Goal: Task Accomplishment & Management: Manage account settings

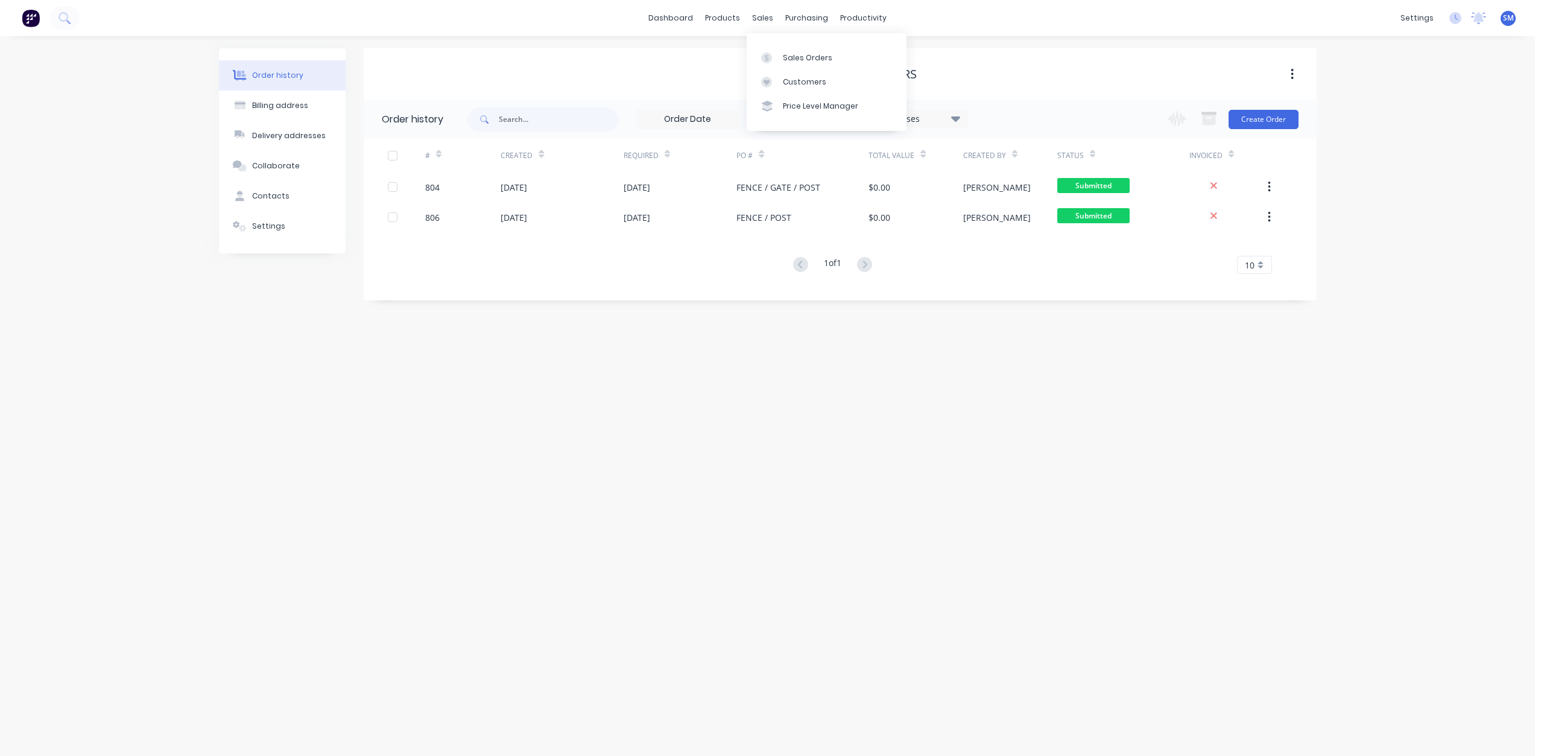
drag, startPoint x: 763, startPoint y: 19, endPoint x: 761, endPoint y: 28, distance: 9.2
click at [763, 19] on div "sales" at bounding box center [762, 18] width 33 height 18
click at [793, 61] on div "Sales Orders" at bounding box center [807, 57] width 49 height 11
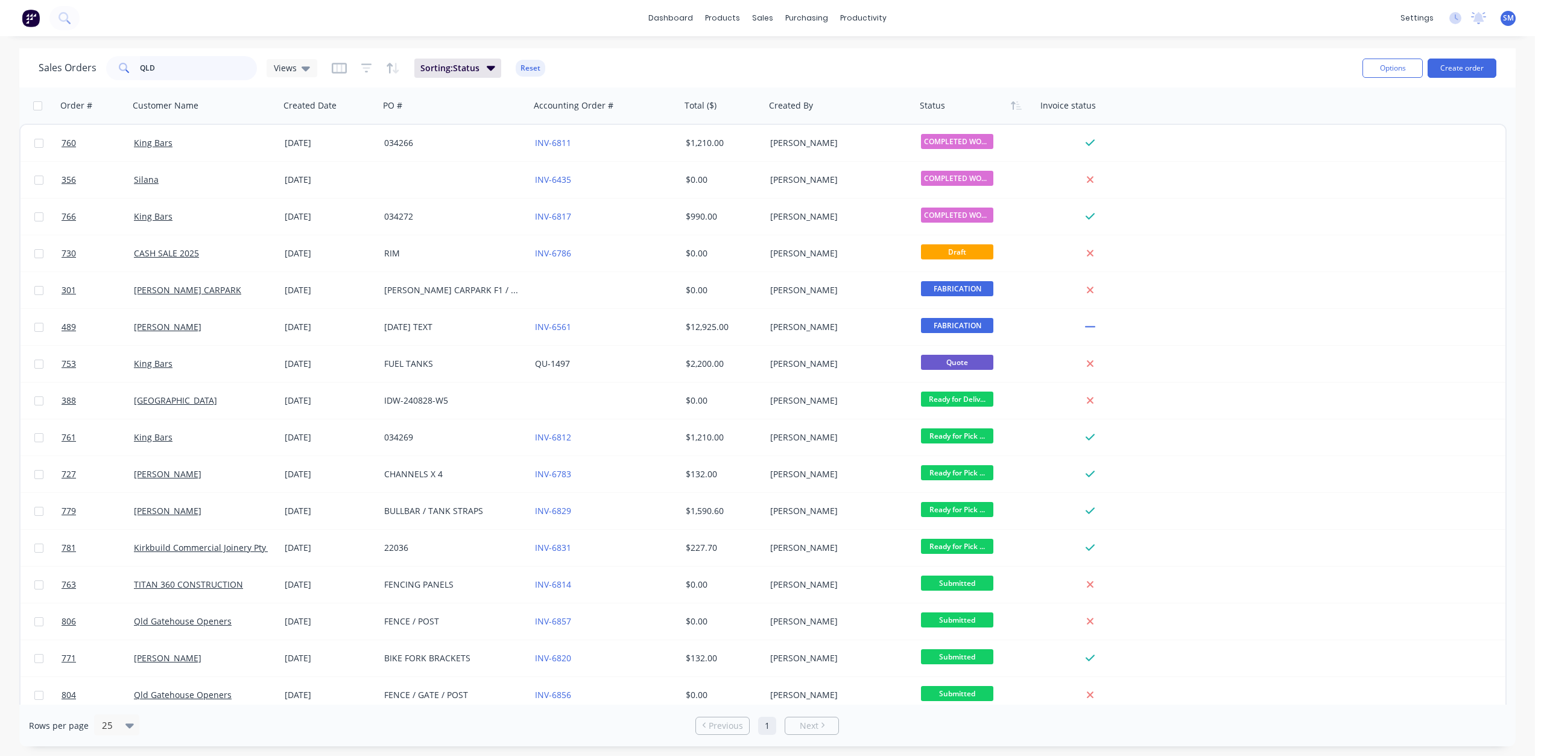
click at [160, 74] on input "QLD" at bounding box center [199, 68] width 118 height 24
type input "Q"
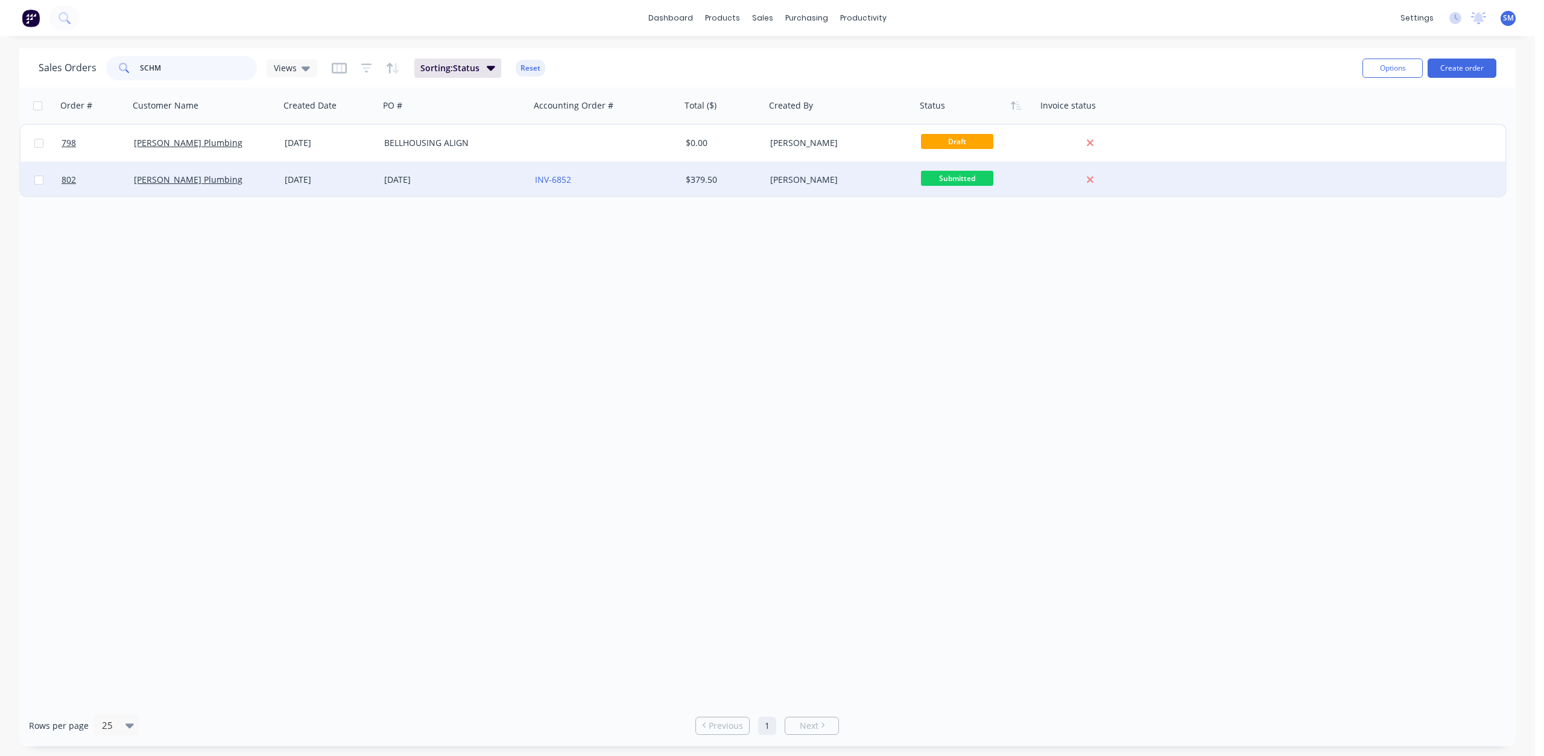
type input "SCHM"
click at [185, 187] on div "[PERSON_NAME] Plumbing" at bounding box center [204, 180] width 151 height 36
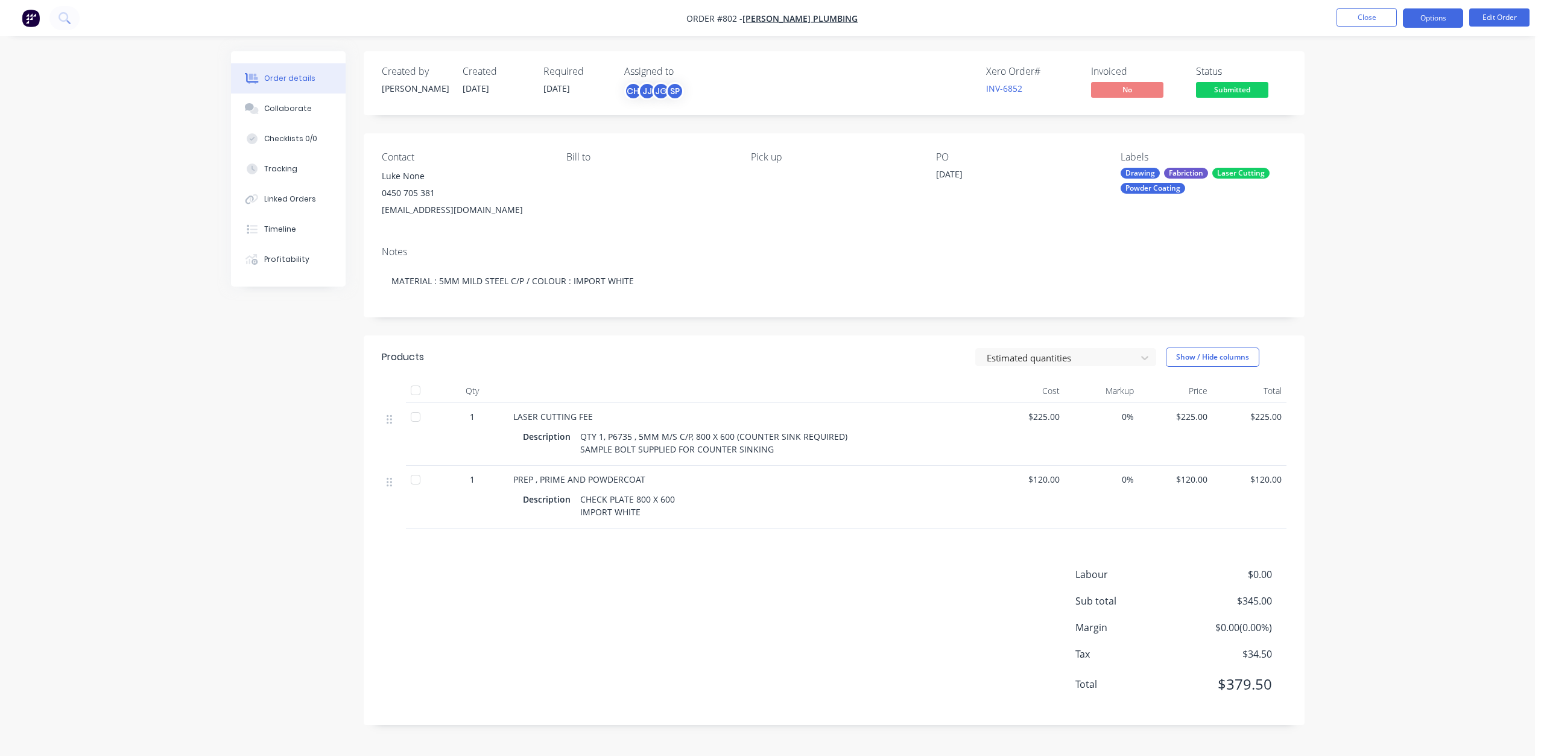
click at [1425, 22] on button "Options" at bounding box center [1433, 17] width 60 height 19
click at [1359, 147] on div "Work Order" at bounding box center [1397, 145] width 111 height 17
click at [1355, 119] on div "Without pricing" at bounding box center [1397, 121] width 111 height 17
click at [1373, 16] on button "Close" at bounding box center [1367, 17] width 60 height 18
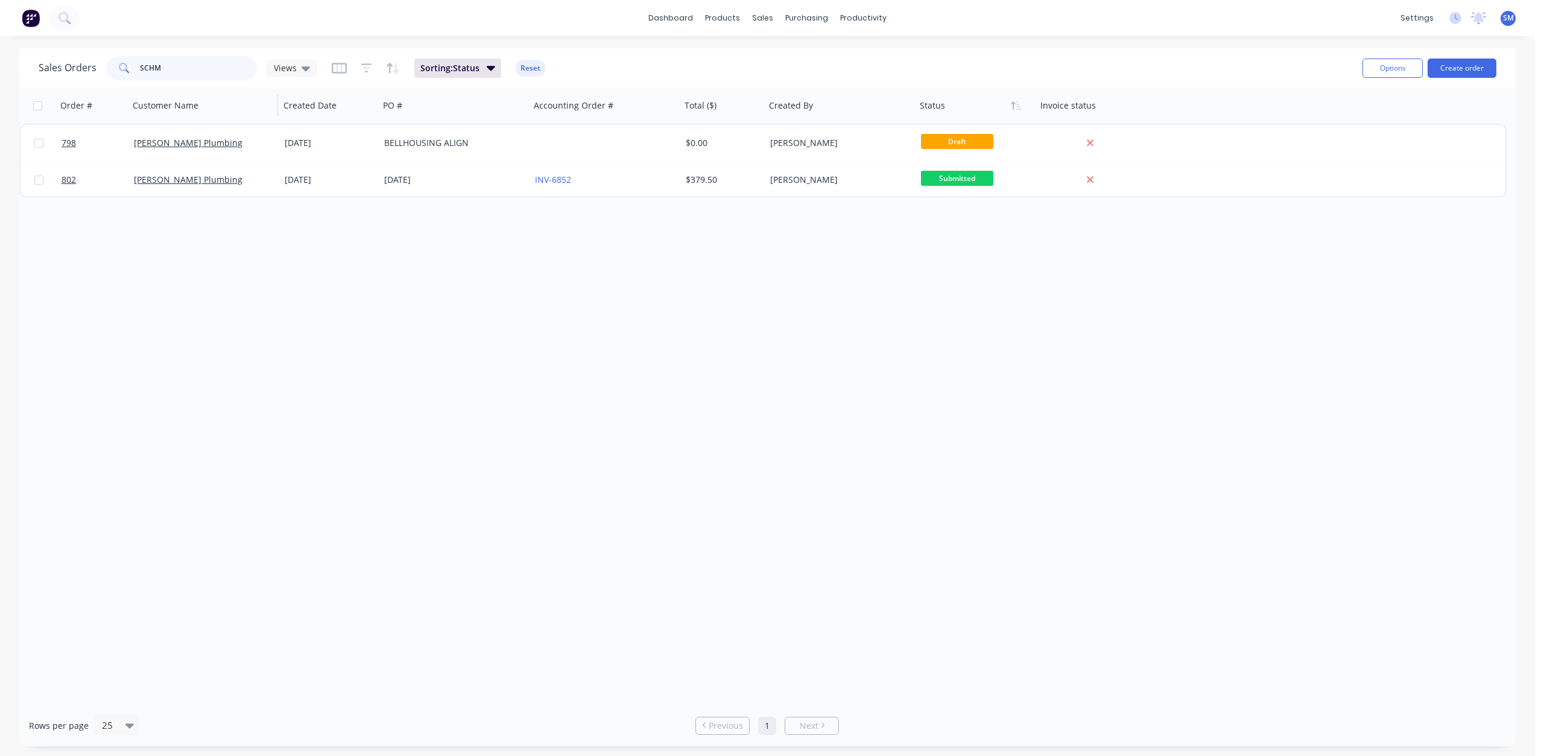
drag, startPoint x: 148, startPoint y: 83, endPoint x: 144, endPoint y: 90, distance: 8.4
click at [147, 84] on div "Sales Orders SCHM Views Sorting: Status Reset Options Create order" at bounding box center [767, 67] width 1497 height 39
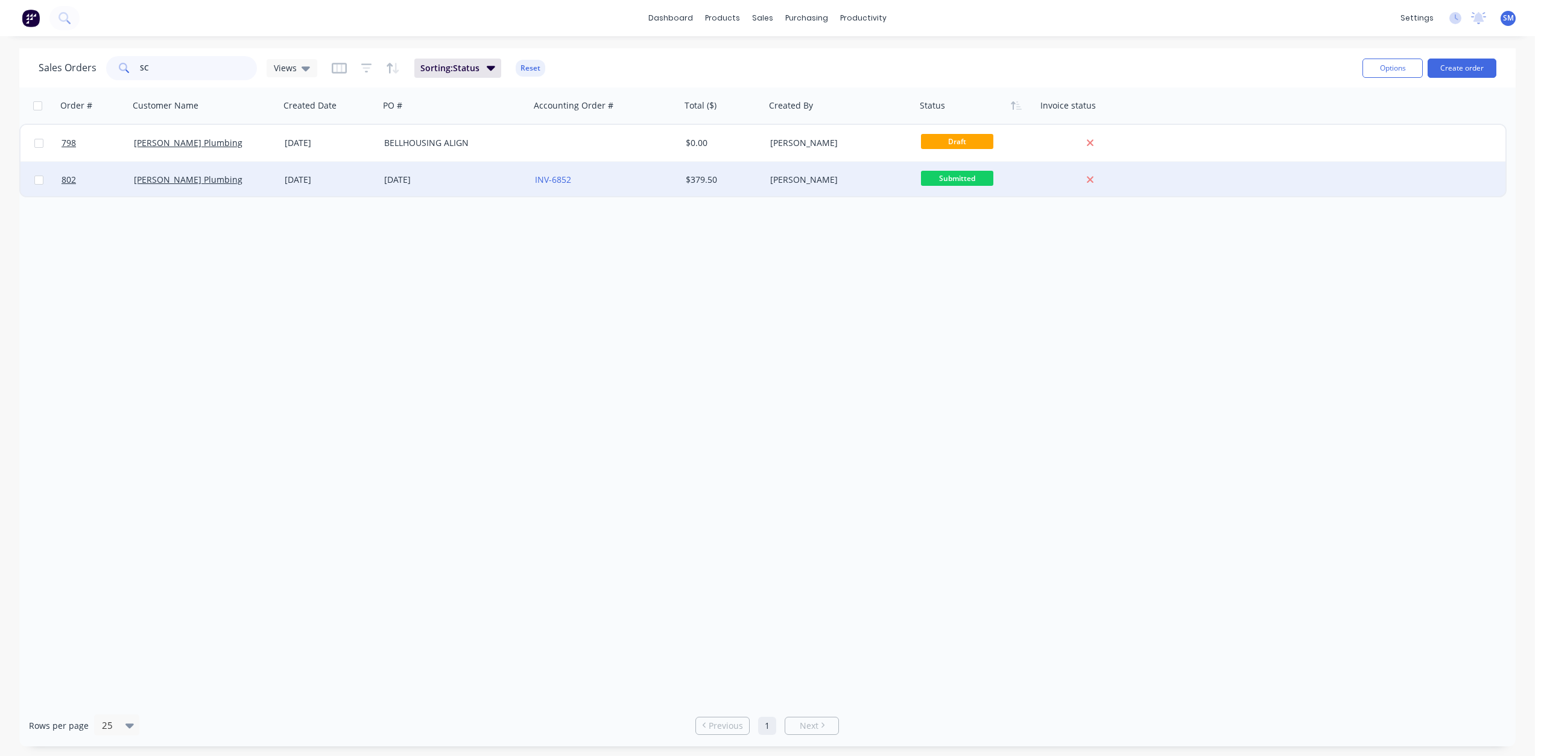
type input "S"
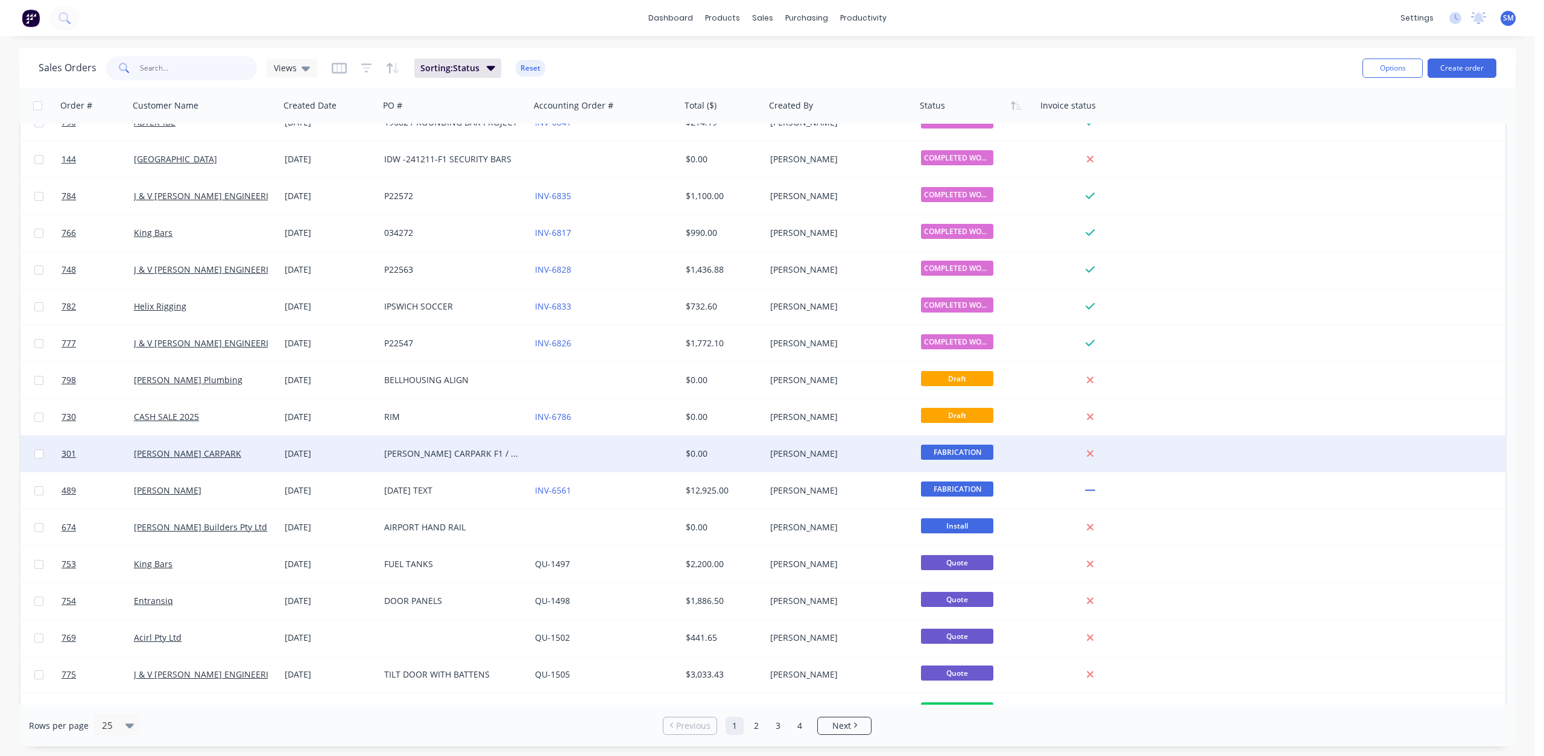
scroll to position [218, 0]
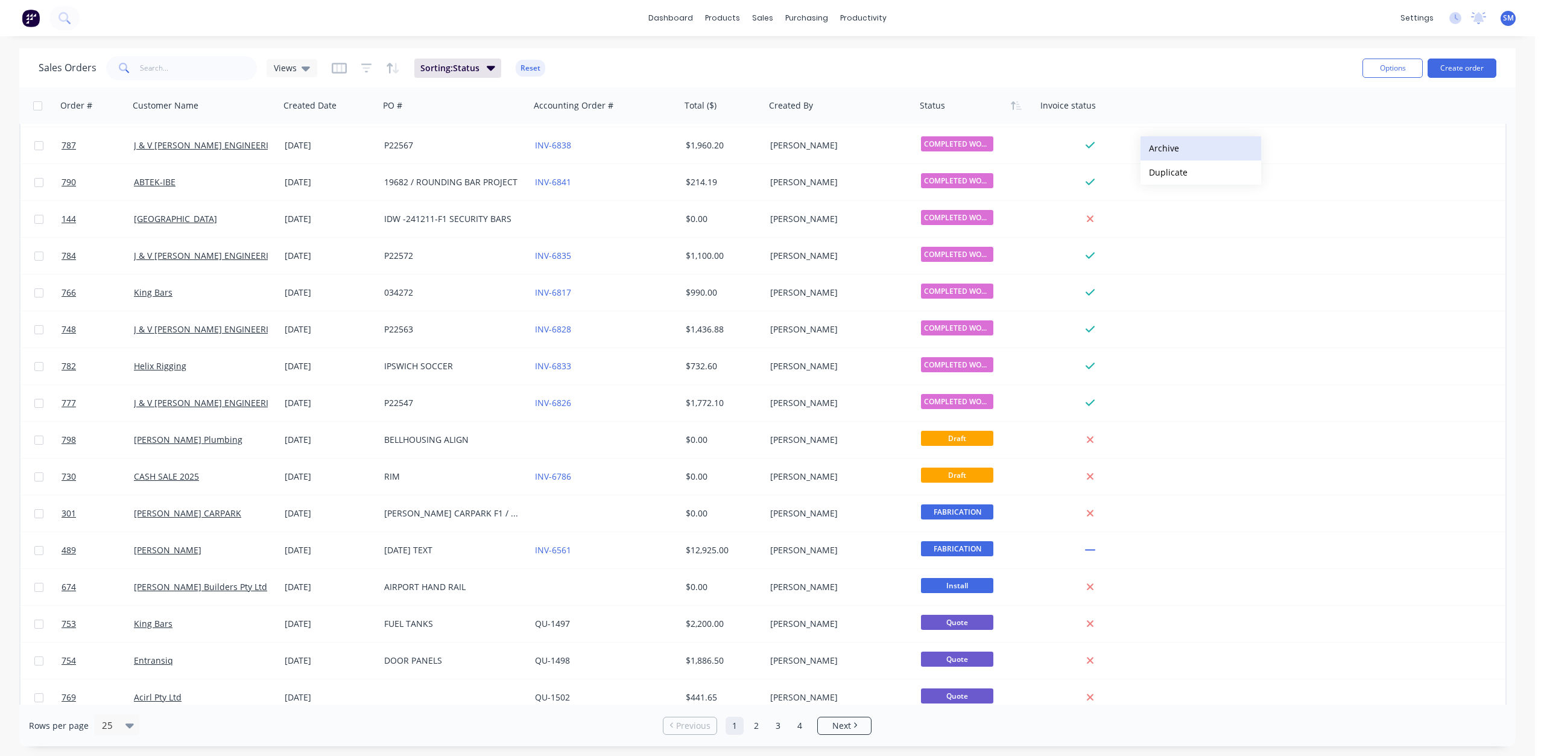
click at [1169, 147] on button "Archive" at bounding box center [1201, 148] width 121 height 24
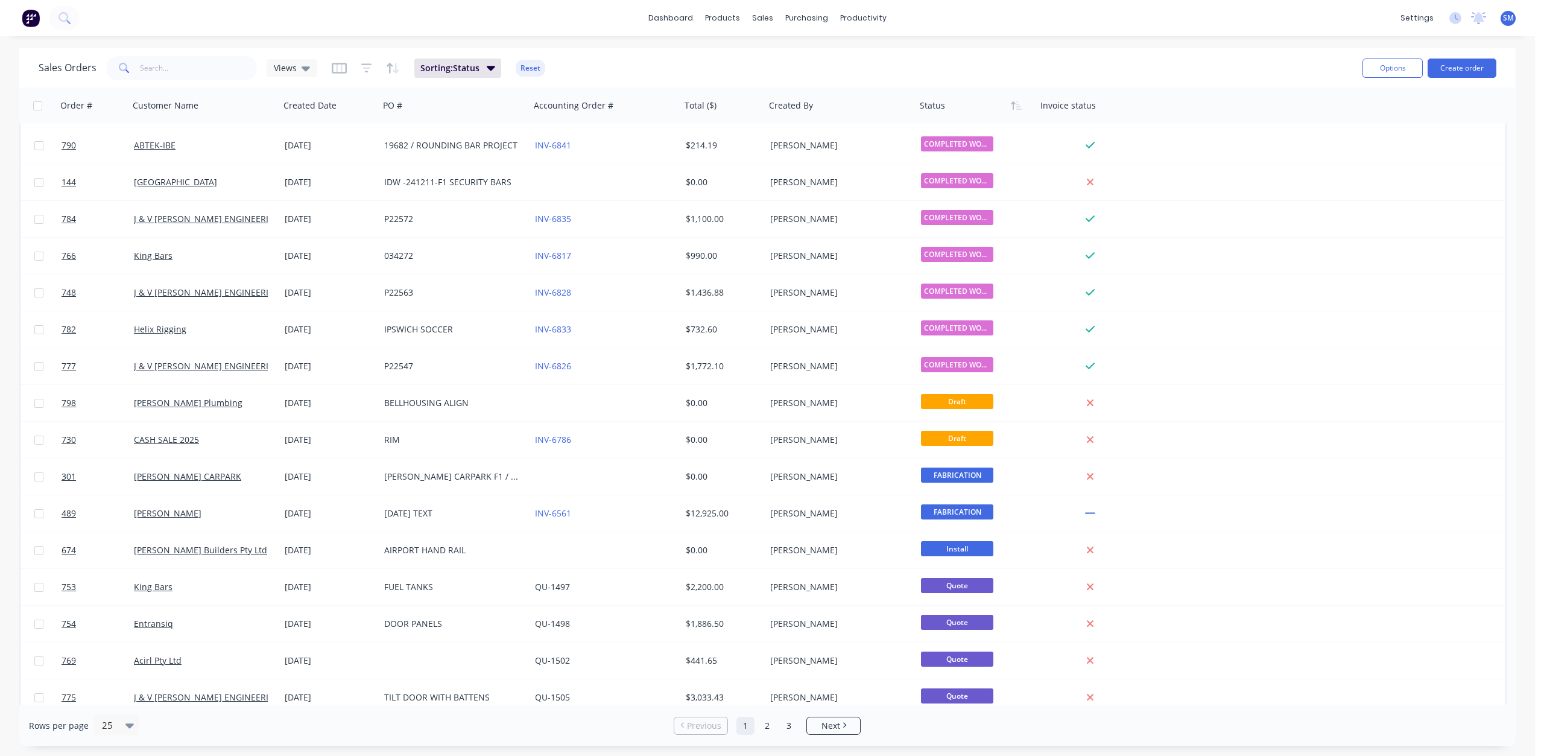
scroll to position [0, 0]
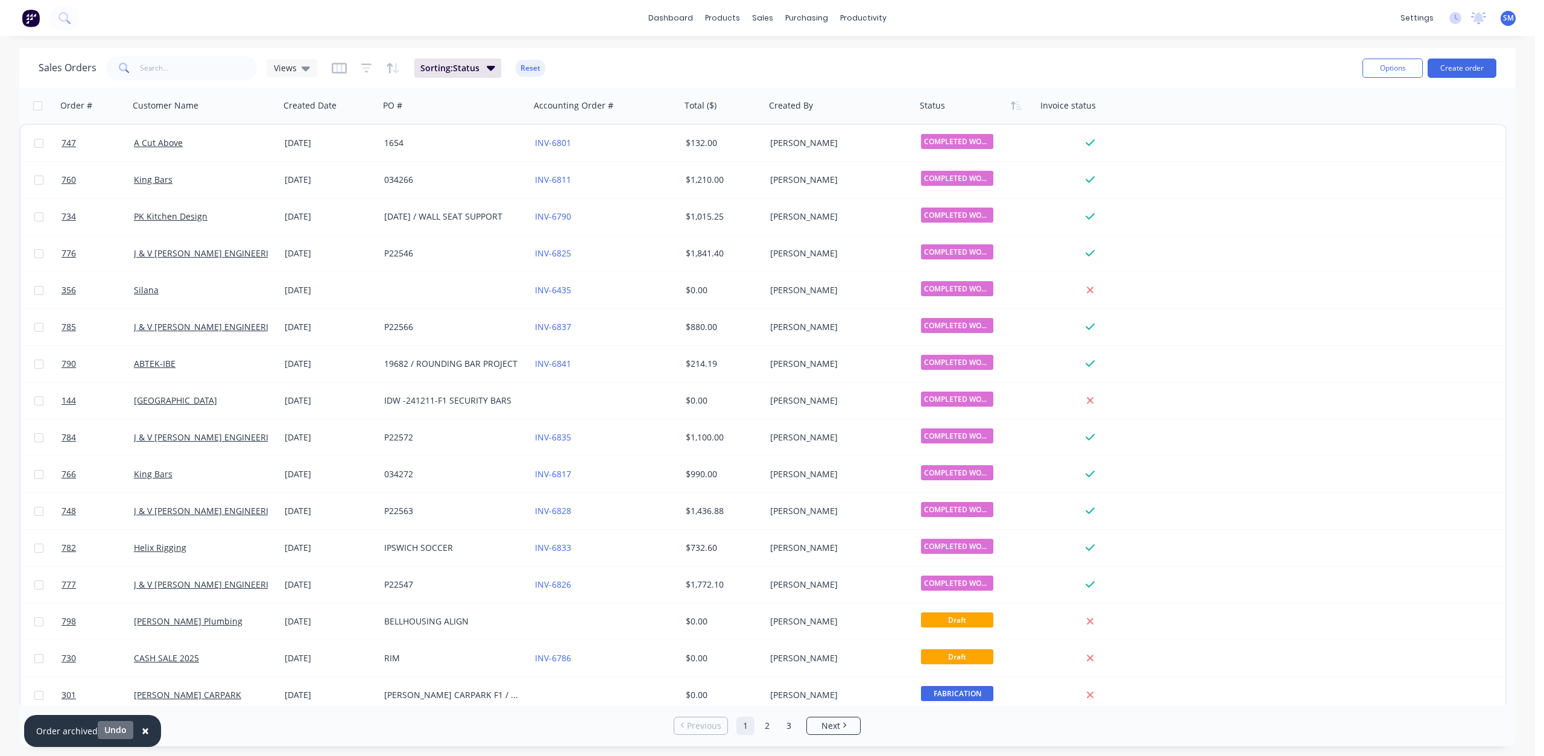
click at [112, 732] on button "Undo" at bounding box center [116, 730] width 36 height 18
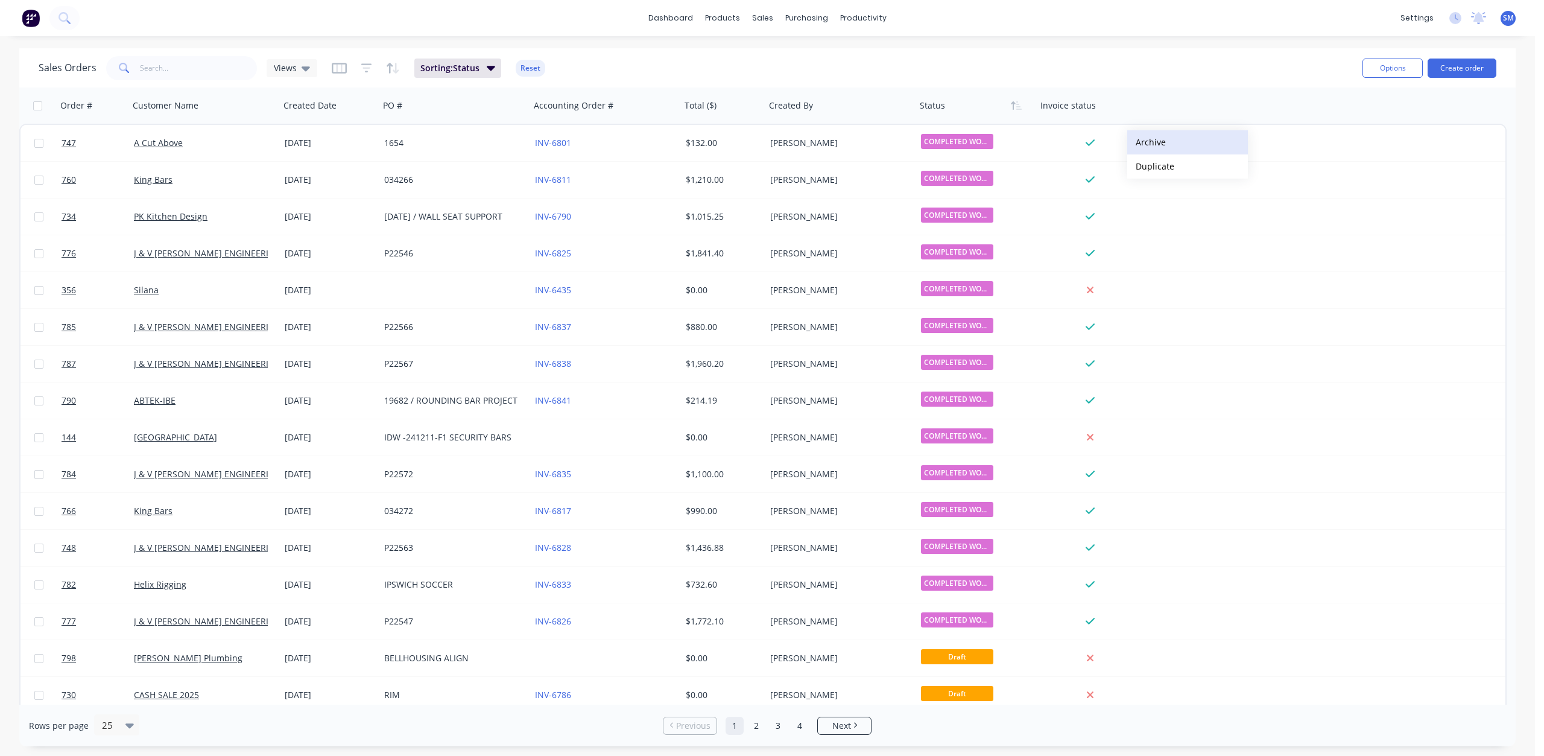
click at [1153, 145] on button "Archive" at bounding box center [1187, 142] width 121 height 24
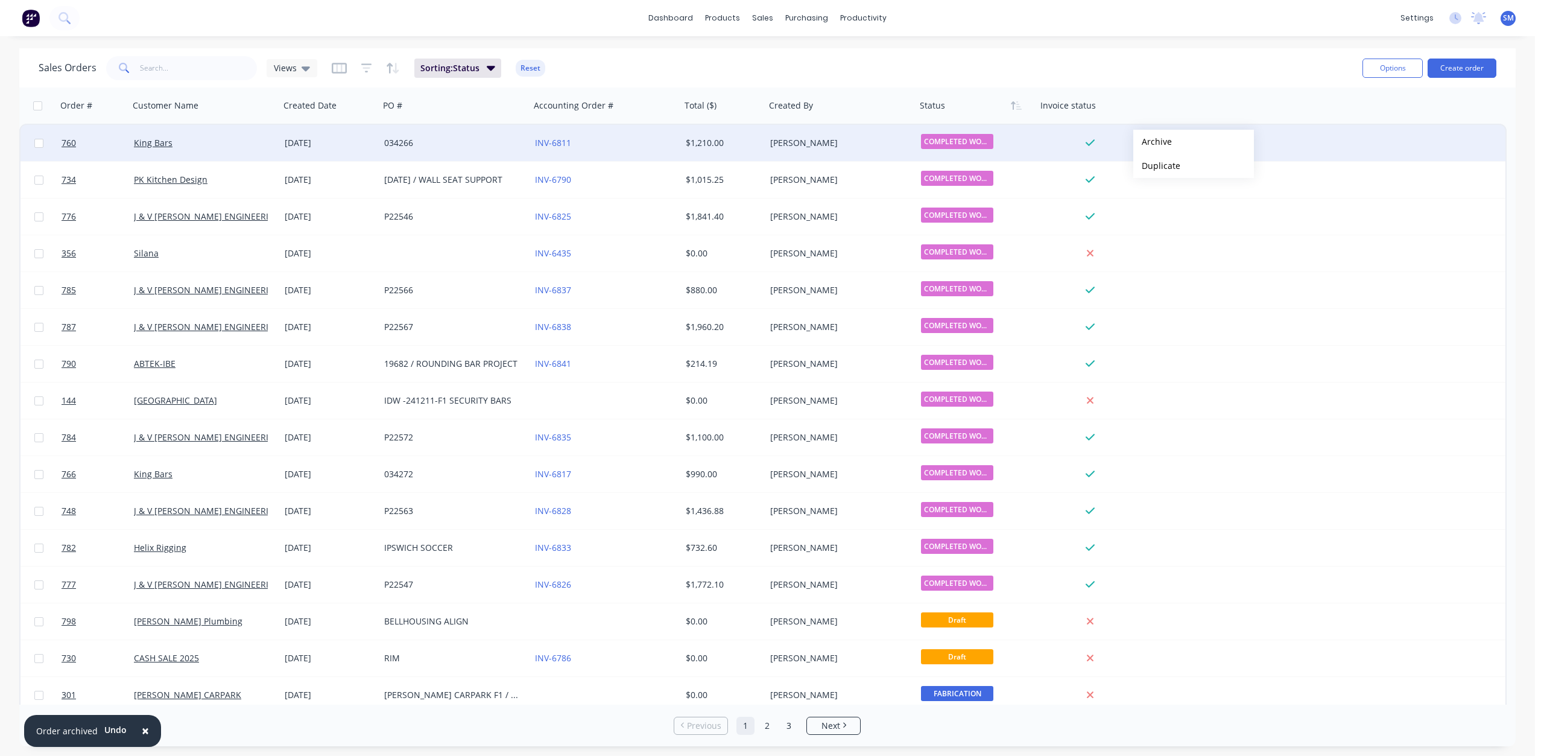
click at [1153, 142] on button "Archive" at bounding box center [1193, 142] width 121 height 24
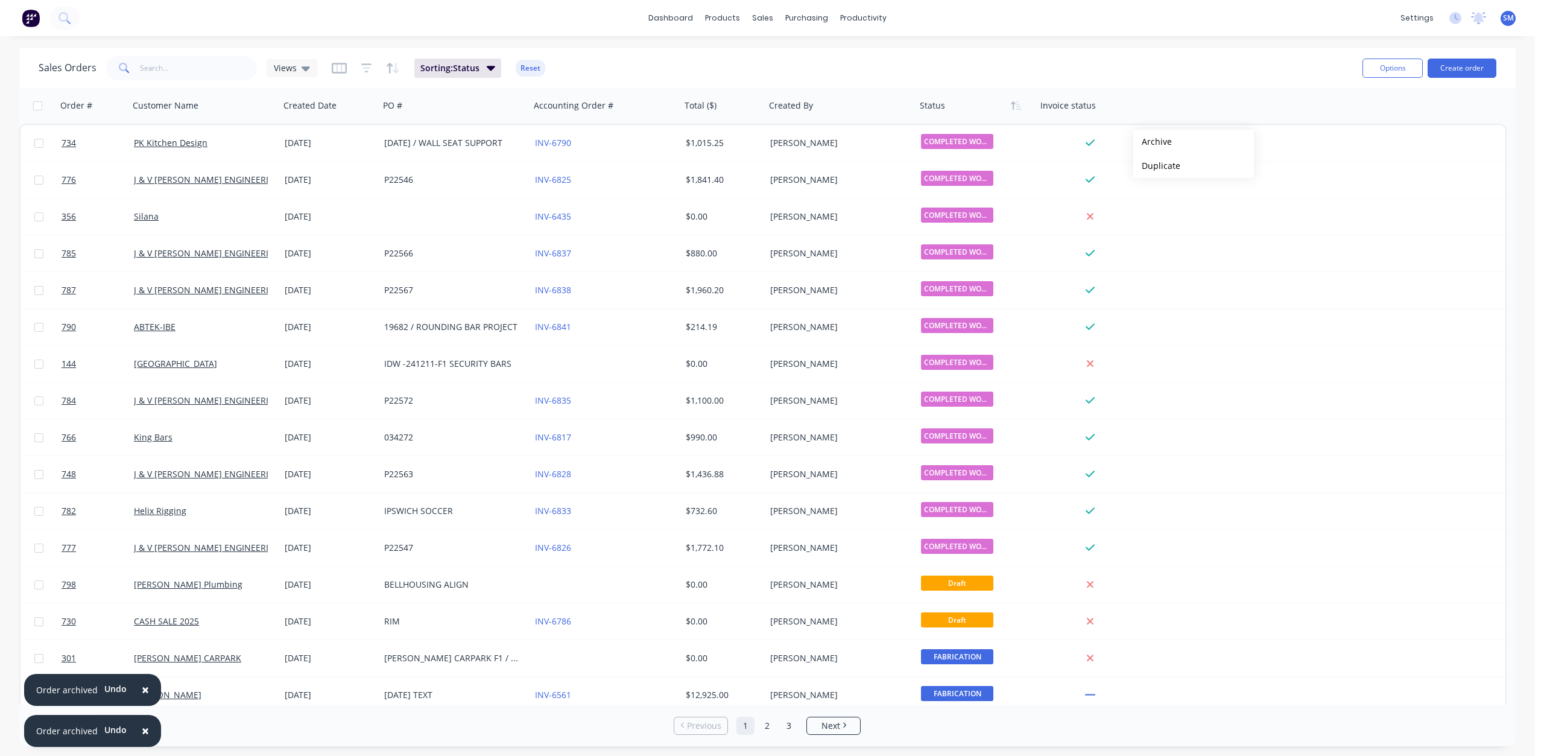
click at [1153, 142] on button "Archive" at bounding box center [1193, 142] width 121 height 24
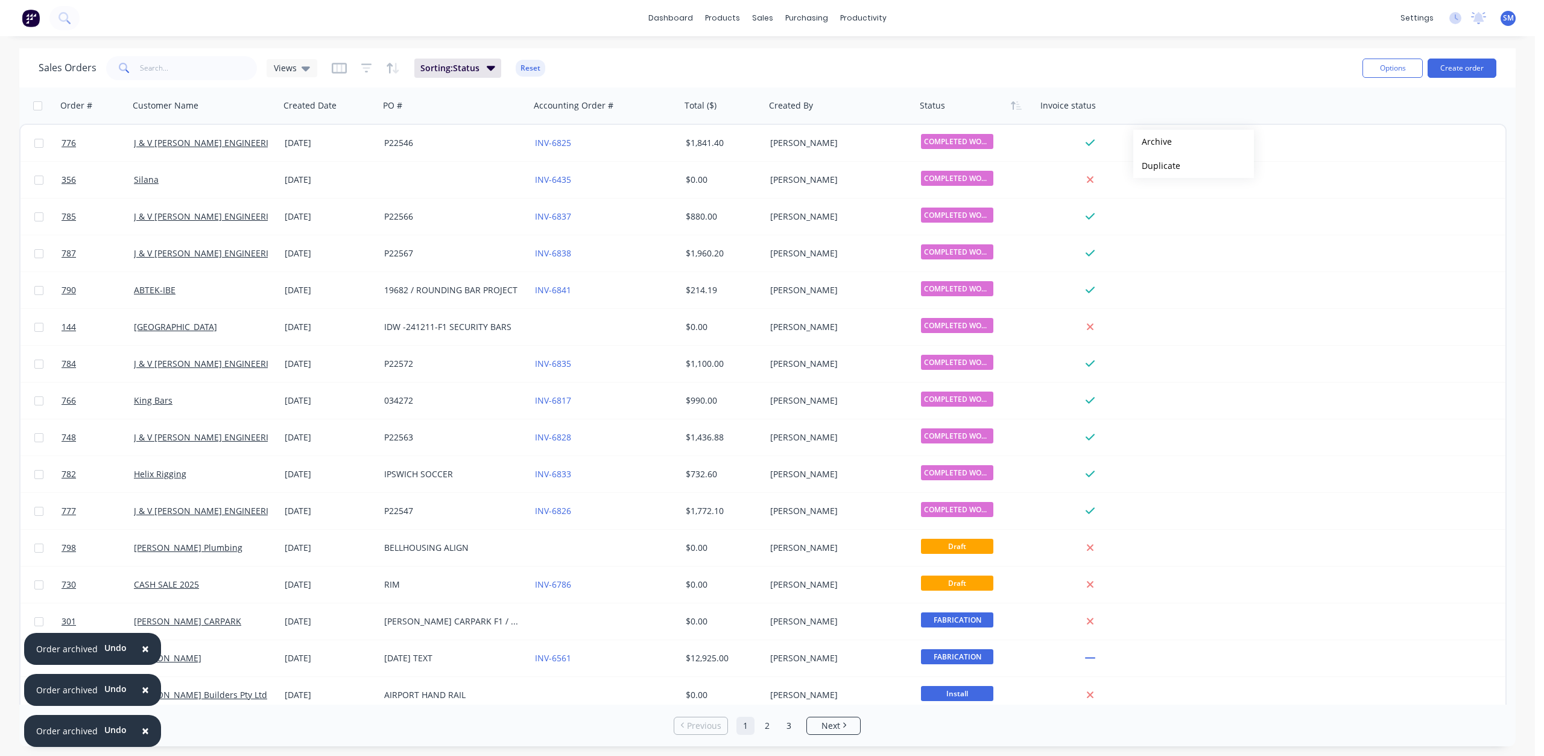
click at [1153, 142] on button "Archive" at bounding box center [1193, 142] width 121 height 24
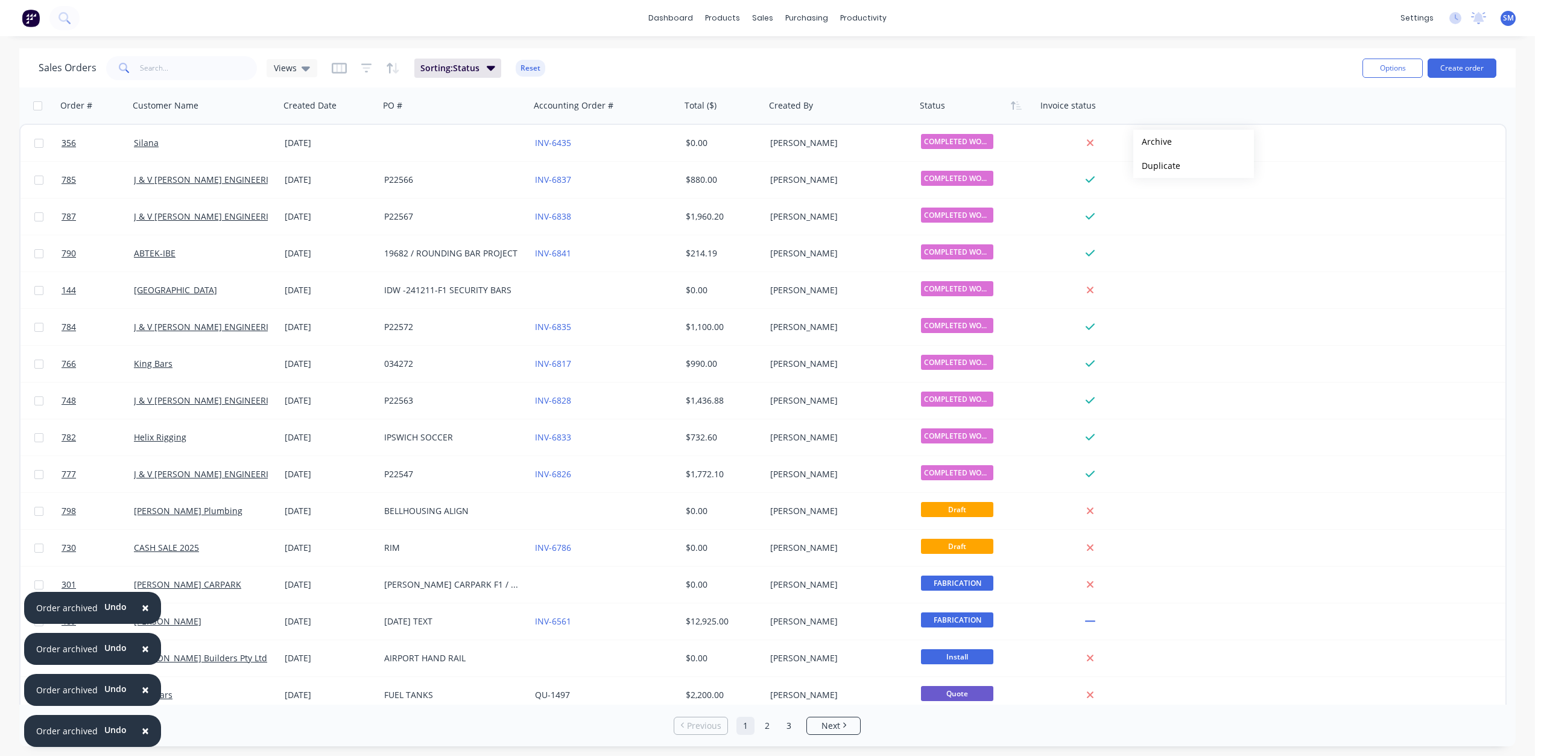
click at [1153, 142] on button "Archive" at bounding box center [1193, 142] width 121 height 24
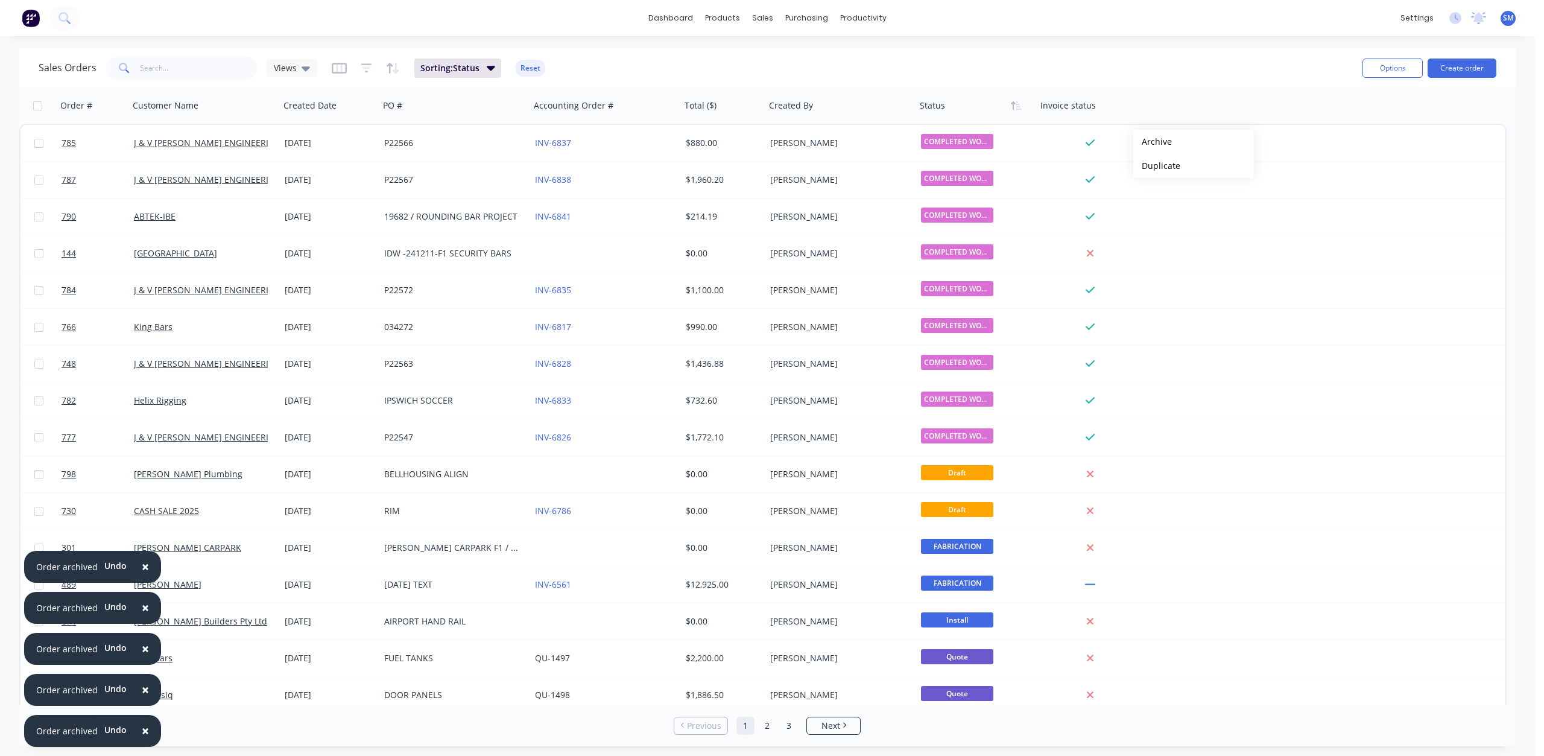
click at [1153, 142] on button "Archive" at bounding box center [1193, 142] width 121 height 24
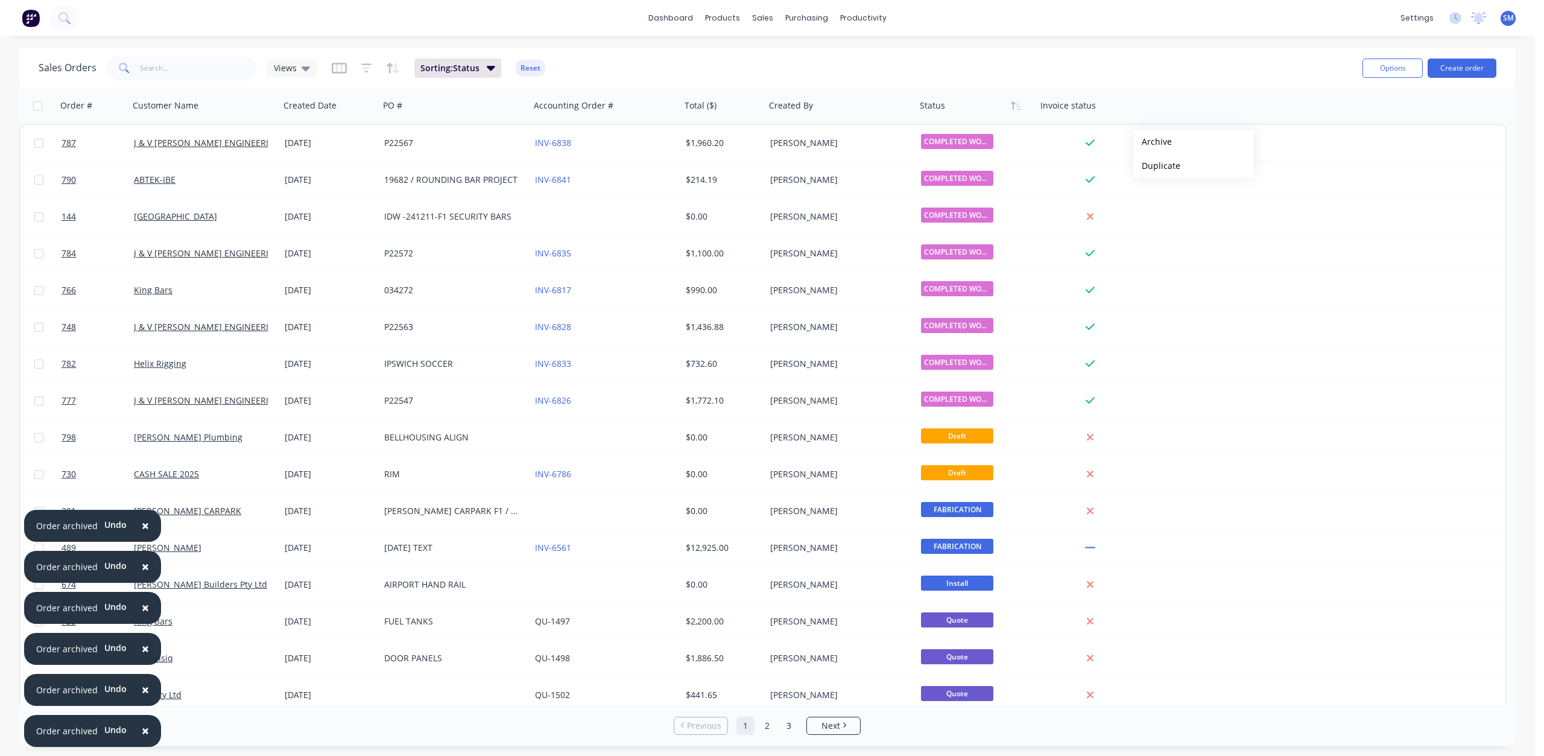
click at [1153, 142] on button "Archive" at bounding box center [1193, 142] width 121 height 24
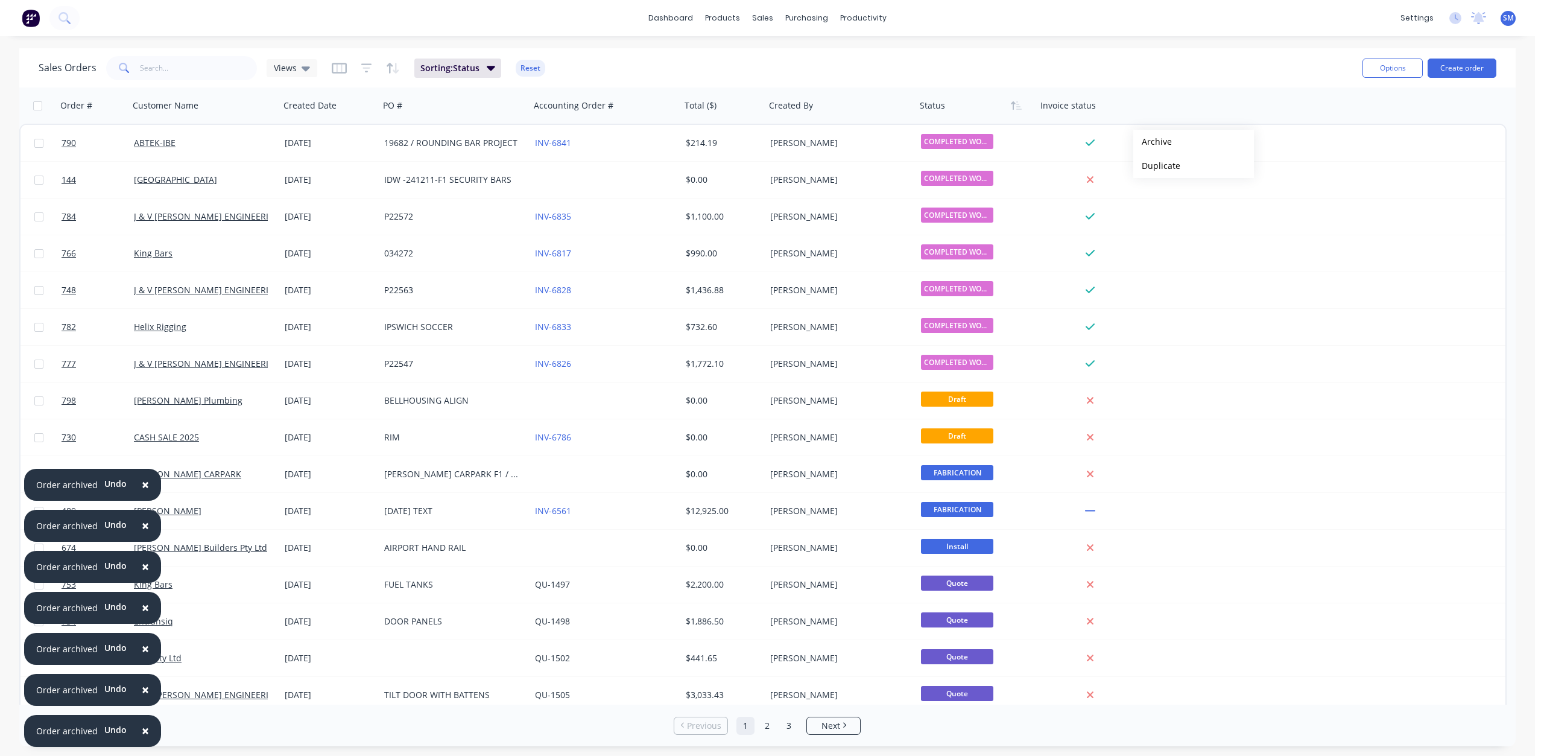
click at [1153, 142] on button "Archive" at bounding box center [1193, 142] width 121 height 24
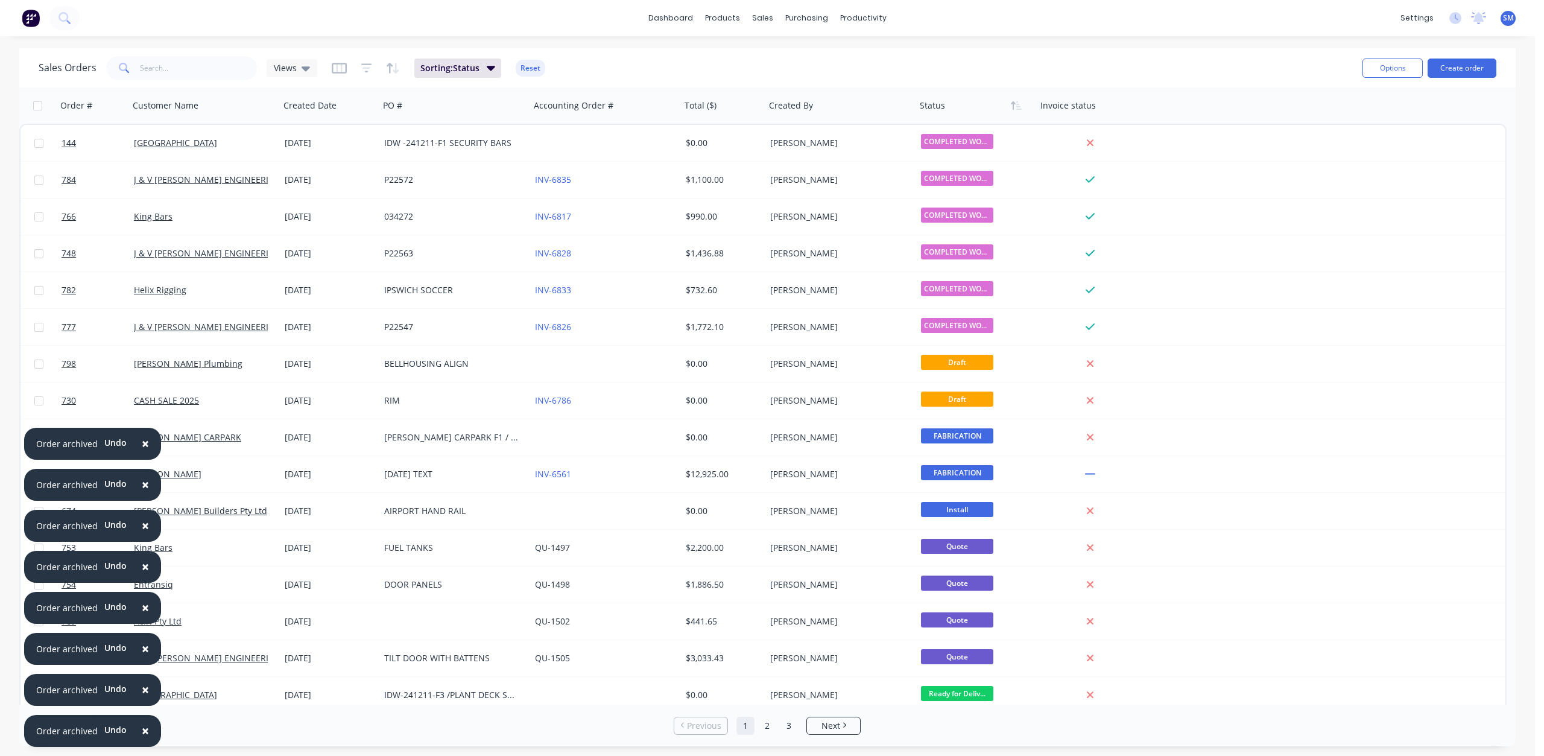
click at [142, 730] on span "×" at bounding box center [145, 730] width 7 height 17
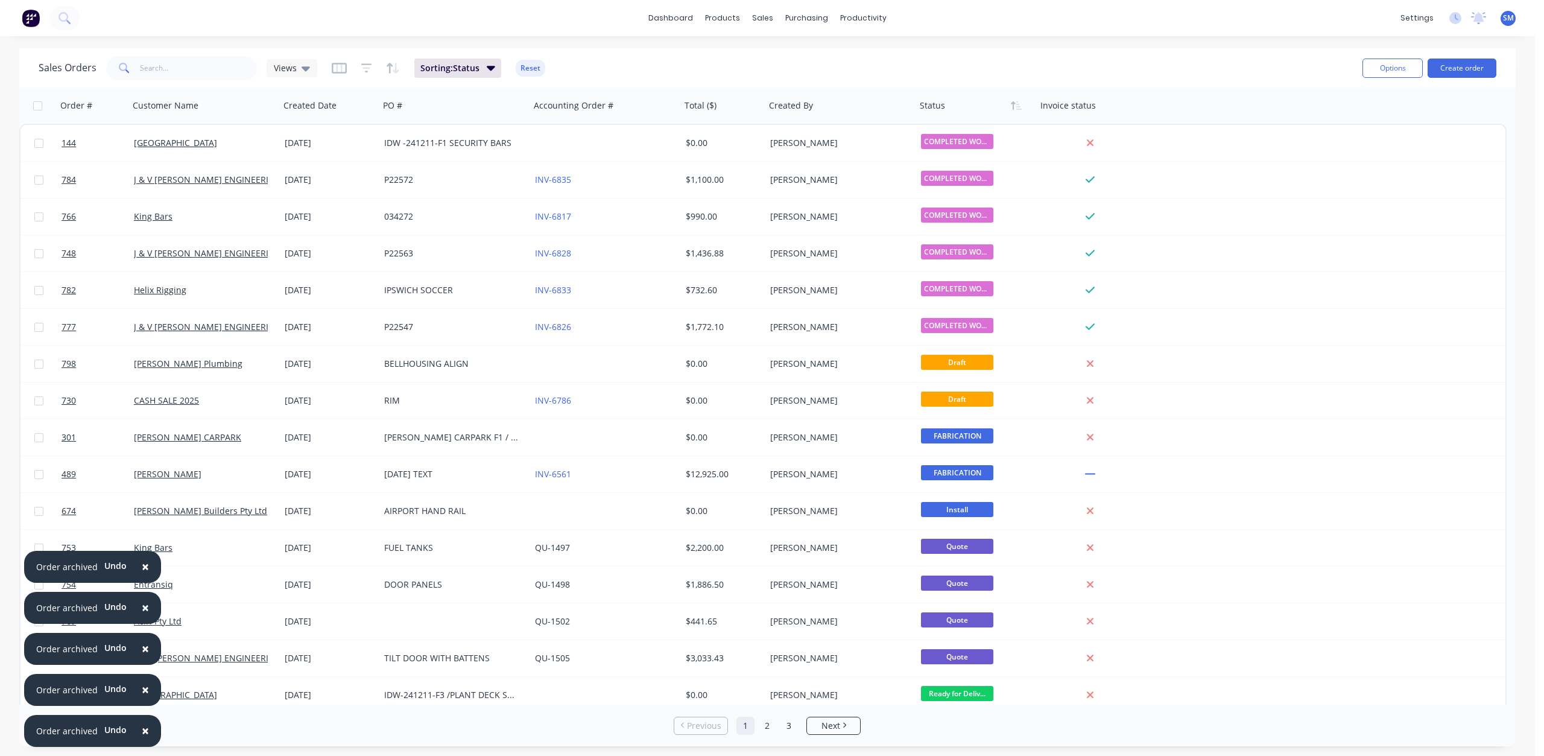
click at [142, 730] on span "×" at bounding box center [145, 730] width 7 height 17
click at [142, 698] on span "×" at bounding box center [145, 689] width 7 height 17
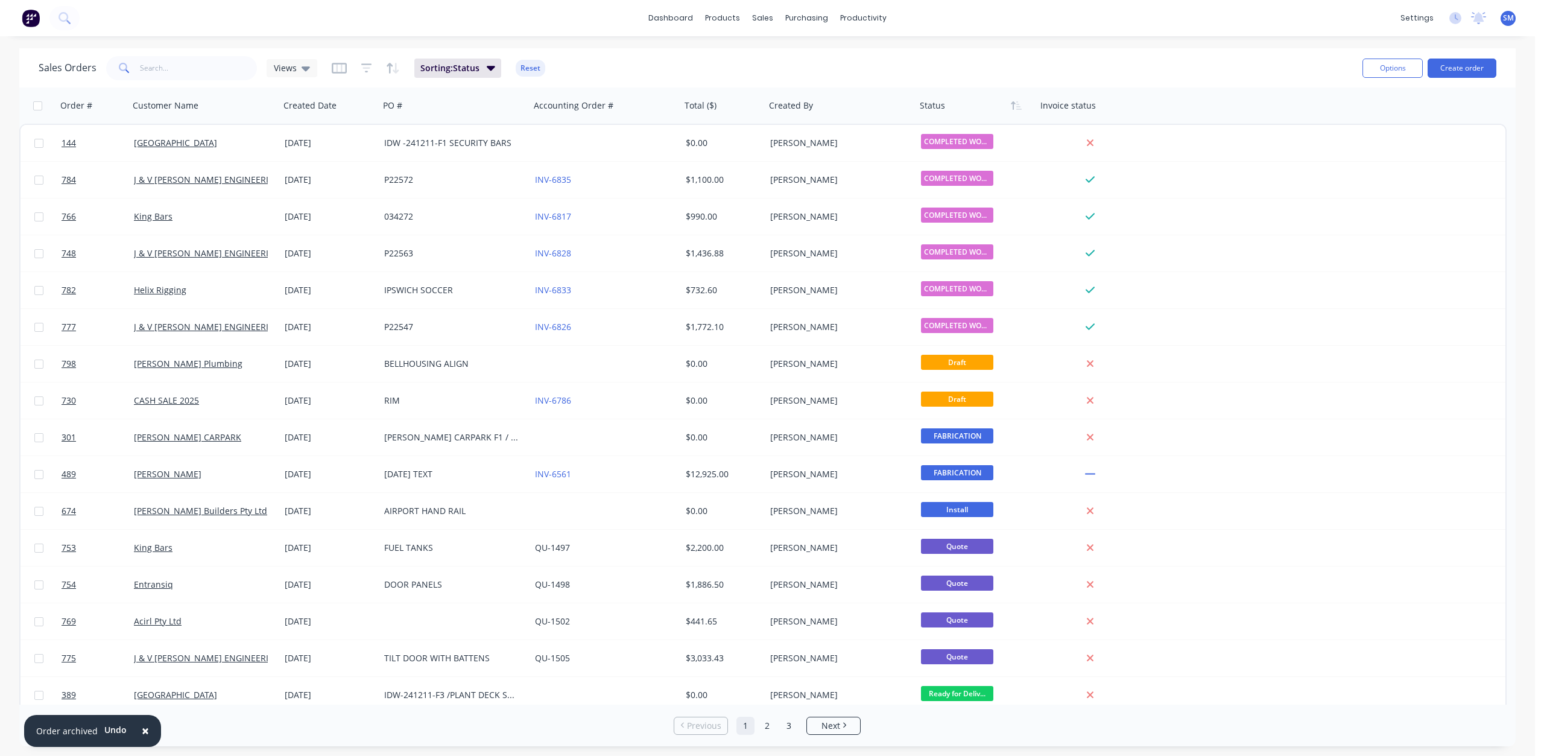
click at [142, 730] on span "×" at bounding box center [145, 730] width 7 height 17
click at [1165, 144] on button "Archive" at bounding box center [1195, 144] width 121 height 24
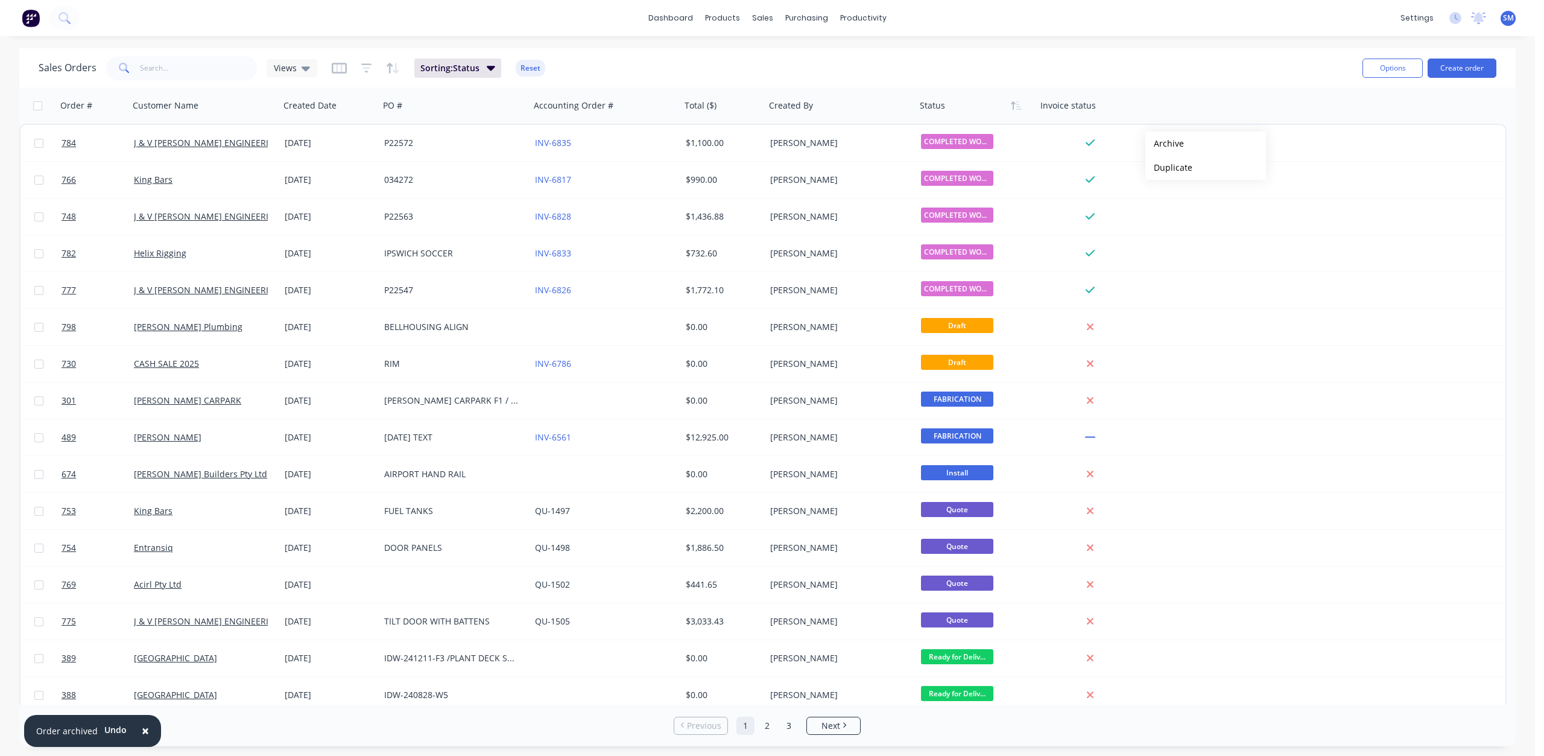
click at [1165, 144] on button "Archive" at bounding box center [1206, 144] width 121 height 24
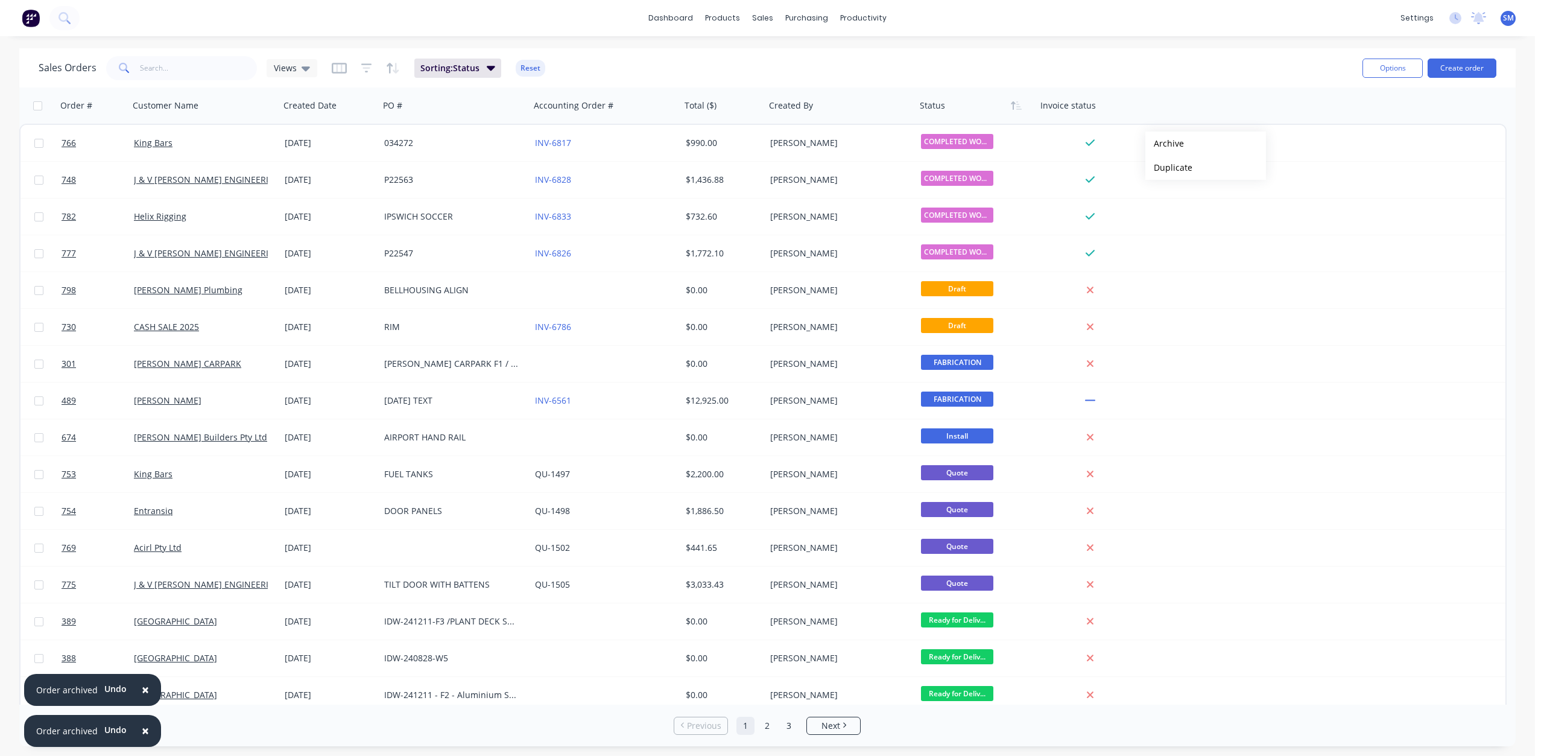
click at [1165, 144] on button "Archive" at bounding box center [1206, 144] width 121 height 24
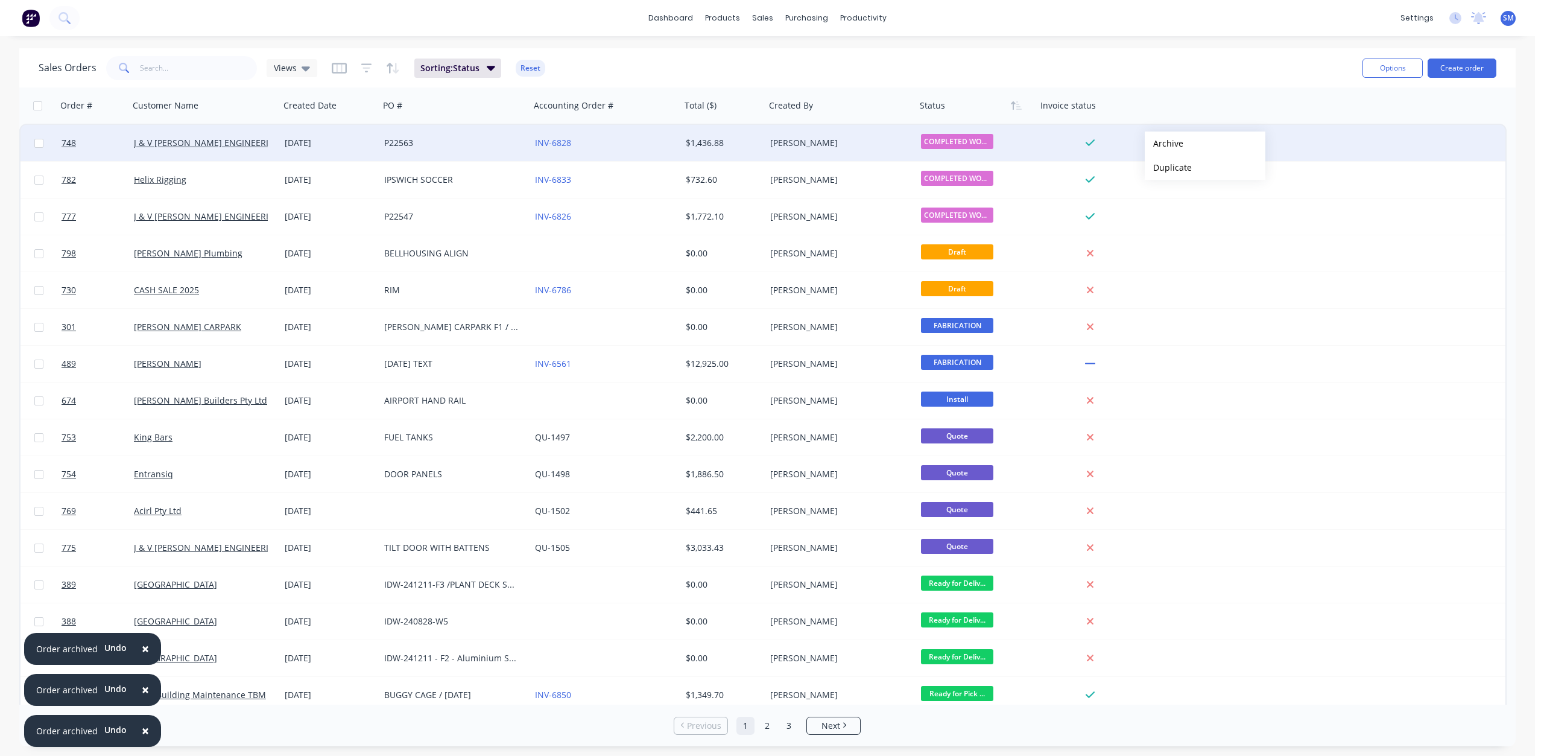
click at [1164, 144] on button "Archive" at bounding box center [1205, 144] width 121 height 24
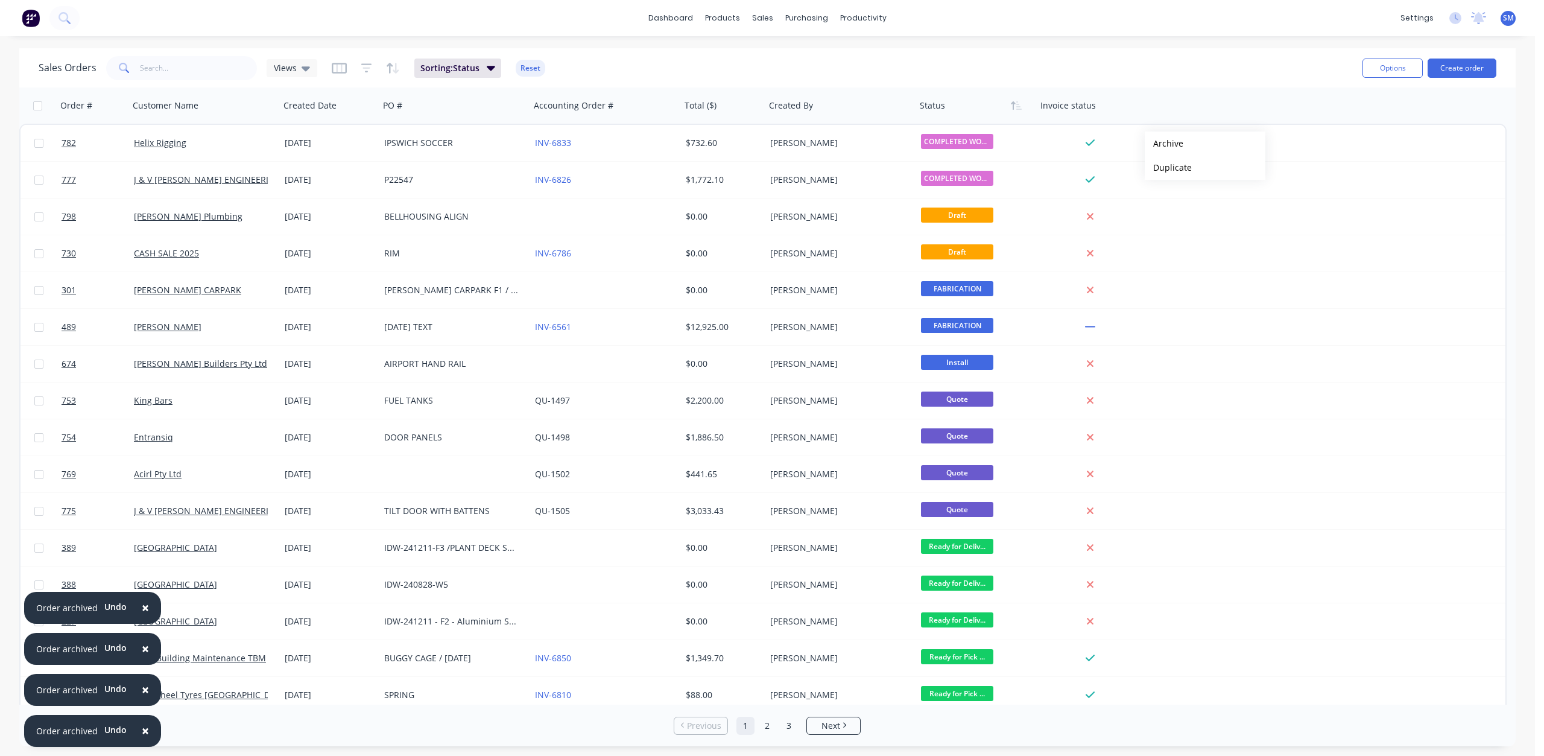
click at [1164, 144] on button "Archive" at bounding box center [1205, 144] width 121 height 24
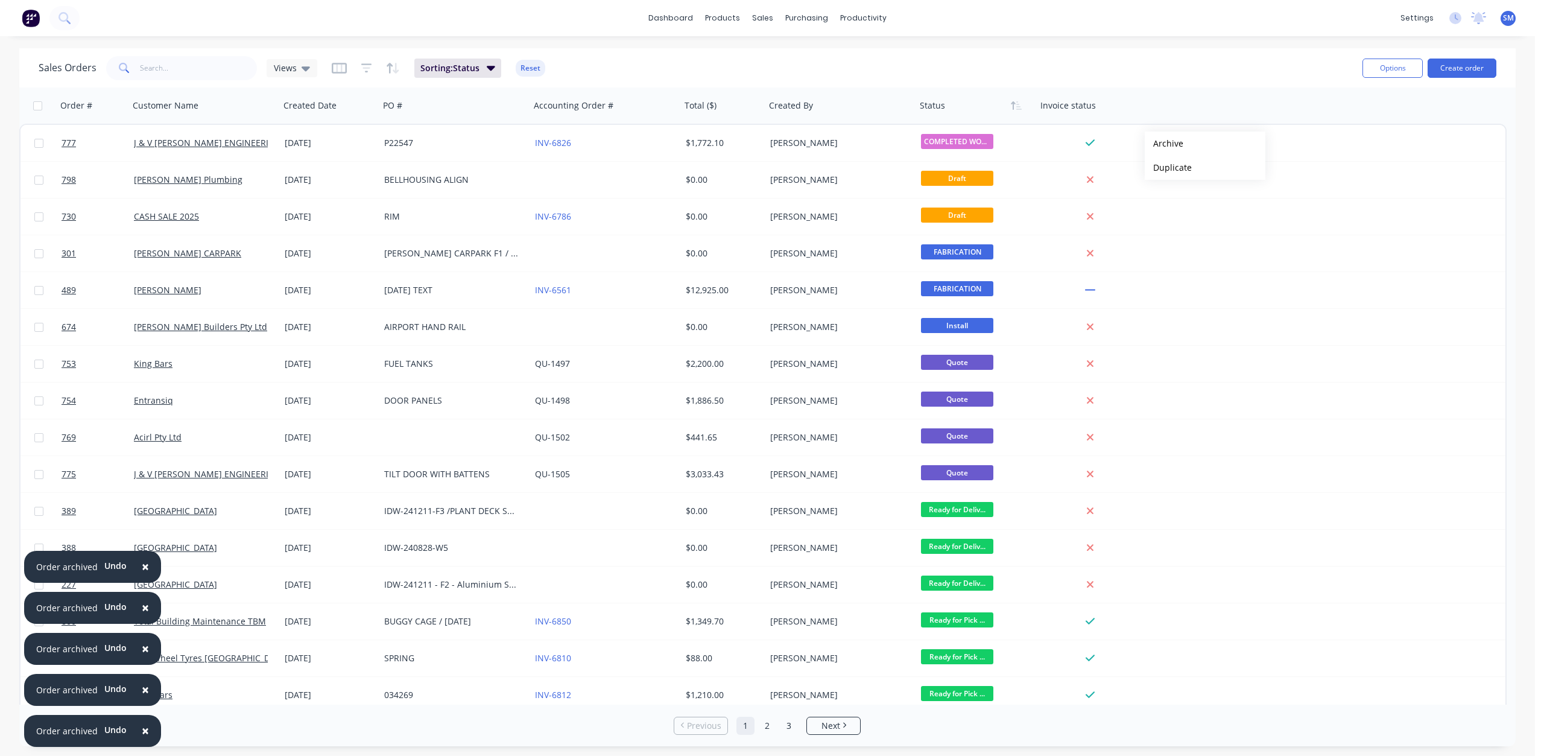
click at [1164, 144] on button "Archive" at bounding box center [1205, 144] width 121 height 24
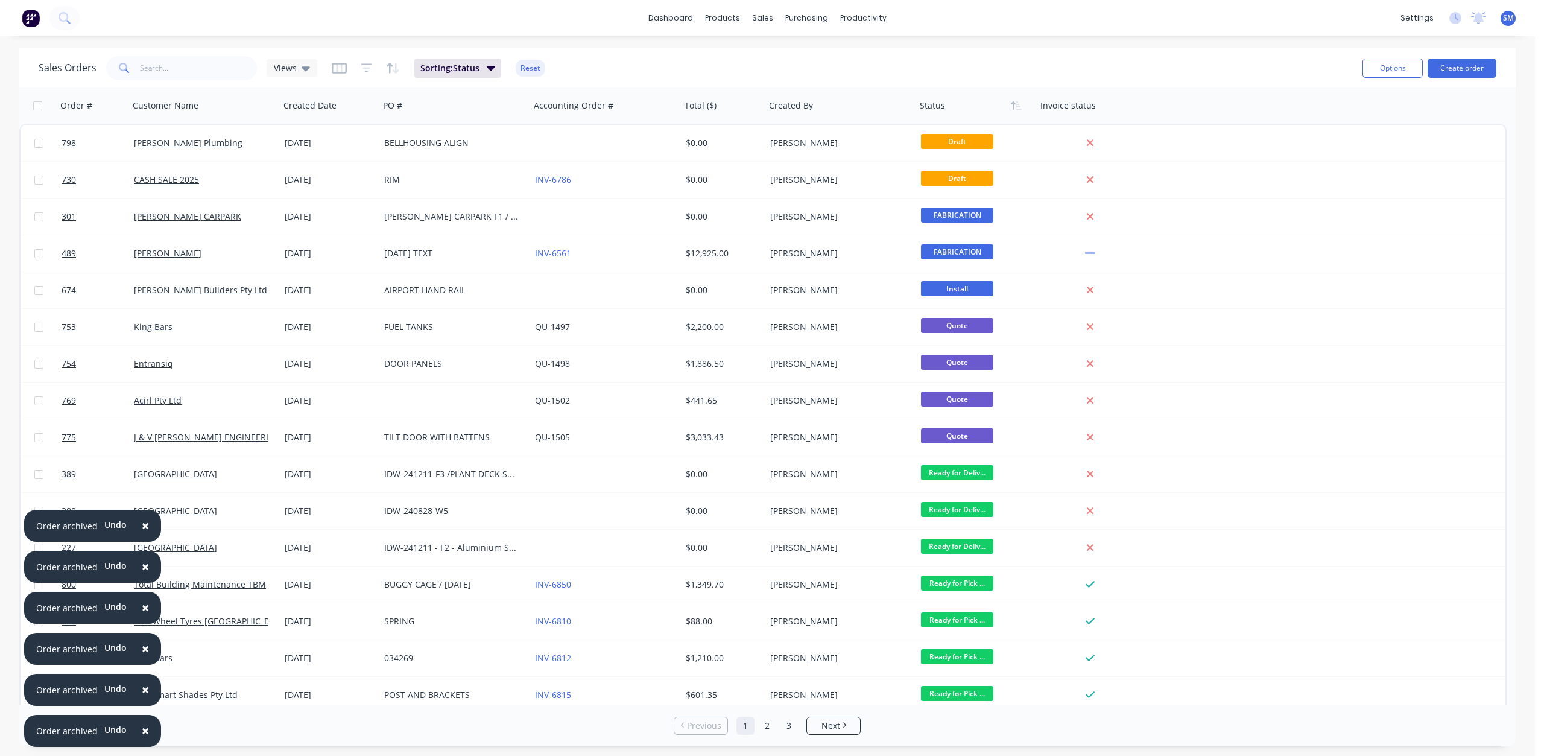
click at [138, 733] on button "×" at bounding box center [145, 731] width 31 height 29
click at [142, 731] on span "×" at bounding box center [145, 730] width 7 height 17
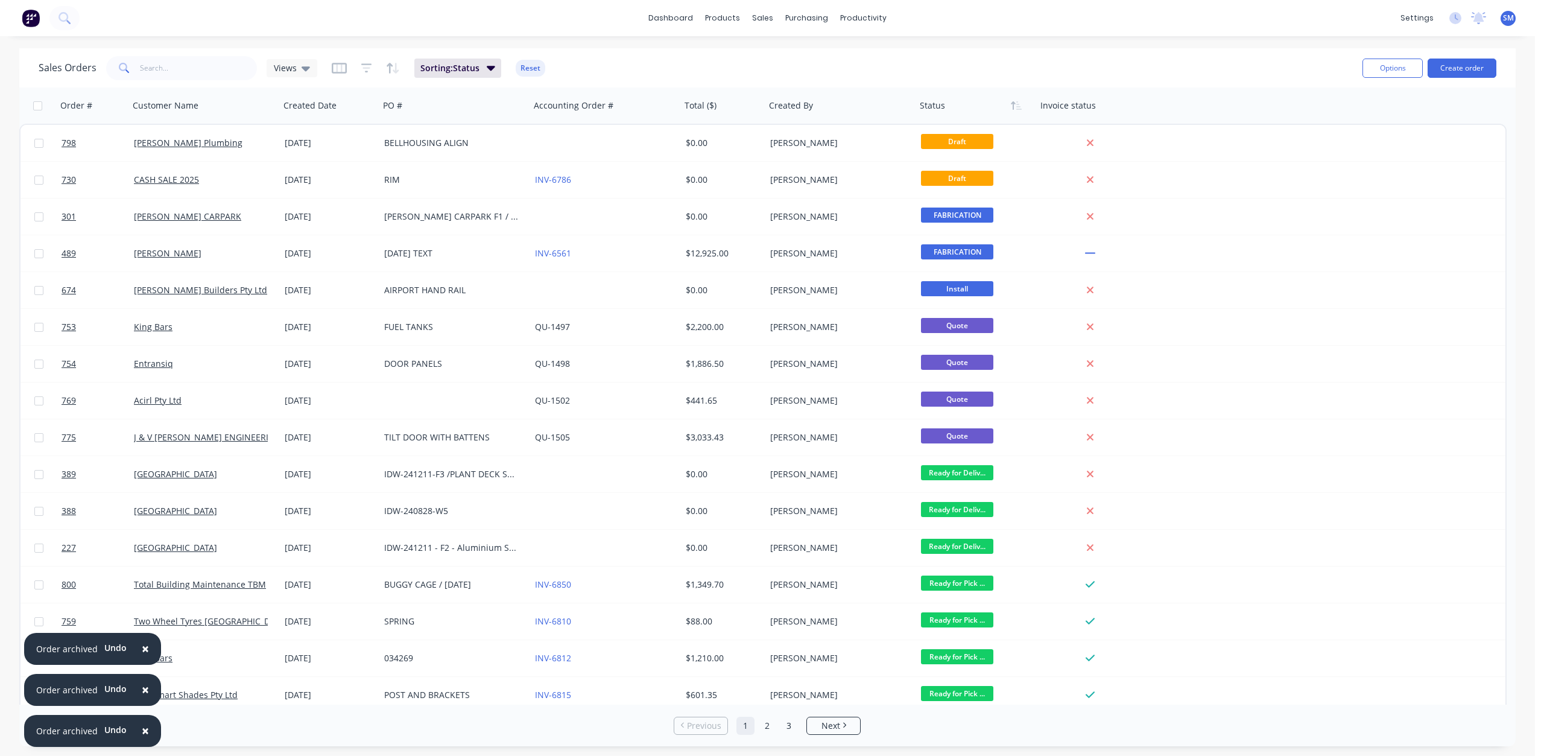
click at [142, 731] on span "×" at bounding box center [145, 730] width 7 height 17
click at [142, 698] on span "×" at bounding box center [145, 689] width 7 height 17
click at [142, 731] on span "×" at bounding box center [145, 730] width 7 height 17
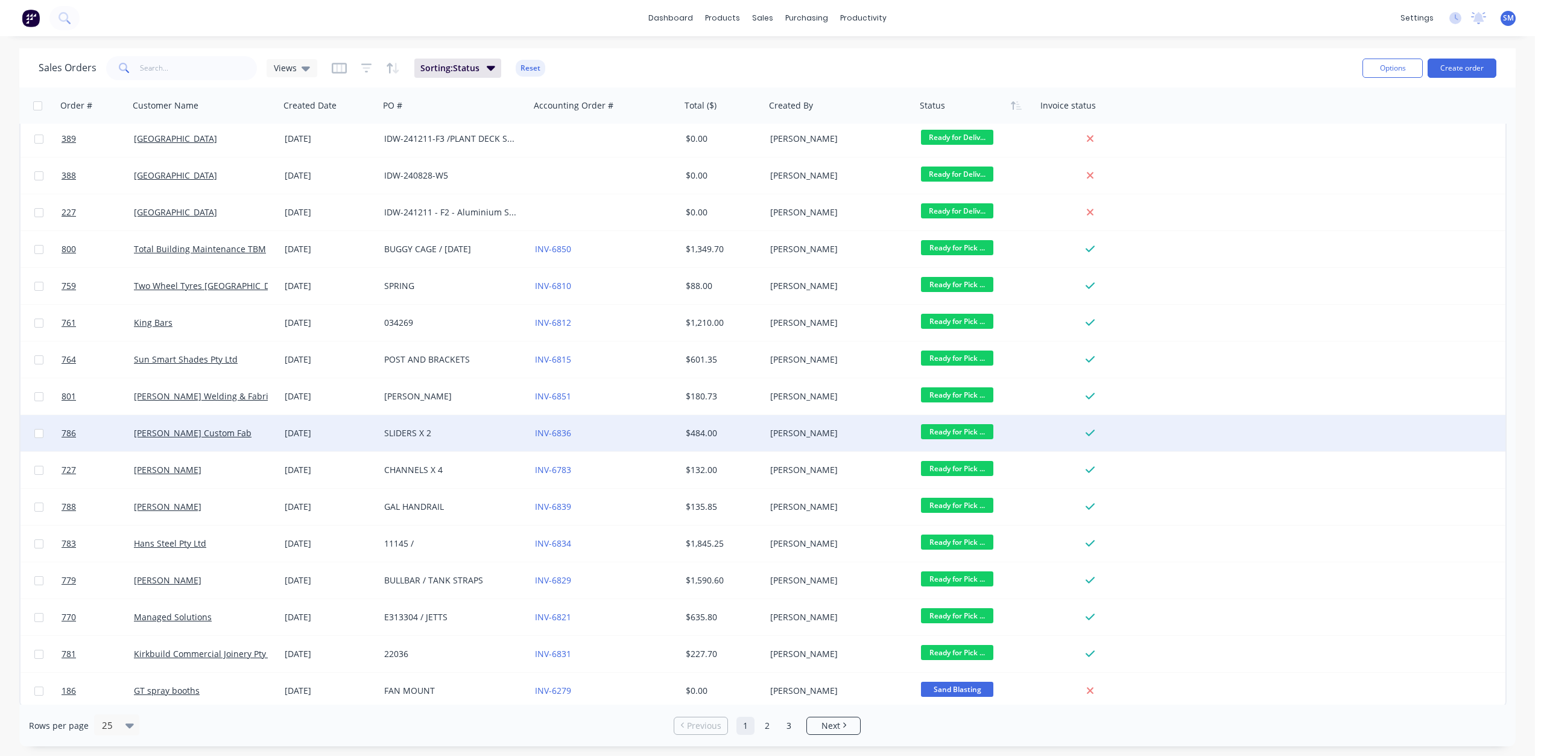
scroll to position [339, 0]
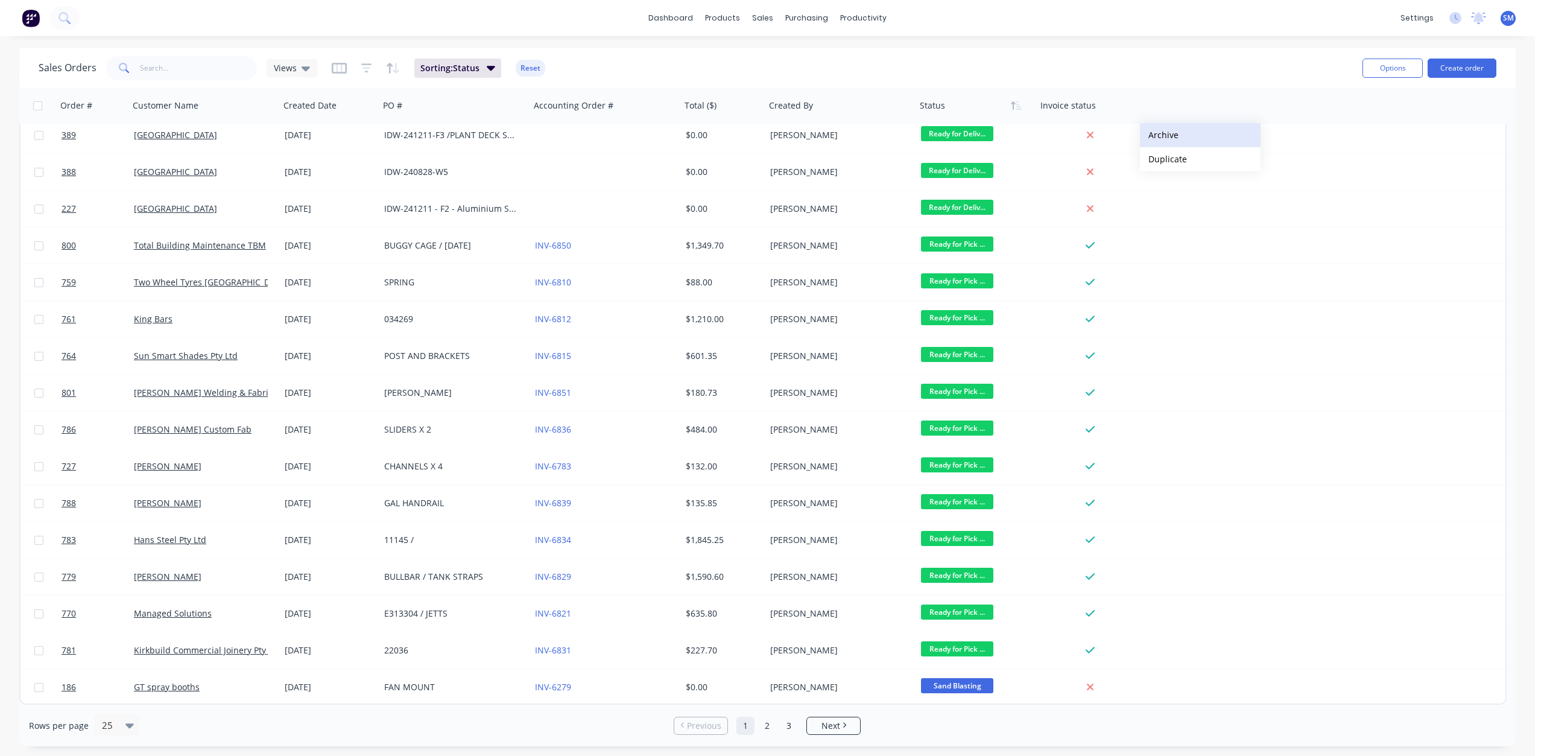
click at [1164, 137] on button "Archive" at bounding box center [1200, 135] width 121 height 24
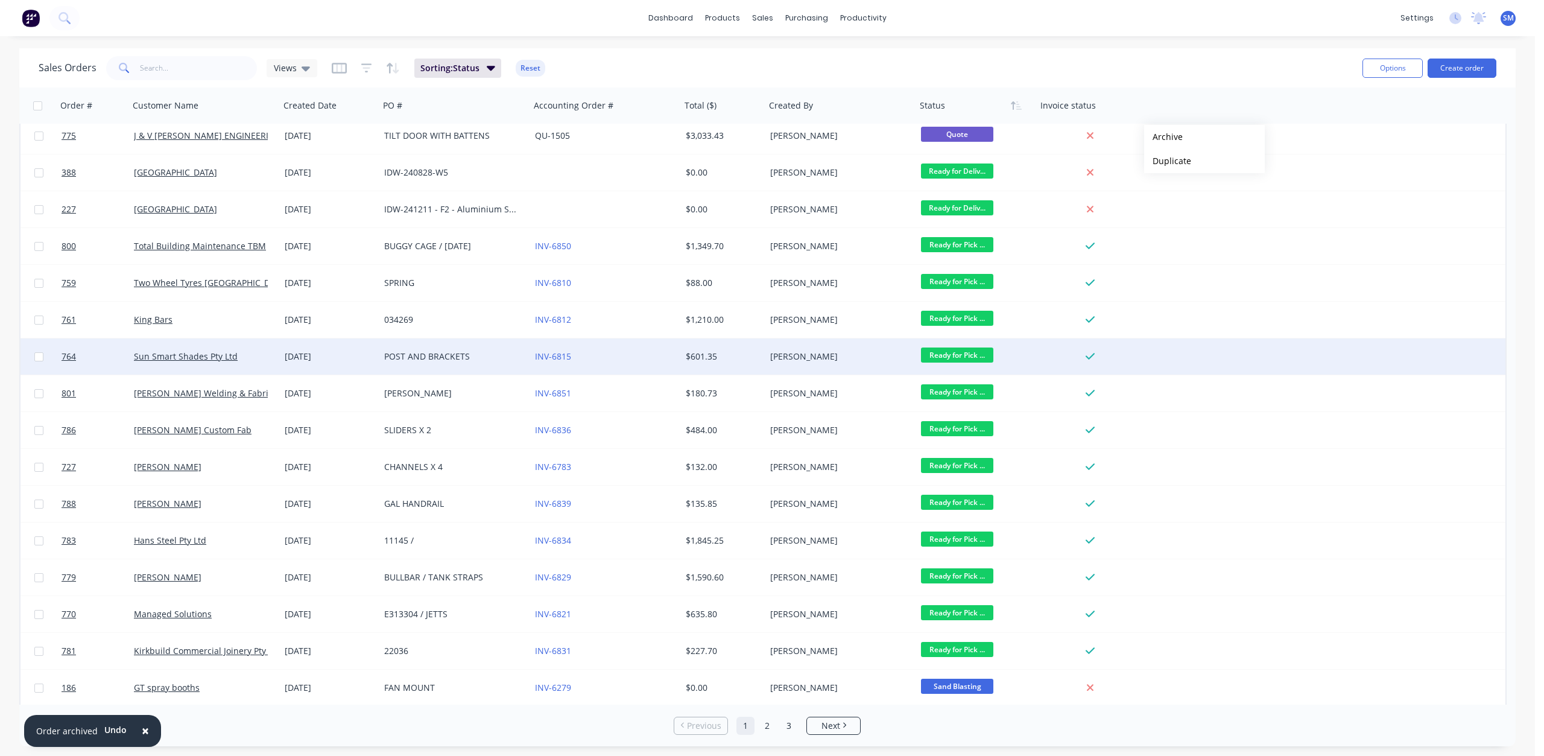
scroll to position [241, 0]
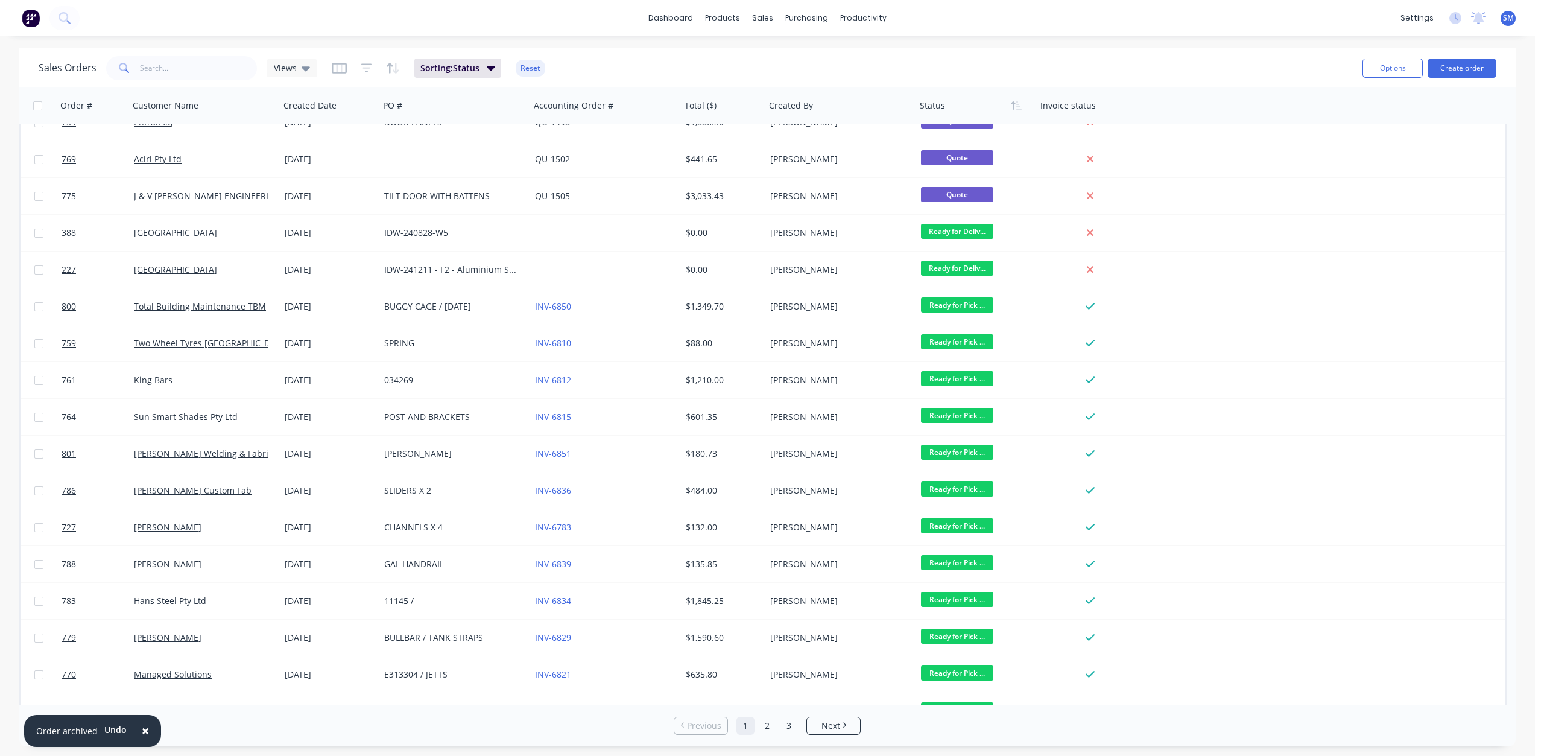
click at [1051, 13] on div "dashboard products sales purchasing productivity dashboard products Product Cat…" at bounding box center [767, 18] width 1535 height 36
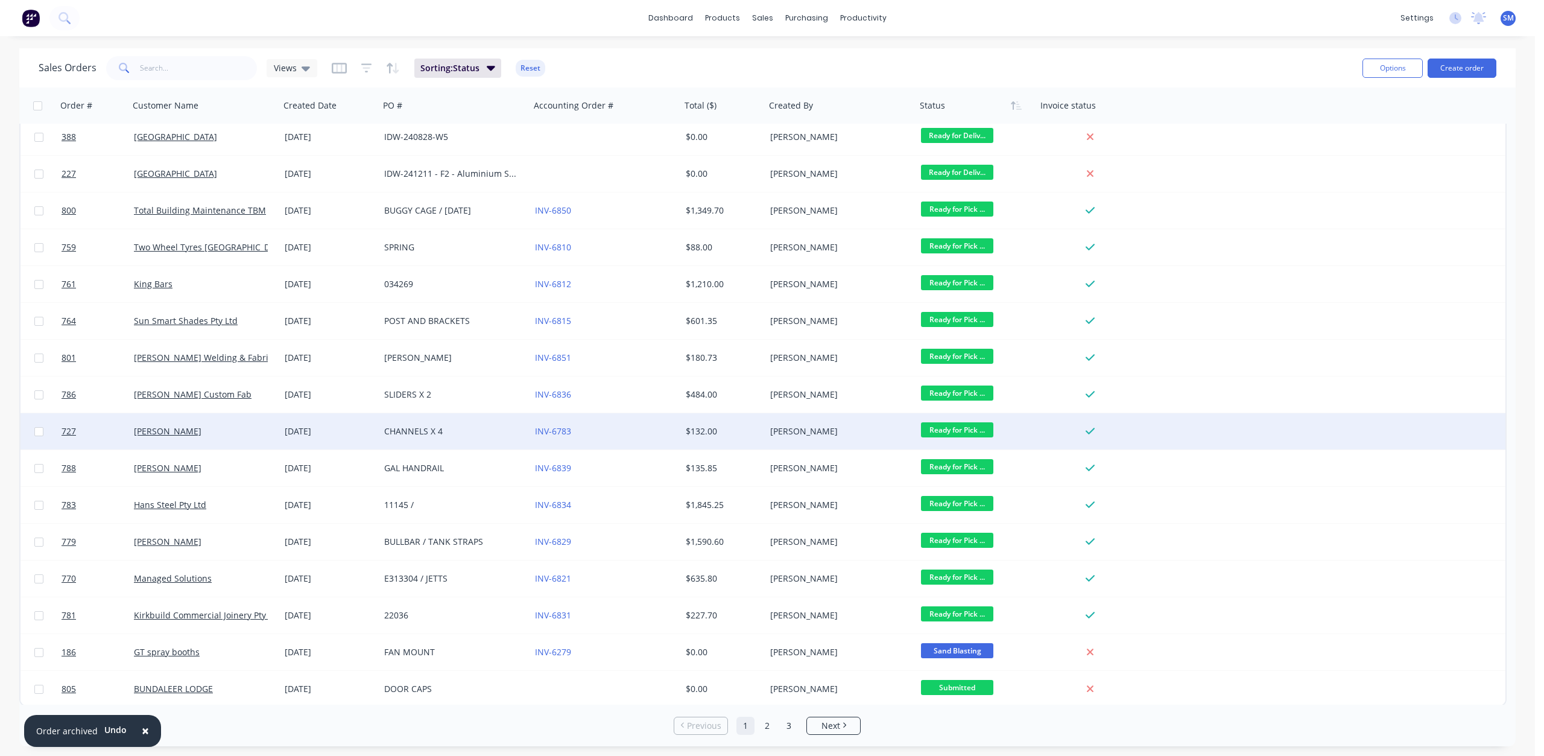
scroll to position [339, 0]
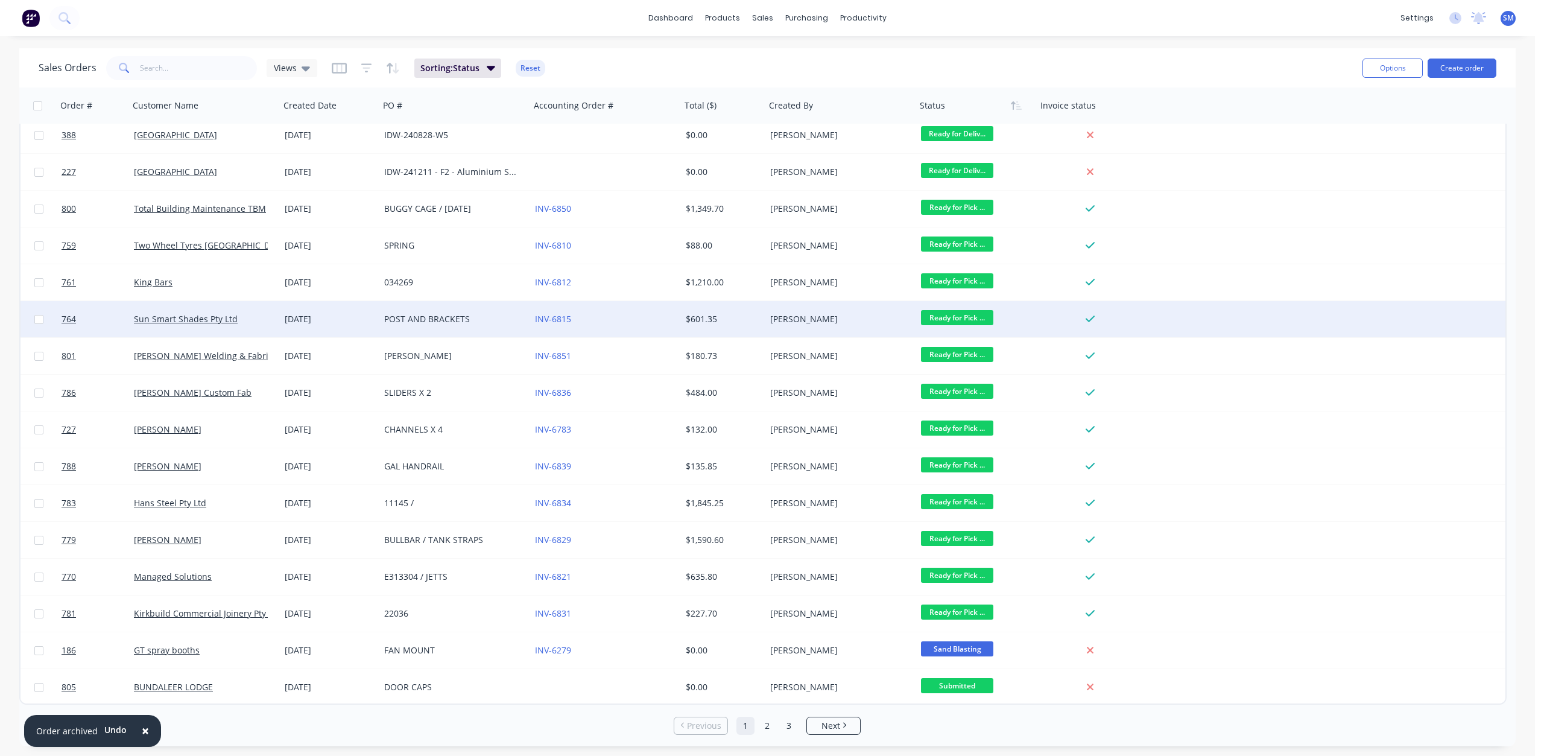
click at [952, 317] on span "Ready for Pick ..." at bounding box center [957, 317] width 72 height 15
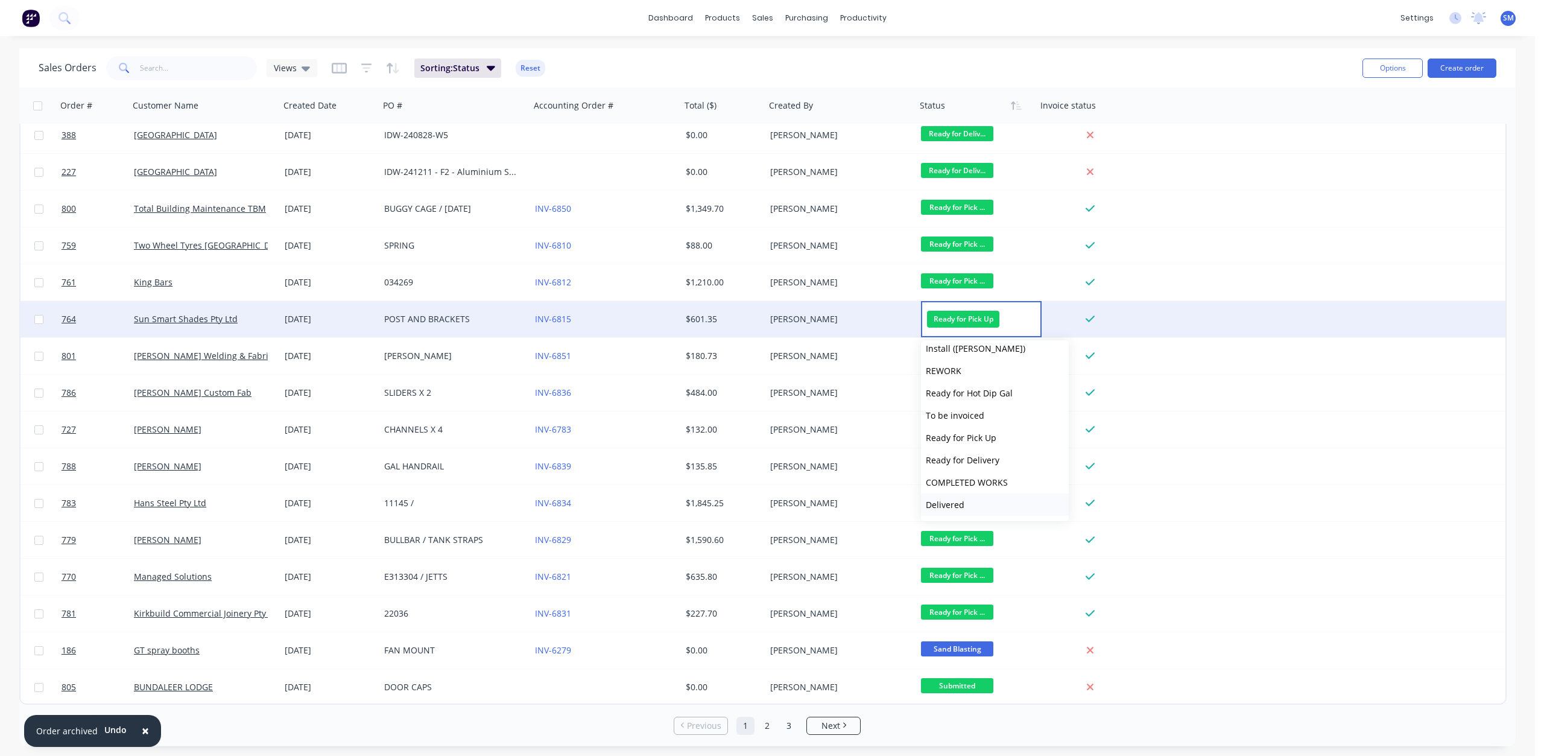
scroll to position [409, 0]
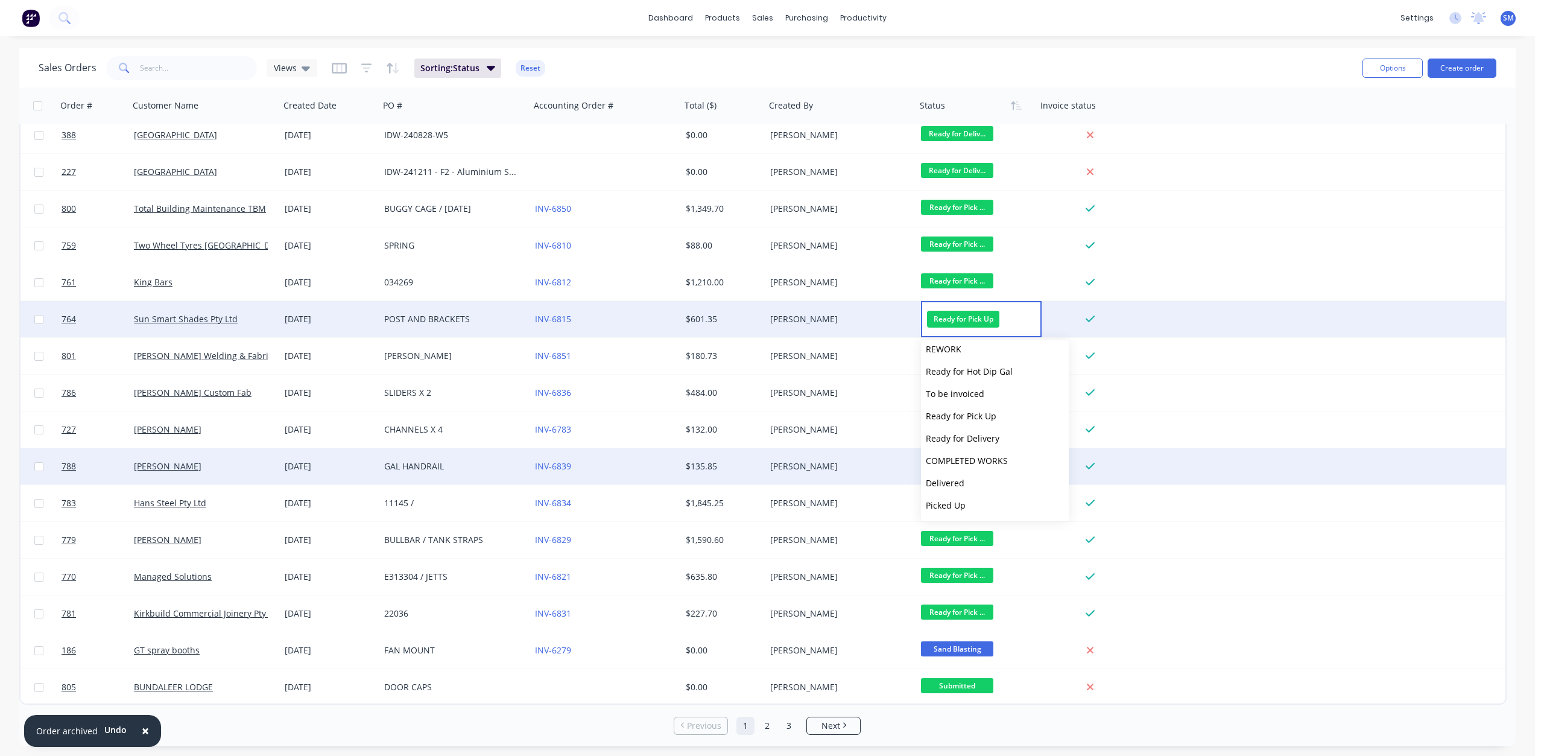
click at [962, 457] on span "COMPLETED WORKS" at bounding box center [967, 460] width 82 height 11
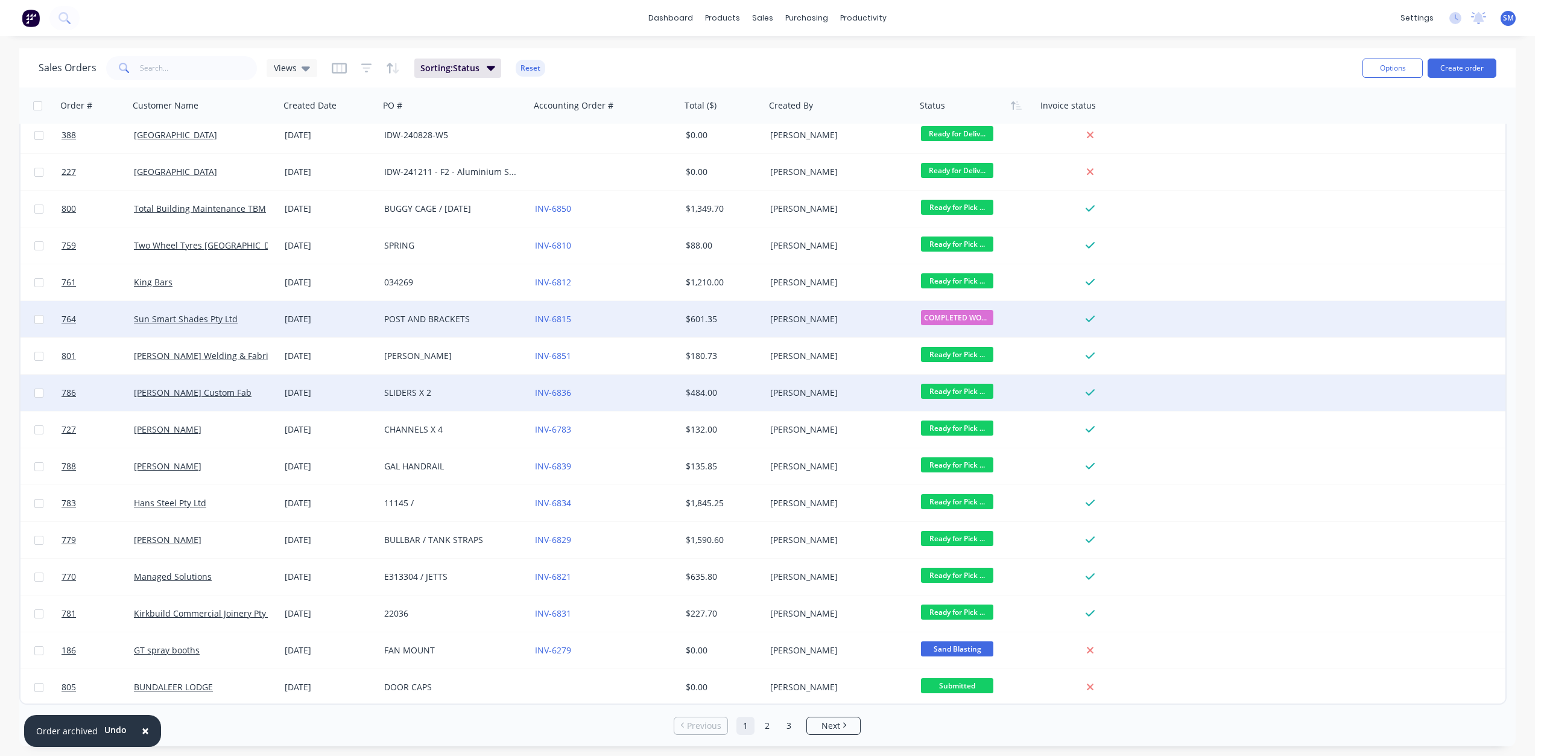
click at [949, 390] on span "Ready for Pick ..." at bounding box center [957, 391] width 72 height 15
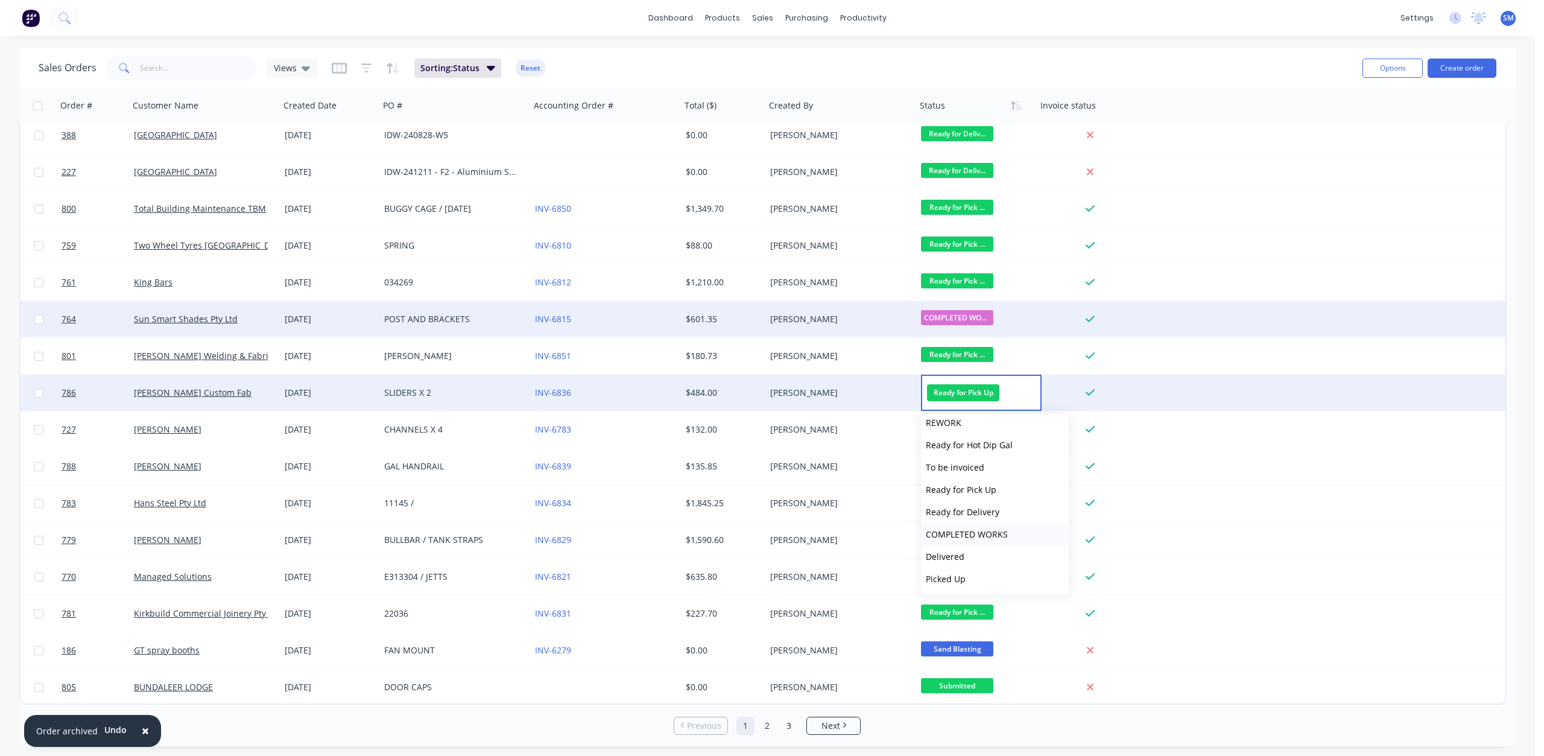
click at [963, 534] on span "COMPLETED WORKS" at bounding box center [967, 533] width 82 height 11
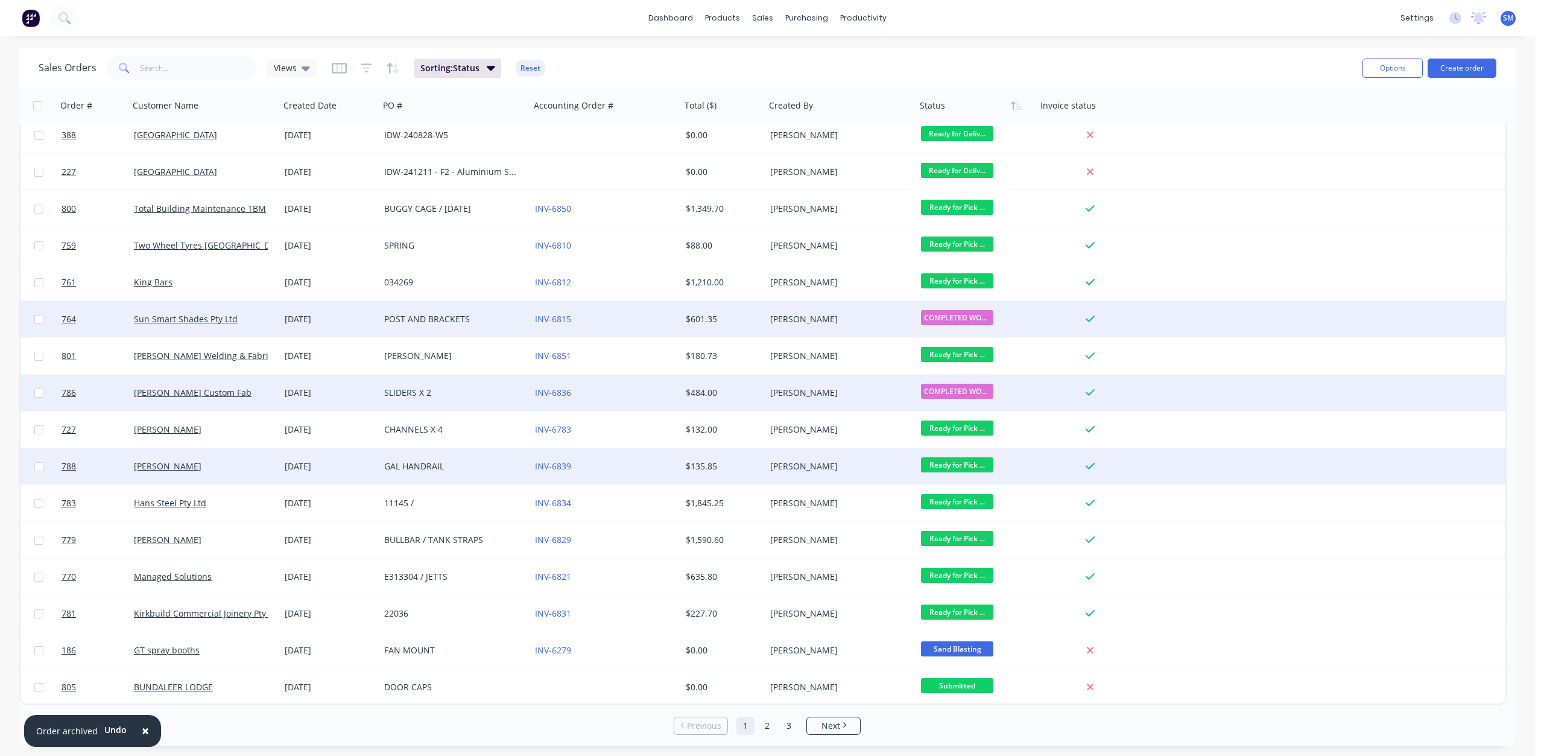
click at [947, 464] on span "Ready for Pick ..." at bounding box center [957, 464] width 72 height 15
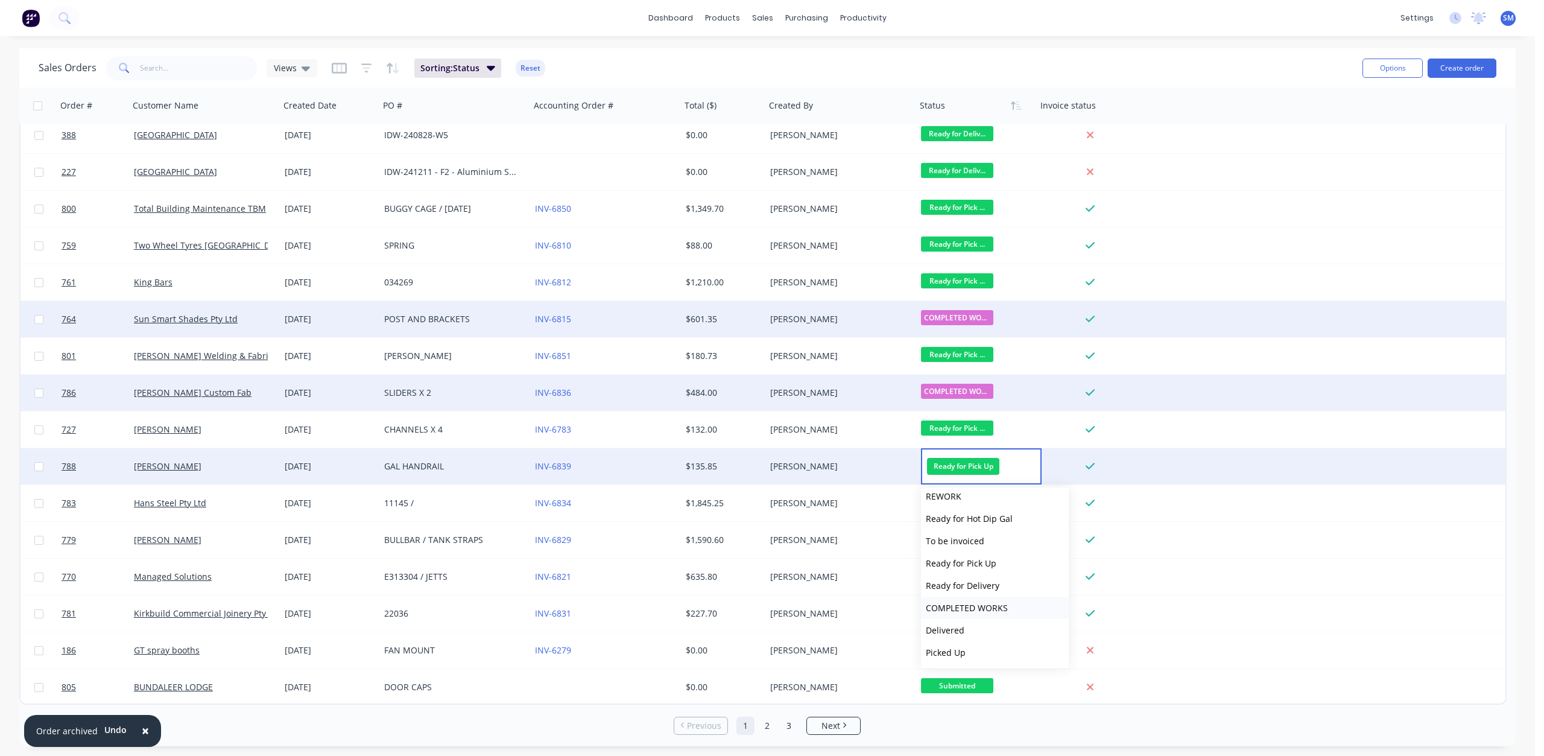
click at [982, 610] on span "COMPLETED WORKS" at bounding box center [967, 607] width 82 height 11
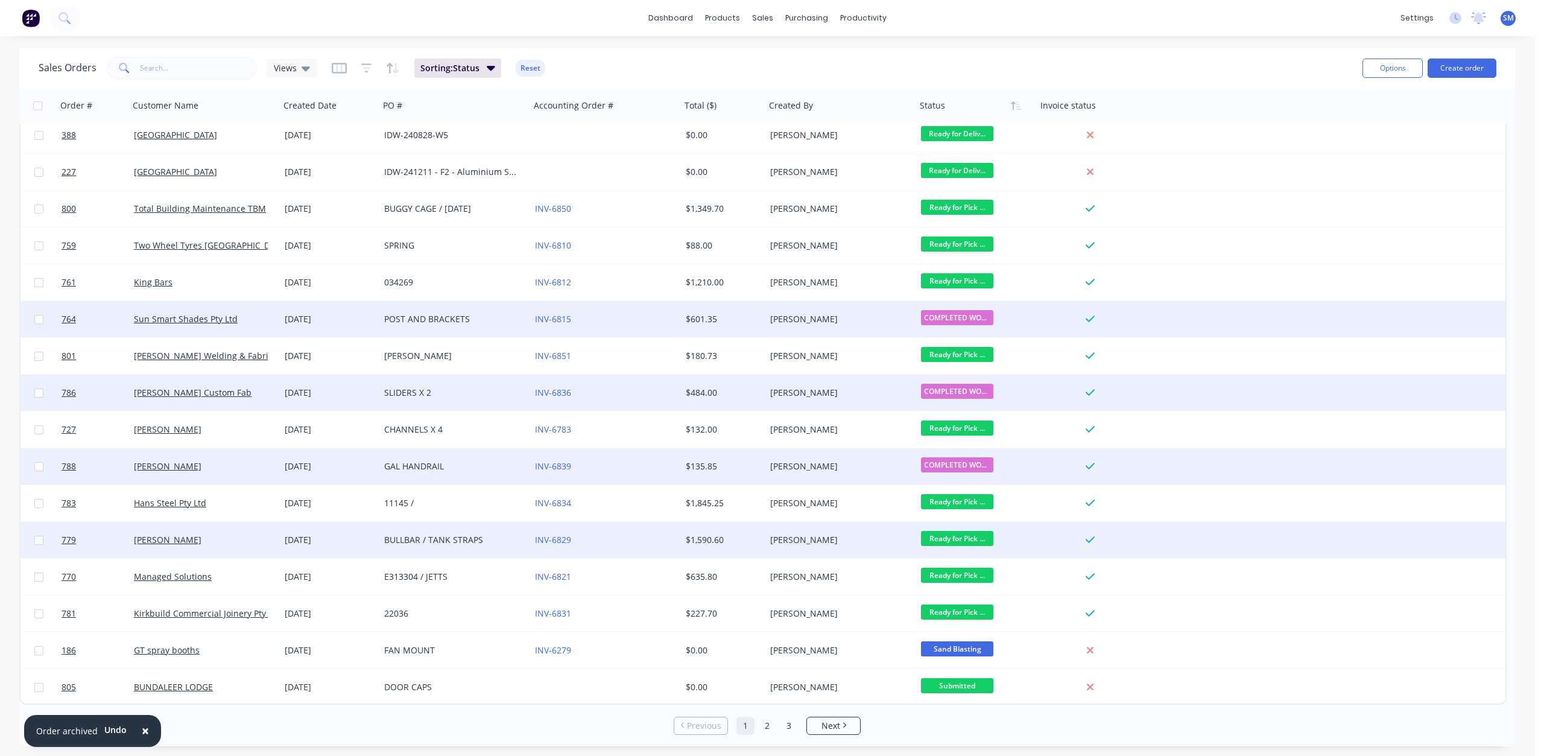
click at [949, 538] on span "Ready for Pick ..." at bounding box center [957, 538] width 72 height 15
click at [956, 680] on span "COMPLETED WORKS" at bounding box center [967, 681] width 82 height 11
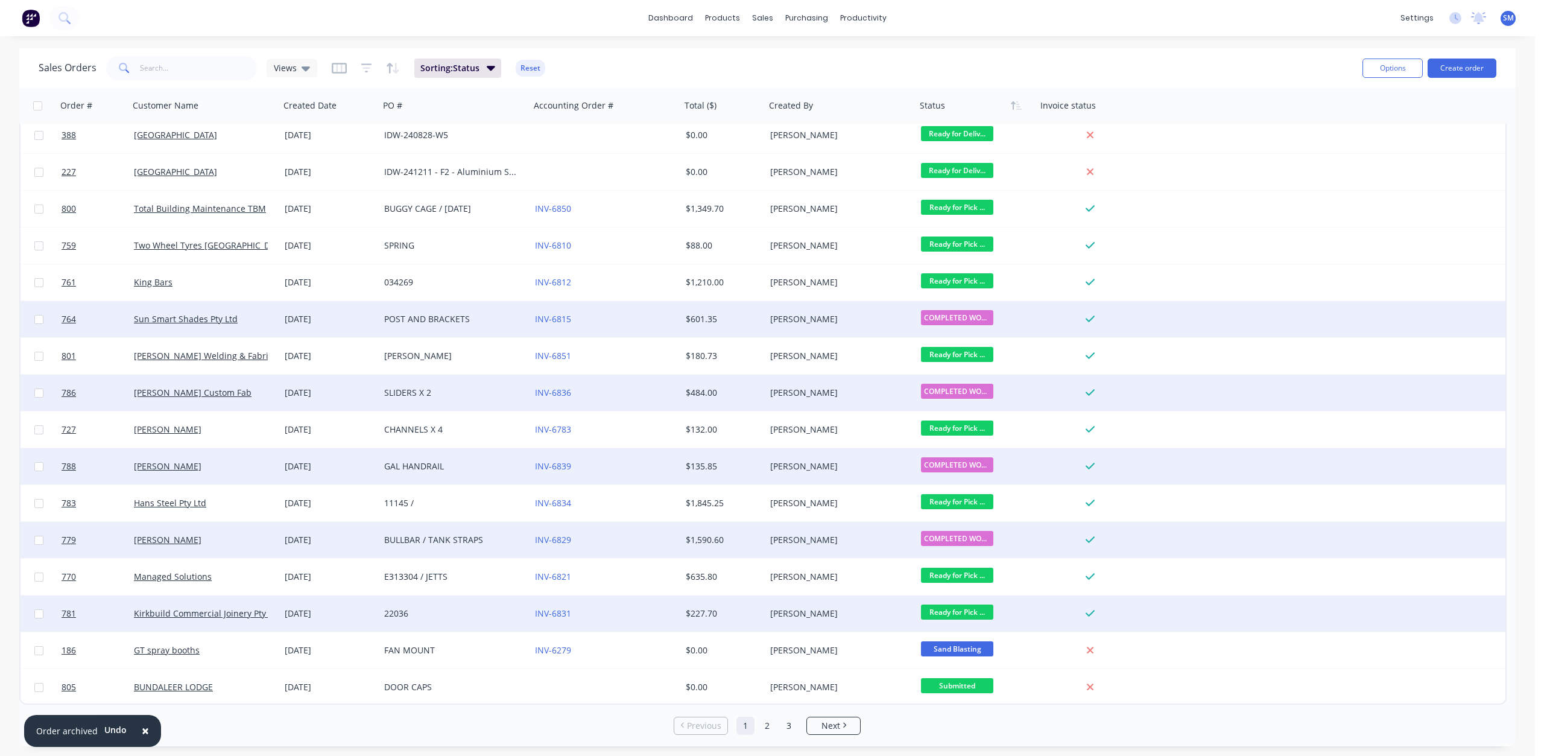
click at [939, 611] on span "Ready for Pick ..." at bounding box center [957, 611] width 72 height 15
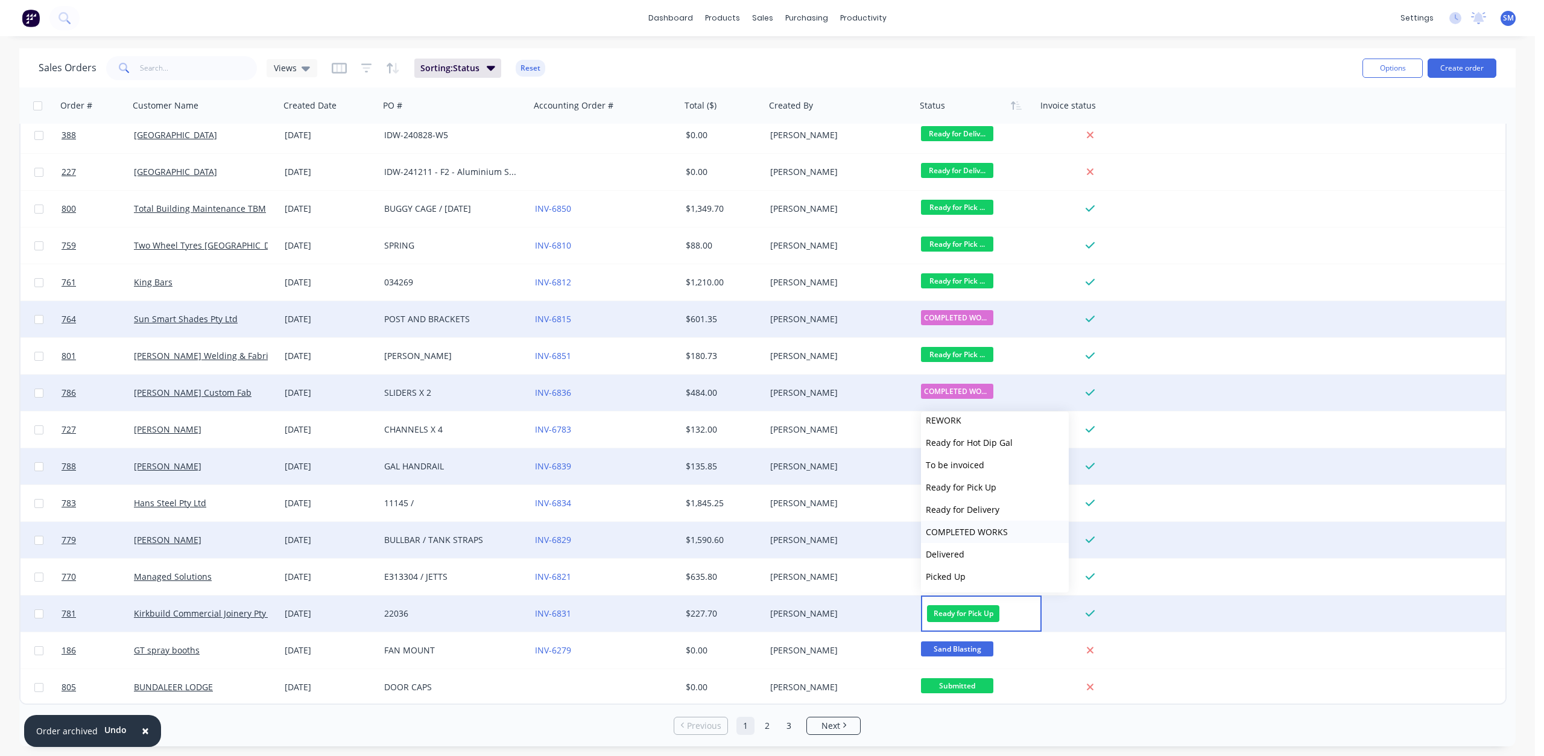
click at [950, 530] on span "COMPLETED WORKS" at bounding box center [967, 531] width 82 height 11
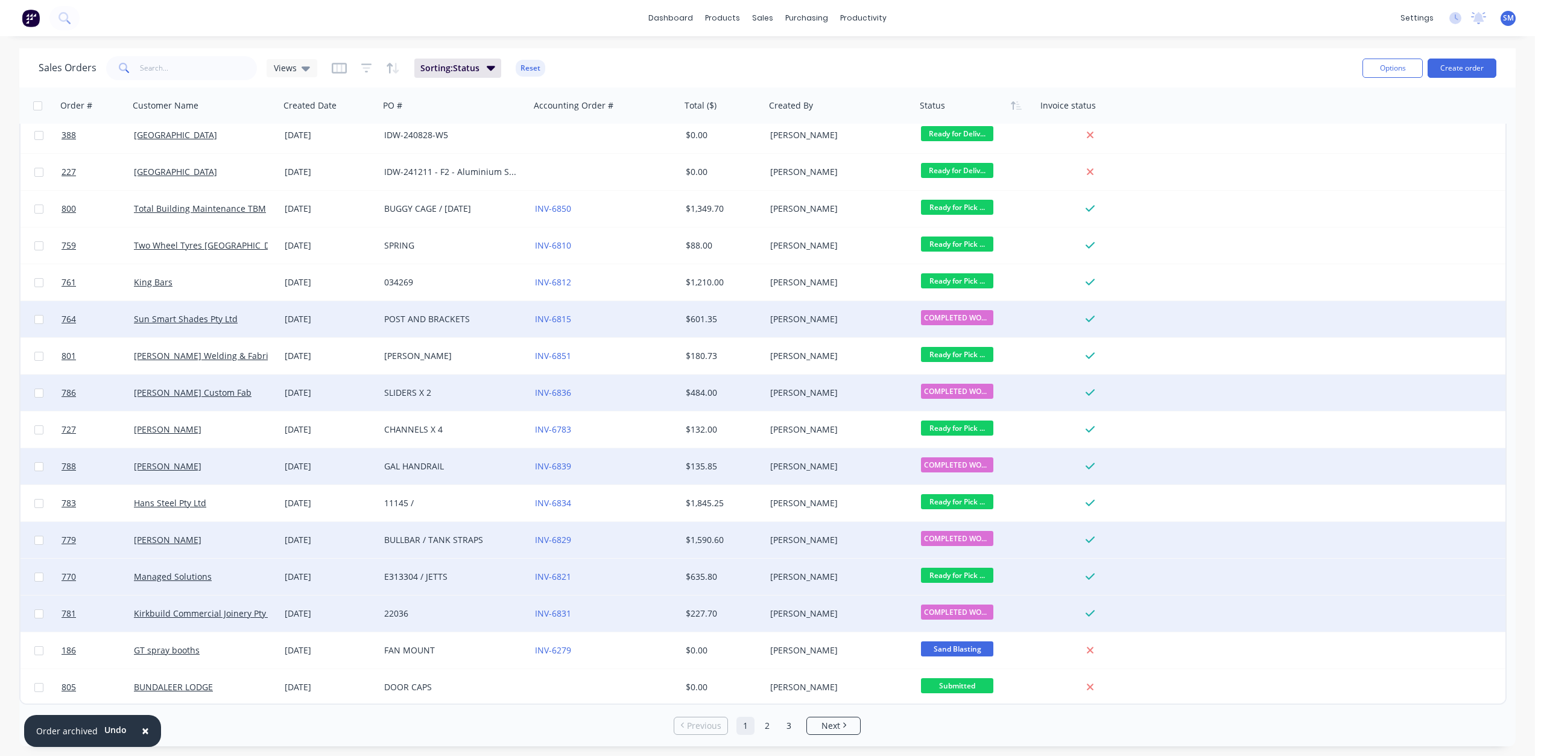
click at [945, 577] on span "Ready for Pick ..." at bounding box center [957, 575] width 72 height 15
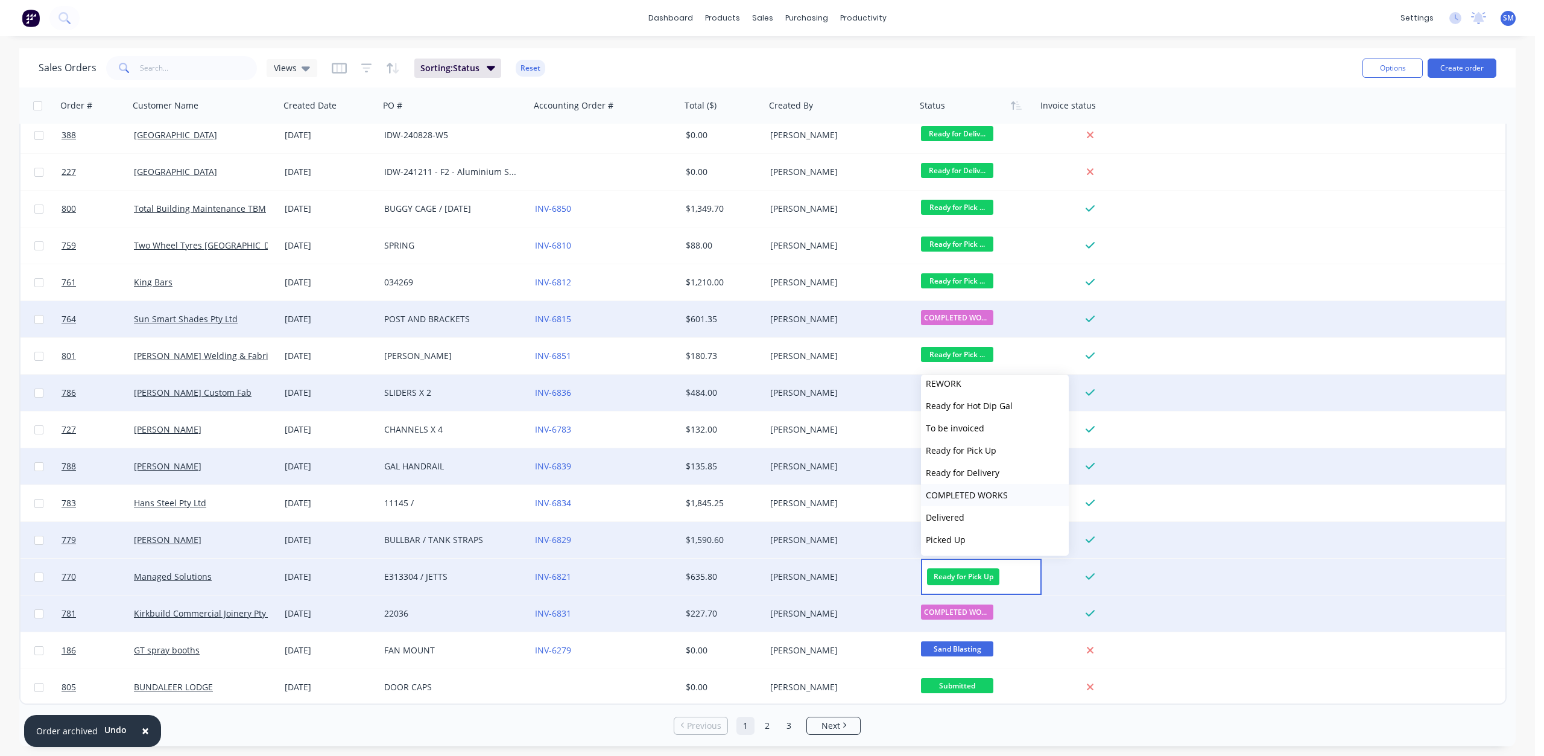
click at [962, 490] on span "COMPLETED WORKS" at bounding box center [967, 494] width 82 height 11
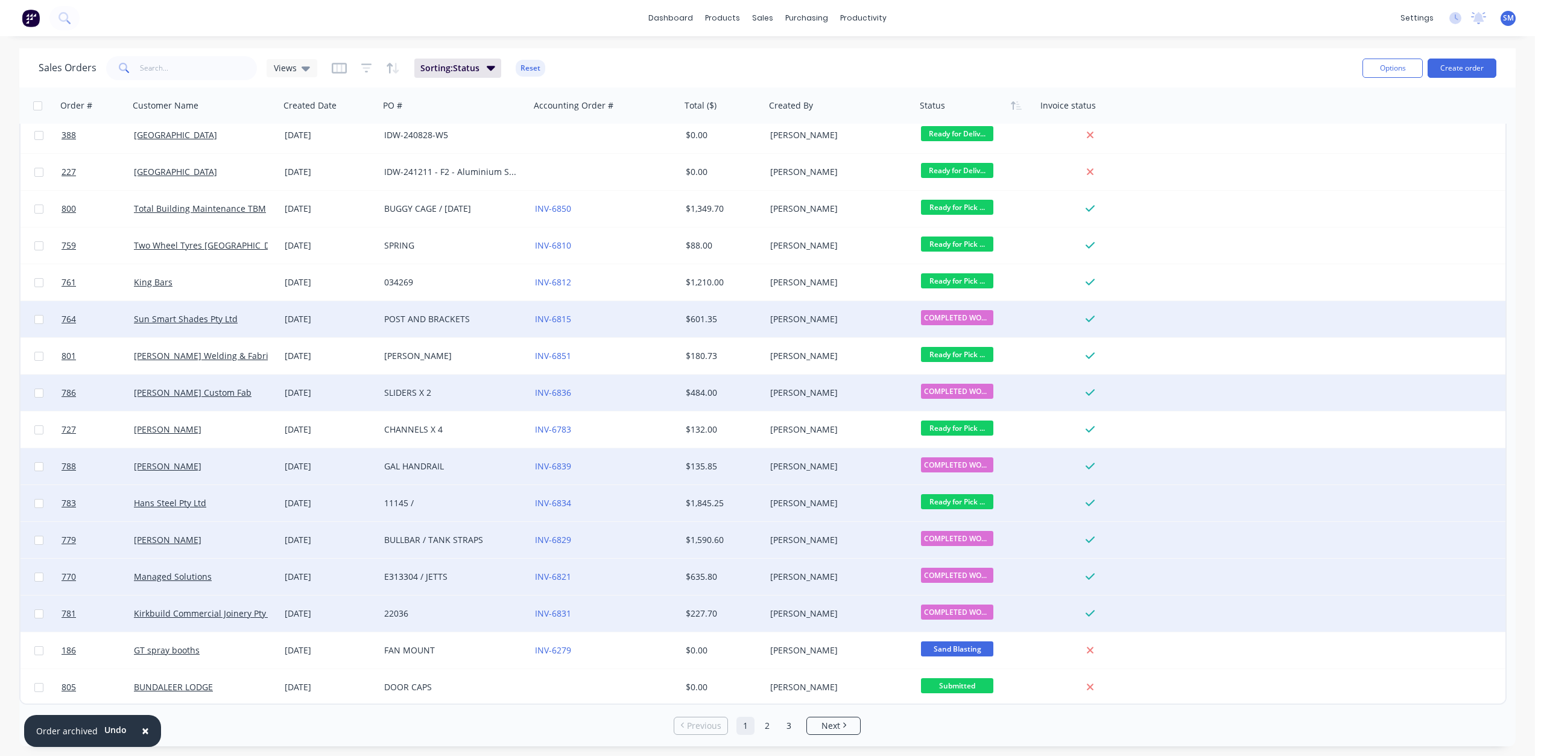
click at [952, 502] on span "Ready for Pick ..." at bounding box center [957, 501] width 72 height 15
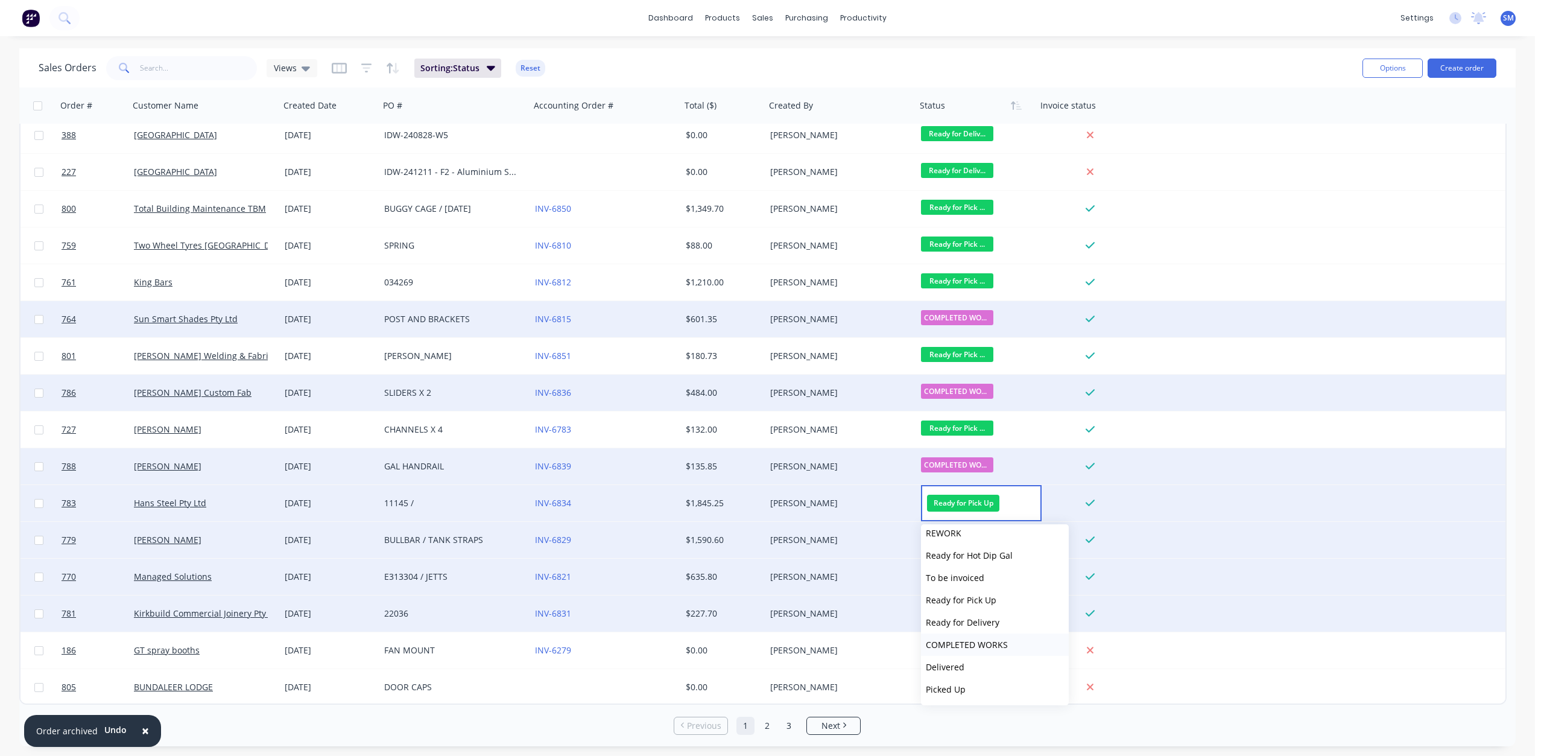
click at [954, 645] on span "COMPLETED WORKS" at bounding box center [967, 644] width 82 height 11
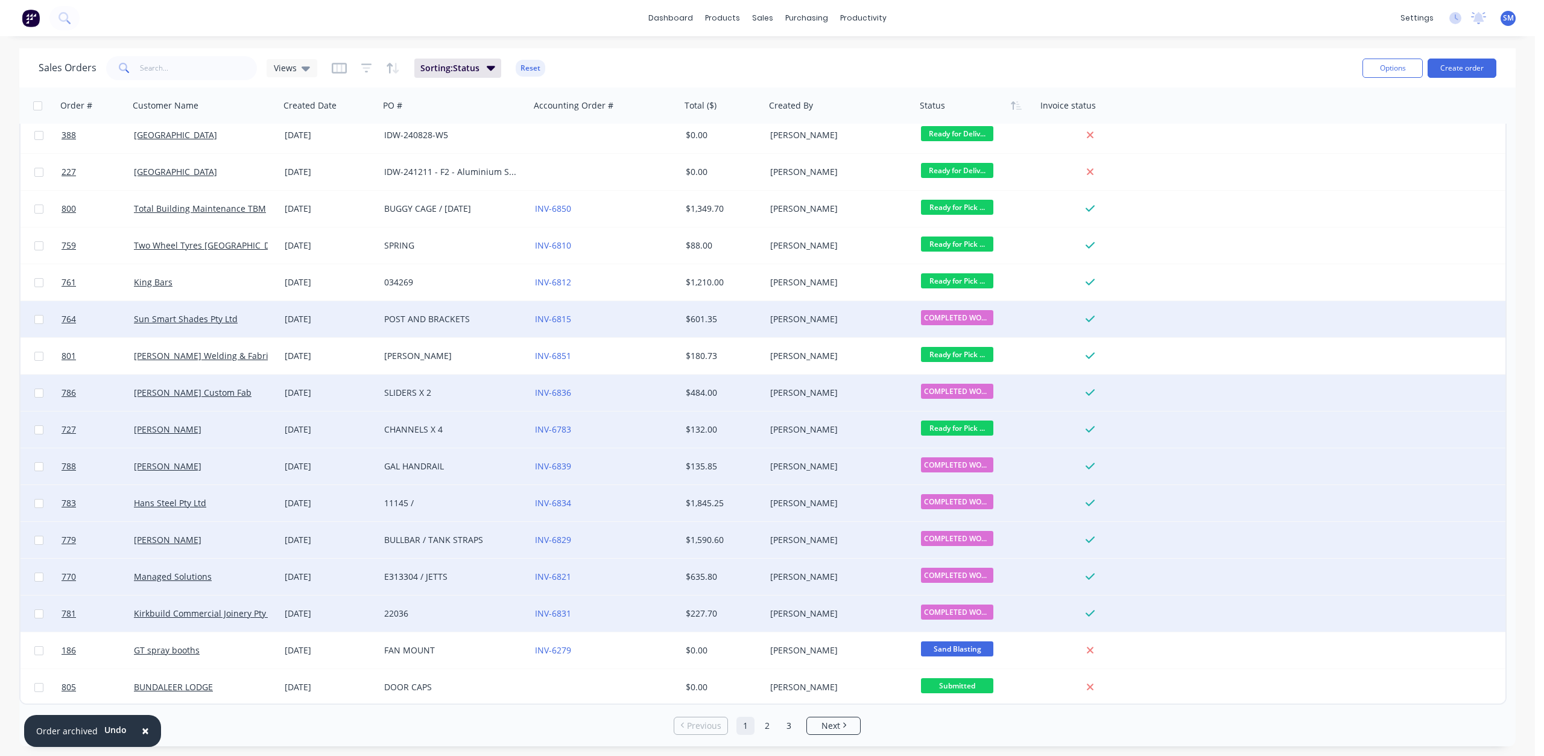
click at [946, 426] on span "Ready for Pick ..." at bounding box center [957, 427] width 72 height 15
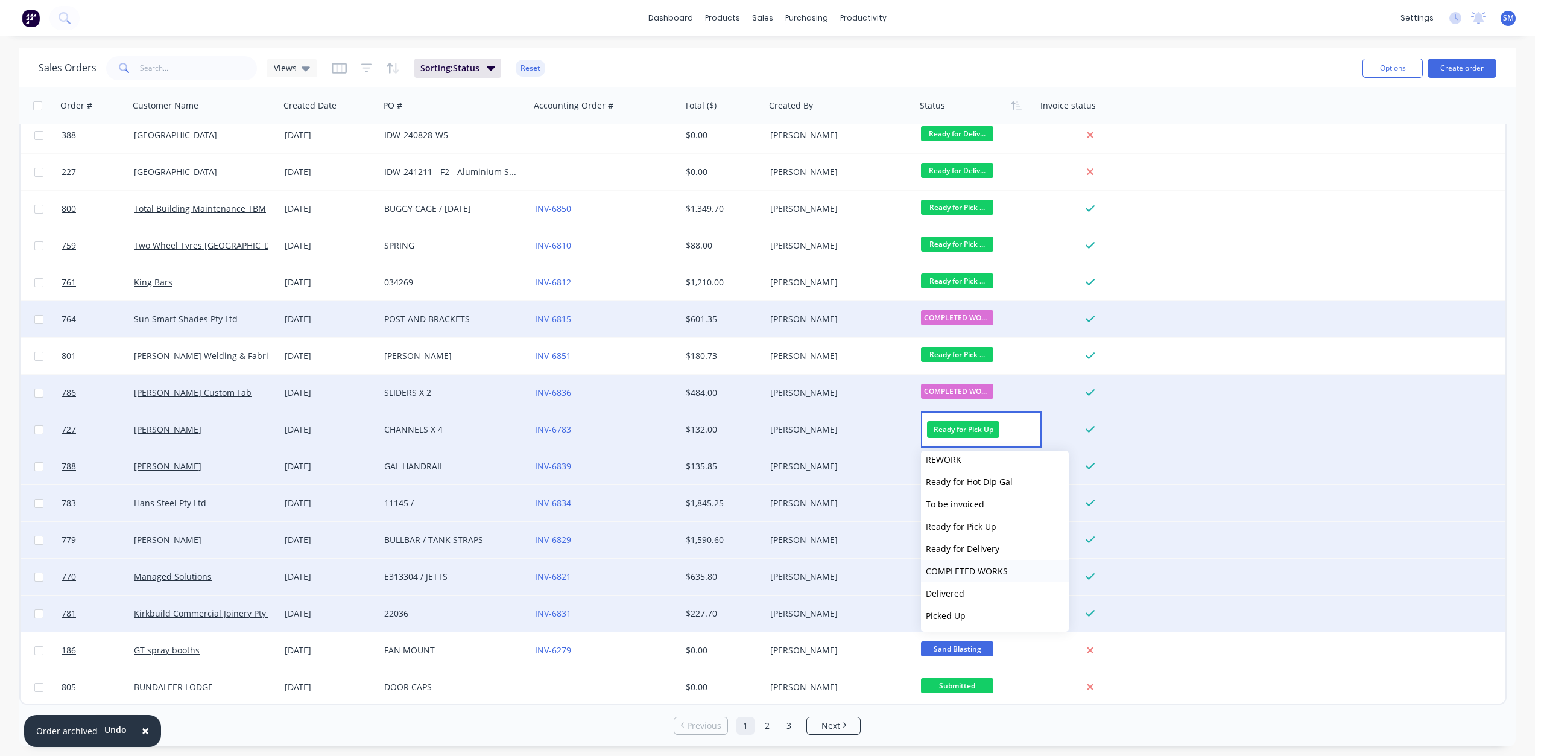
click at [969, 572] on span "COMPLETED WORKS" at bounding box center [967, 570] width 82 height 11
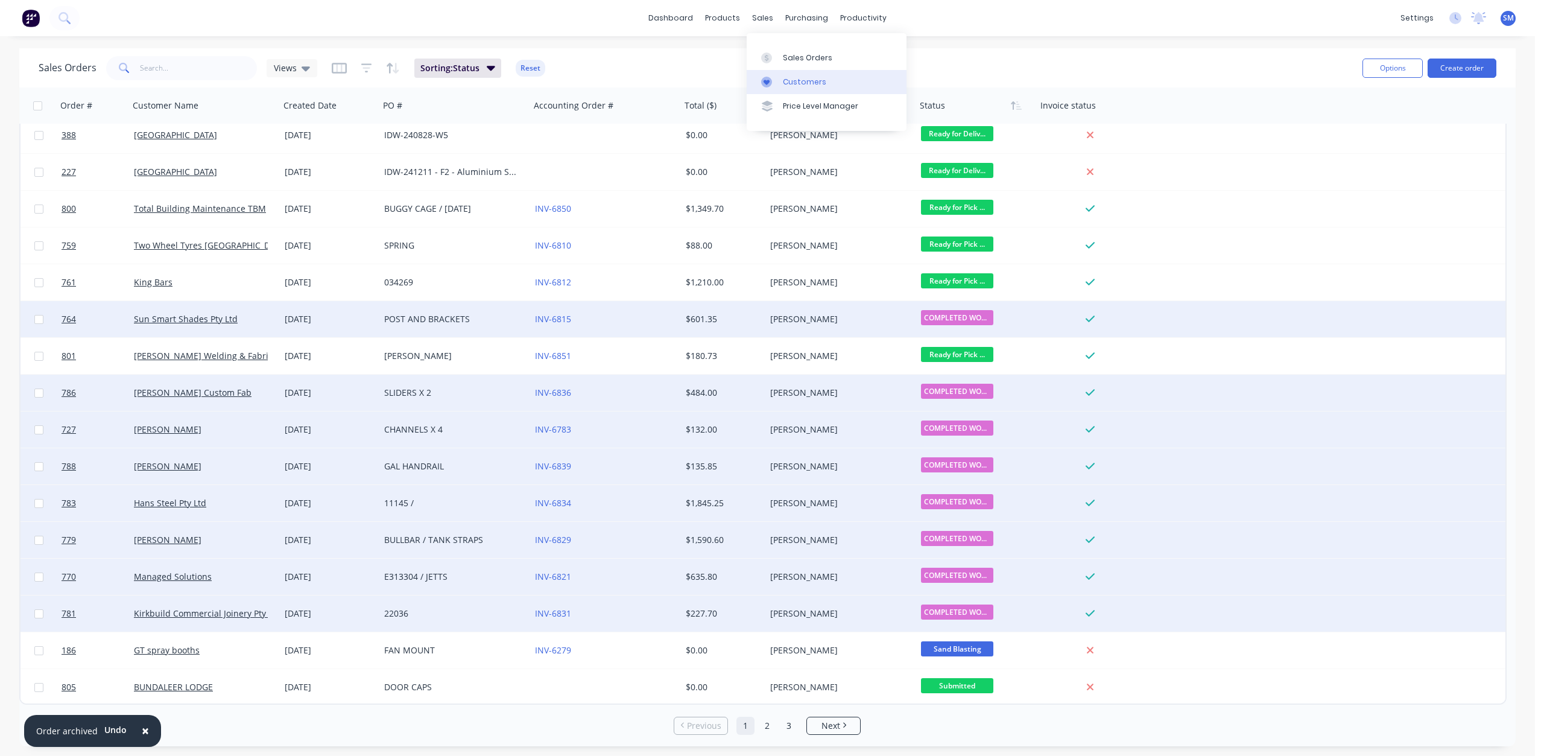
click at [804, 81] on div "Customers" at bounding box center [804, 82] width 43 height 11
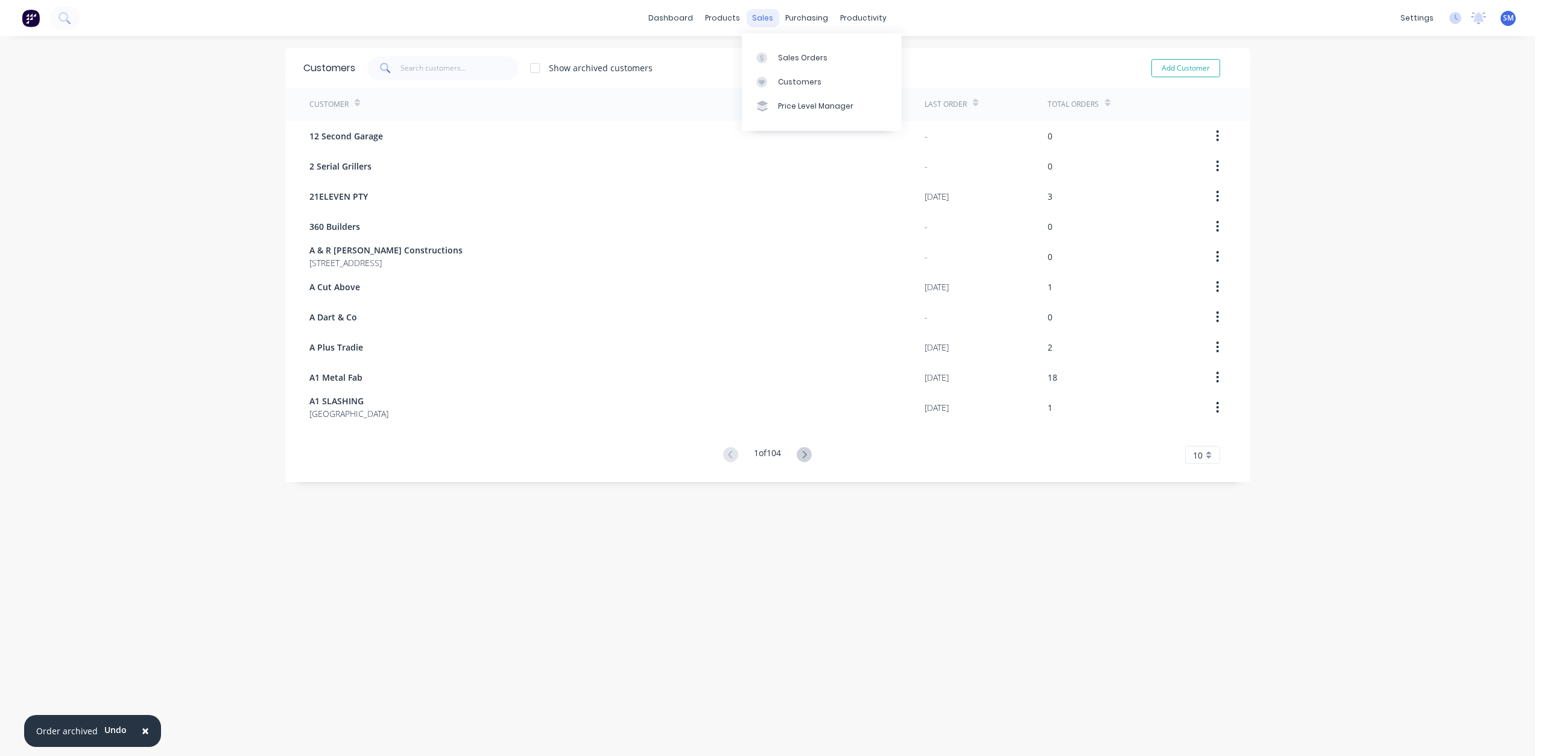
click at [755, 19] on div "sales" at bounding box center [762, 18] width 33 height 18
click at [787, 56] on div "Sales Orders" at bounding box center [802, 57] width 49 height 11
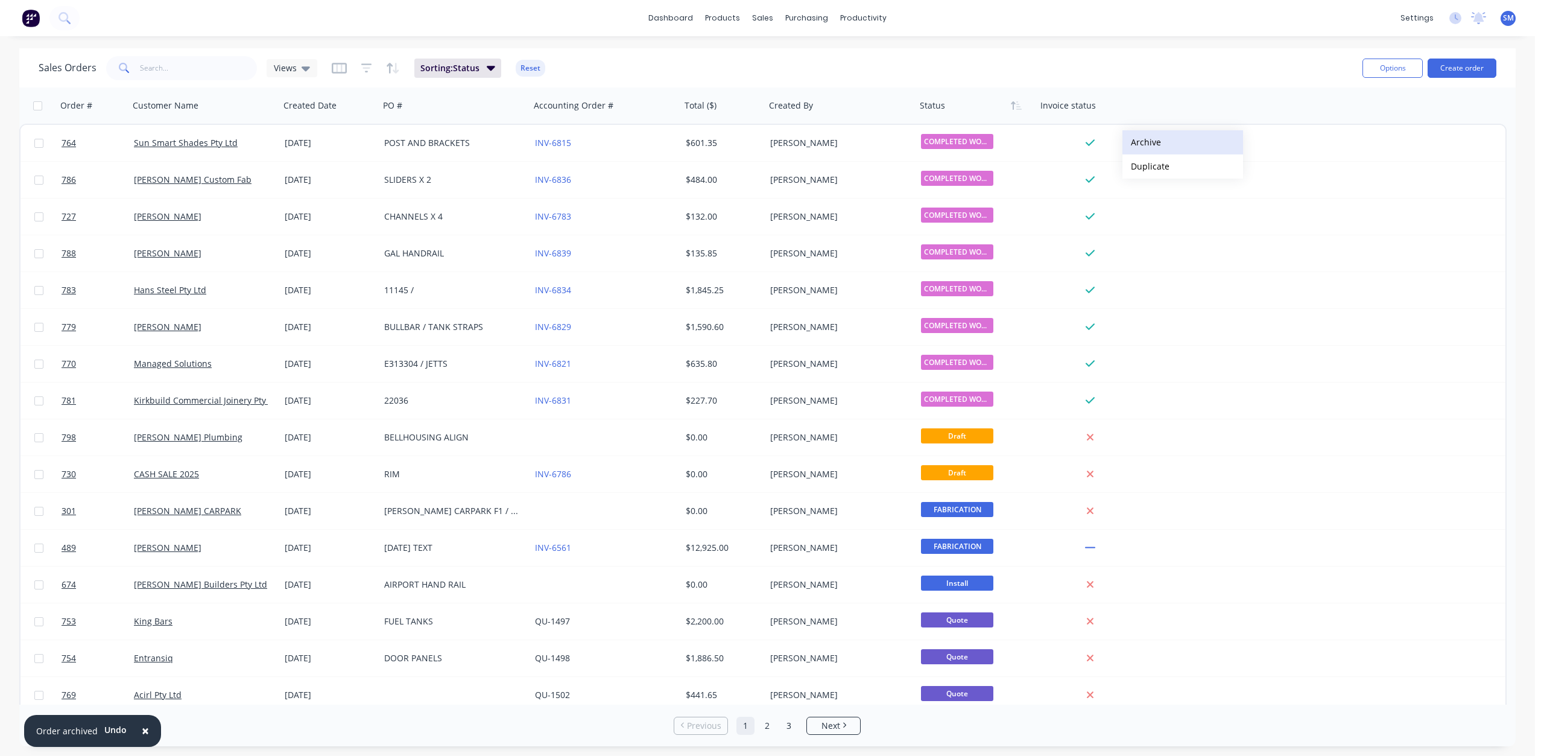
click at [1147, 142] on button "Archive" at bounding box center [1183, 142] width 121 height 24
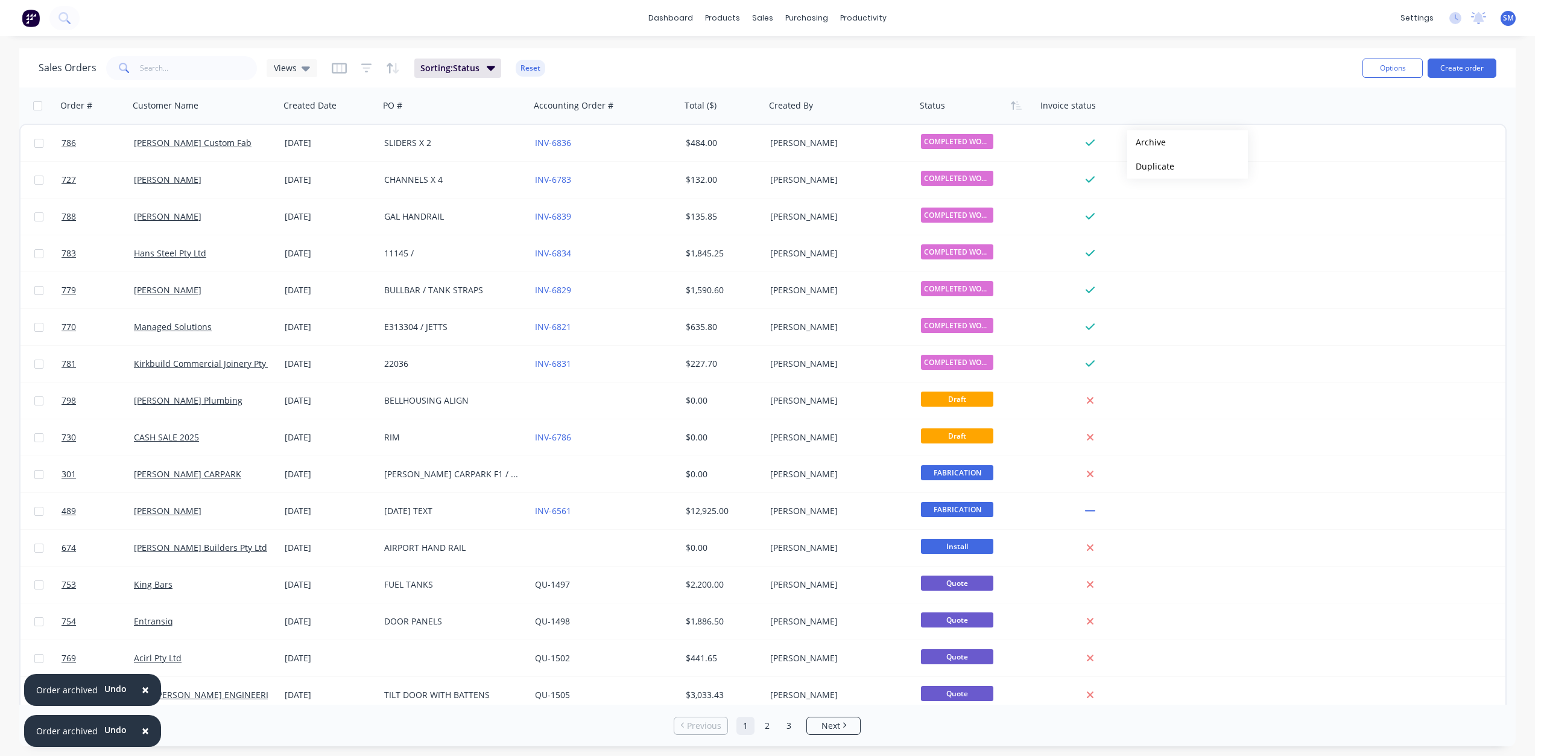
click at [1147, 142] on button "Archive" at bounding box center [1187, 142] width 121 height 24
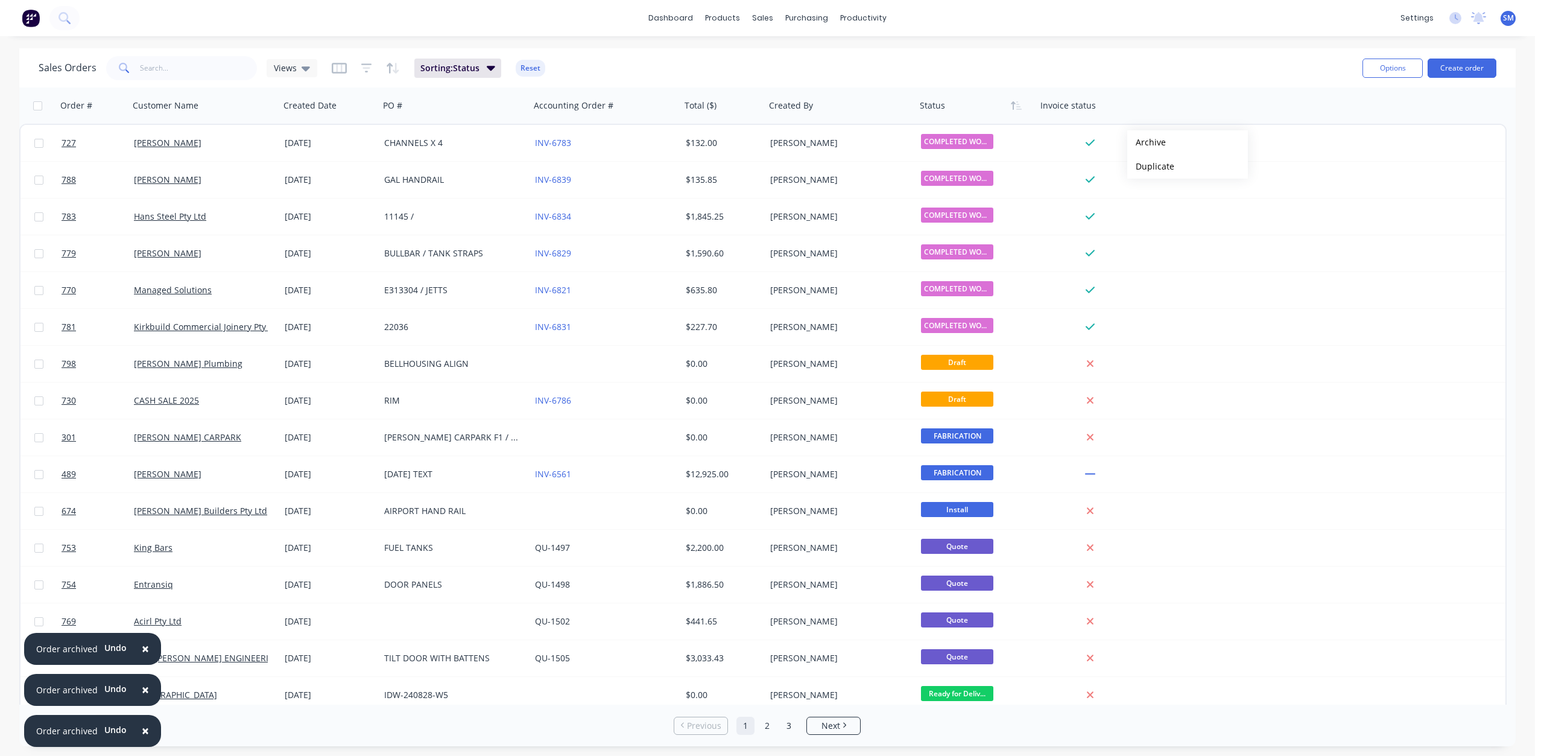
click at [1147, 142] on button "Archive" at bounding box center [1187, 142] width 121 height 24
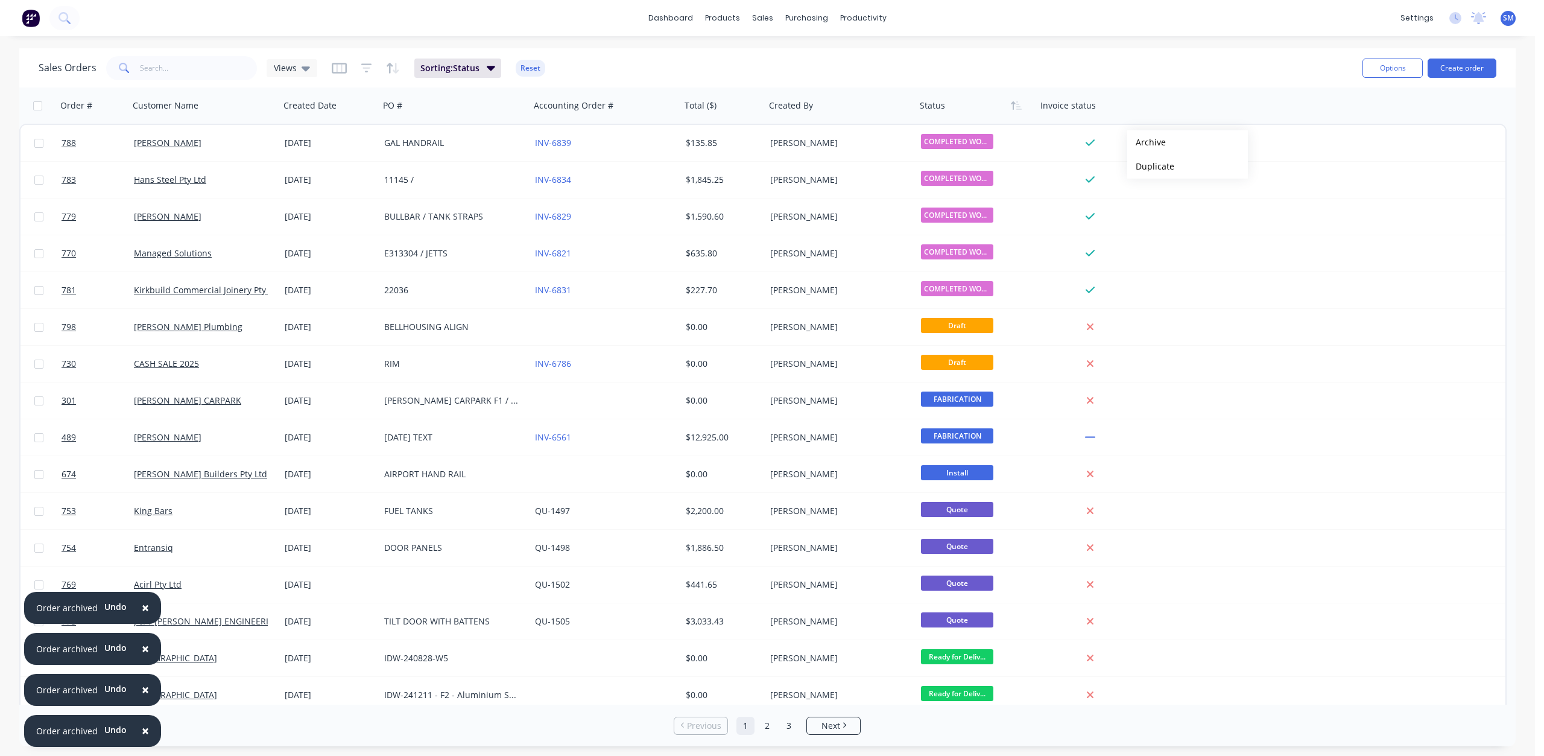
click at [1147, 142] on button "Archive" at bounding box center [1187, 142] width 121 height 24
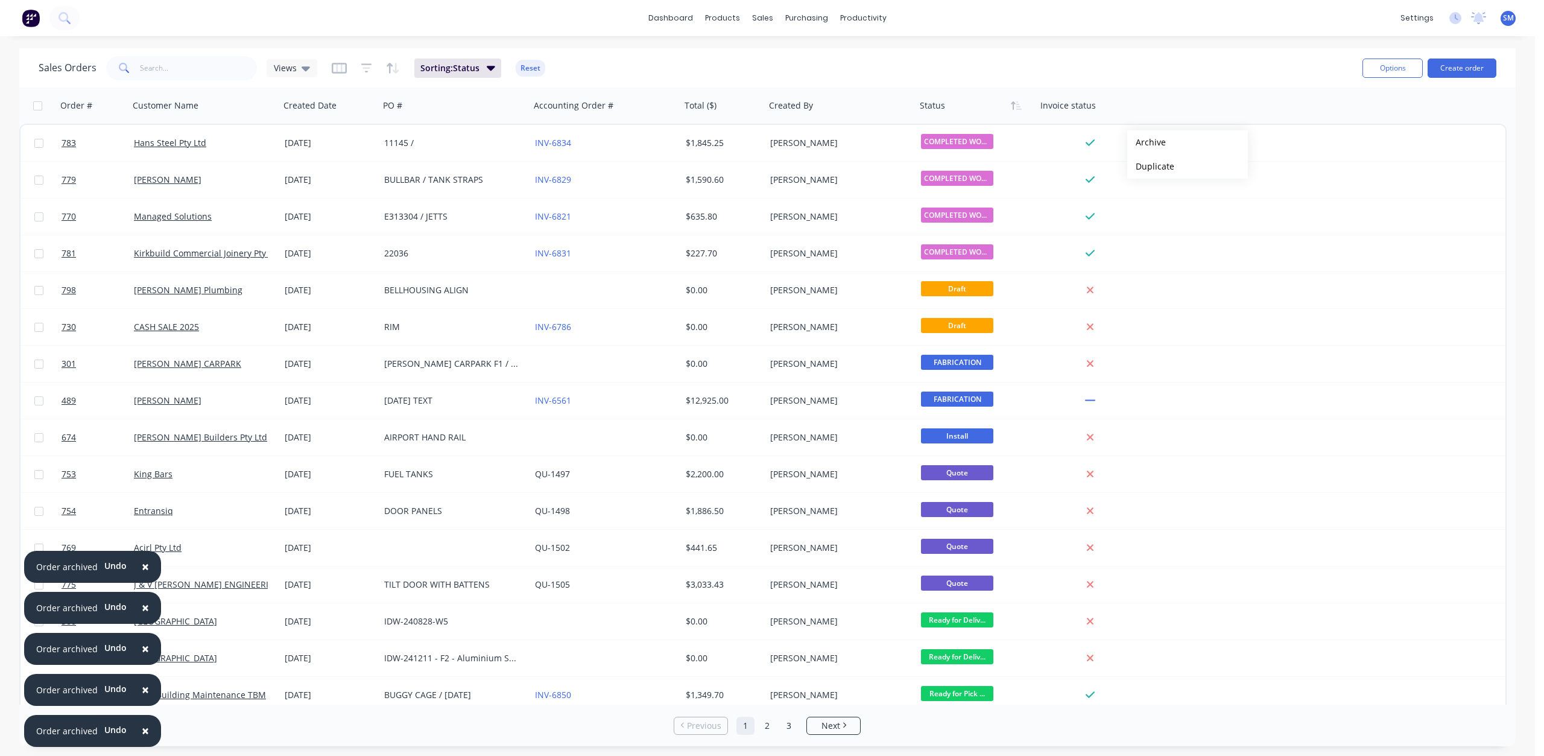
click at [1147, 142] on button "Archive" at bounding box center [1187, 142] width 121 height 24
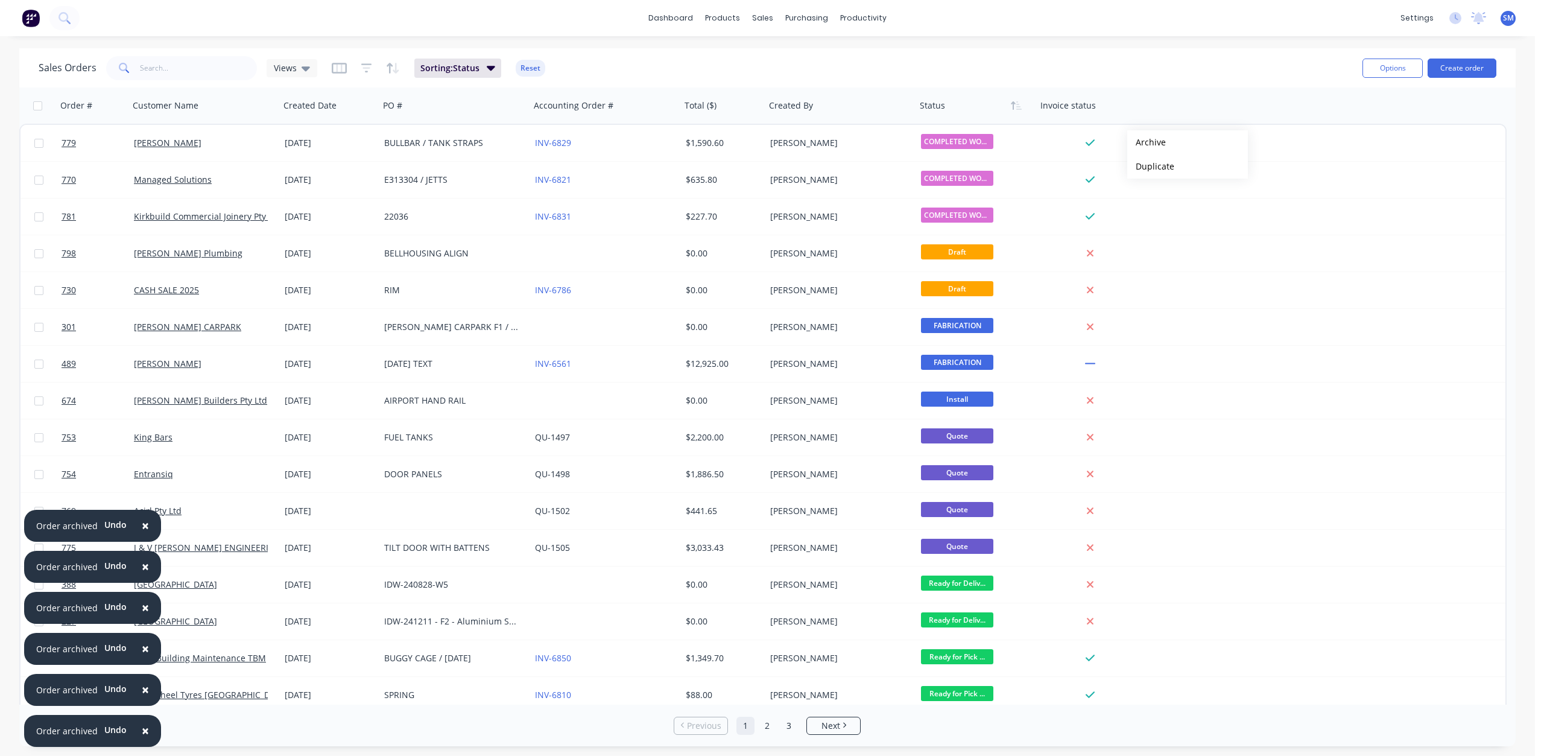
click at [1147, 142] on button "Archive" at bounding box center [1187, 142] width 121 height 24
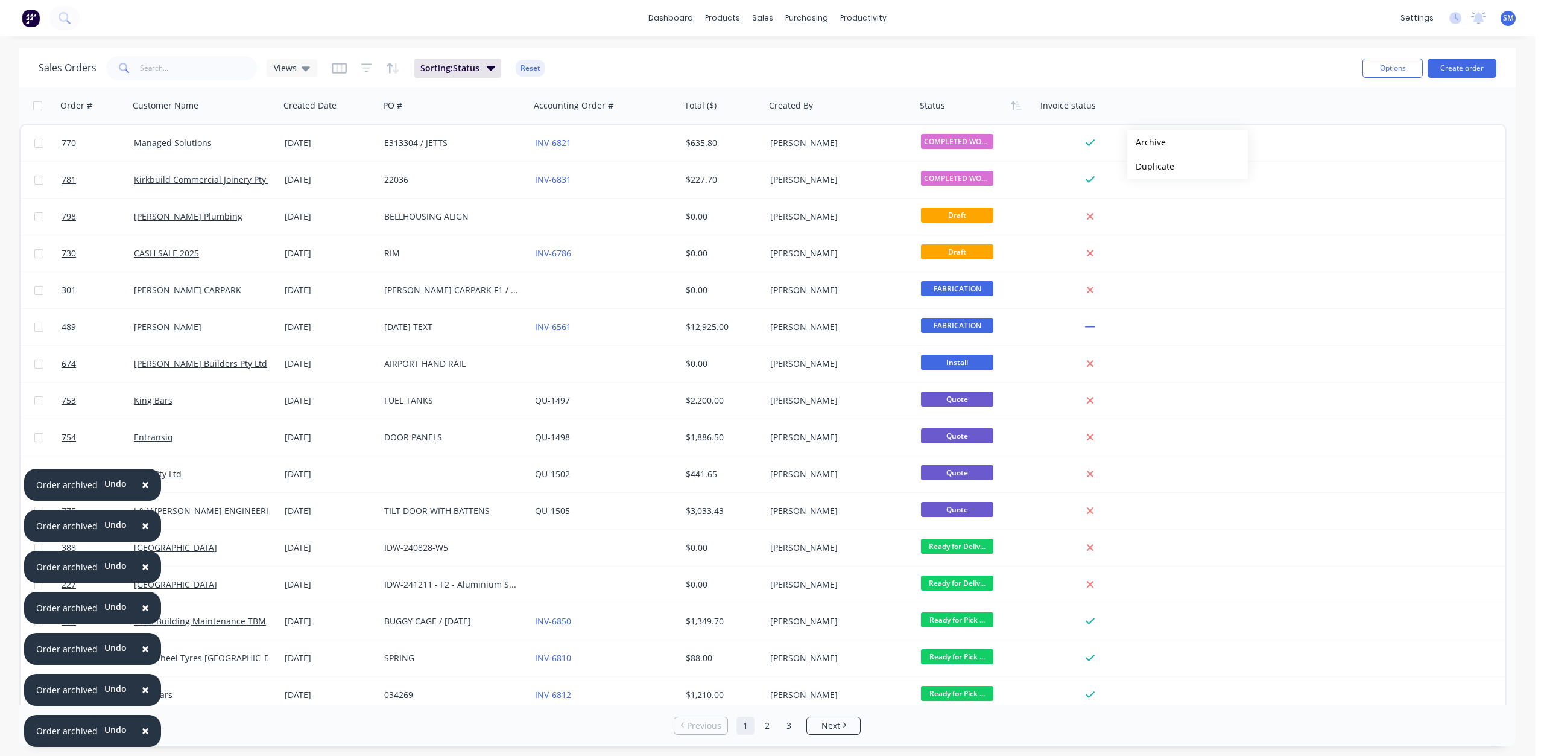
click at [1147, 142] on button "Archive" at bounding box center [1187, 142] width 121 height 24
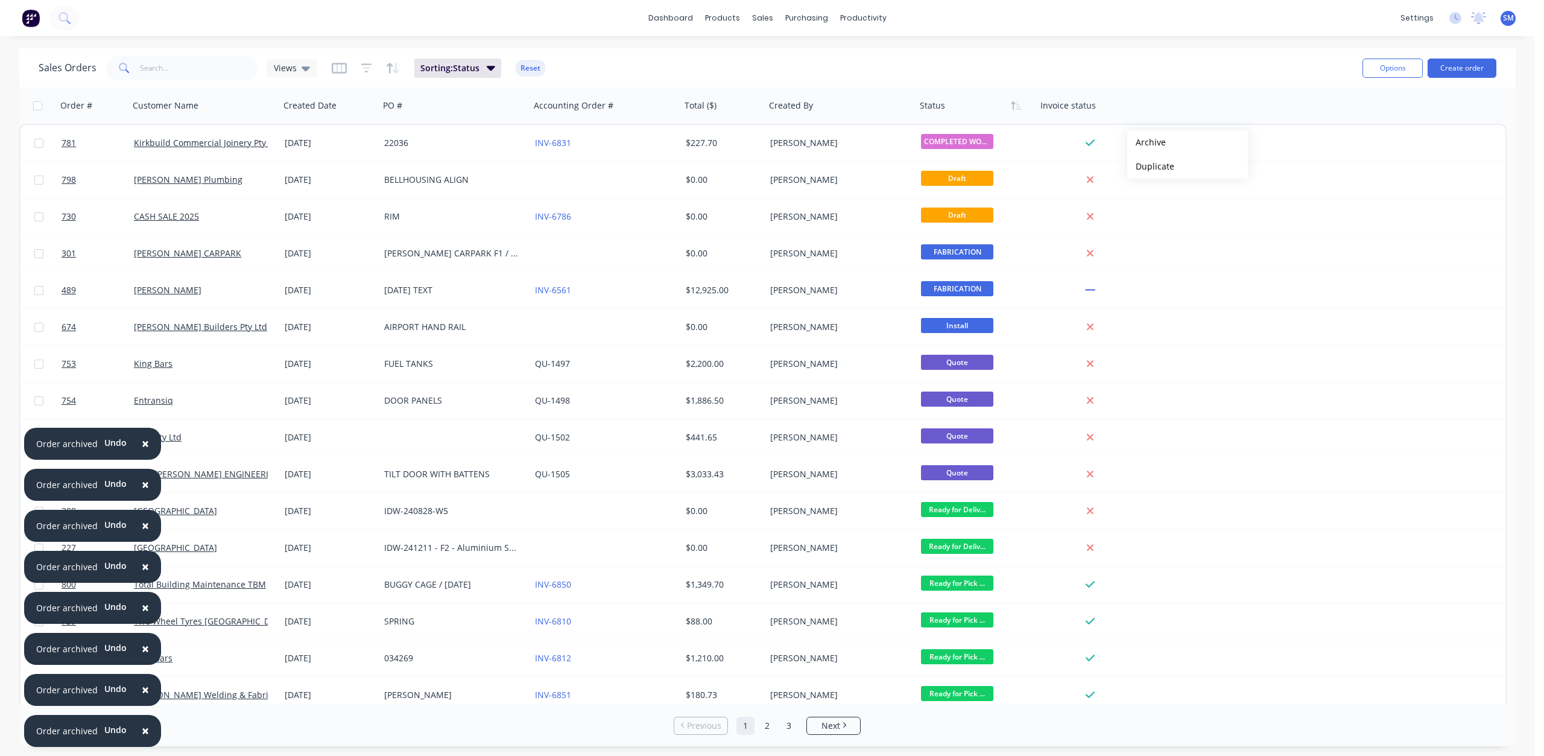
click at [1147, 142] on button "Archive" at bounding box center [1187, 142] width 121 height 24
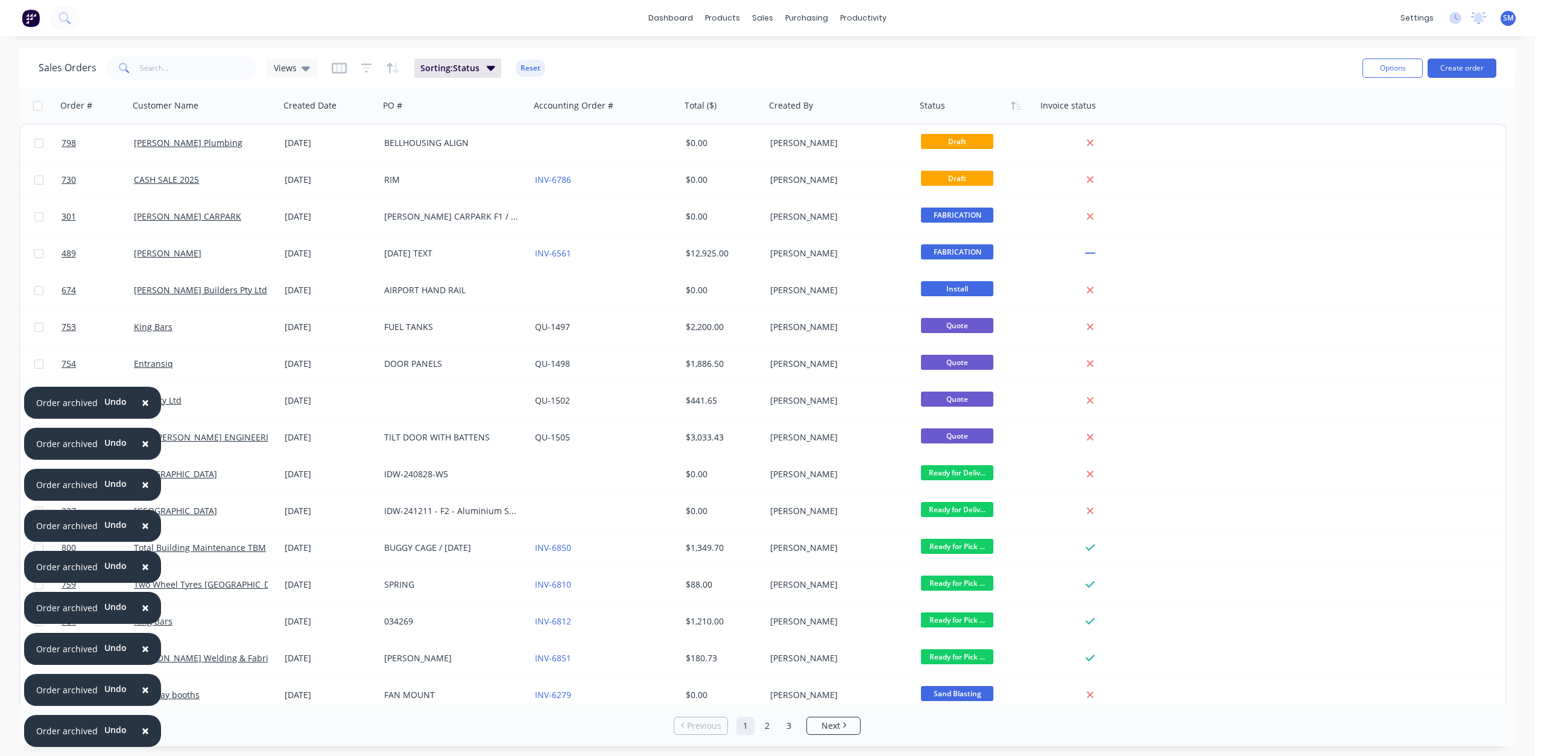
click at [142, 734] on span "×" at bounding box center [145, 730] width 7 height 17
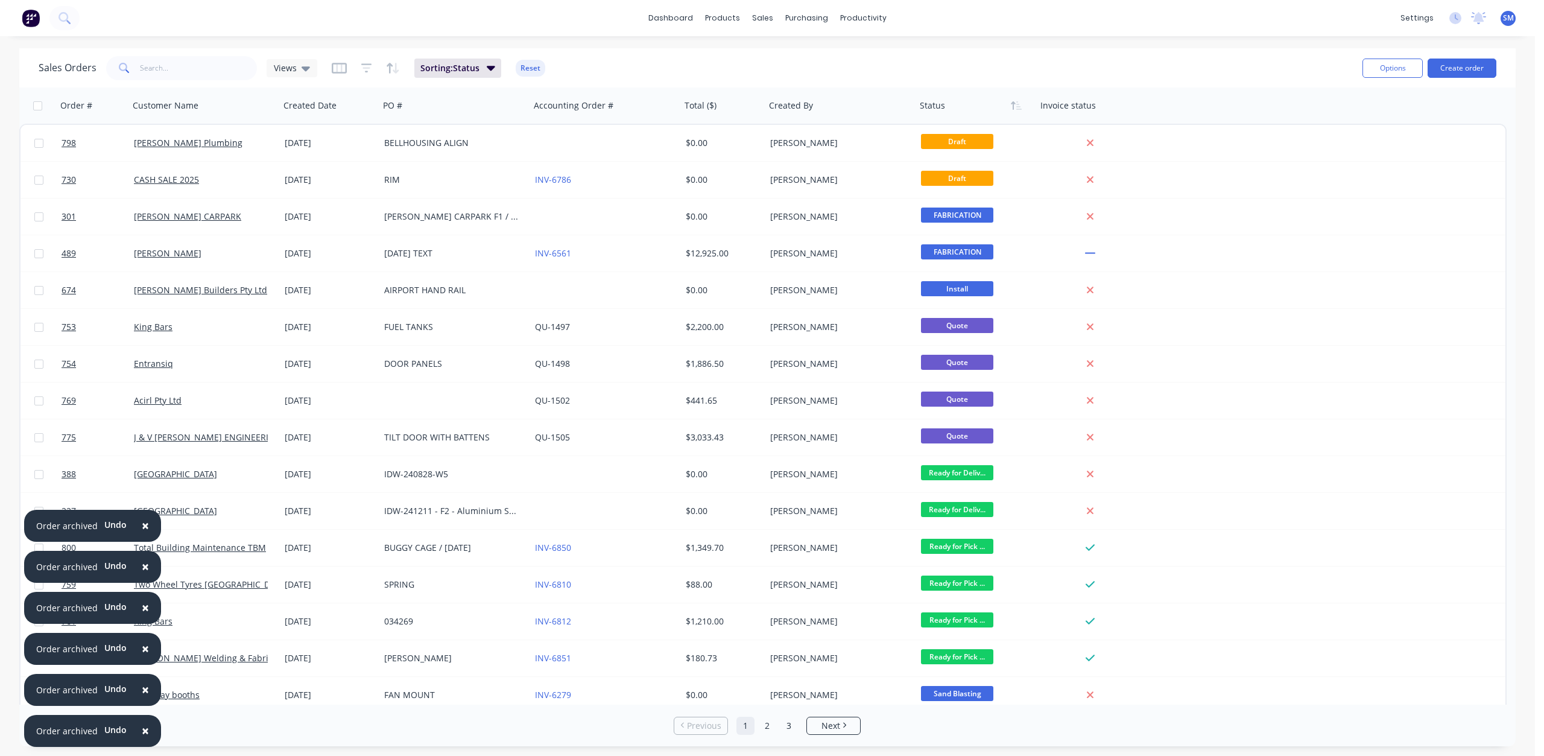
click at [142, 734] on span "×" at bounding box center [145, 730] width 7 height 17
click at [142, 698] on span "×" at bounding box center [145, 689] width 7 height 17
click at [142, 734] on span "×" at bounding box center [145, 730] width 7 height 17
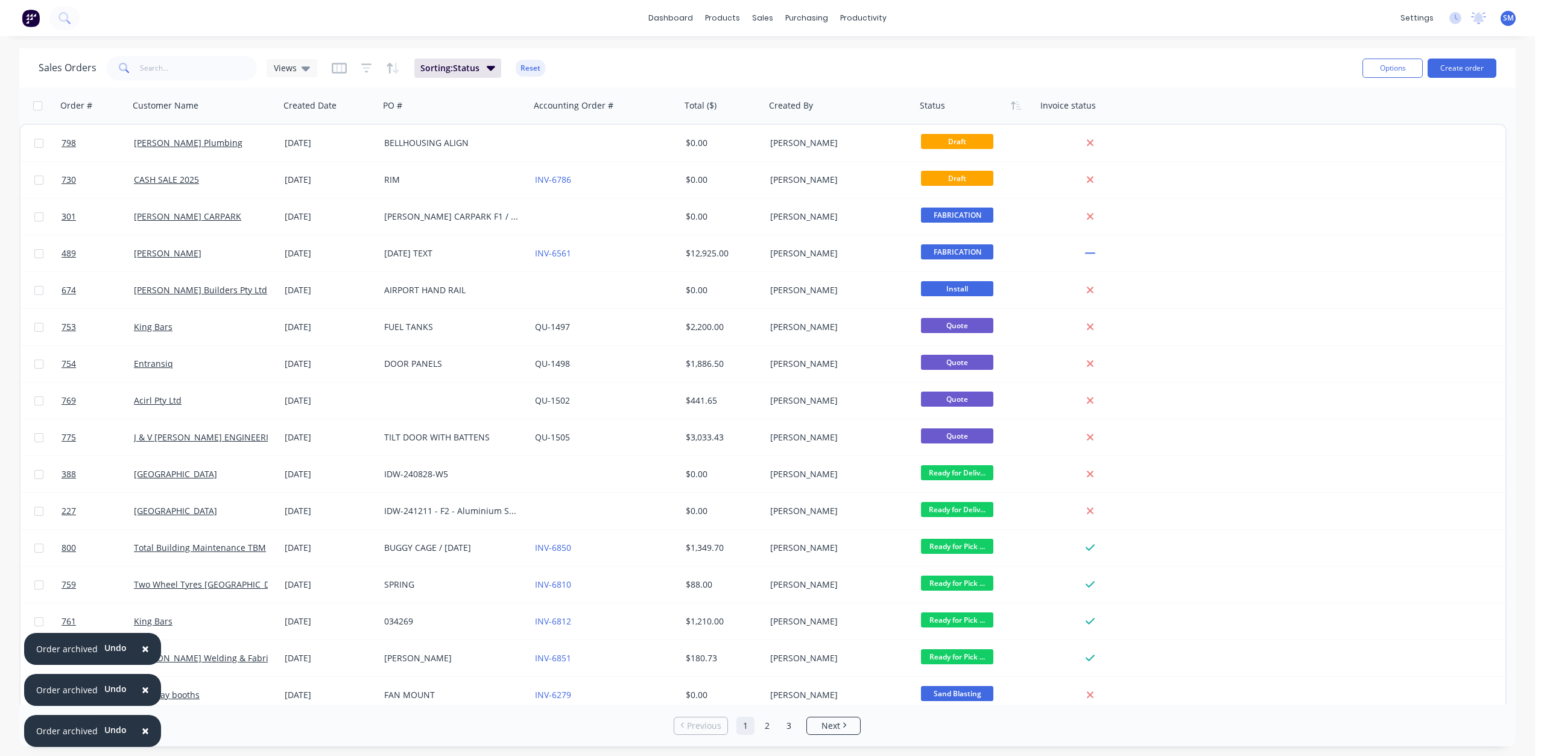
click at [142, 734] on span "×" at bounding box center [145, 730] width 7 height 17
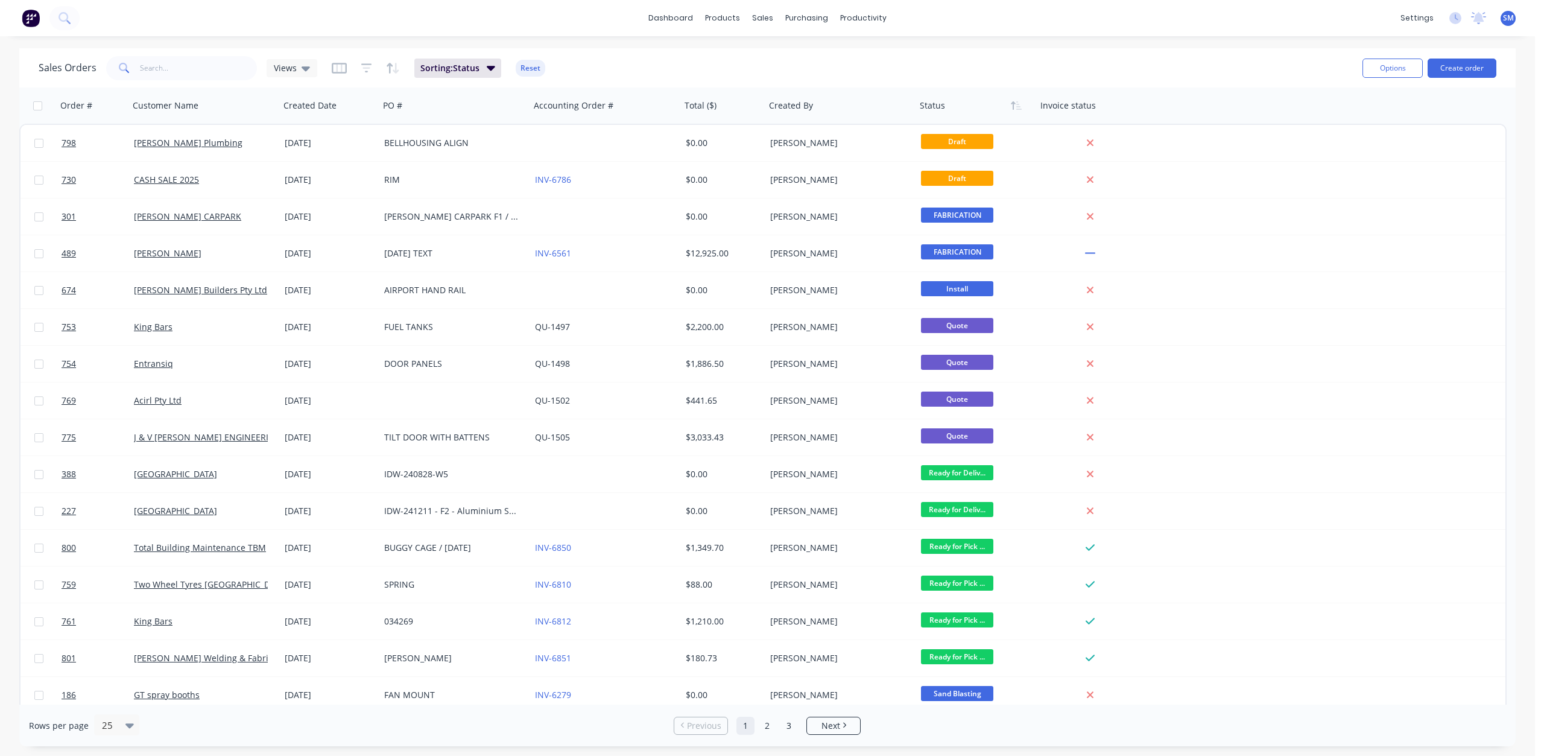
click at [142, 734] on div "Rows per page 25" at bounding box center [275, 725] width 492 height 22
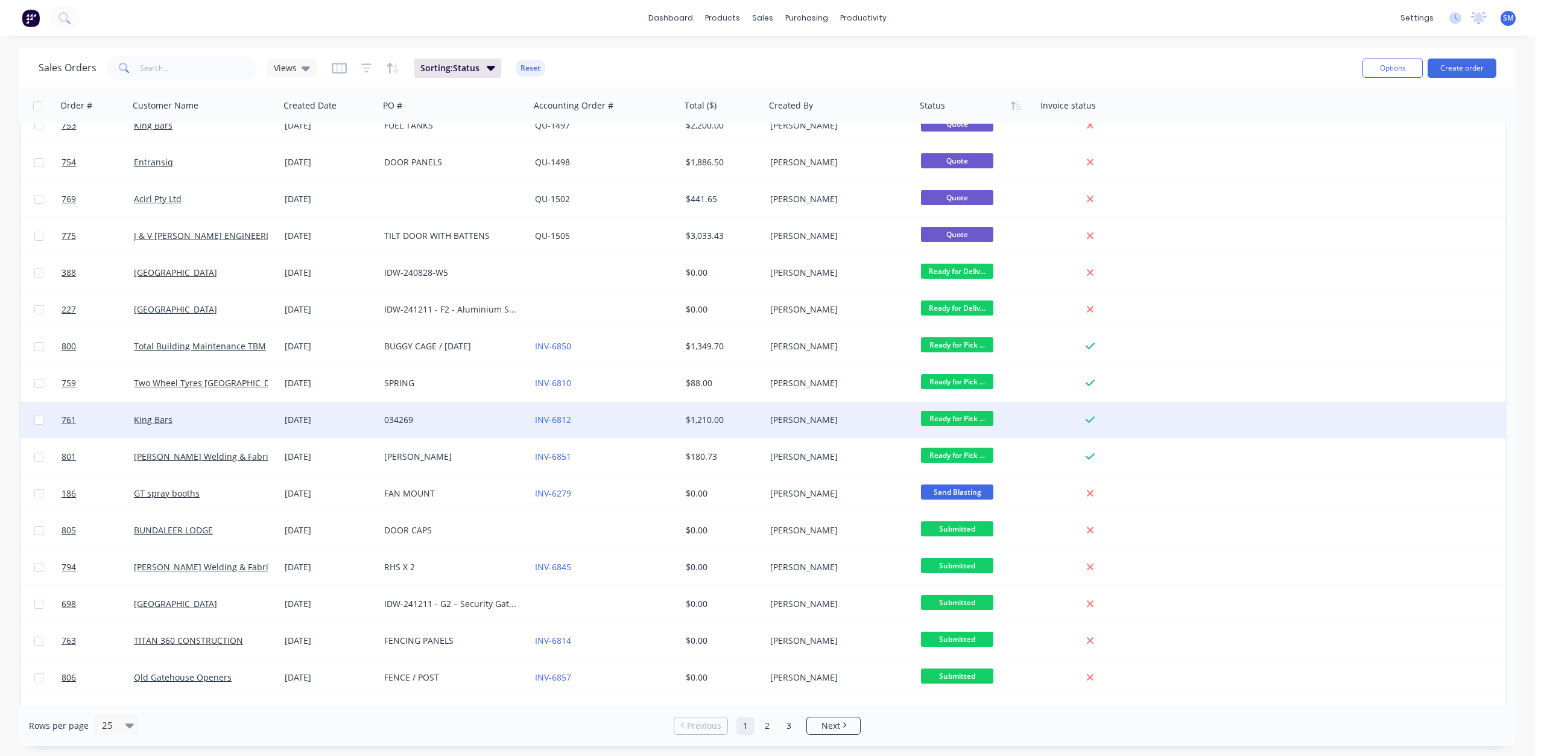
scroll to position [218, 0]
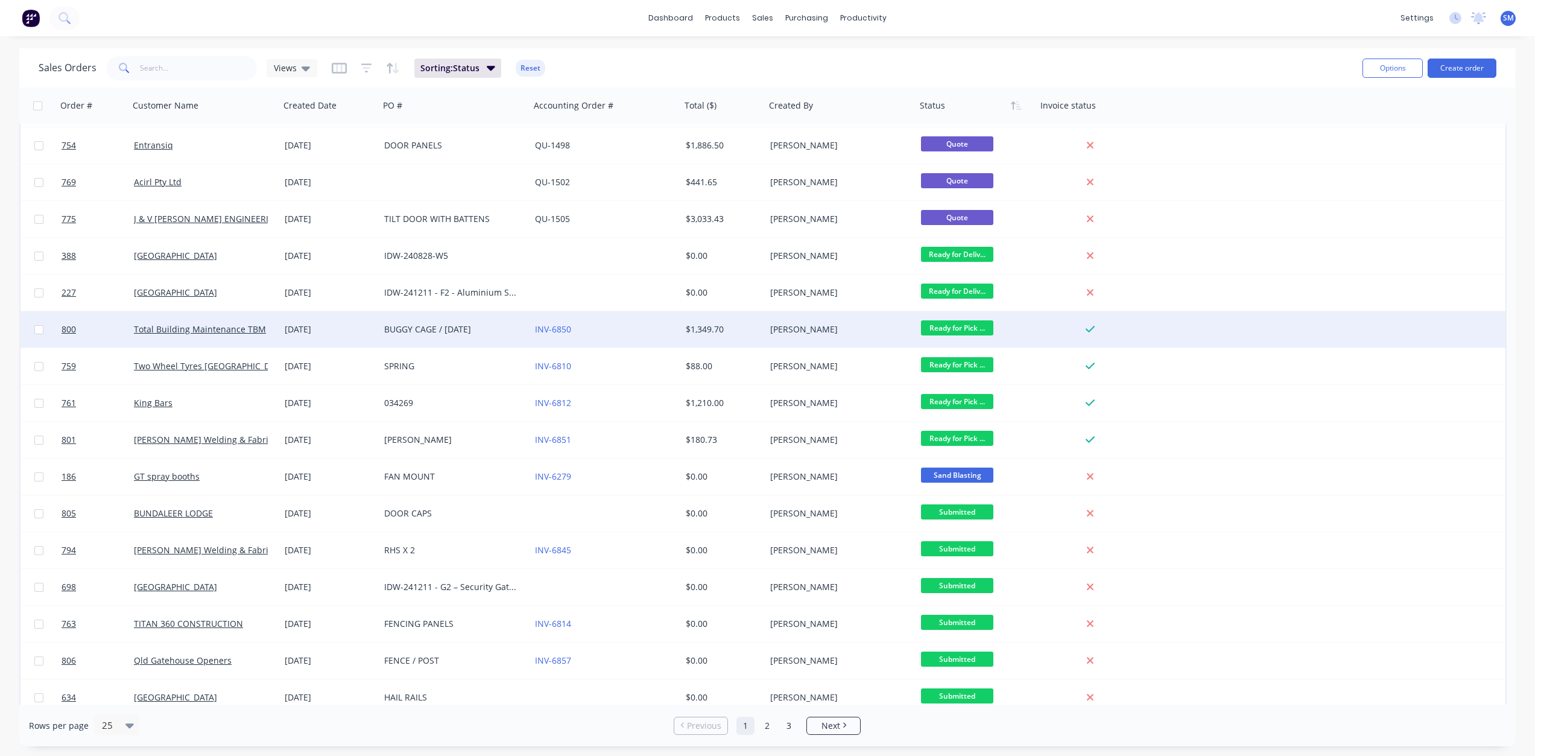
click at [954, 330] on span "Ready for Pick ..." at bounding box center [957, 327] width 72 height 15
click at [968, 474] on span "COMPLETED WORKS" at bounding box center [967, 470] width 82 height 11
click at [1164, 510] on button "Archive" at bounding box center [1204, 508] width 121 height 24
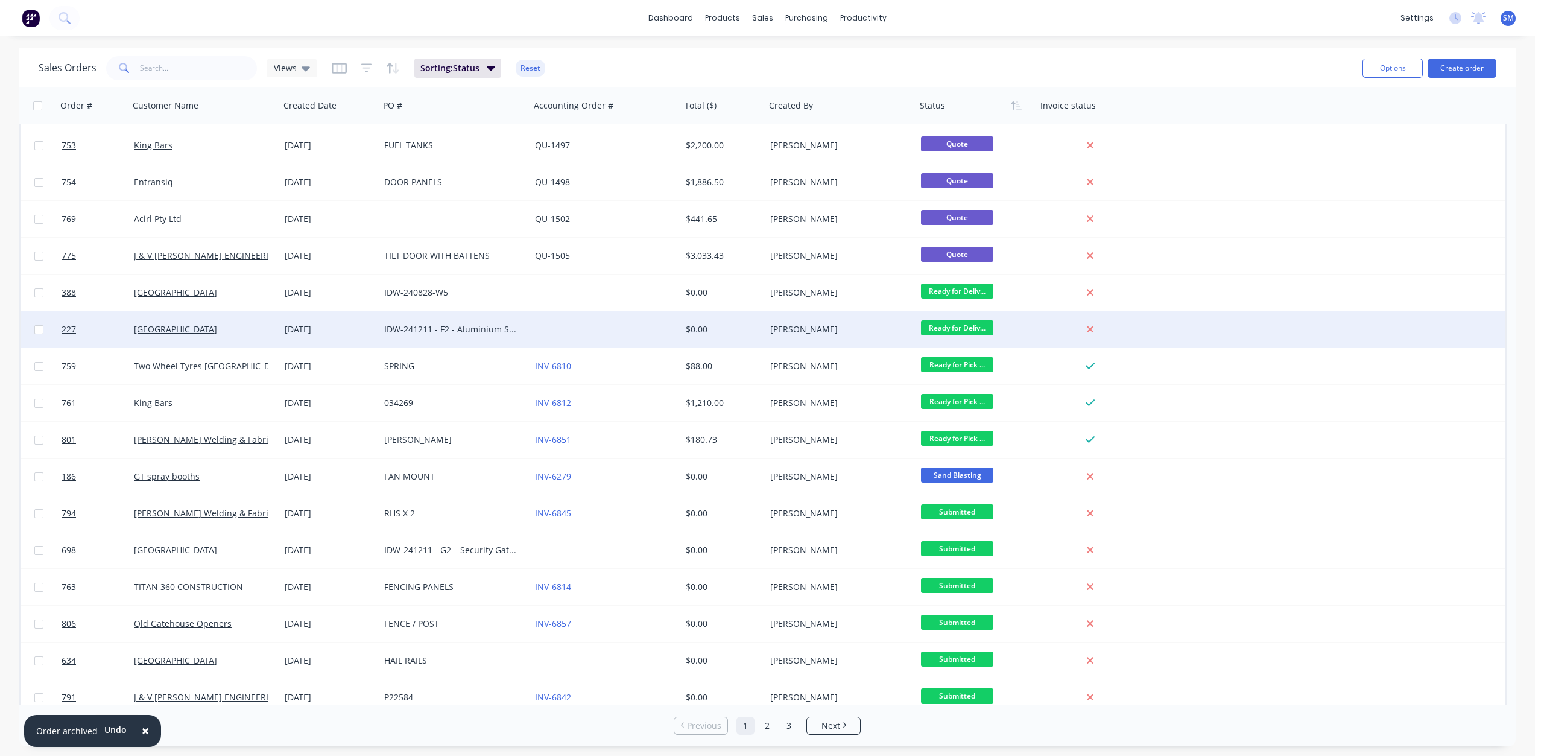
scroll to position [0, 0]
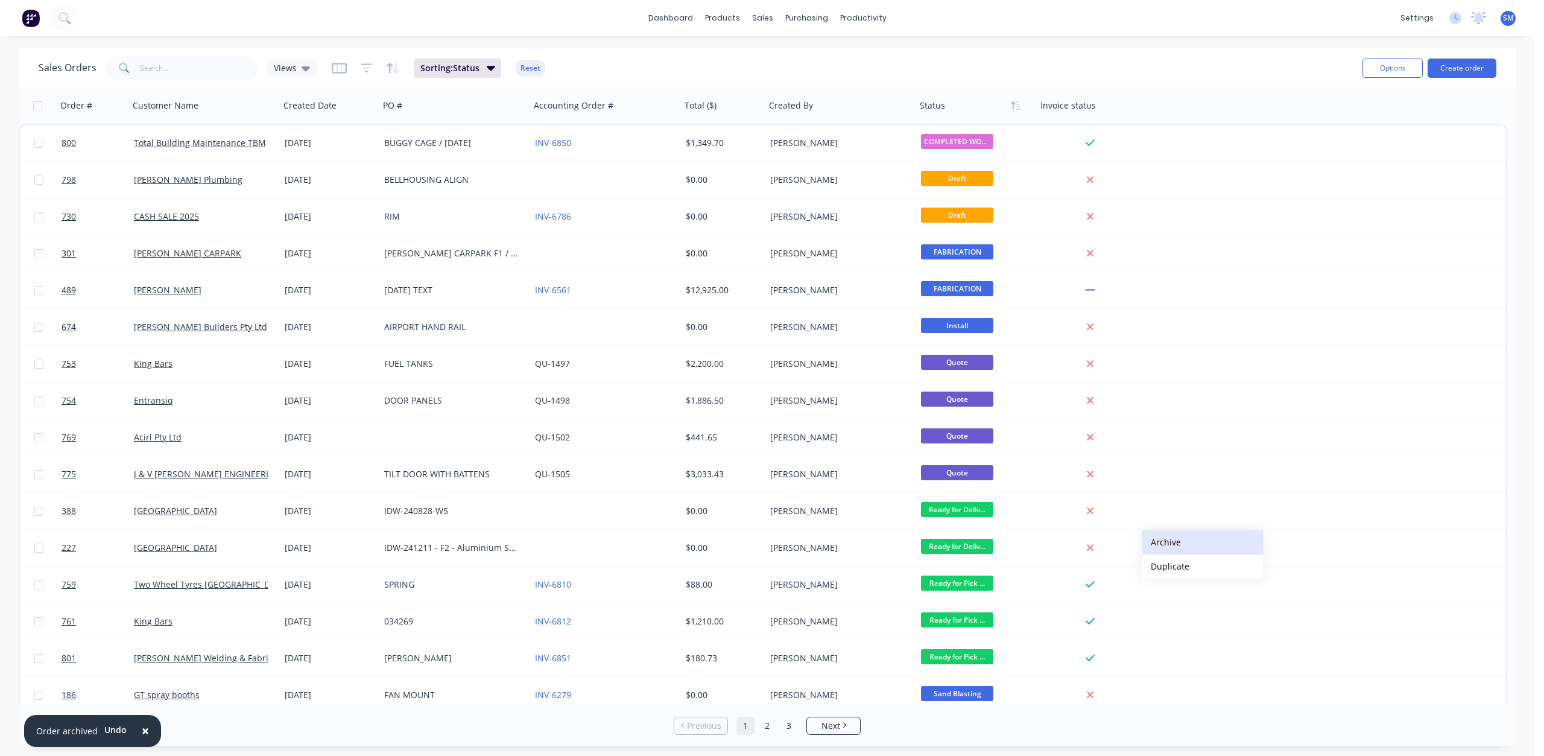
click at [1163, 542] on button "Archive" at bounding box center [1203, 542] width 121 height 24
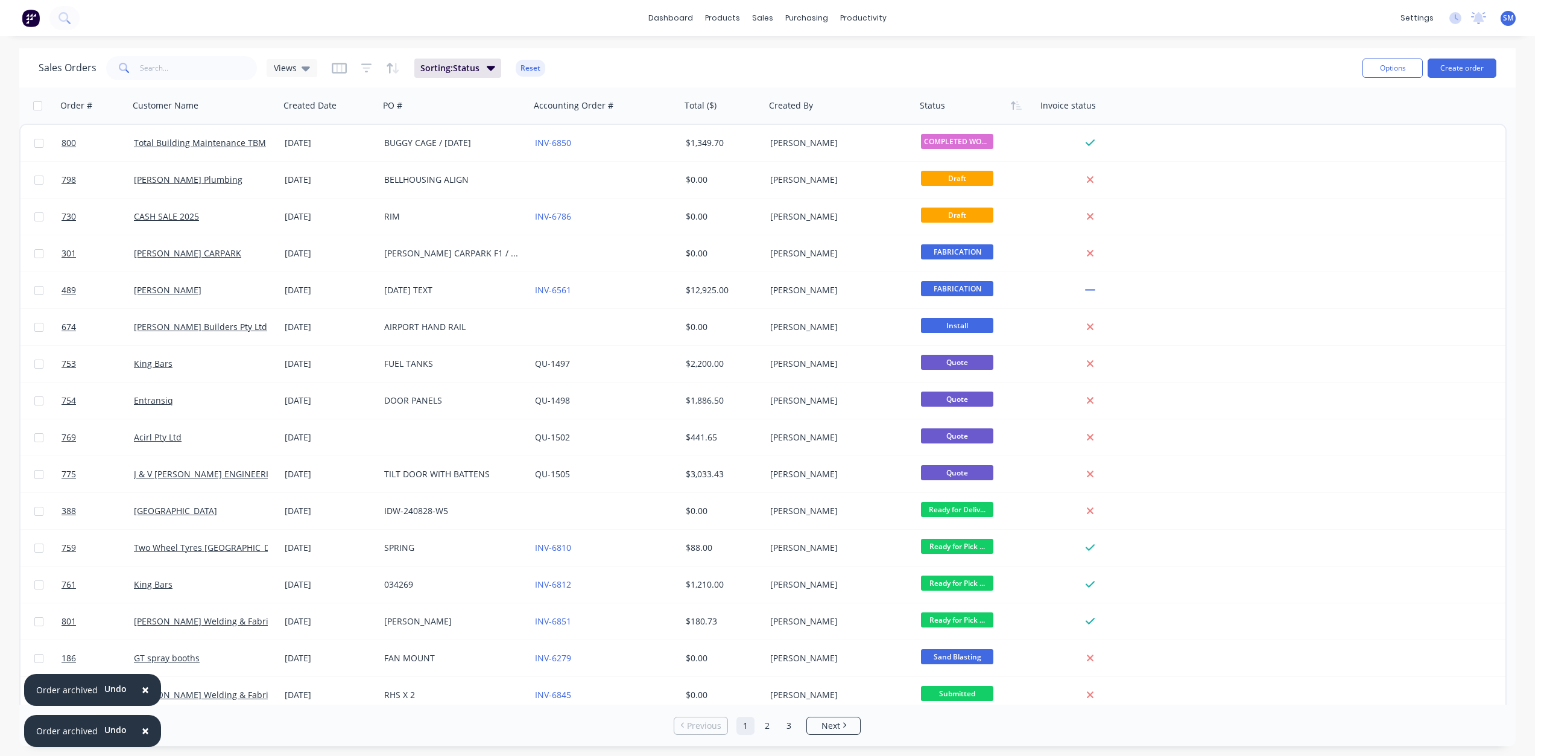
drag, startPoint x: 143, startPoint y: 730, endPoint x: 144, endPoint y: 718, distance: 12.1
click at [144, 729] on span "×" at bounding box center [145, 730] width 7 height 17
click at [144, 733] on span "×" at bounding box center [145, 730] width 7 height 17
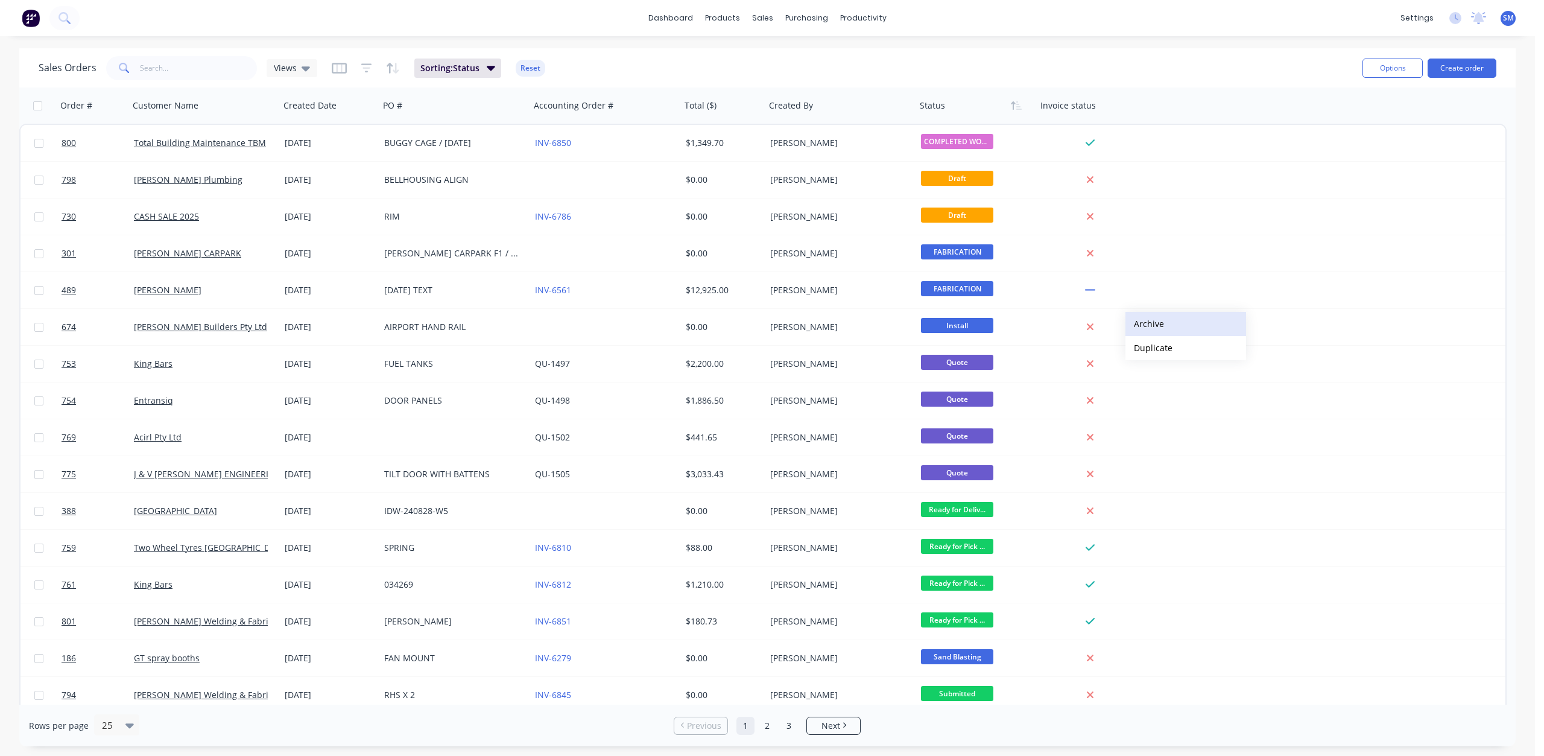
click at [1152, 323] on button "Archive" at bounding box center [1186, 324] width 121 height 24
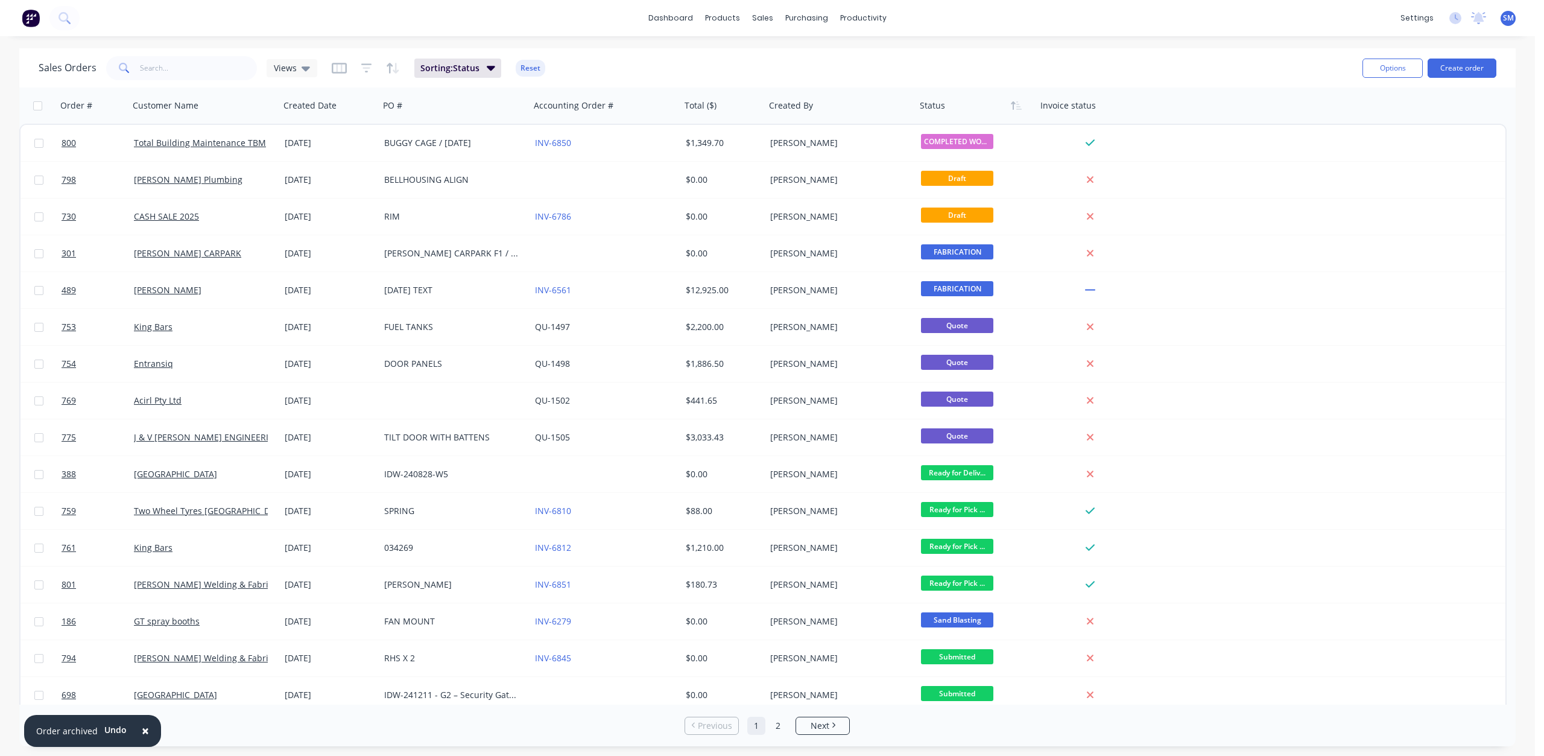
click at [142, 732] on span "×" at bounding box center [145, 730] width 7 height 17
click at [1132, 689] on button "Archive" at bounding box center [1172, 689] width 121 height 24
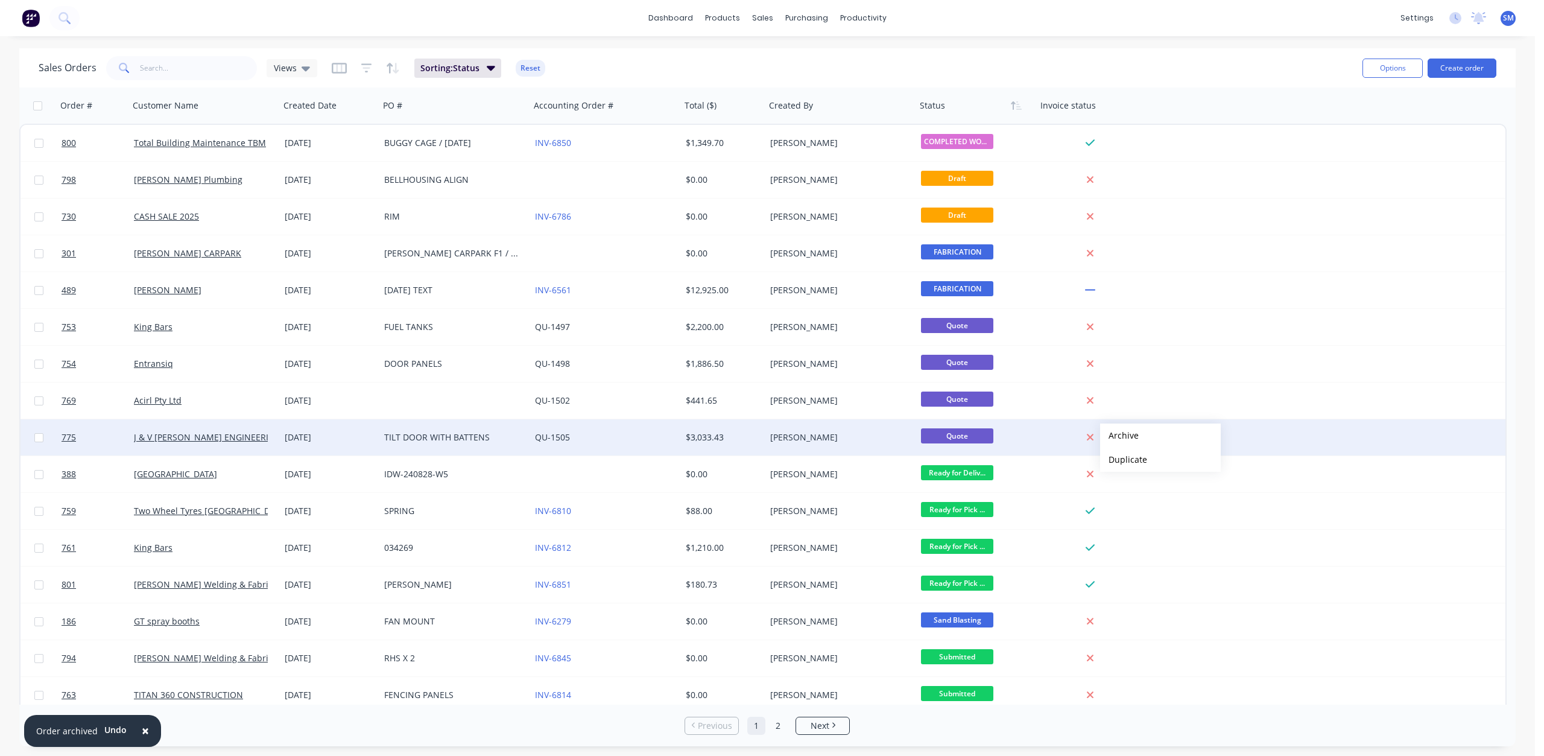
click at [1121, 436] on button "Archive" at bounding box center [1160, 435] width 121 height 24
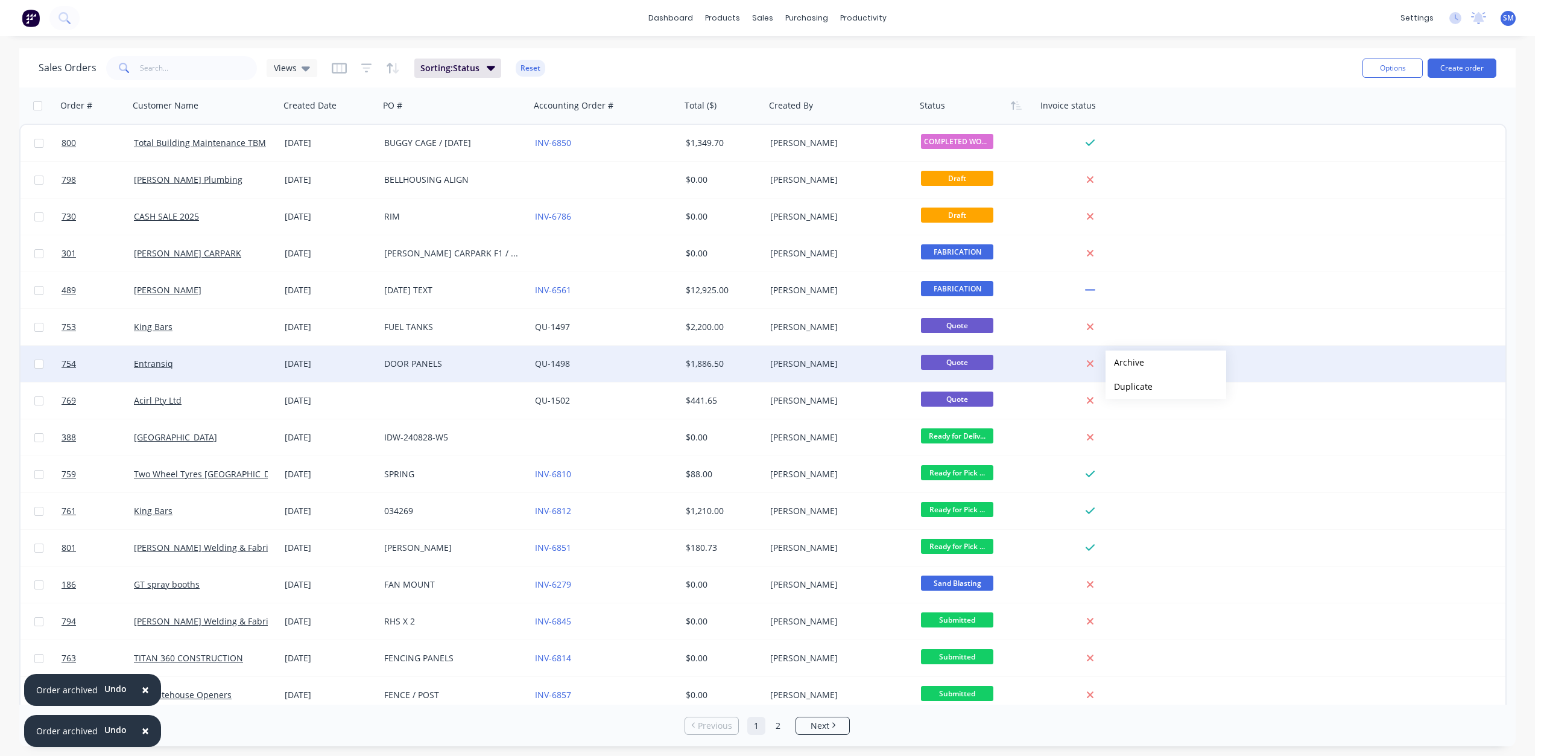
click at [1125, 363] on button "Archive" at bounding box center [1166, 362] width 121 height 24
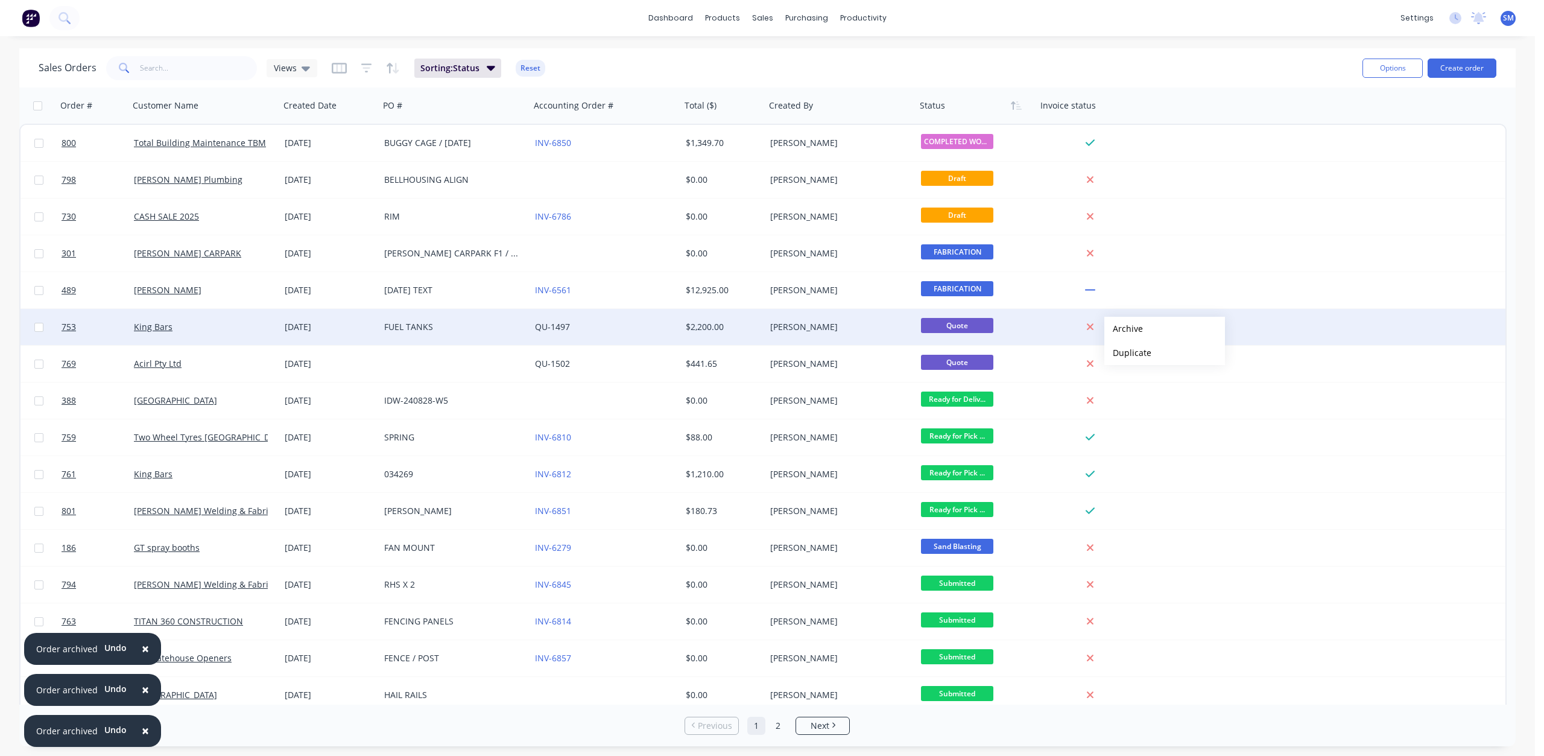
click at [1124, 329] on button "Archive" at bounding box center [1164, 329] width 121 height 24
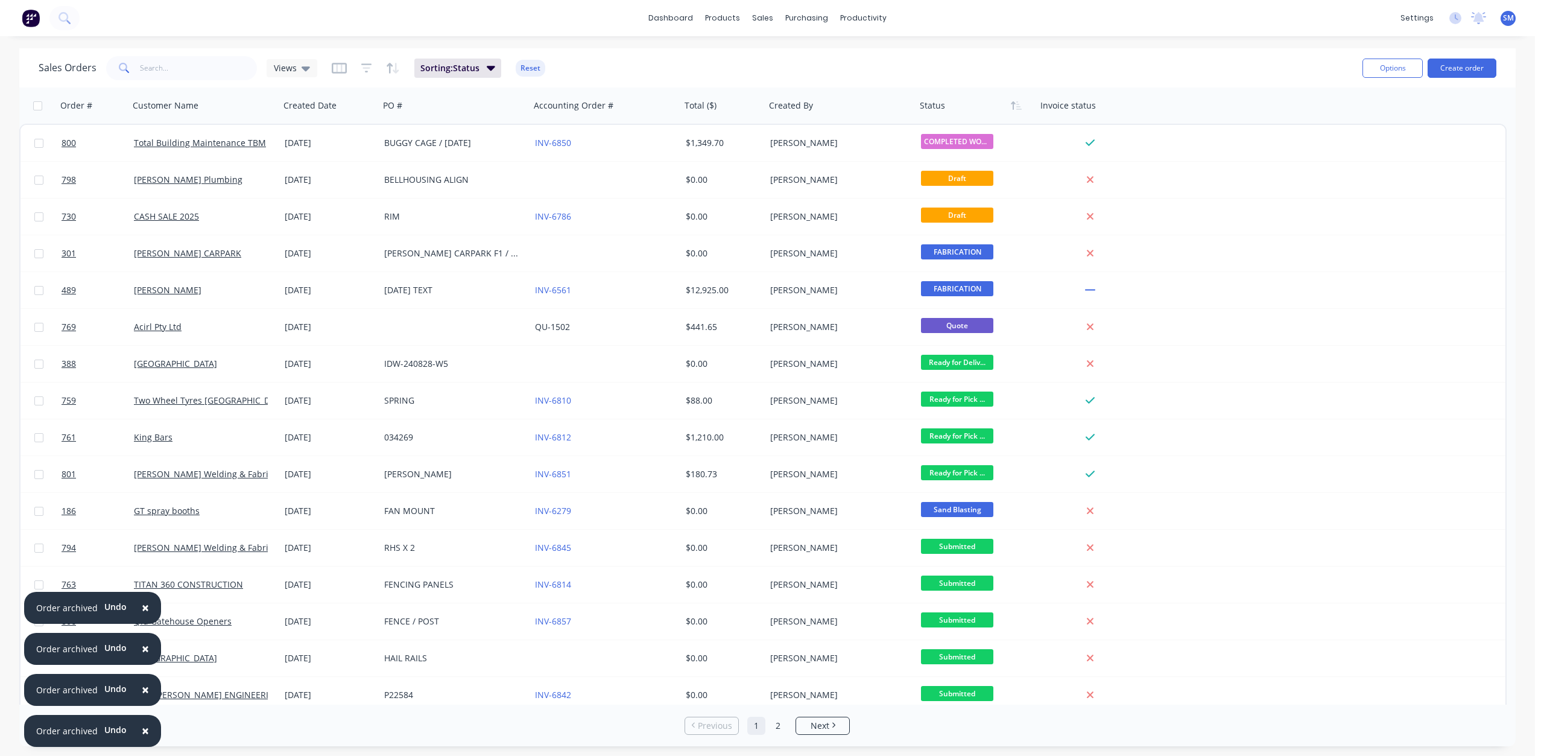
click at [142, 729] on span "×" at bounding box center [145, 730] width 7 height 17
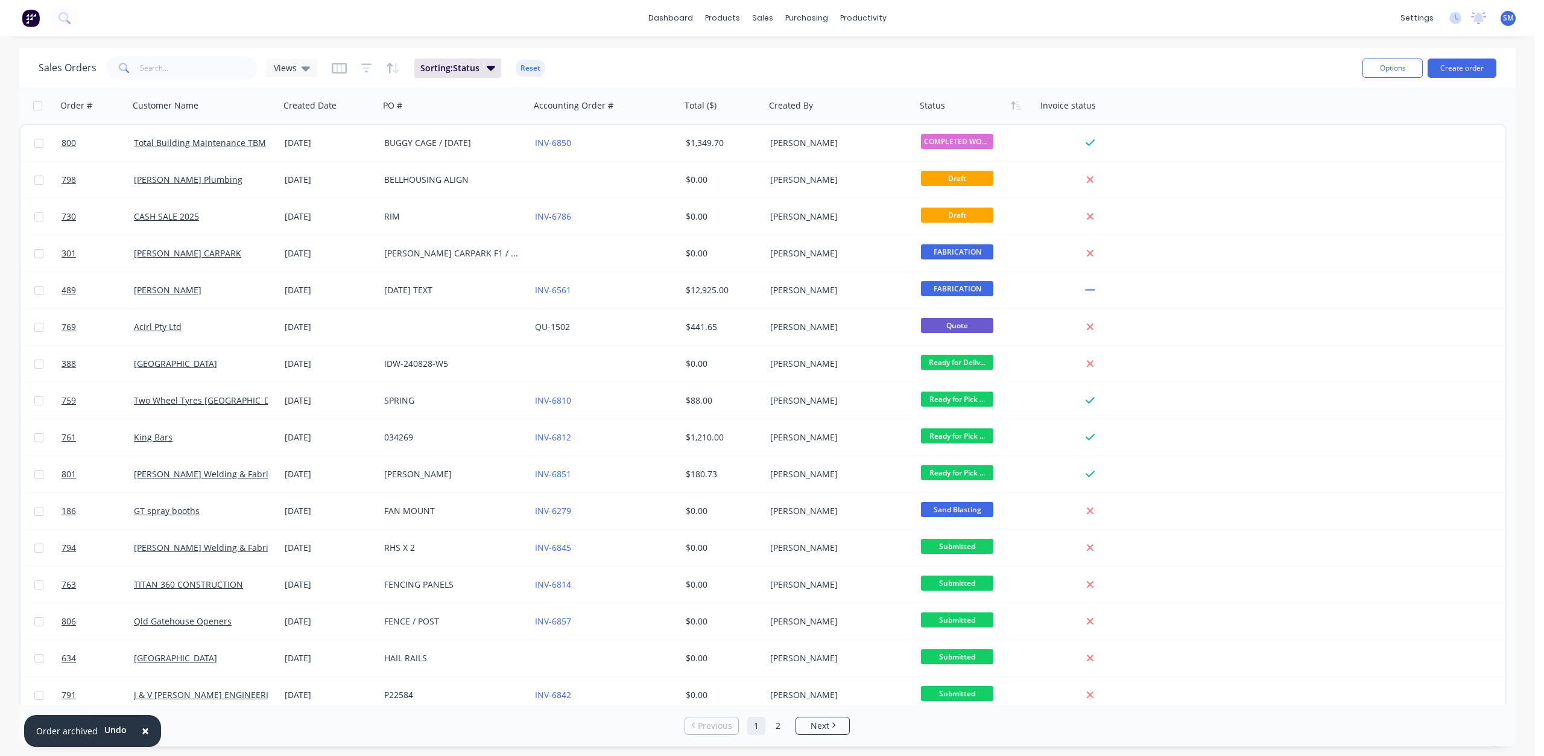
click at [142, 729] on span "×" at bounding box center [145, 730] width 7 height 17
click at [139, 729] on div "Rows per page 25" at bounding box center [275, 725] width 492 height 22
click at [1133, 364] on button "Archive" at bounding box center [1170, 365] width 121 height 24
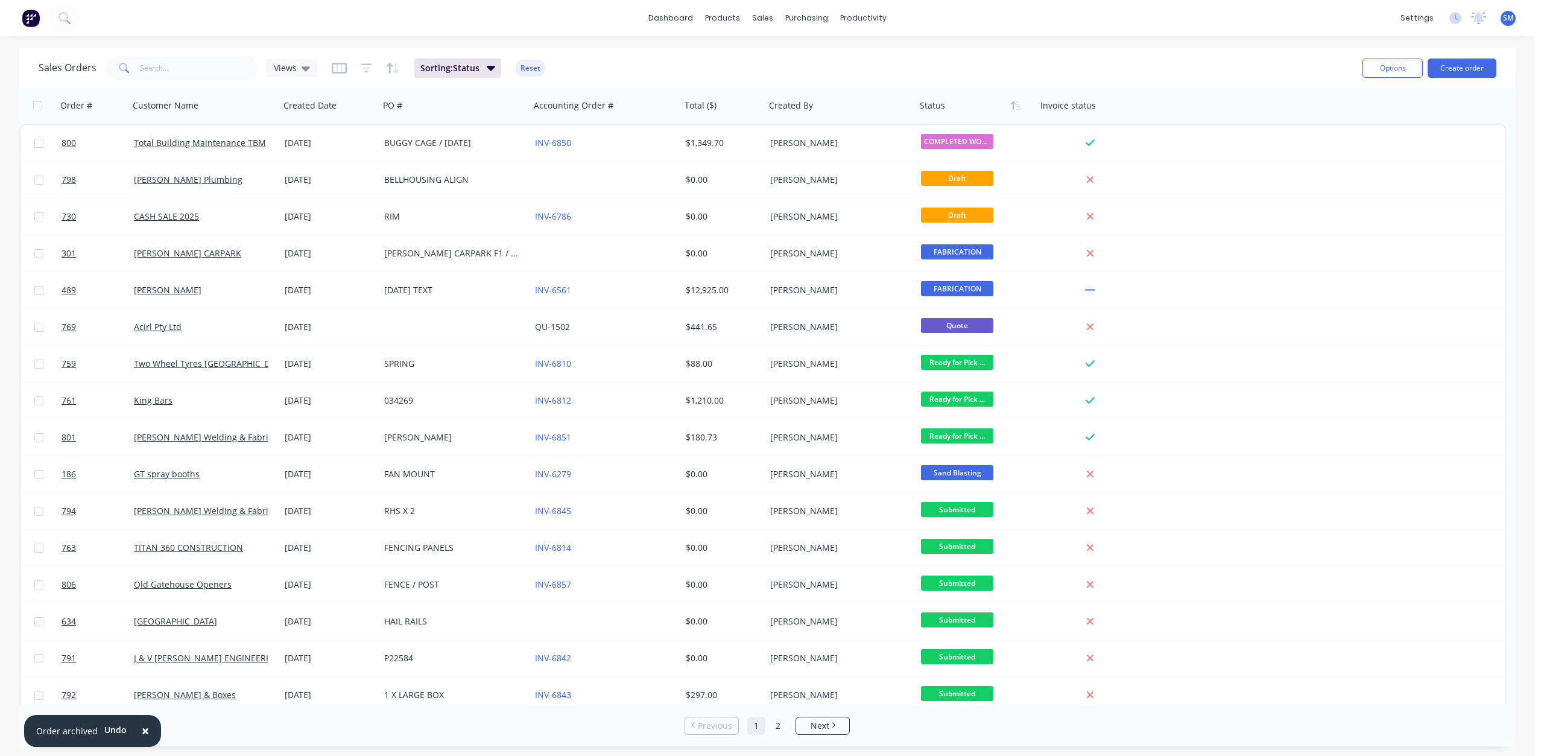
click at [142, 729] on span "×" at bounding box center [145, 730] width 7 height 17
click at [781, 721] on link "2" at bounding box center [778, 726] width 18 height 18
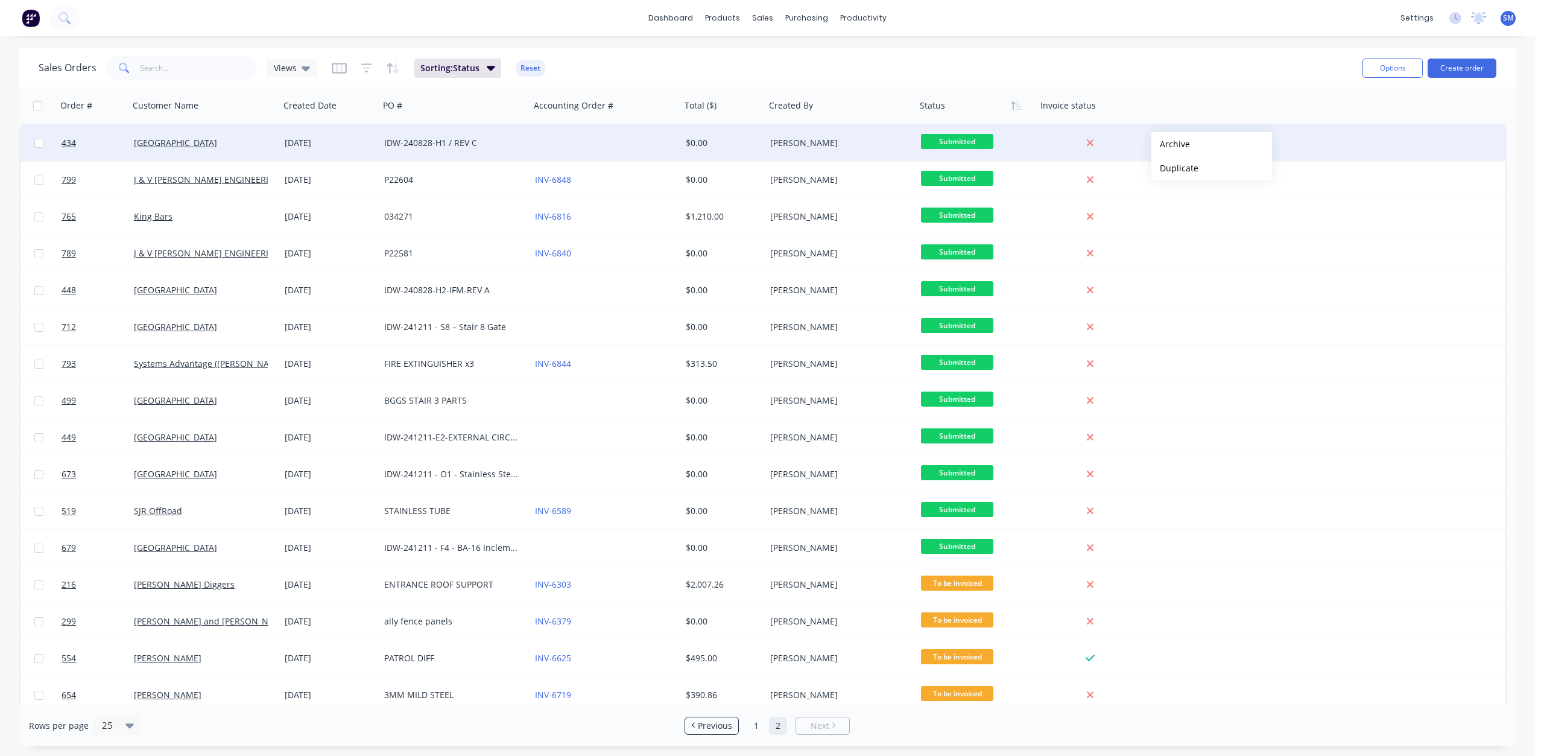
click at [1171, 144] on button "Archive" at bounding box center [1212, 144] width 121 height 24
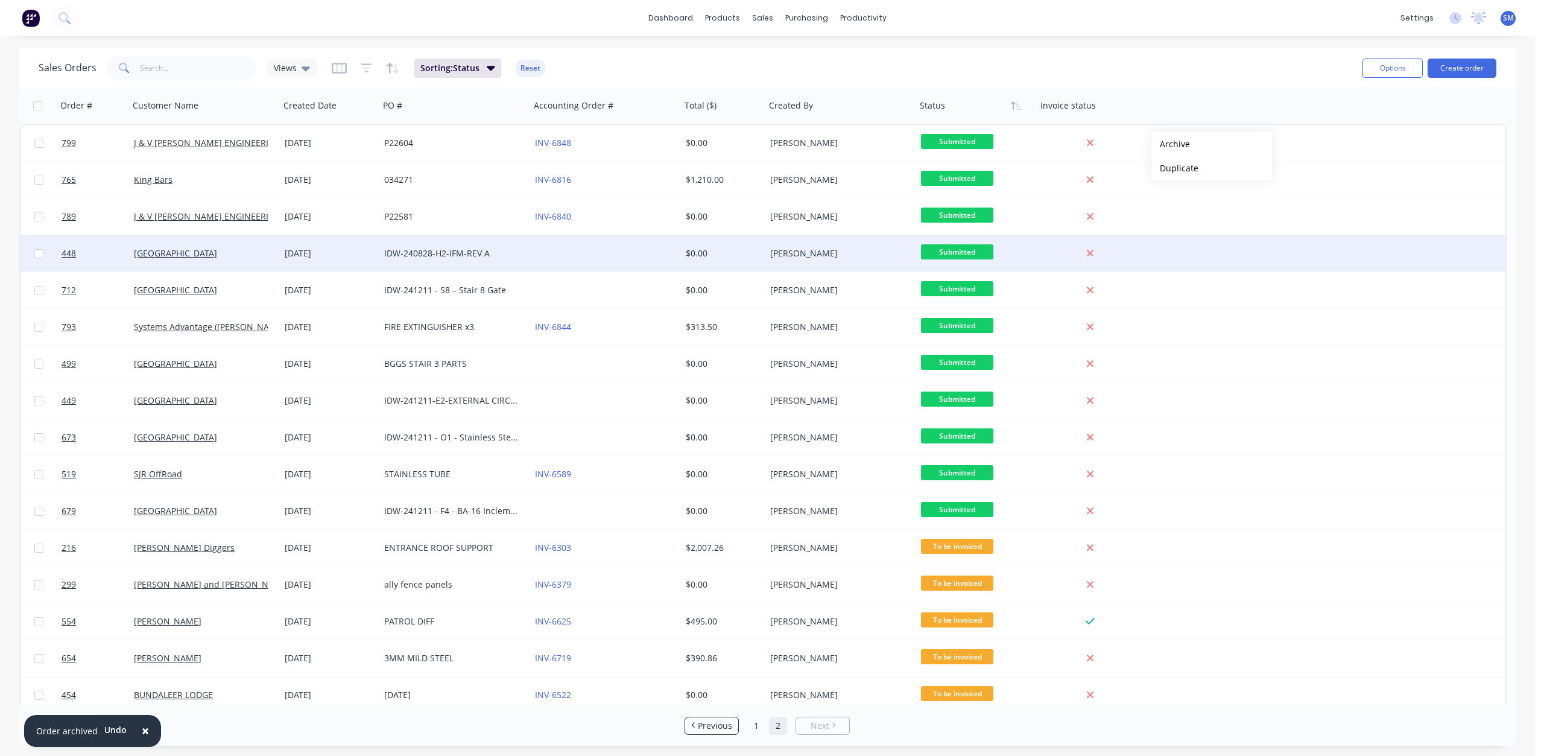
click at [1126, 252] on div at bounding box center [1090, 253] width 97 height 11
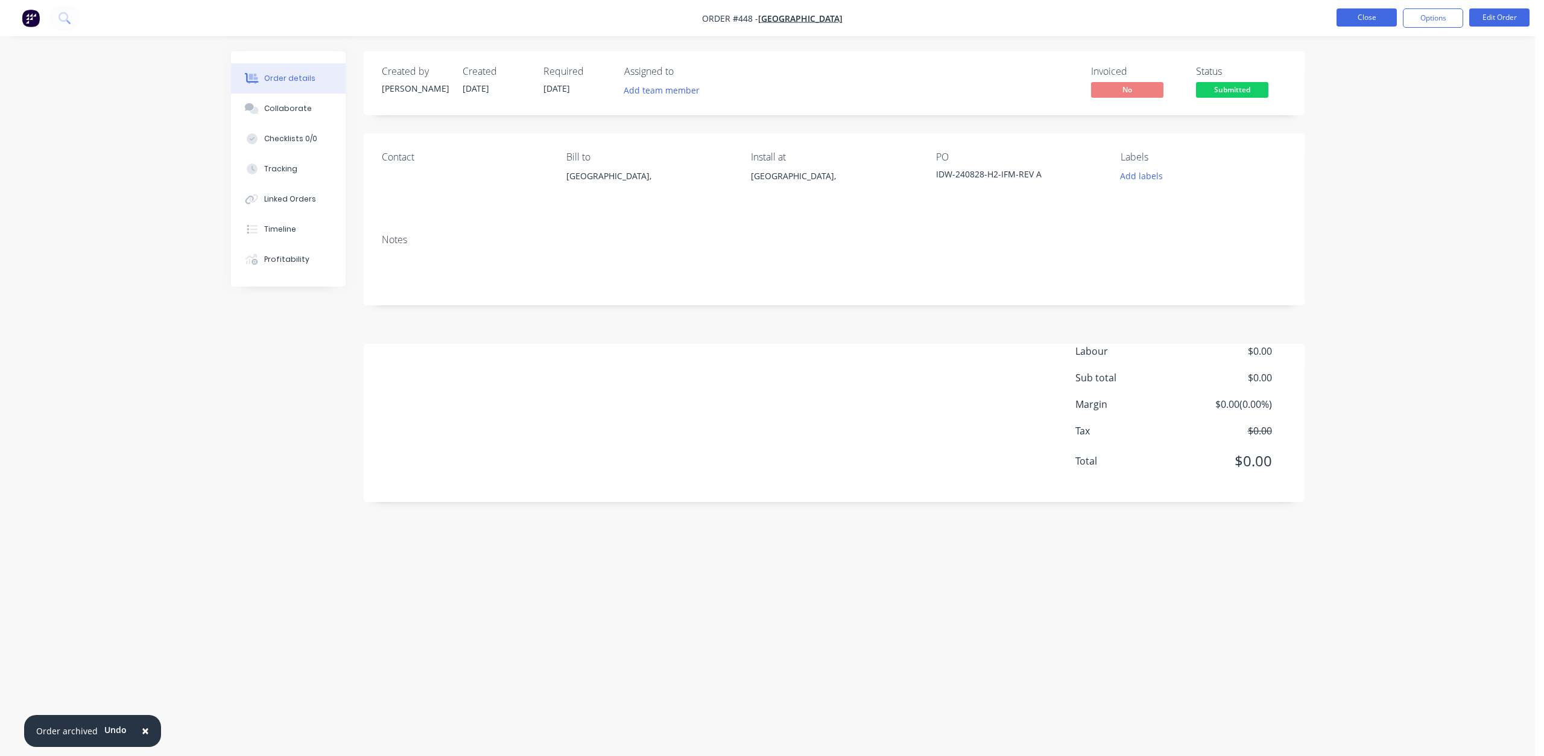
click at [1362, 15] on button "Close" at bounding box center [1367, 17] width 60 height 18
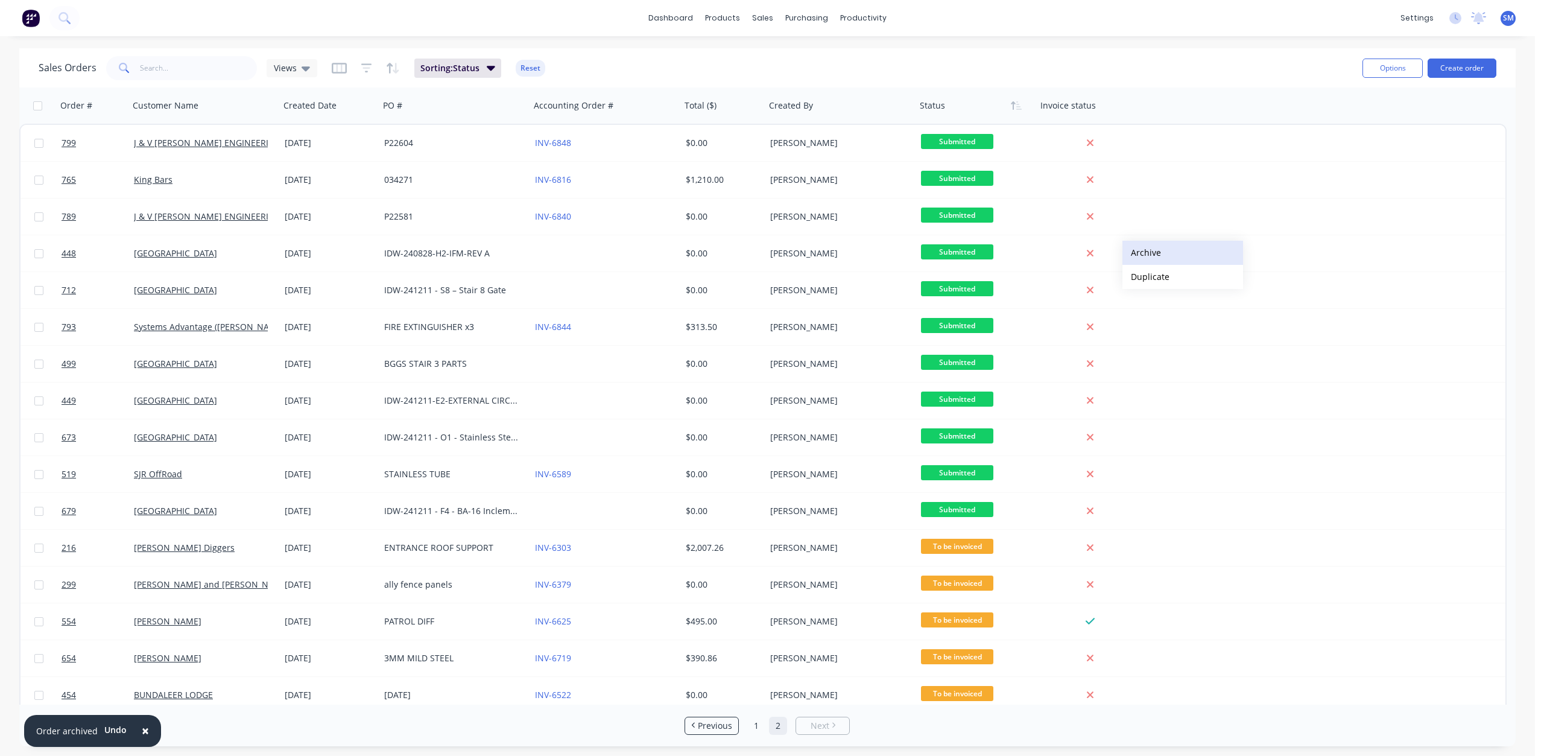
click at [1143, 253] on button "Archive" at bounding box center [1183, 253] width 121 height 24
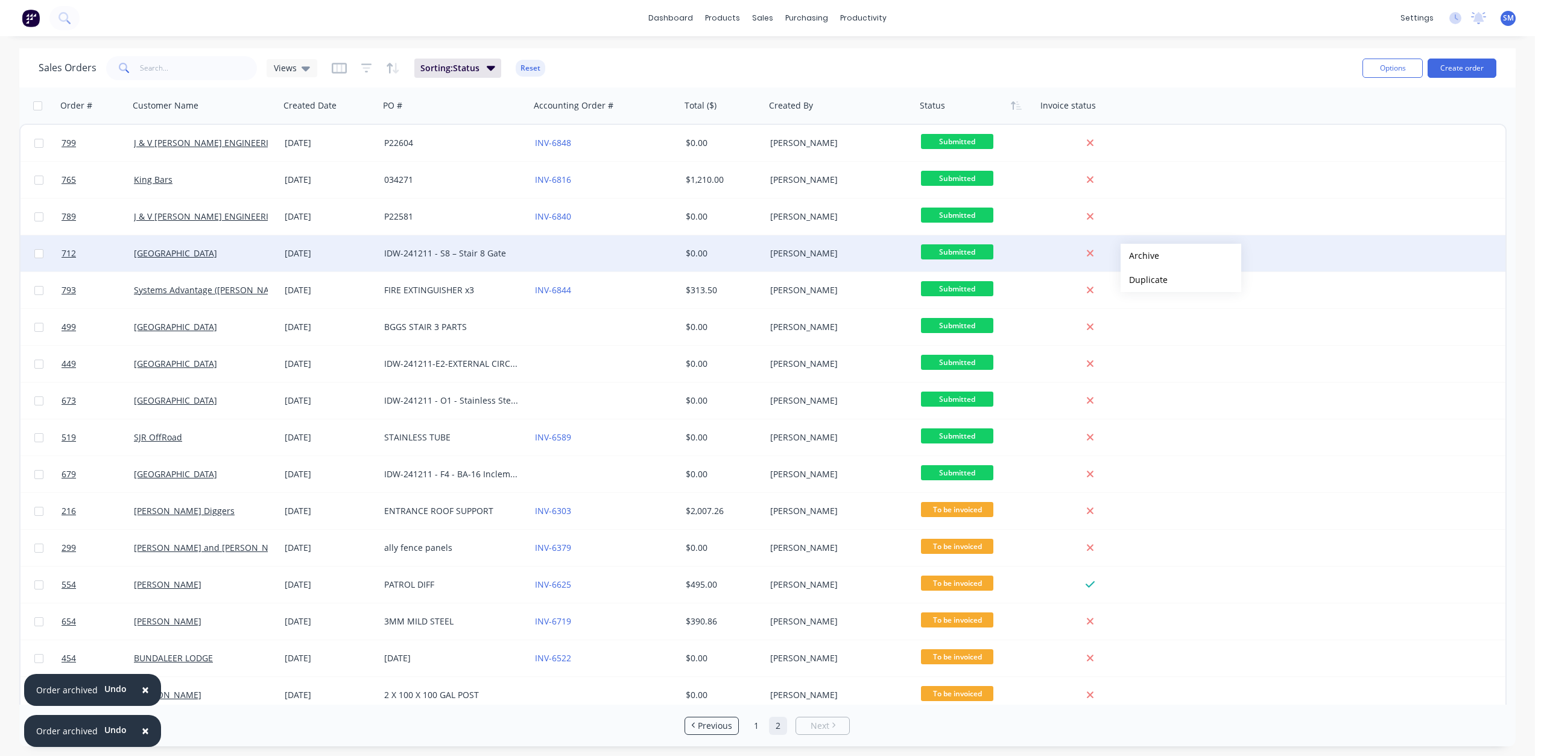
click at [1140, 256] on button "Archive" at bounding box center [1181, 256] width 121 height 24
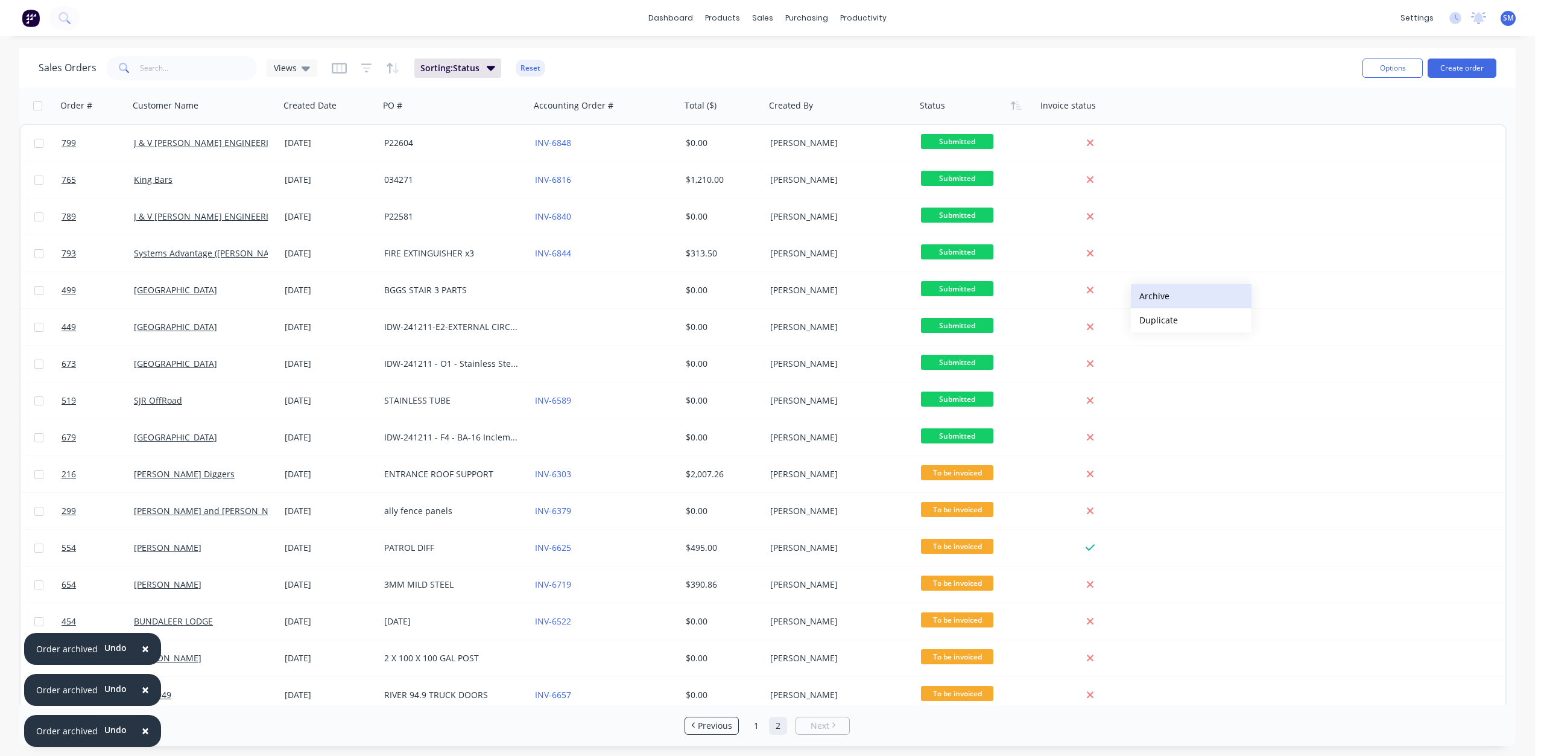
click at [1150, 294] on button "Archive" at bounding box center [1191, 296] width 121 height 24
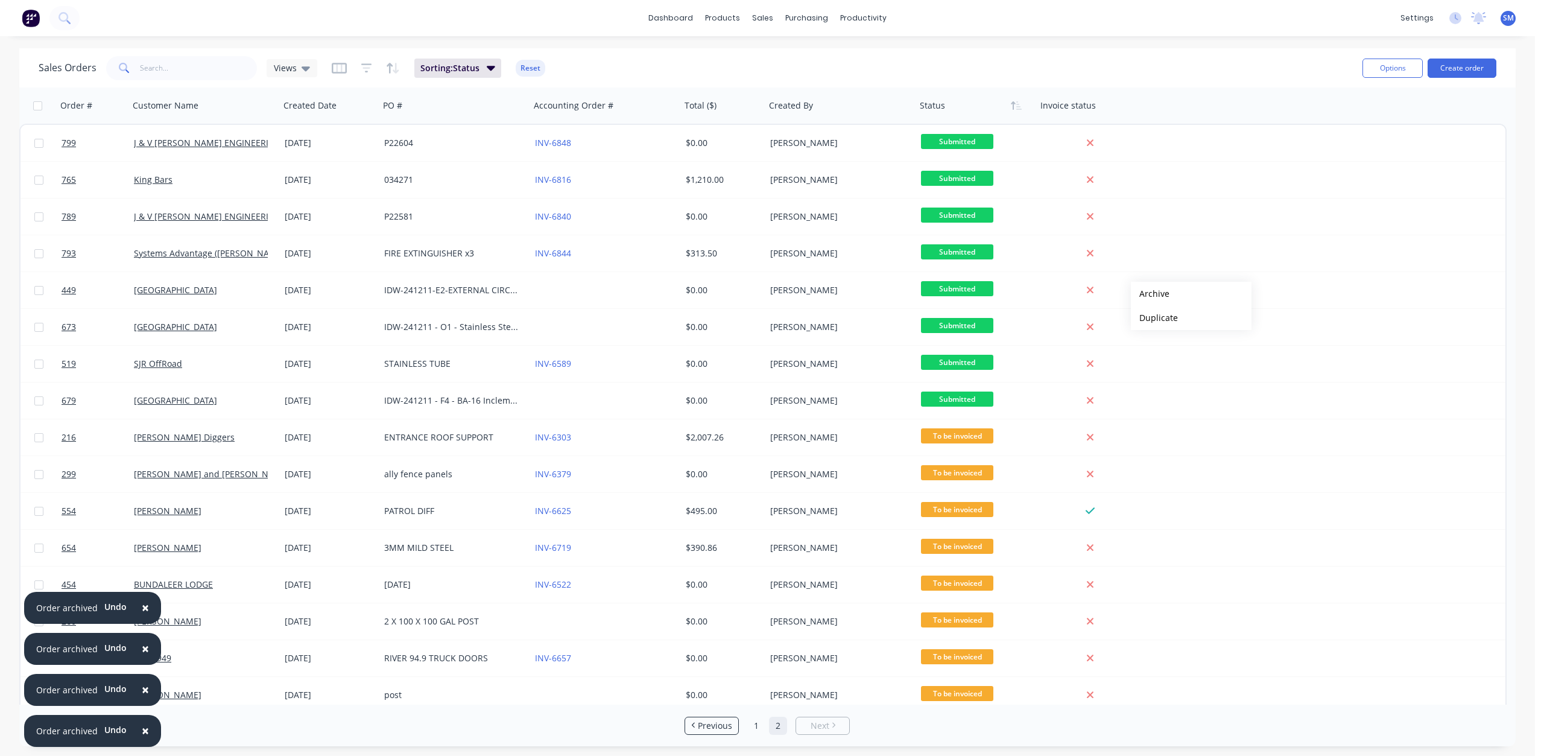
click at [1150, 294] on button "Archive" at bounding box center [1191, 294] width 121 height 24
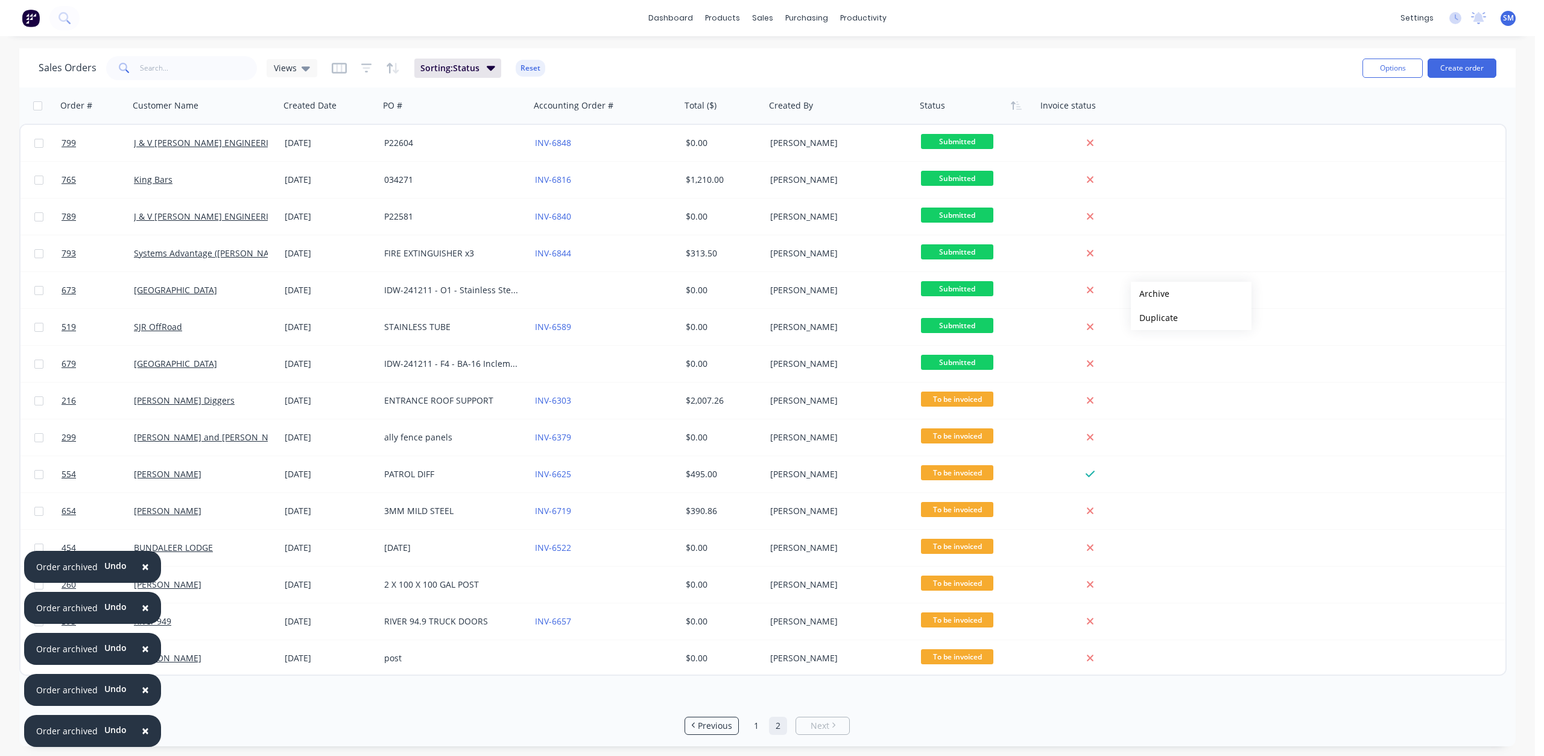
click at [1150, 294] on button "Archive" at bounding box center [1191, 294] width 121 height 24
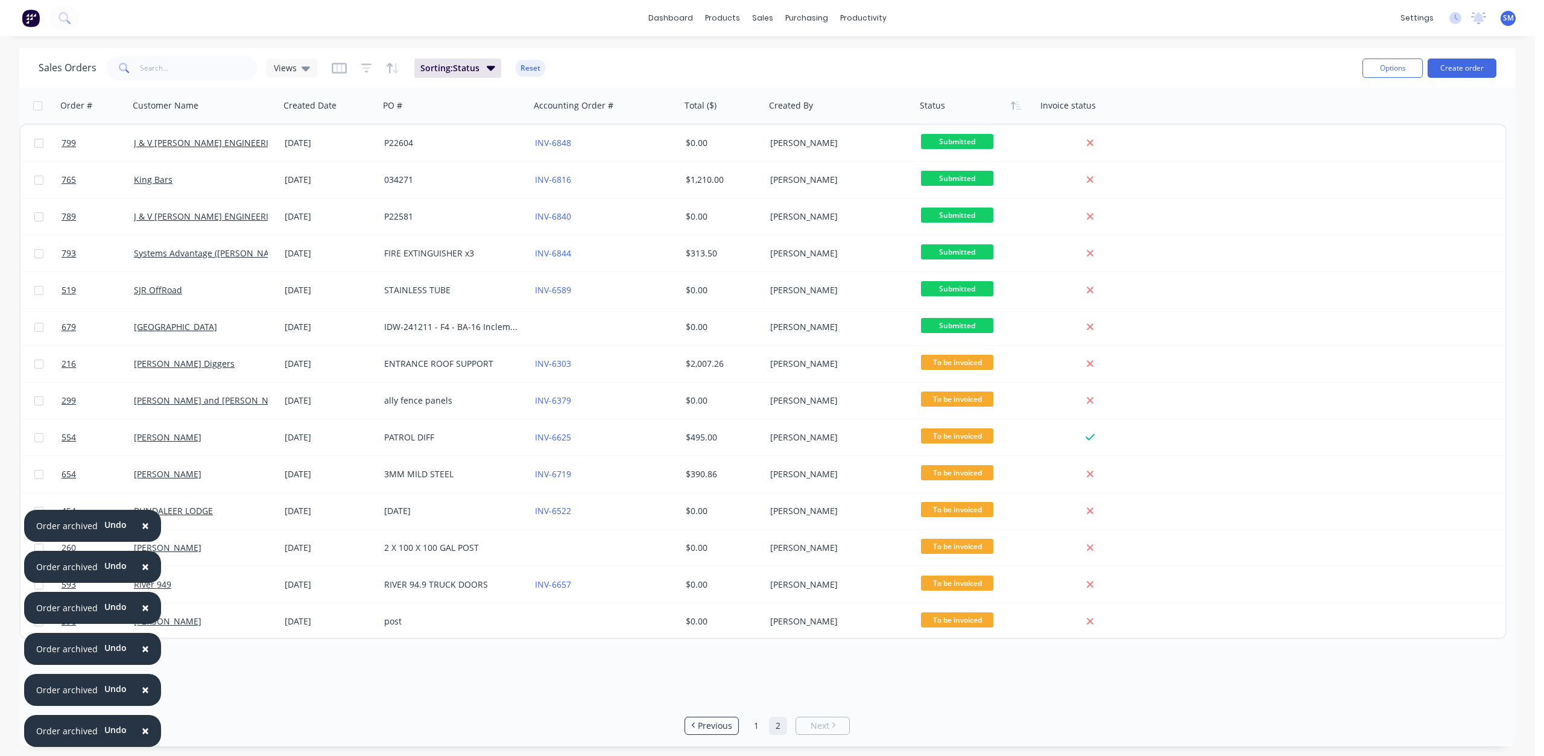
click at [142, 729] on span "×" at bounding box center [145, 730] width 7 height 17
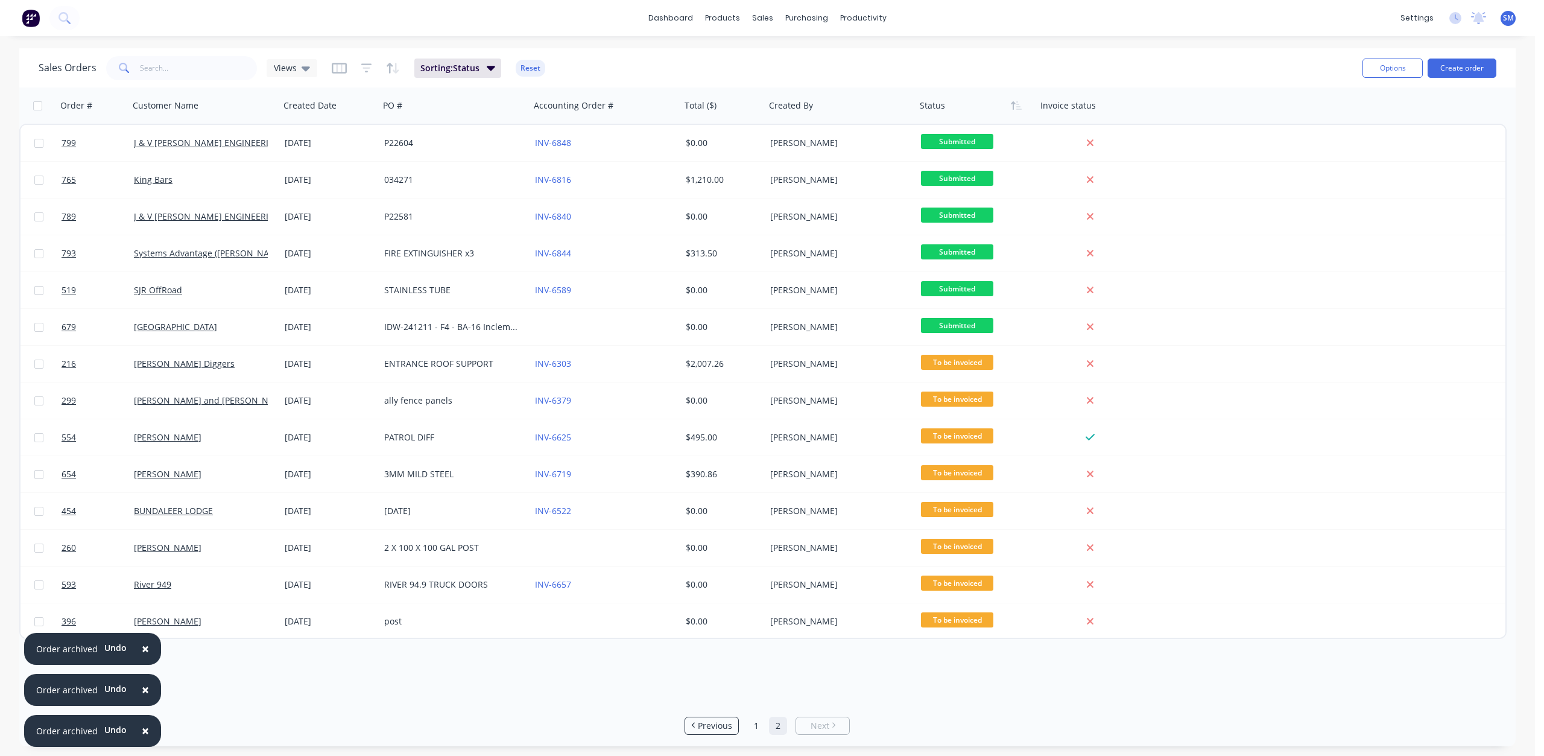
click at [142, 729] on span "×" at bounding box center [145, 730] width 7 height 17
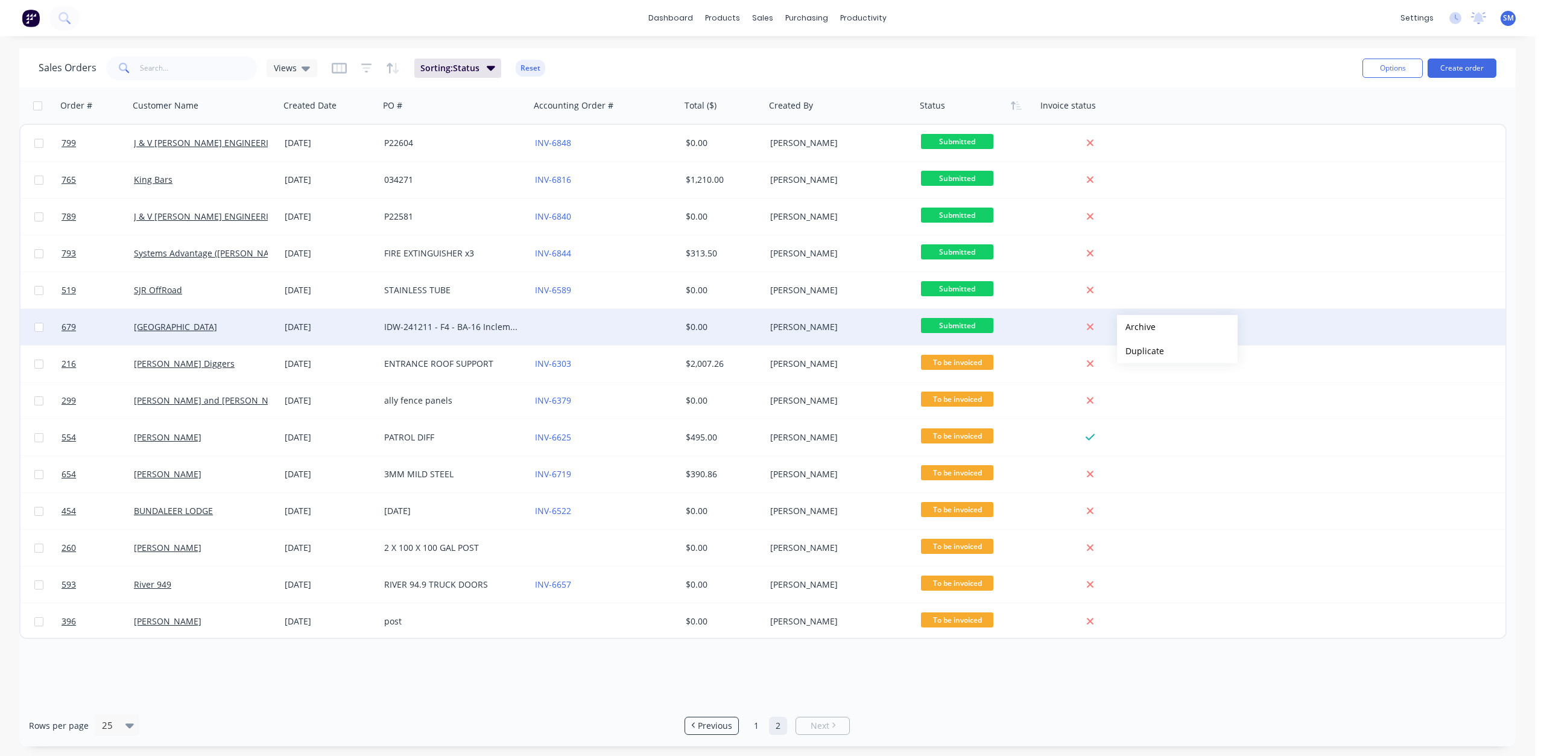
click at [1136, 327] on button "Archive" at bounding box center [1177, 327] width 121 height 24
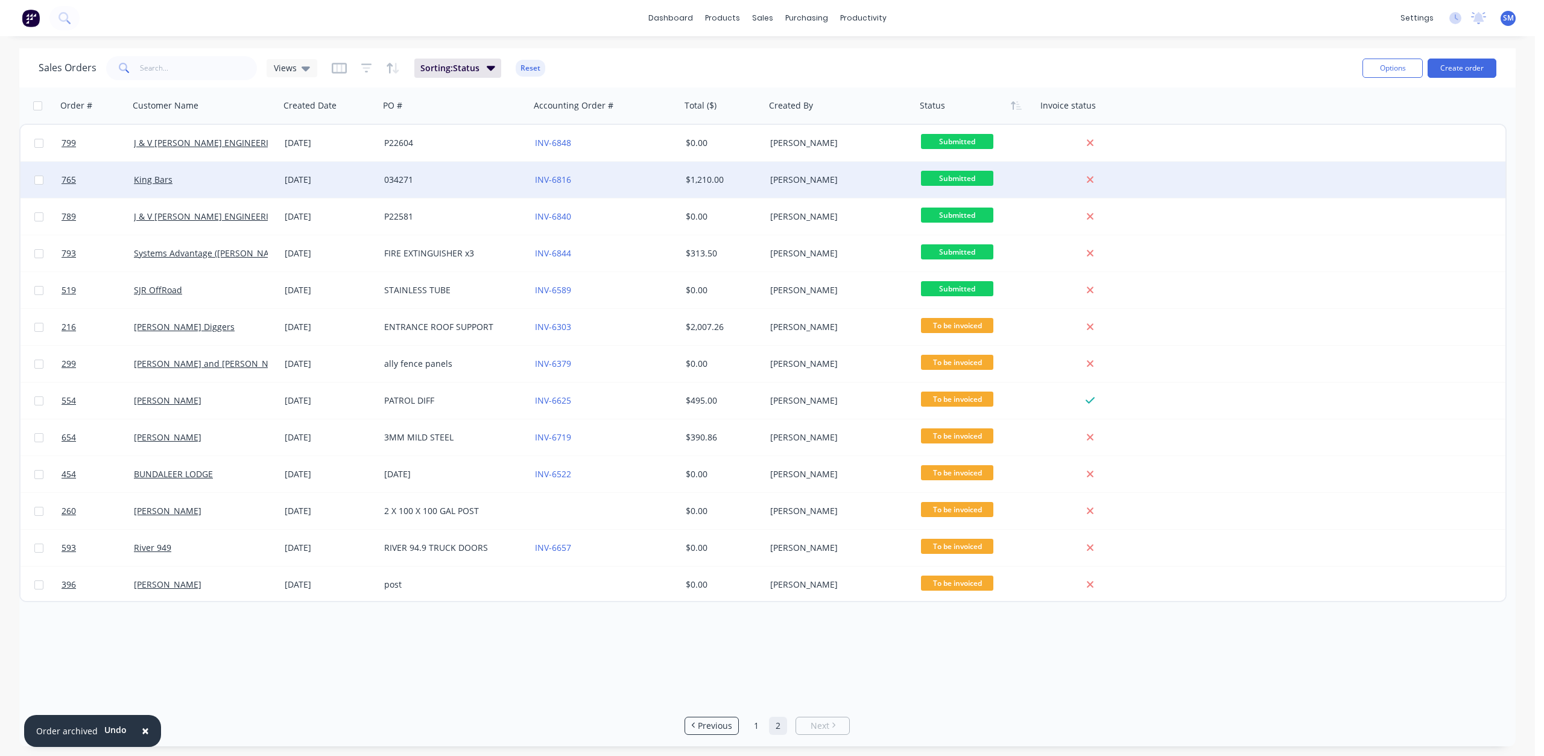
click at [445, 182] on div "034271" at bounding box center [451, 180] width 134 height 12
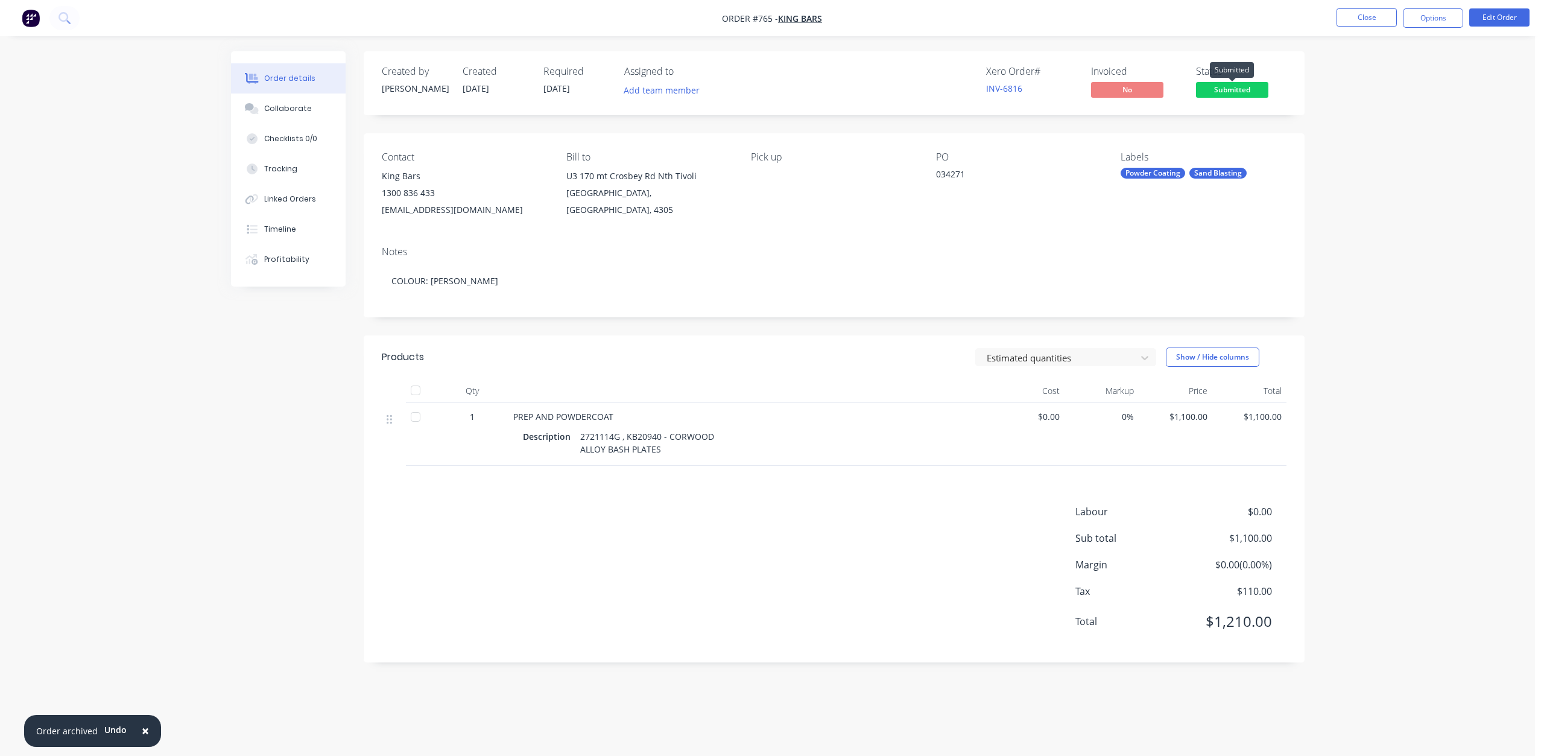
click at [1223, 92] on span "Submitted" at bounding box center [1232, 89] width 72 height 15
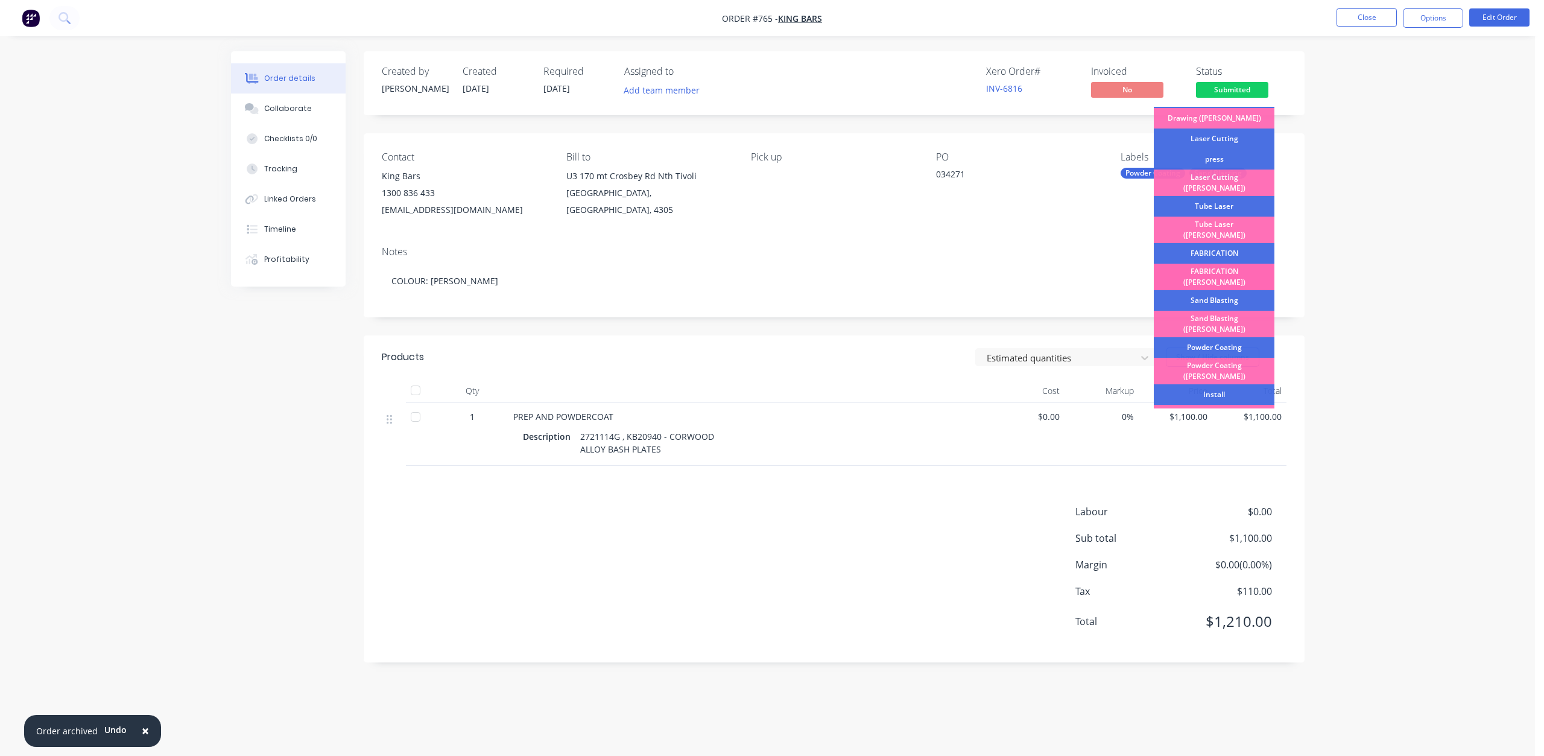
scroll to position [121, 0]
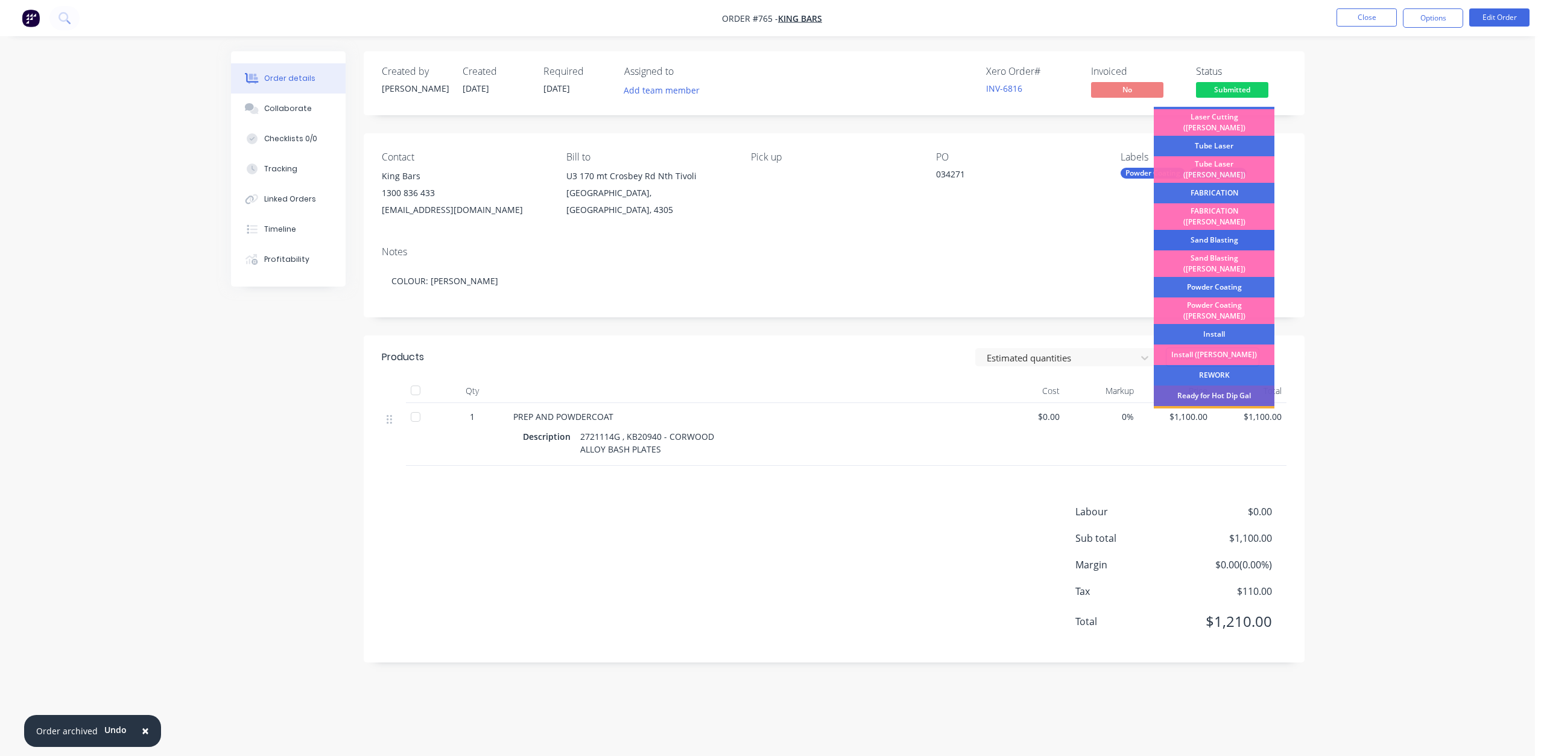
click at [1202, 230] on div "Sand Blasting" at bounding box center [1214, 240] width 121 height 21
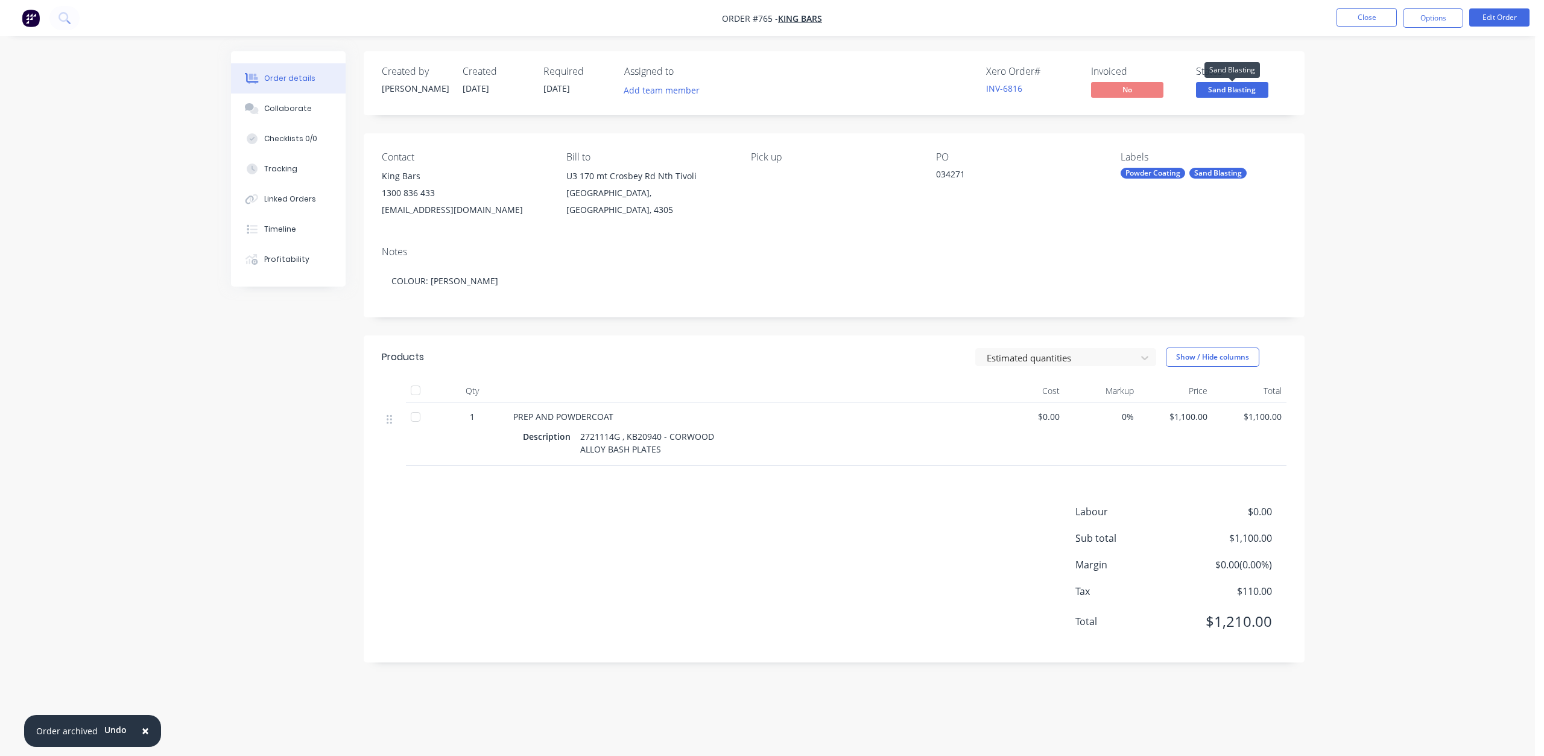
click at [1225, 90] on span "Sand Blasting" at bounding box center [1232, 89] width 72 height 15
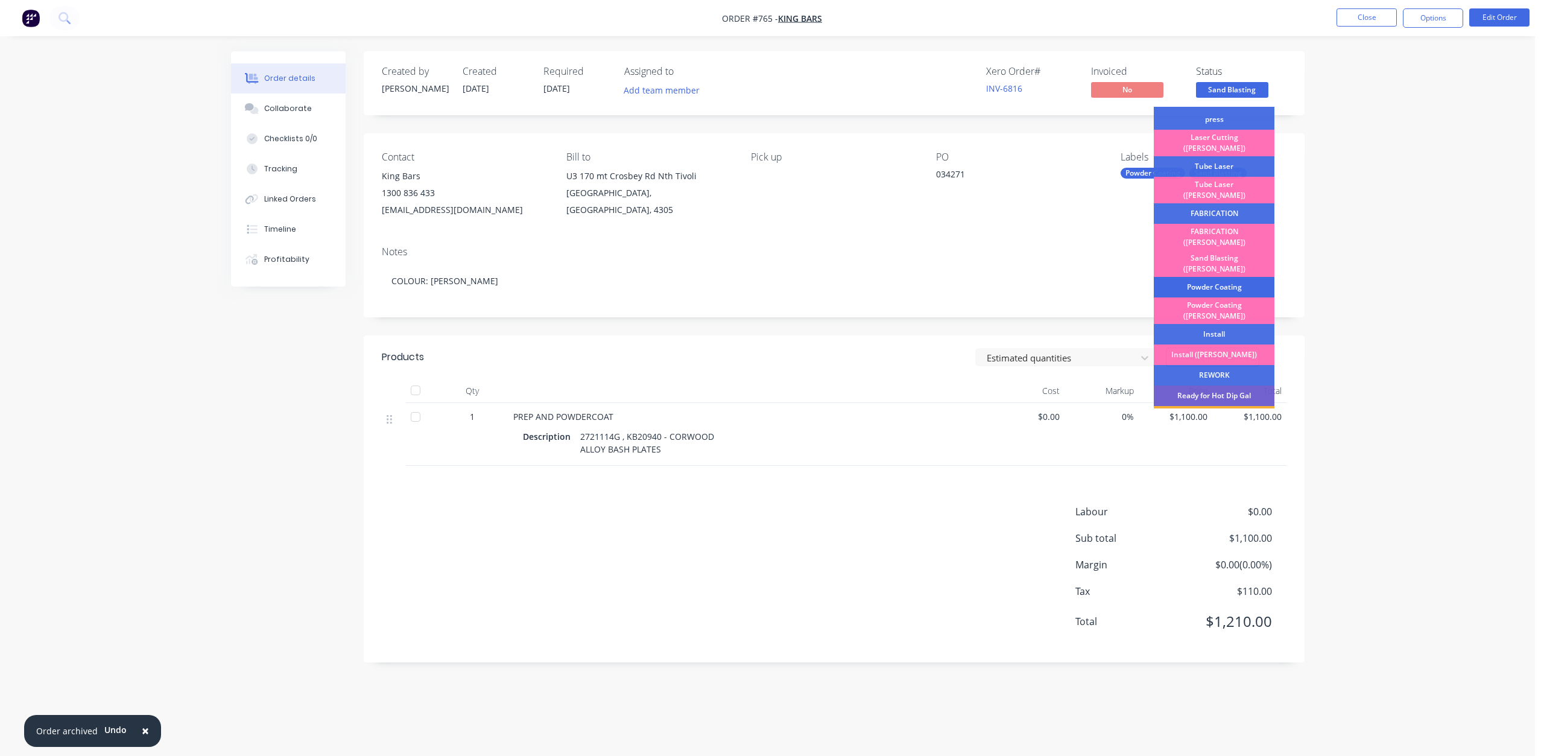
click at [1200, 277] on div "Powder Coating" at bounding box center [1214, 287] width 121 height 21
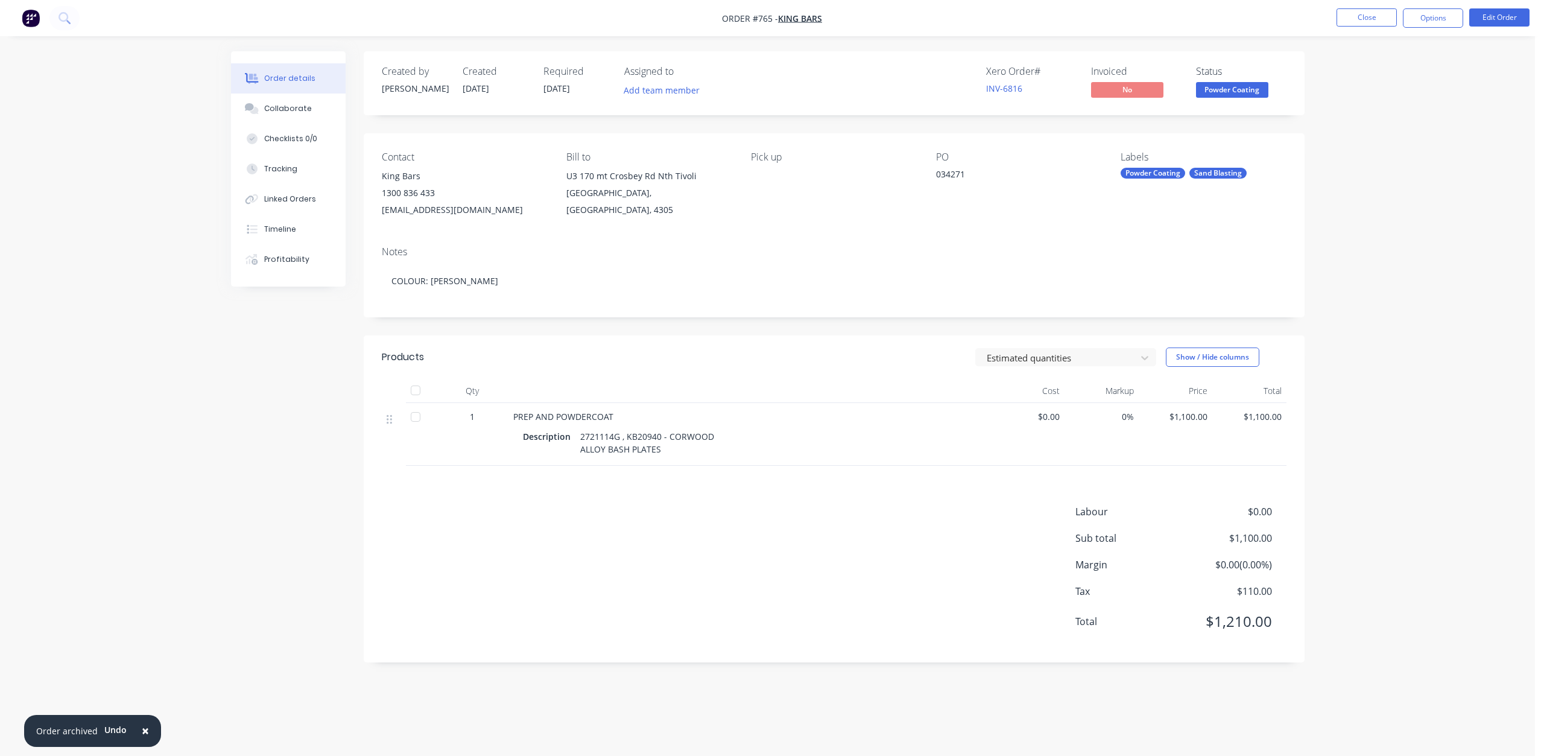
click at [1228, 94] on span "Powder Coating" at bounding box center [1232, 89] width 72 height 15
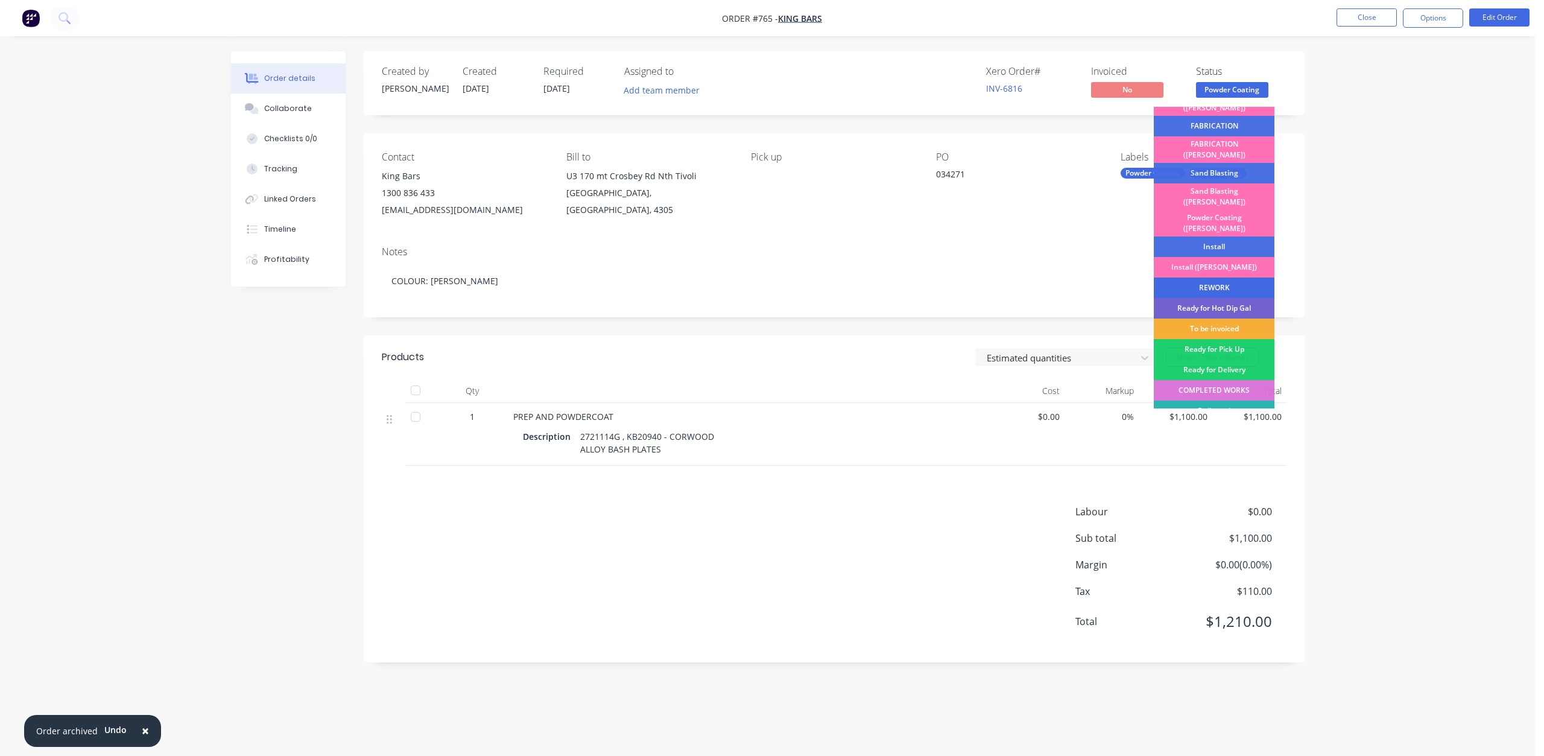
scroll to position [211, 0]
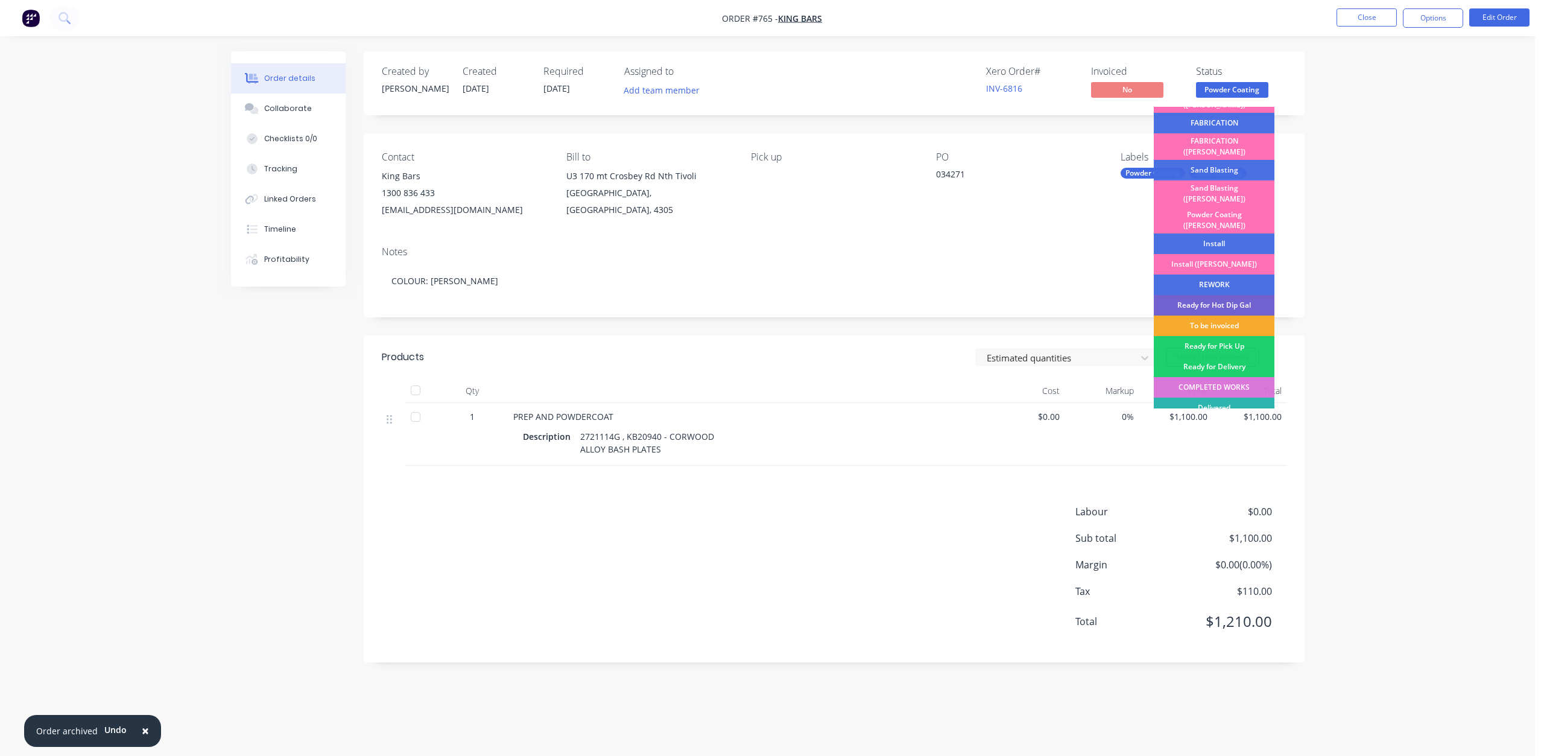
click at [1205, 315] on div "To be invoiced" at bounding box center [1214, 325] width 121 height 21
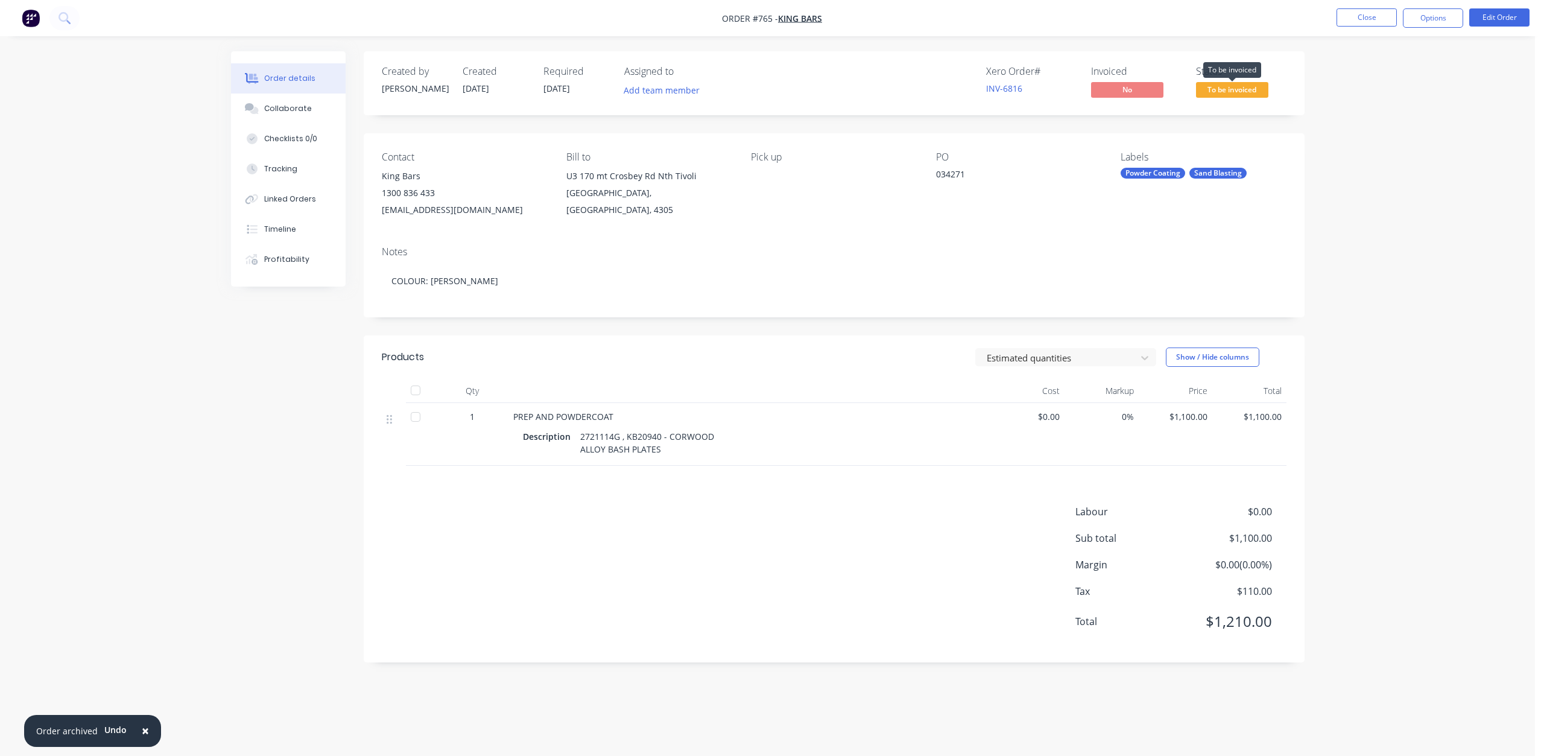
click at [1221, 93] on span "To be invoiced" at bounding box center [1232, 89] width 72 height 15
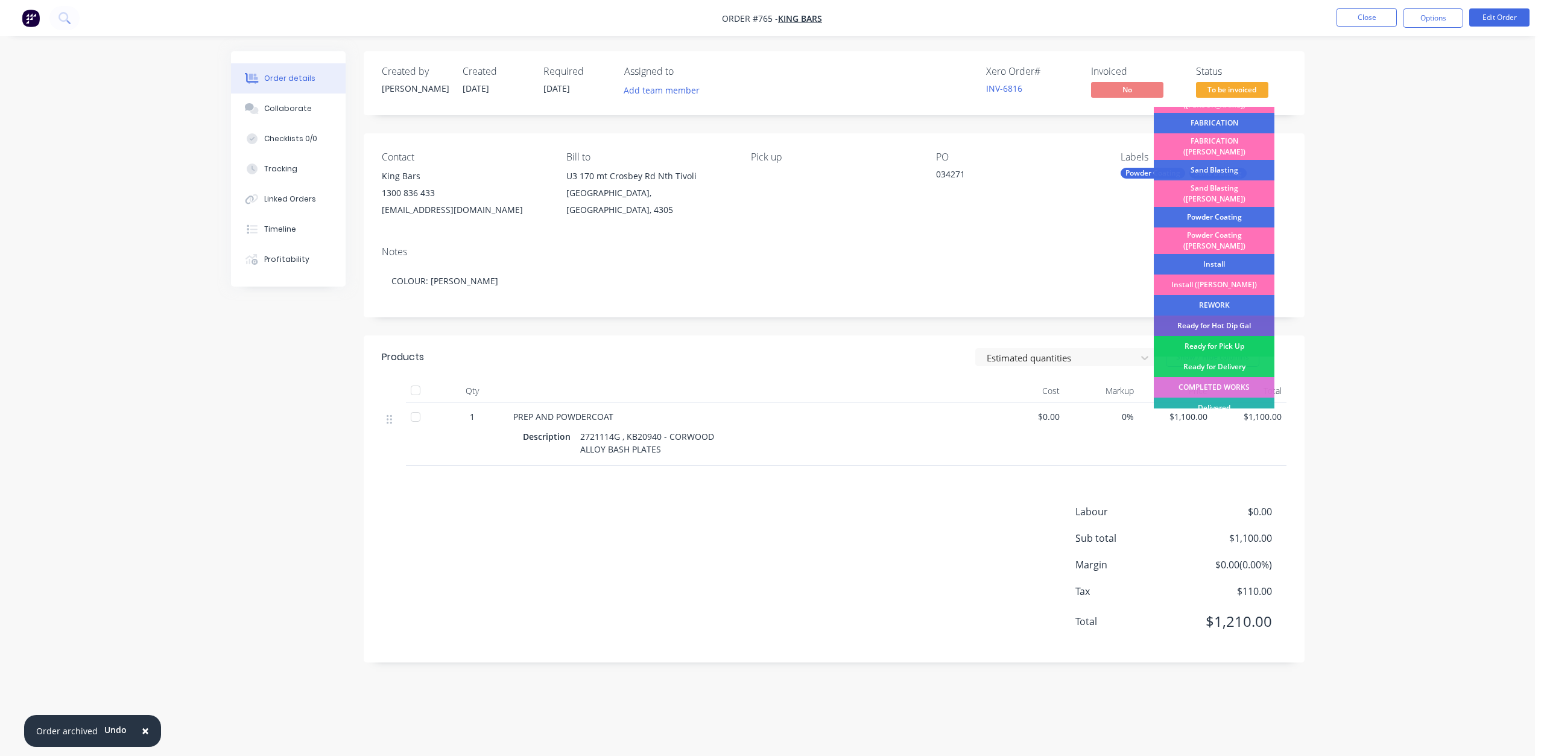
click at [1203, 336] on div "Ready for Pick Up" at bounding box center [1214, 346] width 121 height 21
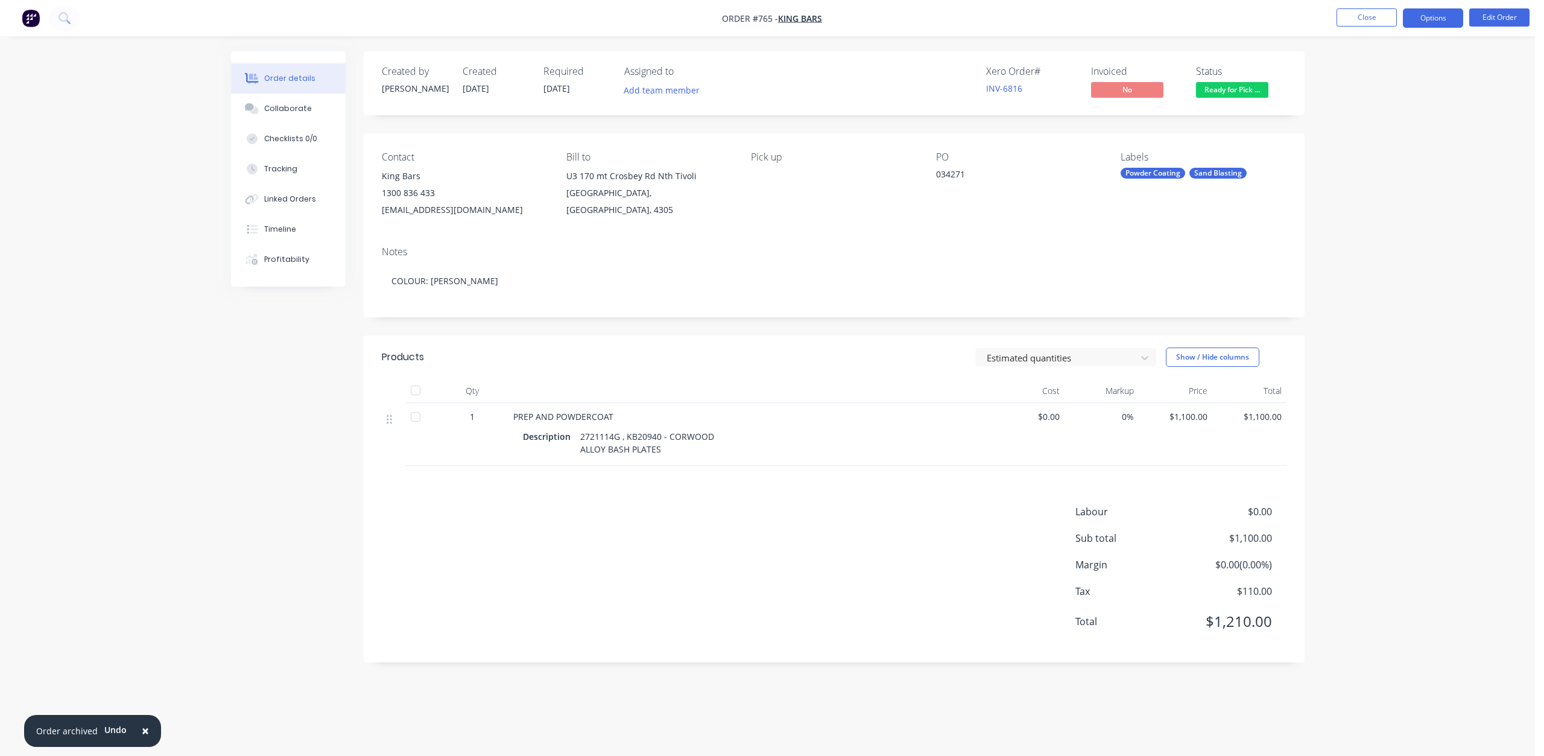
click at [1429, 22] on button "Options" at bounding box center [1433, 17] width 60 height 19
click at [1351, 72] on div "Invoice" at bounding box center [1397, 73] width 111 height 17
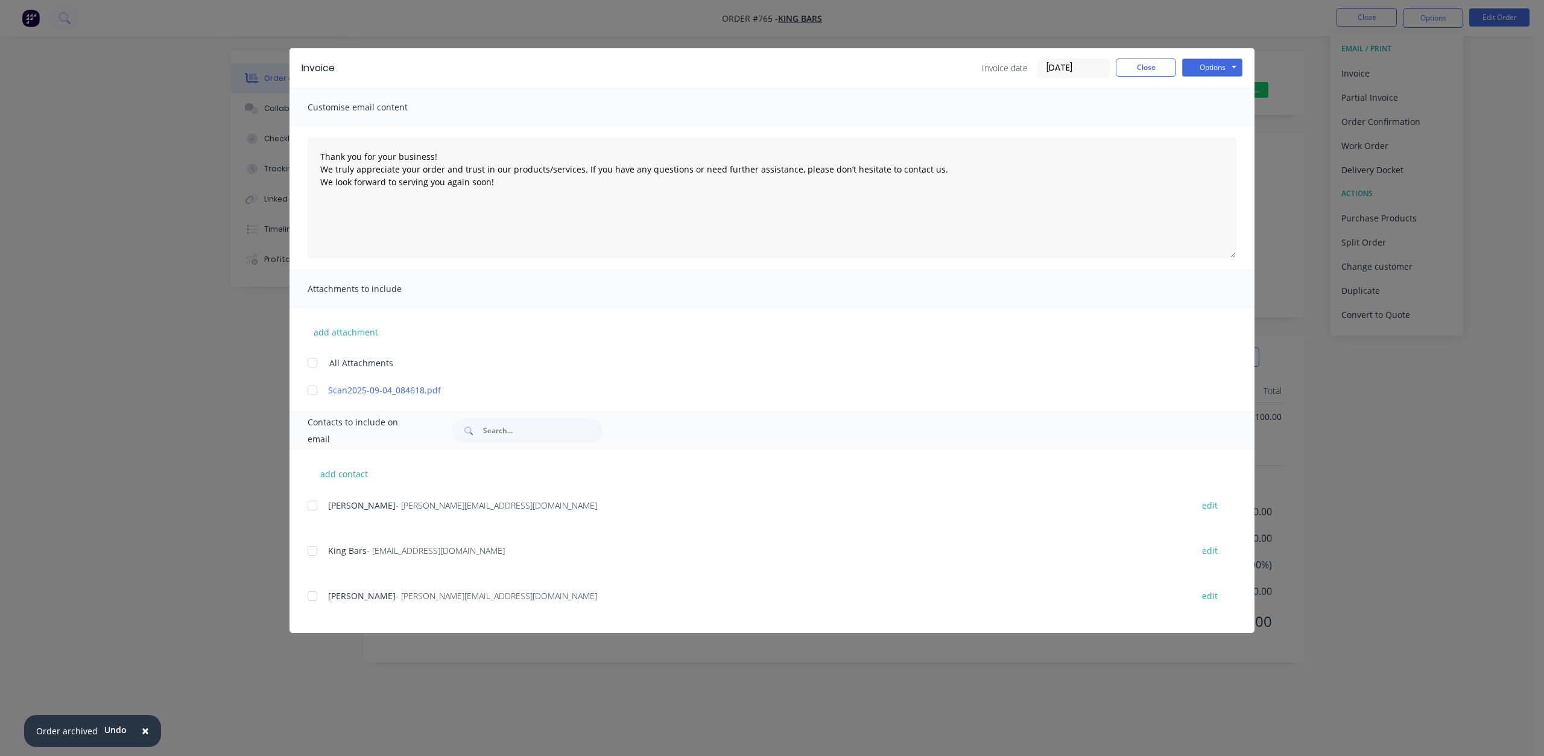
click at [311, 551] on div at bounding box center [312, 551] width 24 height 24
click at [1209, 72] on button "Options" at bounding box center [1212, 68] width 60 height 18
click at [1209, 125] on button "Email" at bounding box center [1220, 129] width 77 height 20
type textarea "Thank you for your business! We truly appreciate your order and trust in our pr…"
click at [1146, 67] on button "Close" at bounding box center [1146, 68] width 60 height 18
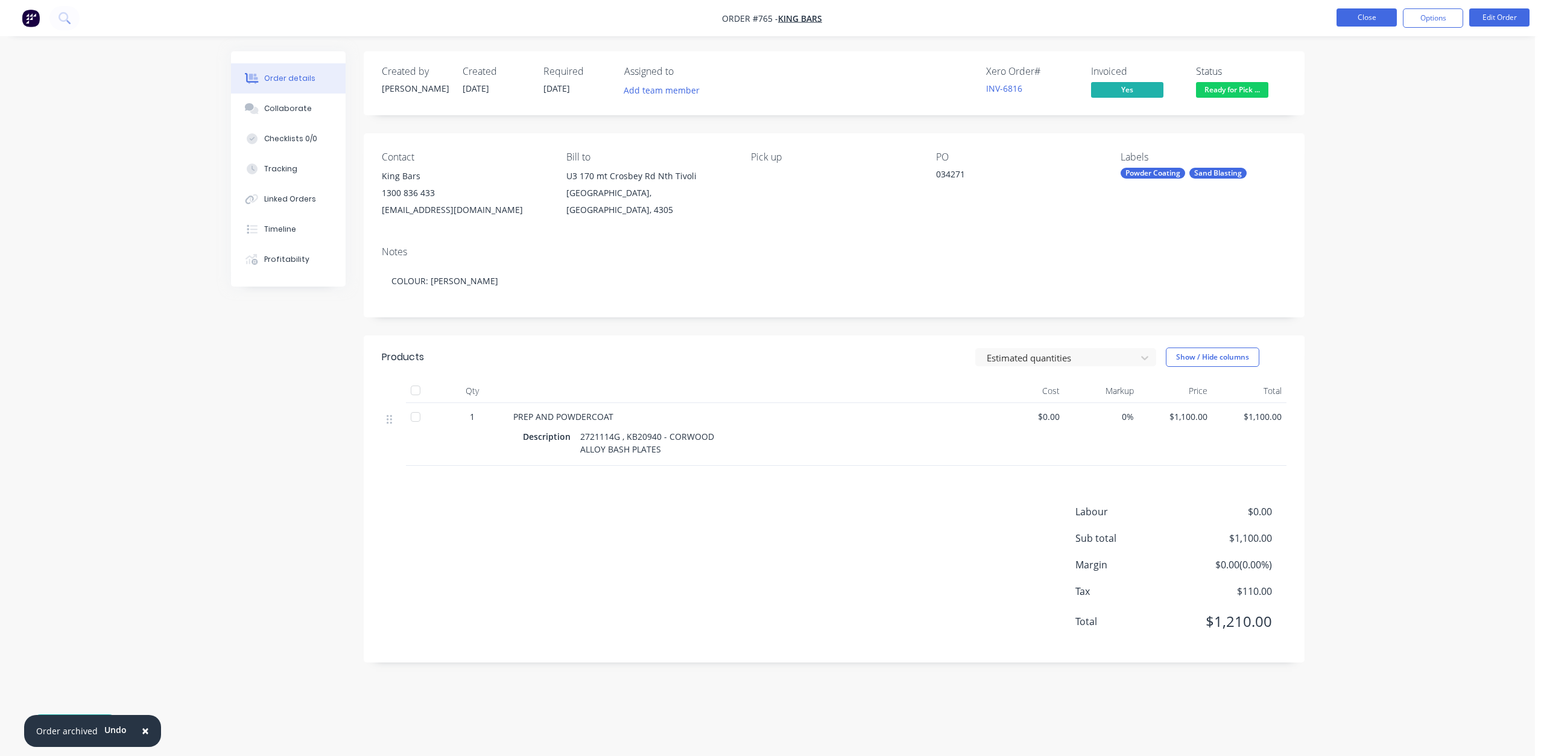
click at [1359, 14] on button "Close" at bounding box center [1367, 17] width 60 height 18
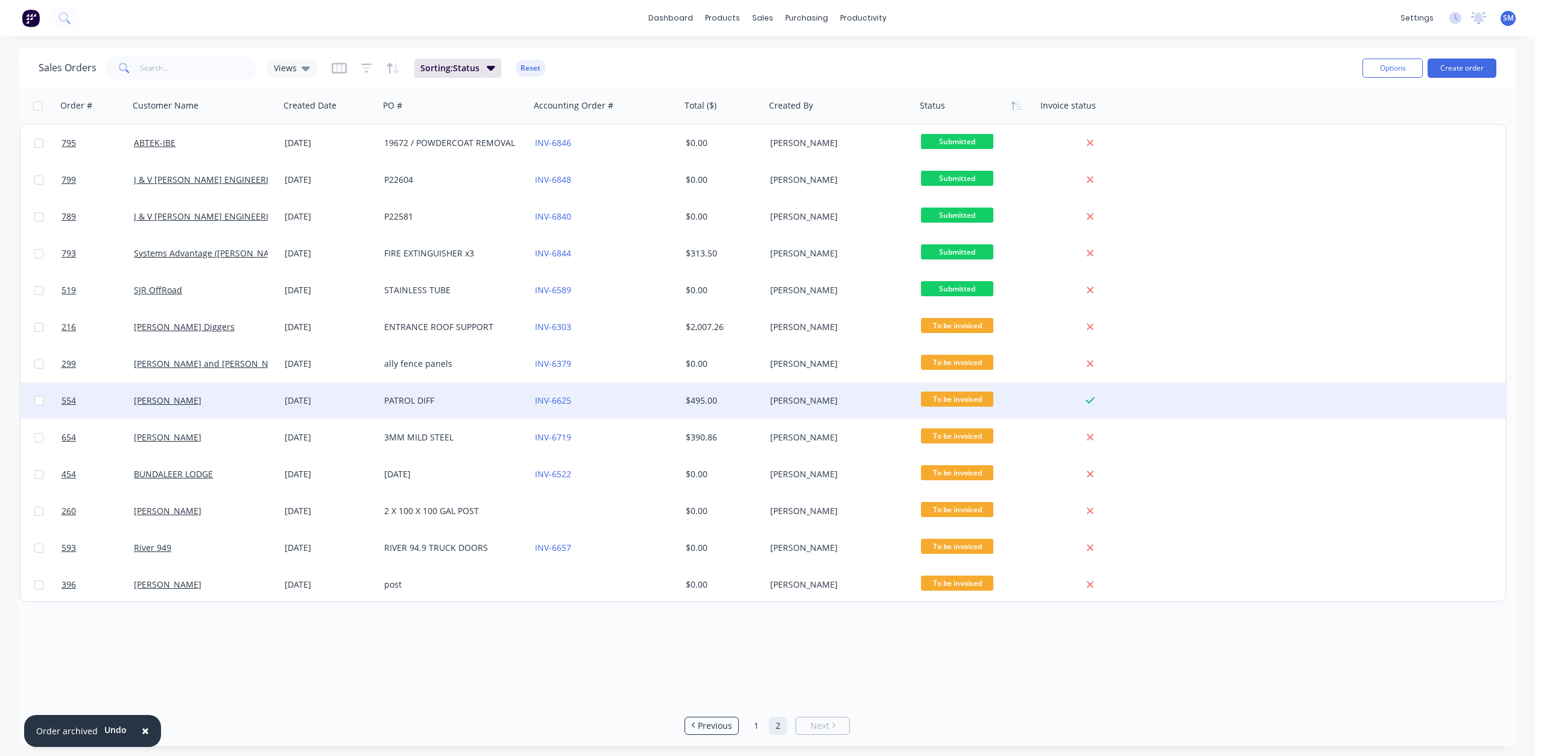
click at [967, 400] on span "To be invoiced" at bounding box center [957, 398] width 72 height 15
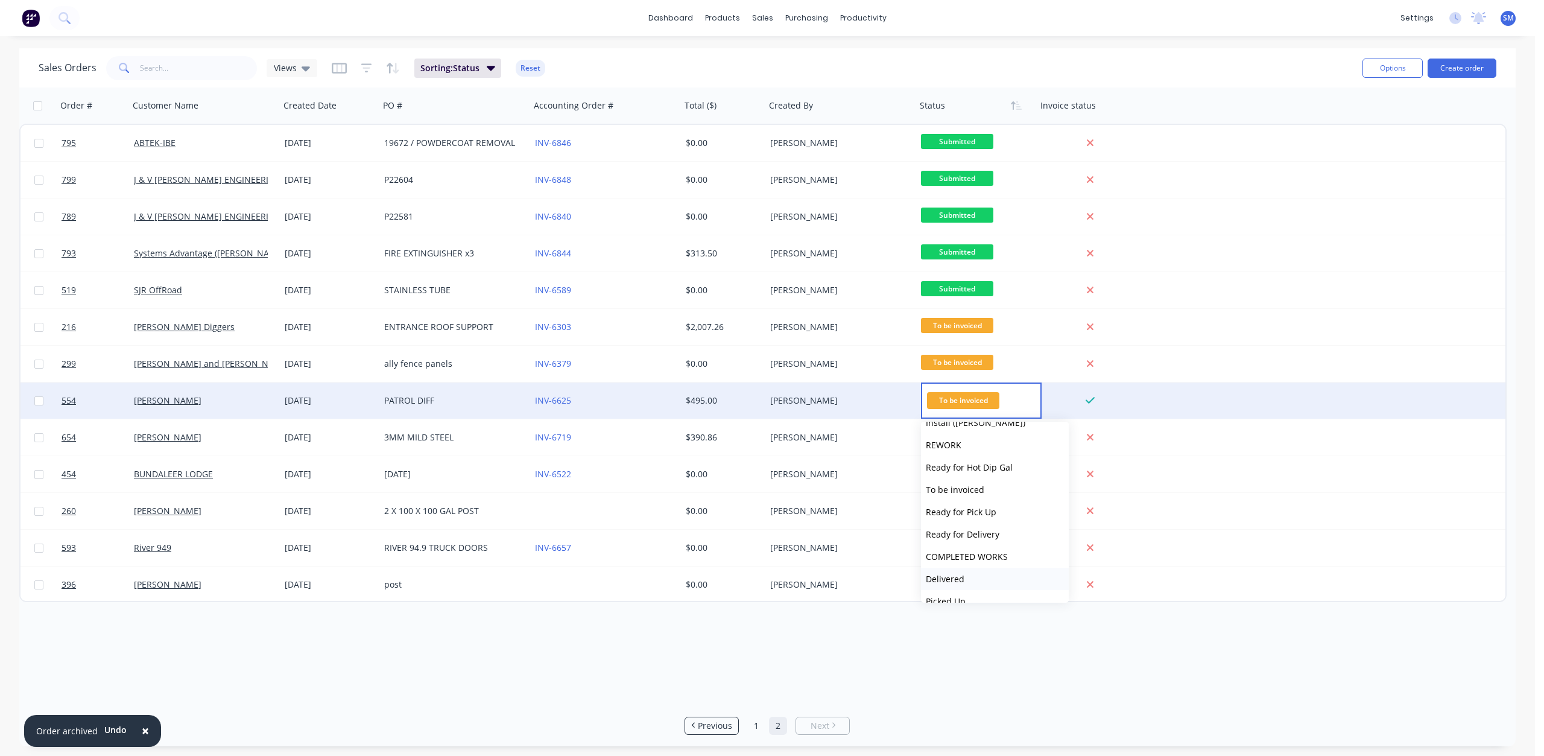
scroll to position [409, 0]
click at [975, 542] on span "COMPLETED WORKS" at bounding box center [967, 541] width 82 height 11
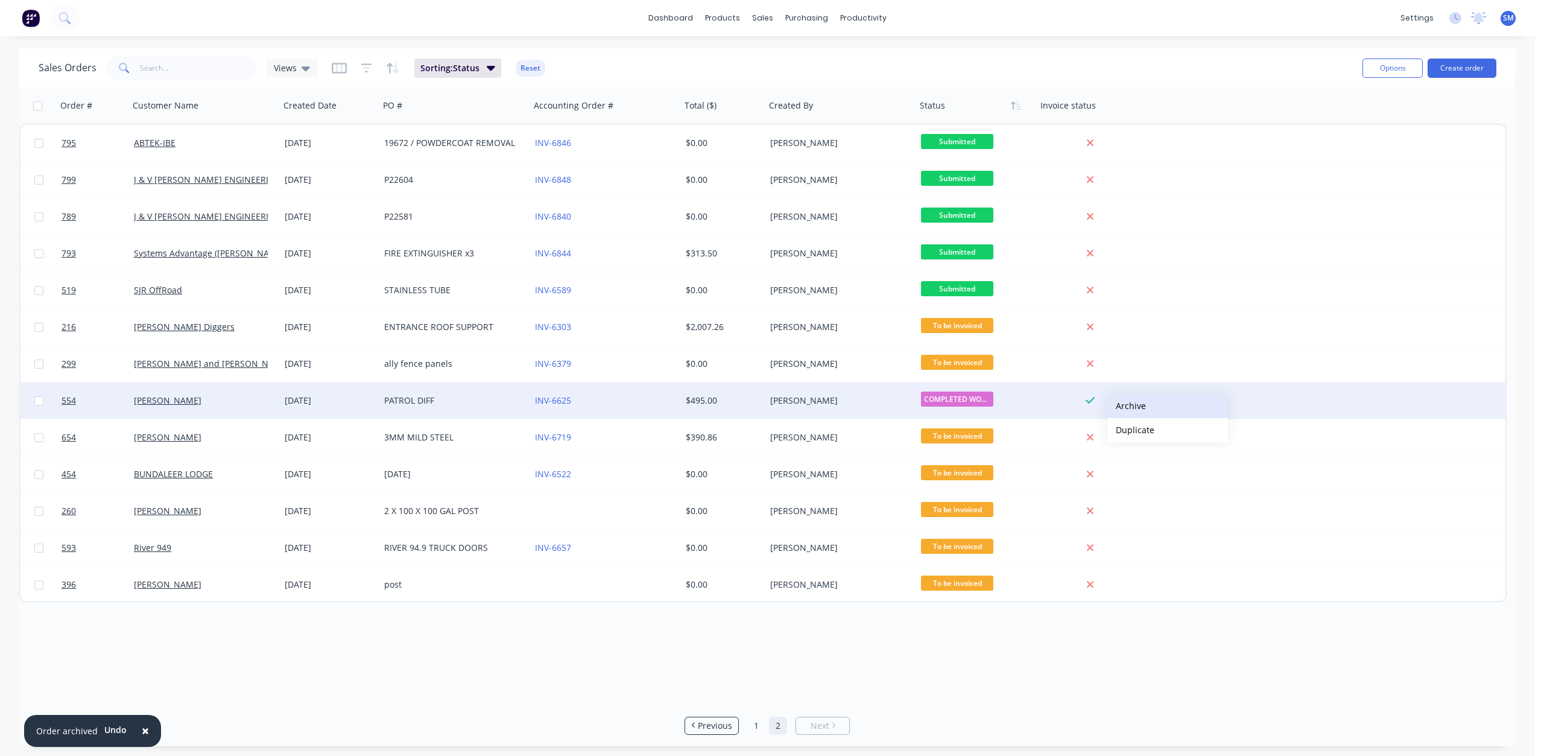
click at [1138, 409] on button "Archive" at bounding box center [1168, 406] width 121 height 24
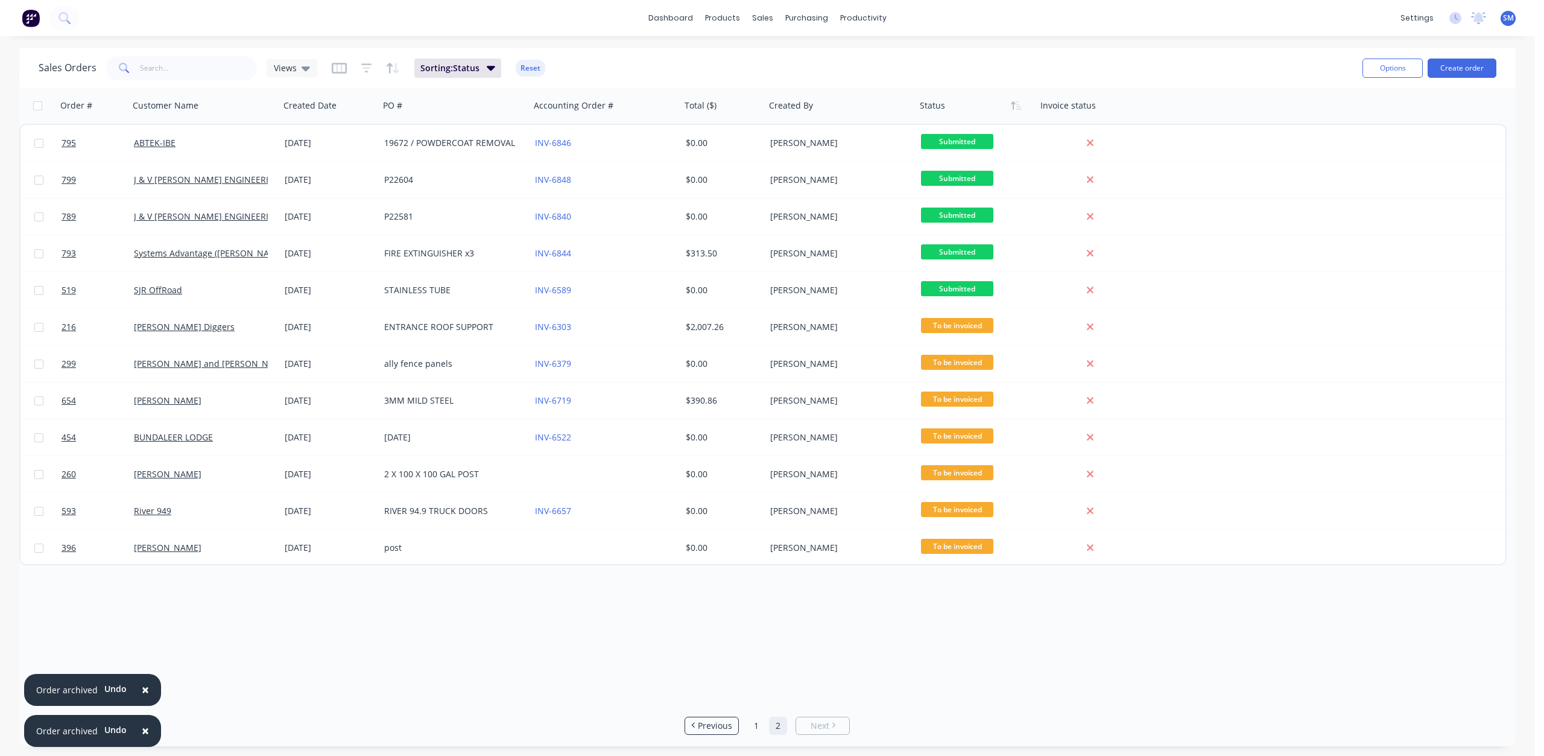
click at [143, 729] on span "×" at bounding box center [145, 730] width 7 height 17
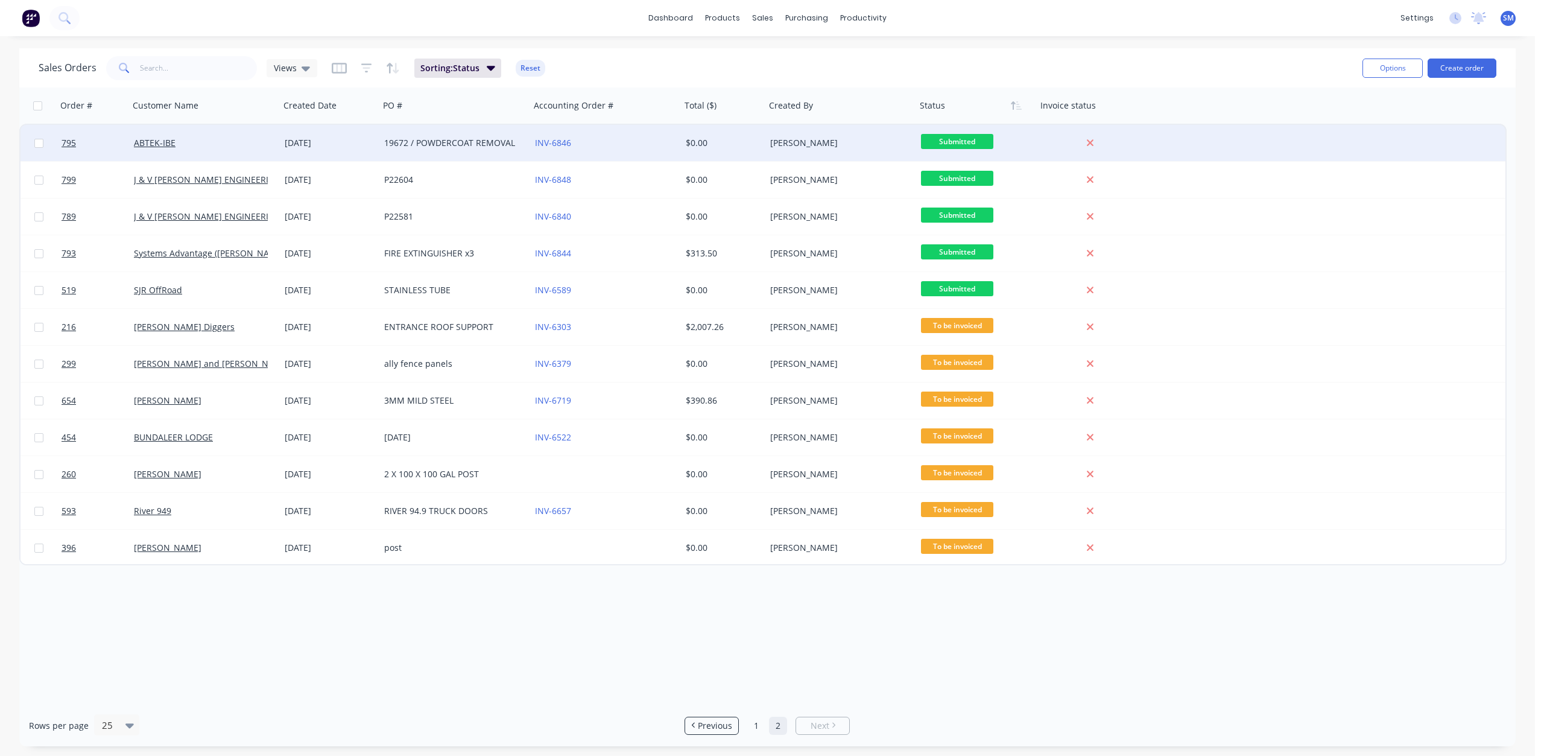
click at [220, 139] on div "ABTEK-IBE" at bounding box center [201, 143] width 134 height 12
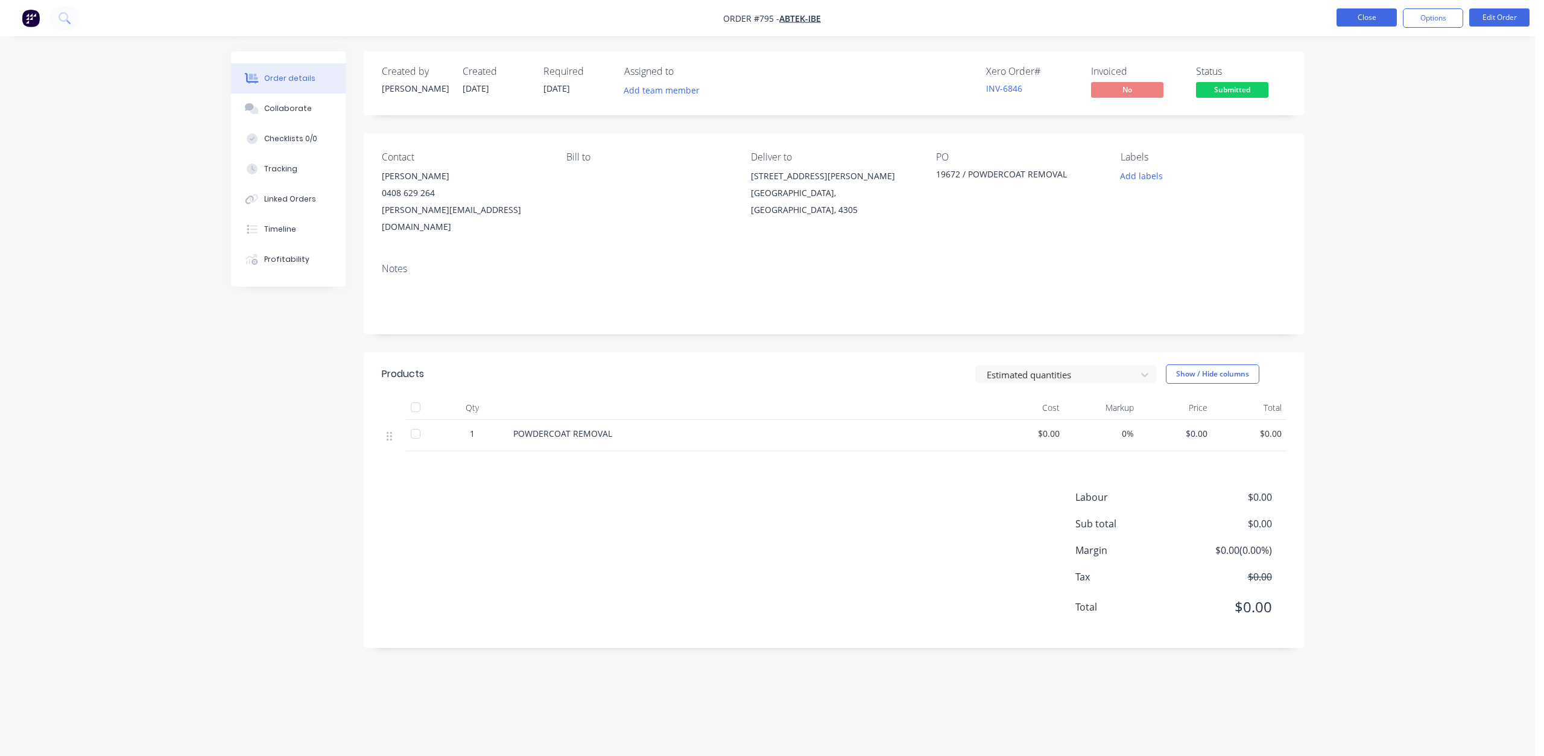
click at [1360, 10] on button "Close" at bounding box center [1367, 17] width 60 height 18
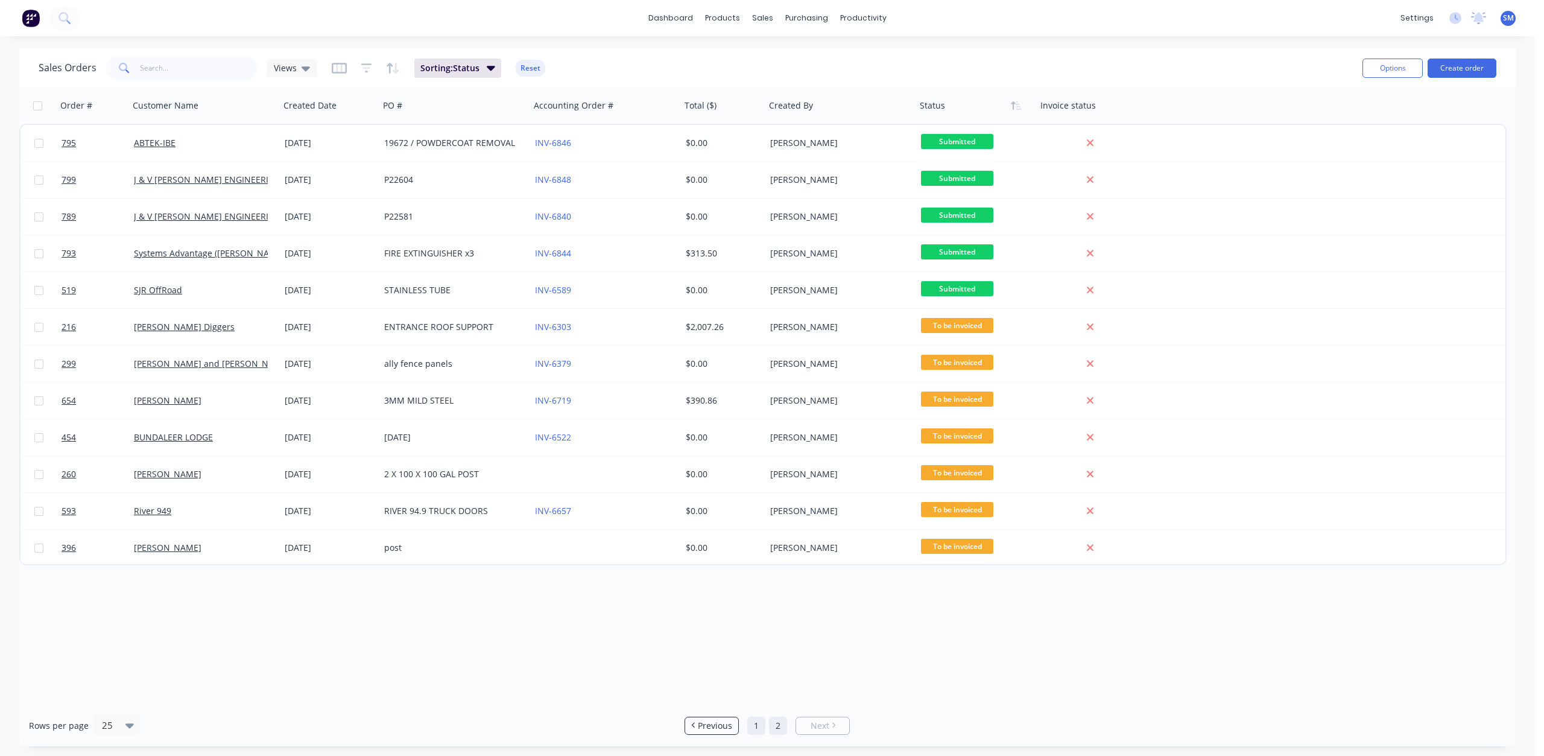
click at [762, 724] on link "1" at bounding box center [756, 726] width 18 height 18
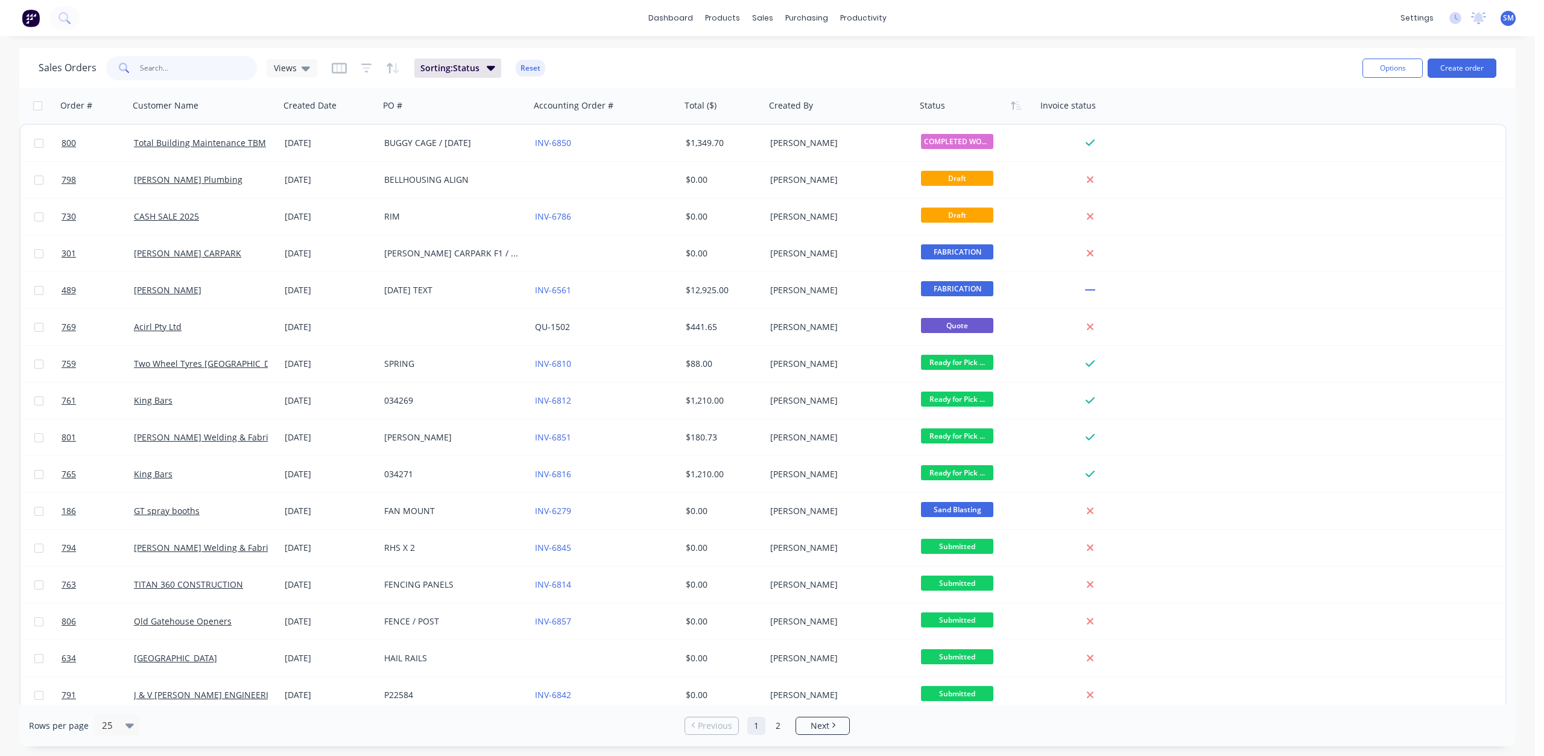
click at [140, 69] on input "text" at bounding box center [199, 68] width 118 height 24
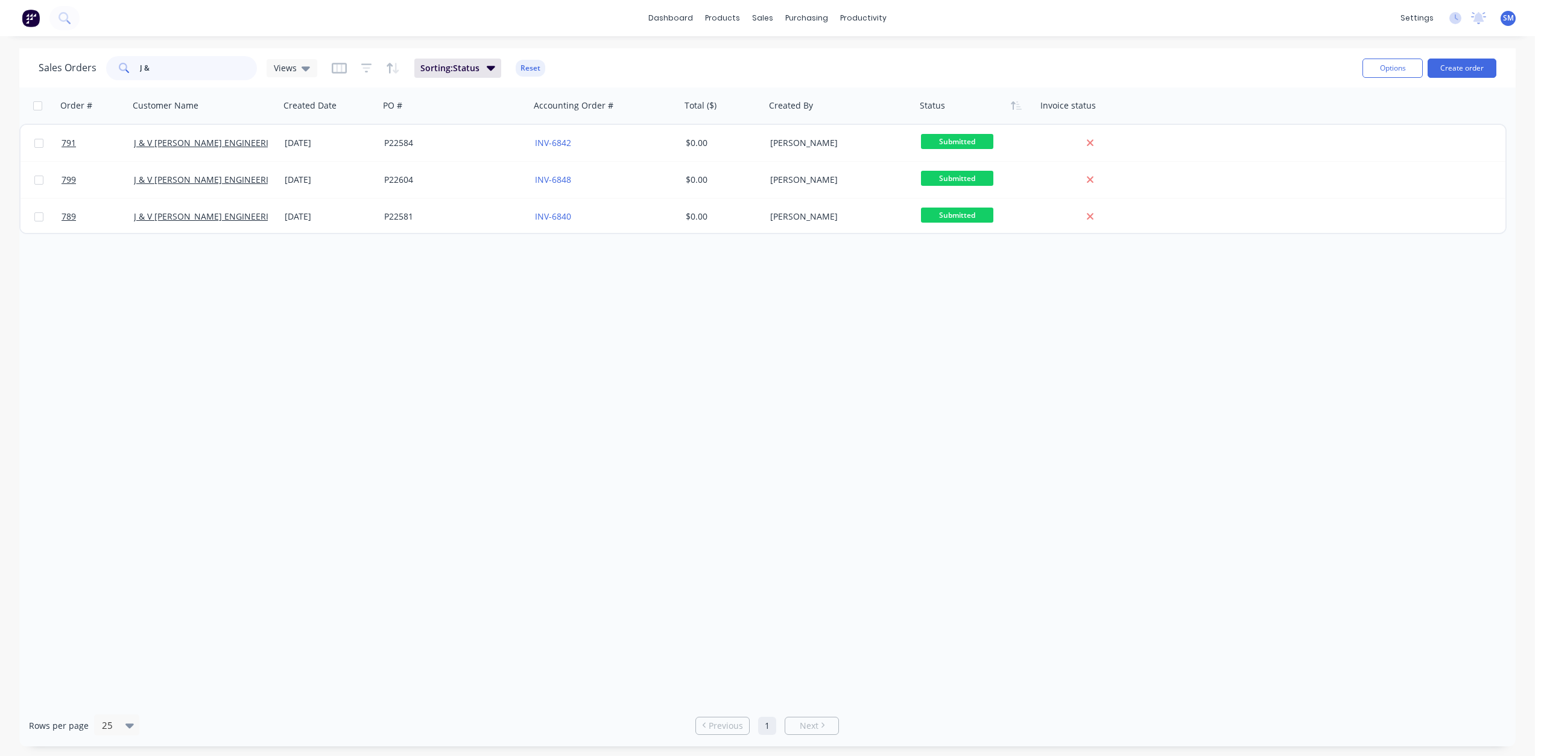
drag, startPoint x: 167, startPoint y: 72, endPoint x: 84, endPoint y: 64, distance: 83.1
click at [84, 64] on div "Sales Orders J & Views" at bounding box center [178, 68] width 279 height 24
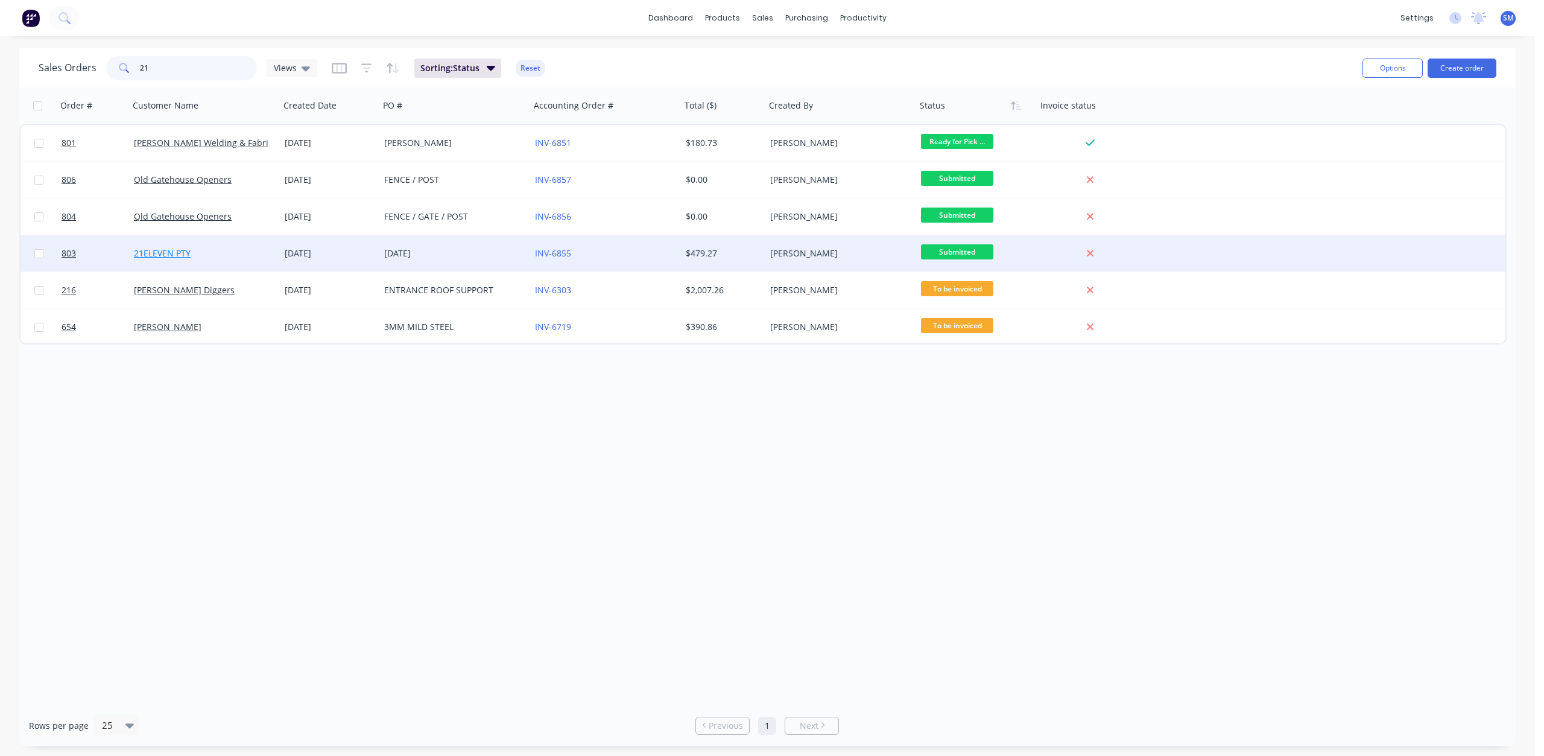
type input "21"
click at [187, 257] on link "21ELEVEN PTY" at bounding box center [162, 252] width 57 height 11
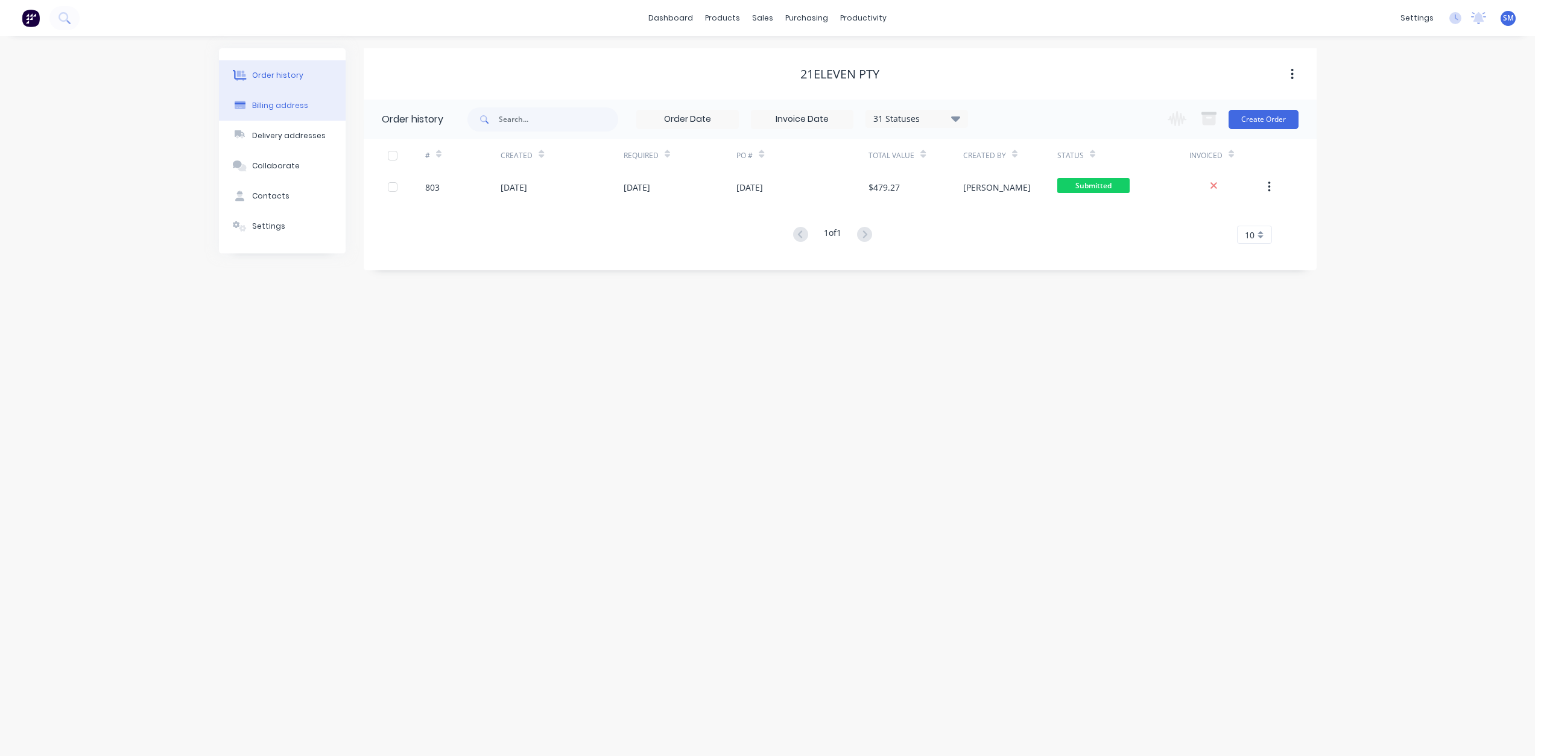
click at [285, 104] on div "Billing address" at bounding box center [280, 105] width 56 height 11
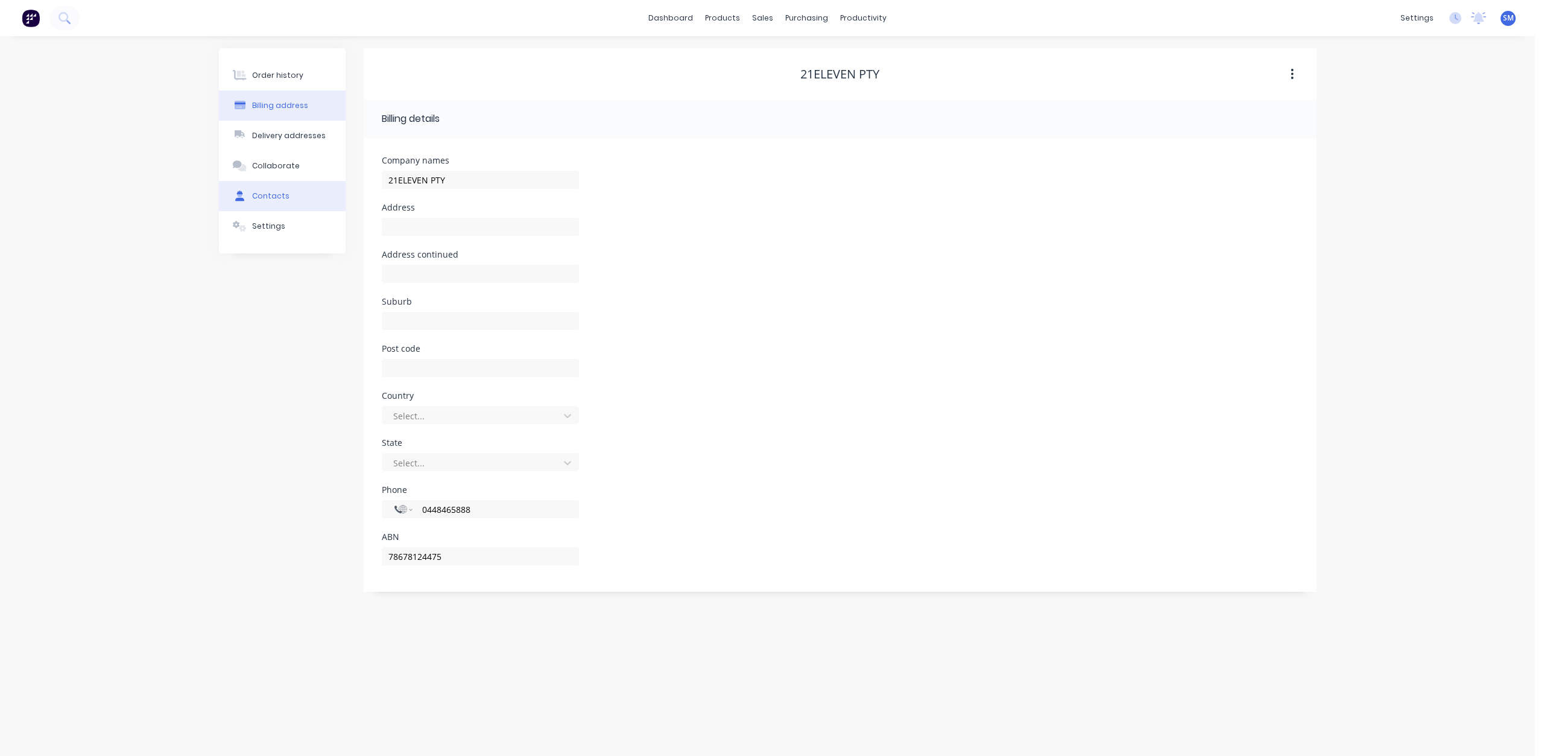
click at [267, 199] on div "Contacts" at bounding box center [270, 196] width 37 height 11
click at [267, 163] on div "Collaborate" at bounding box center [276, 165] width 48 height 11
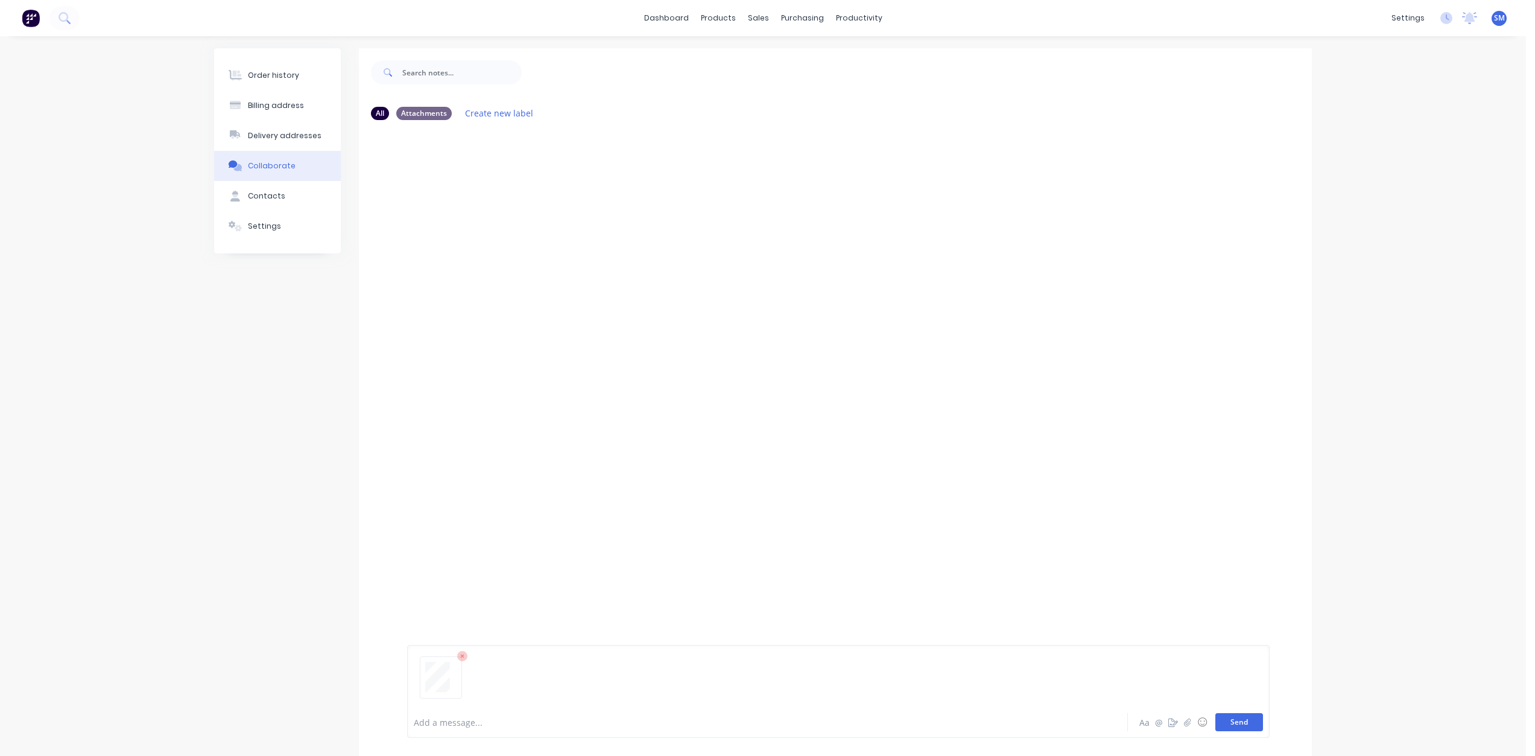
click at [1243, 721] on button "Send" at bounding box center [1239, 722] width 48 height 18
click at [758, 19] on div "sales" at bounding box center [758, 18] width 33 height 18
click at [785, 57] on div "Sales Orders" at bounding box center [802, 57] width 49 height 11
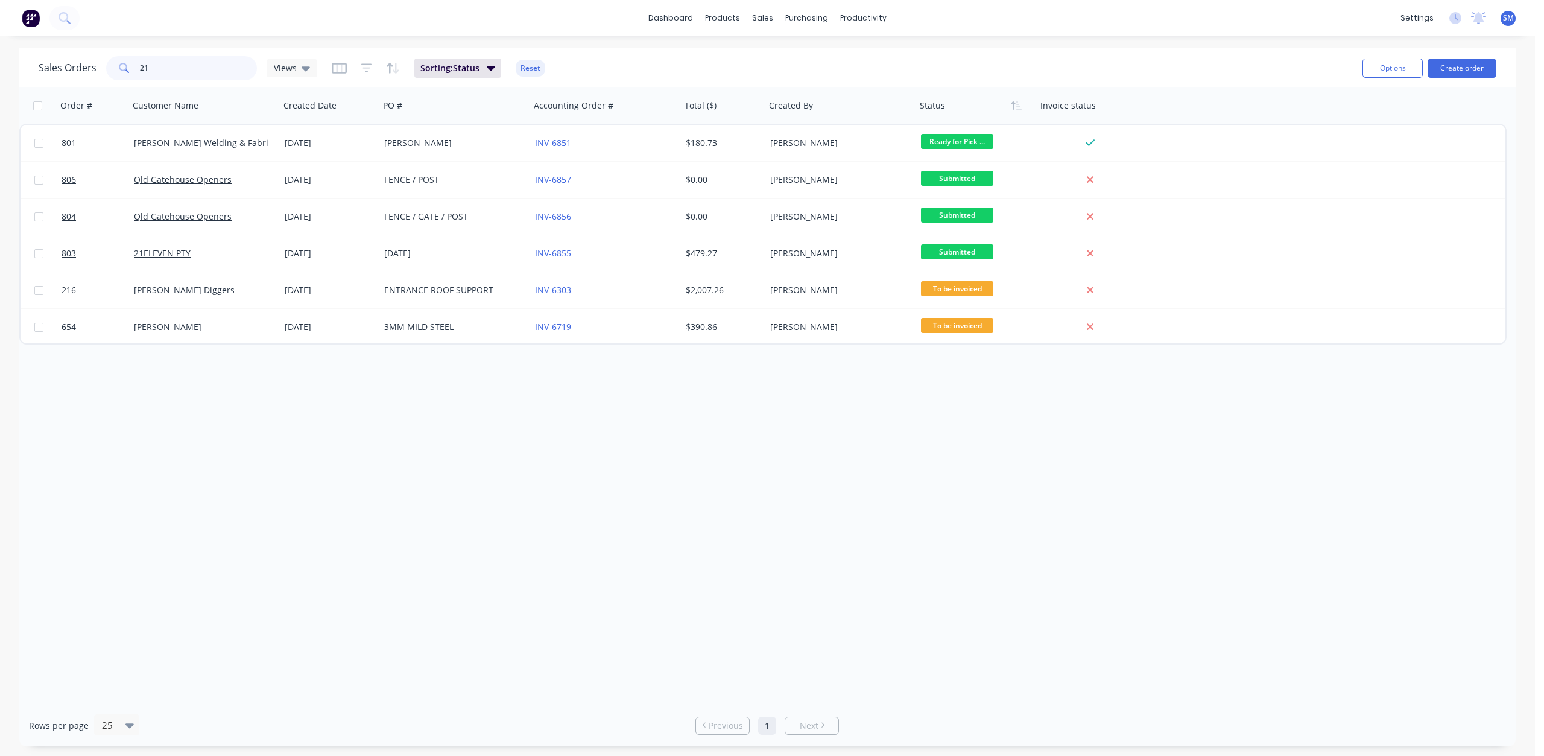
drag, startPoint x: 162, startPoint y: 74, endPoint x: 97, endPoint y: 64, distance: 66.0
click at [97, 64] on div "Sales Orders 21 Views" at bounding box center [178, 68] width 279 height 24
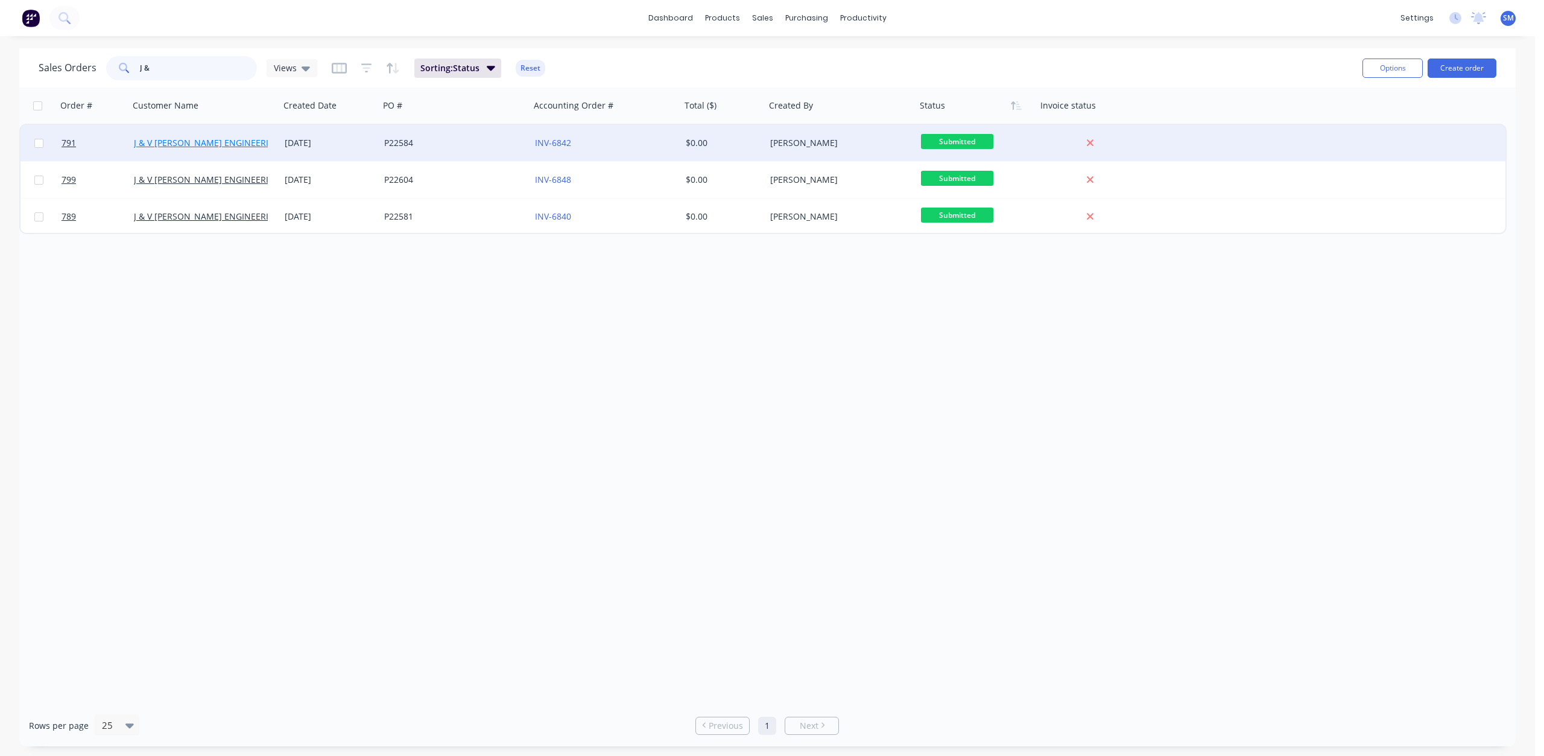
type input "J &"
click at [247, 140] on link "J & V [PERSON_NAME] ENGINEERING" at bounding box center [207, 142] width 147 height 11
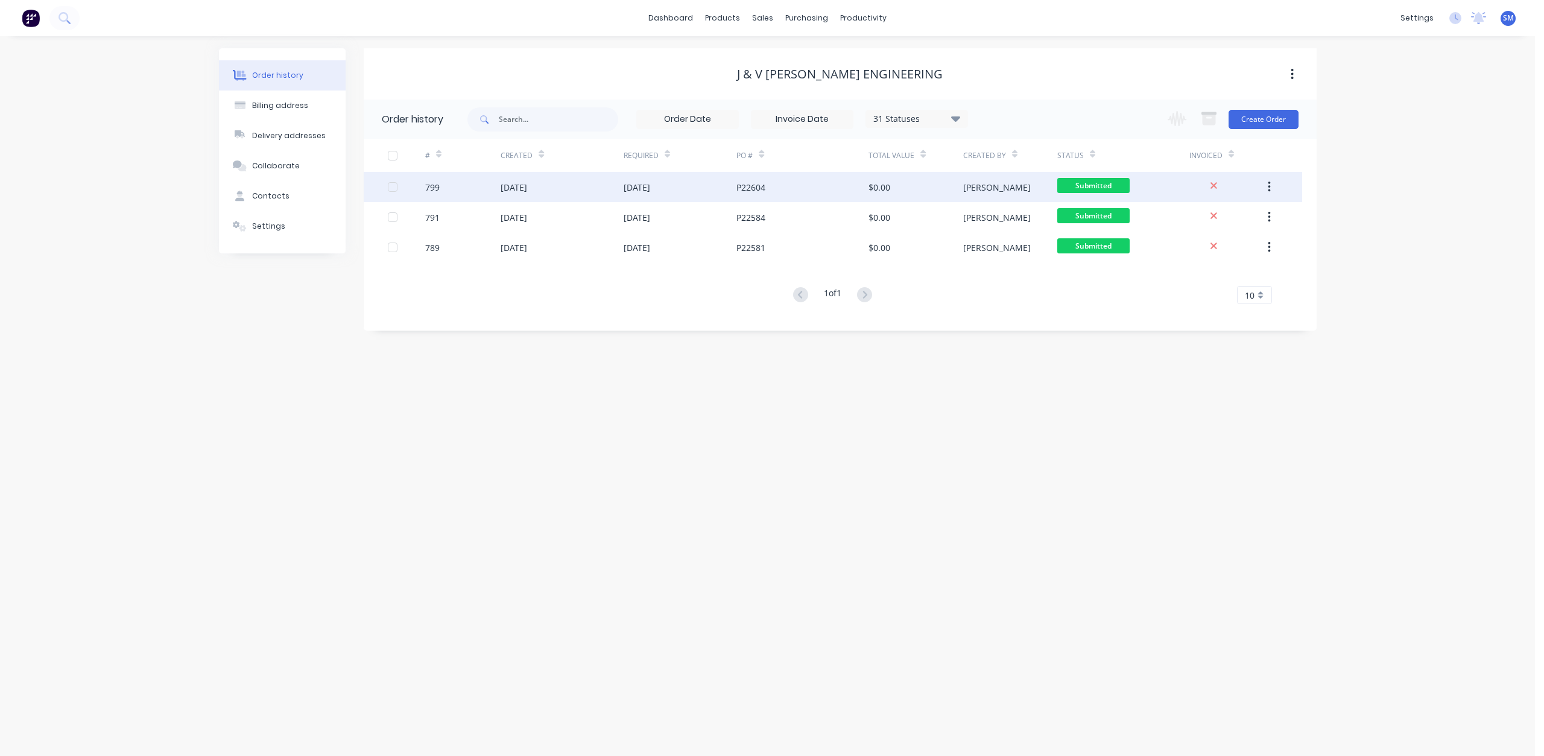
click at [920, 192] on div "$0.00" at bounding box center [916, 187] width 94 height 30
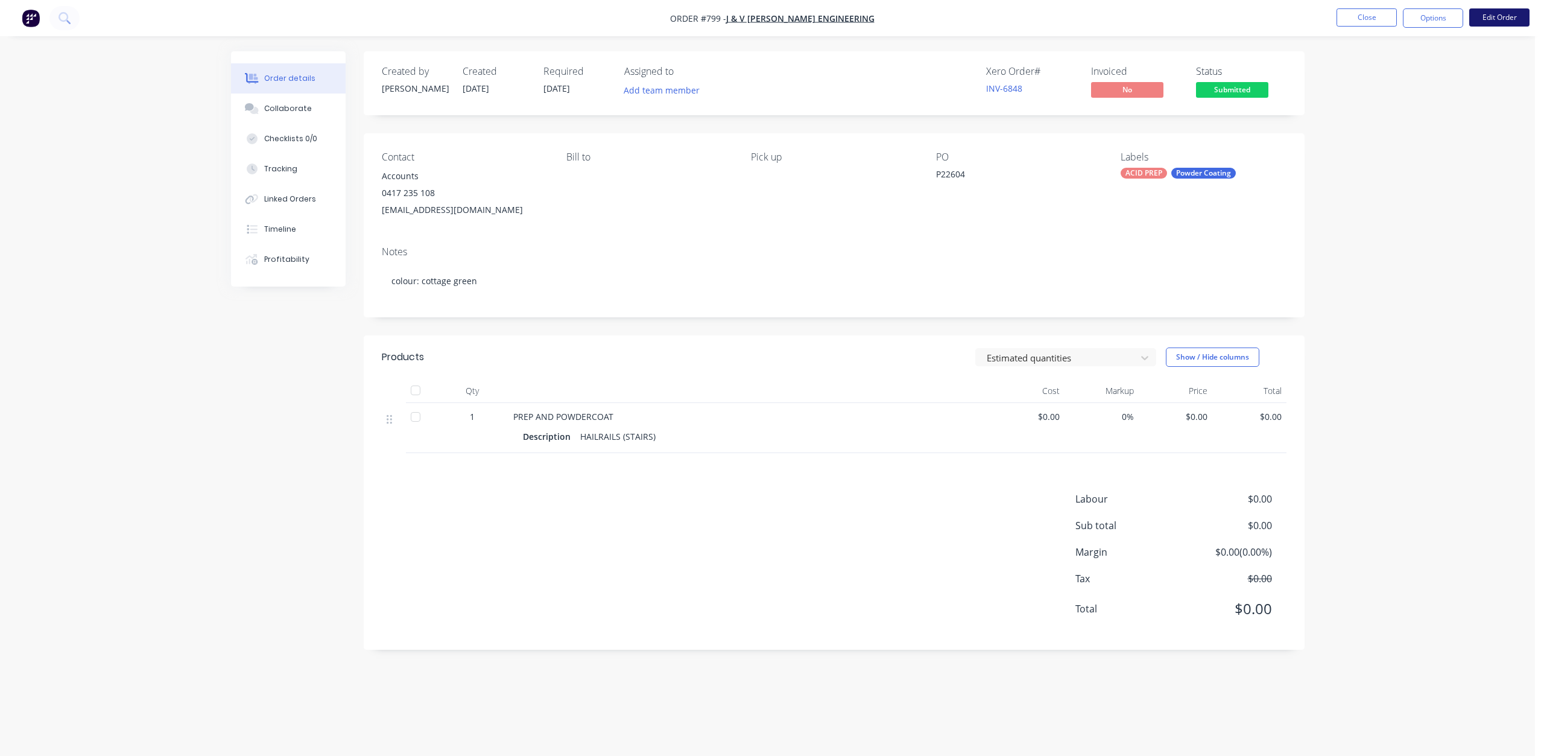
click at [1496, 10] on button "Edit Order" at bounding box center [1499, 17] width 60 height 18
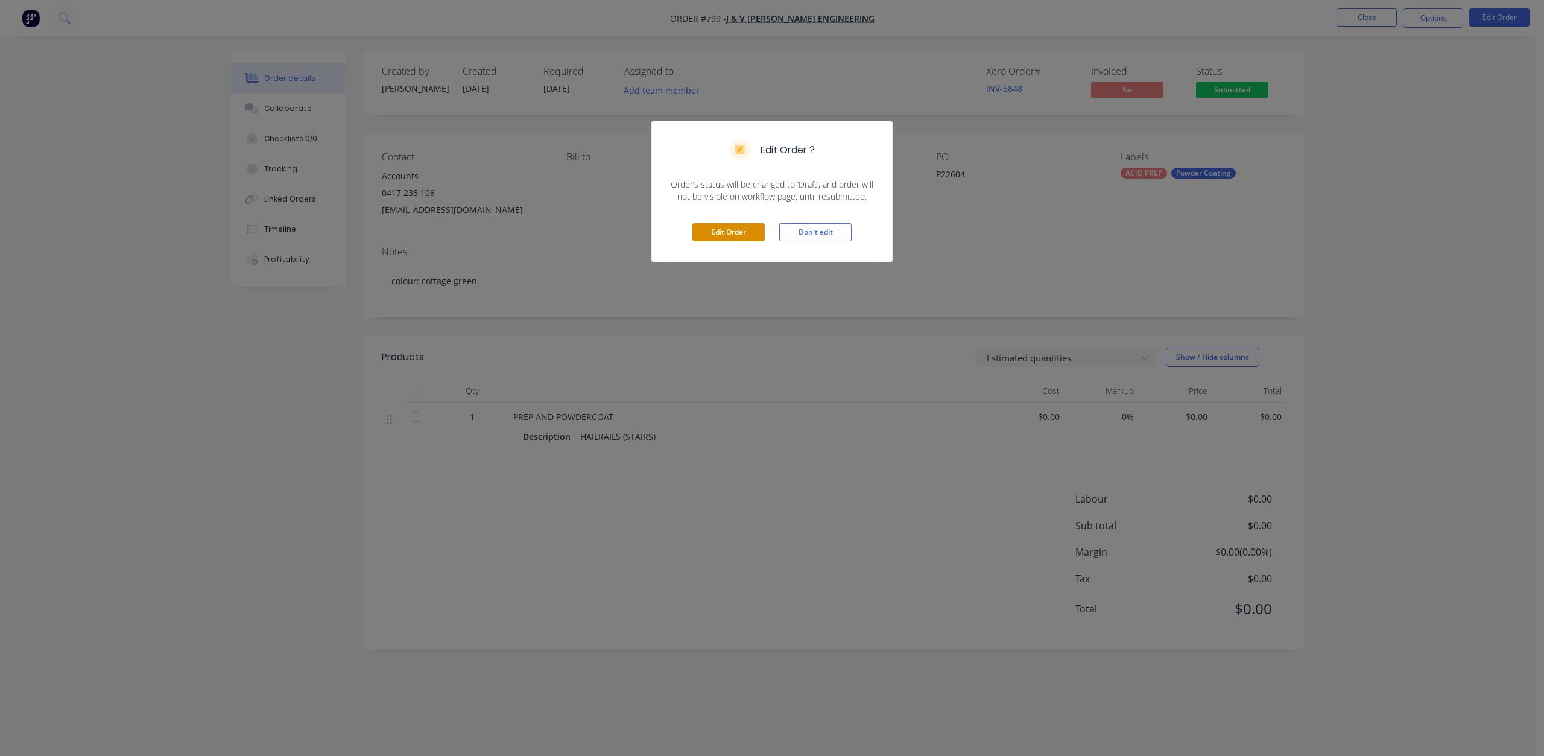
click at [715, 229] on button "Edit Order" at bounding box center [728, 232] width 72 height 18
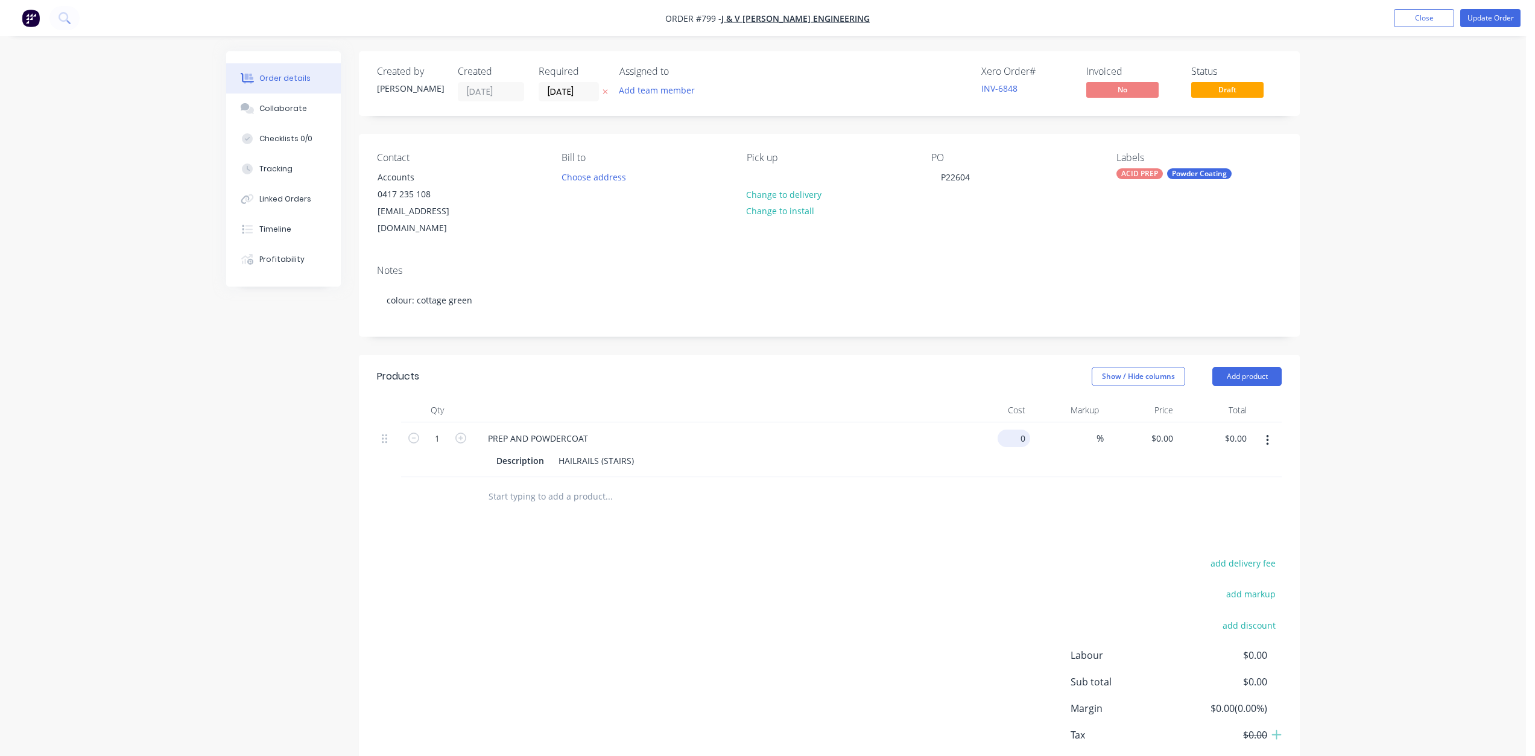
click at [1011, 423] on div "0 $0.00" at bounding box center [993, 449] width 74 height 55
type input "$806.00"
click at [1426, 113] on div "Order details Collaborate Checklists 0/0 Tracking Linked Orders Timeline Profit…" at bounding box center [763, 412] width 1526 height 824
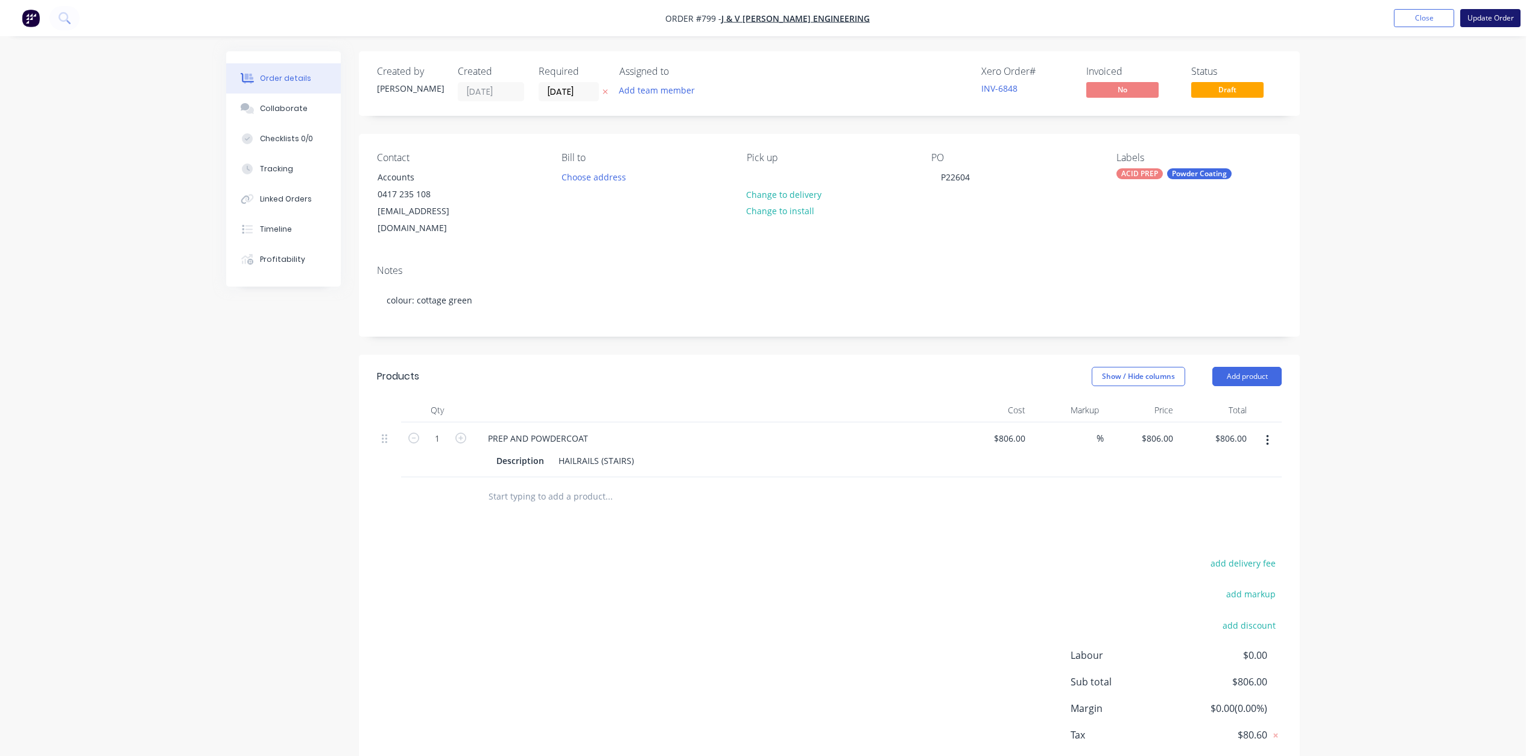
click at [1487, 23] on button "Update Order" at bounding box center [1490, 18] width 60 height 18
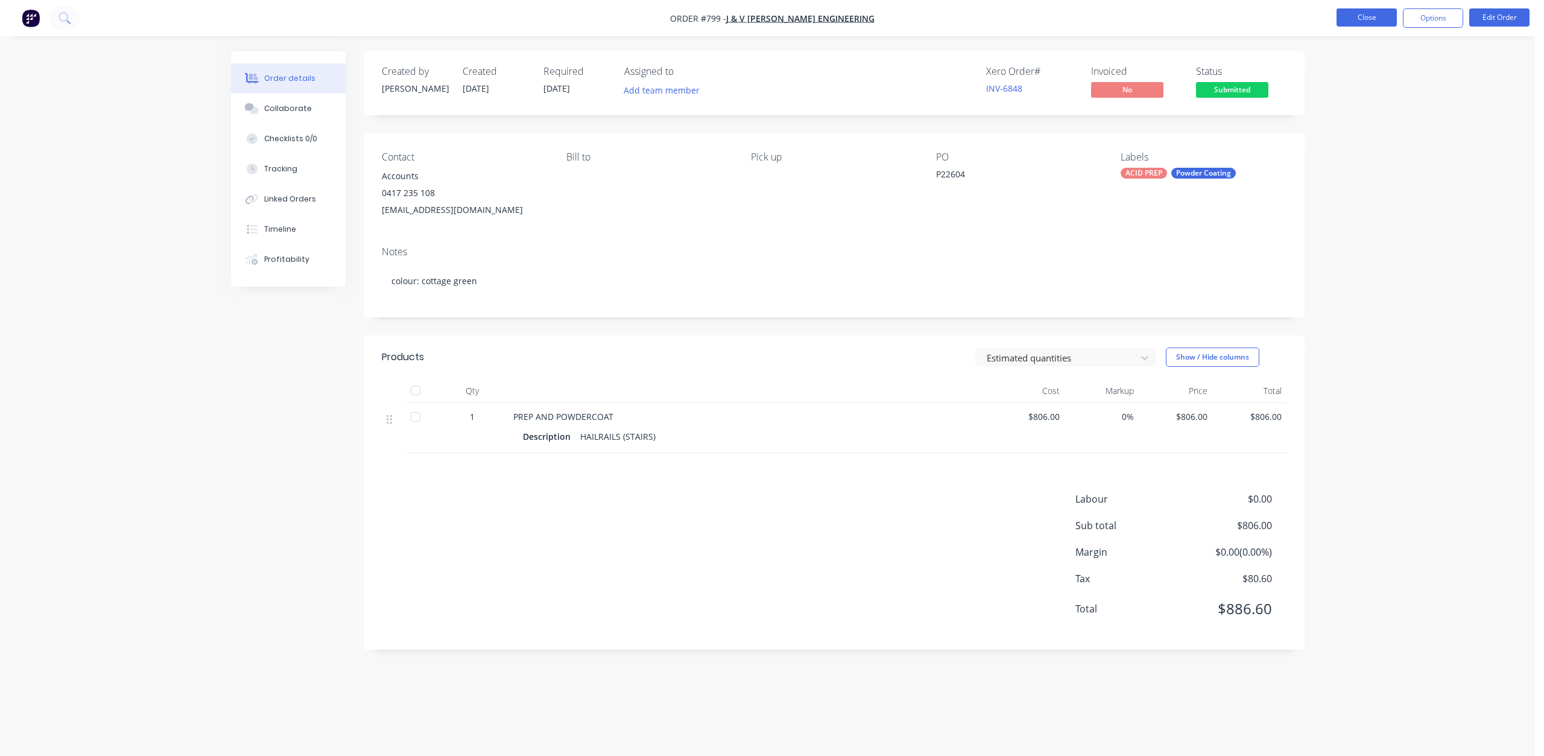
click at [1368, 21] on button "Close" at bounding box center [1367, 17] width 60 height 18
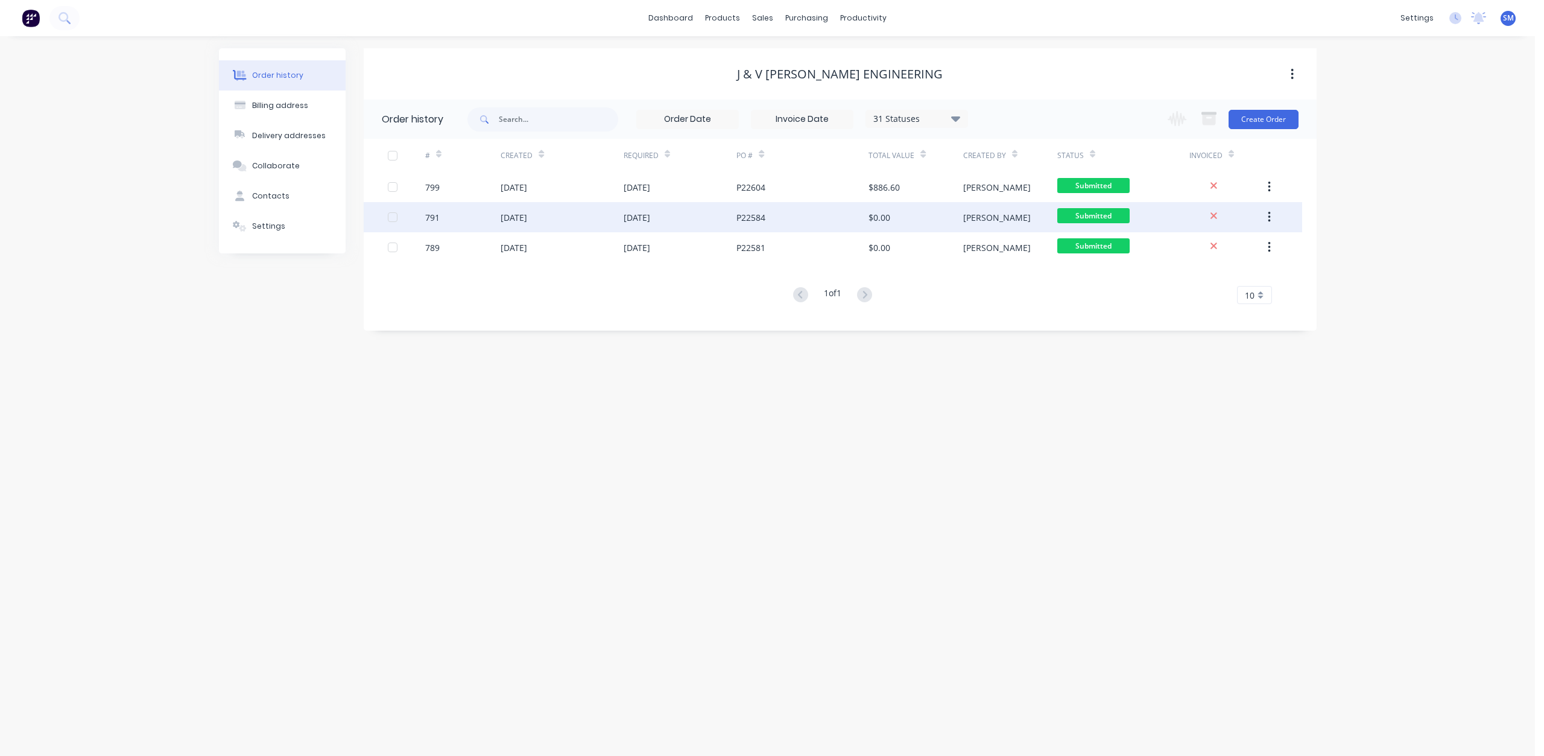
click at [770, 212] on div "P22584" at bounding box center [803, 217] width 132 height 30
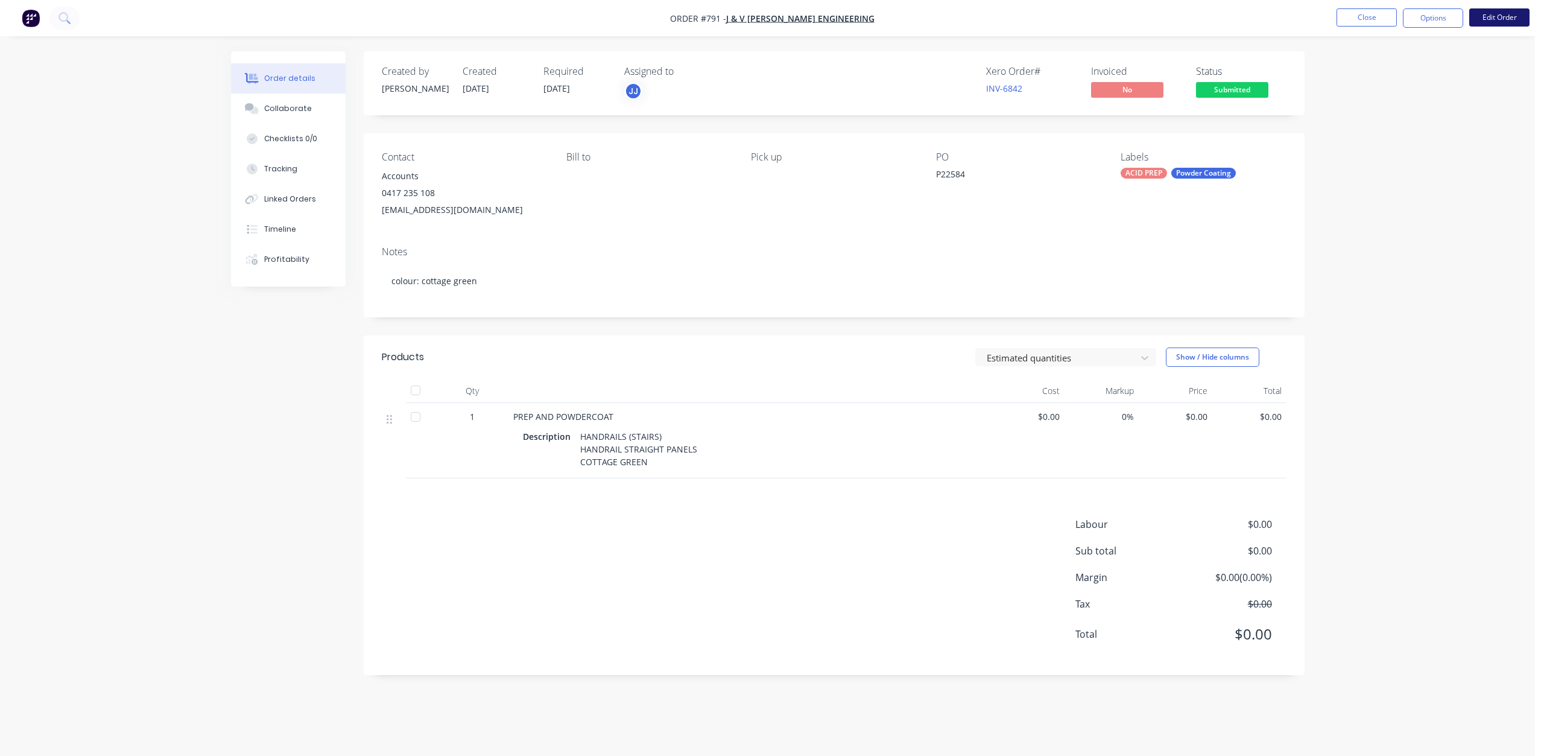
click at [1498, 12] on button "Edit Order" at bounding box center [1499, 17] width 60 height 18
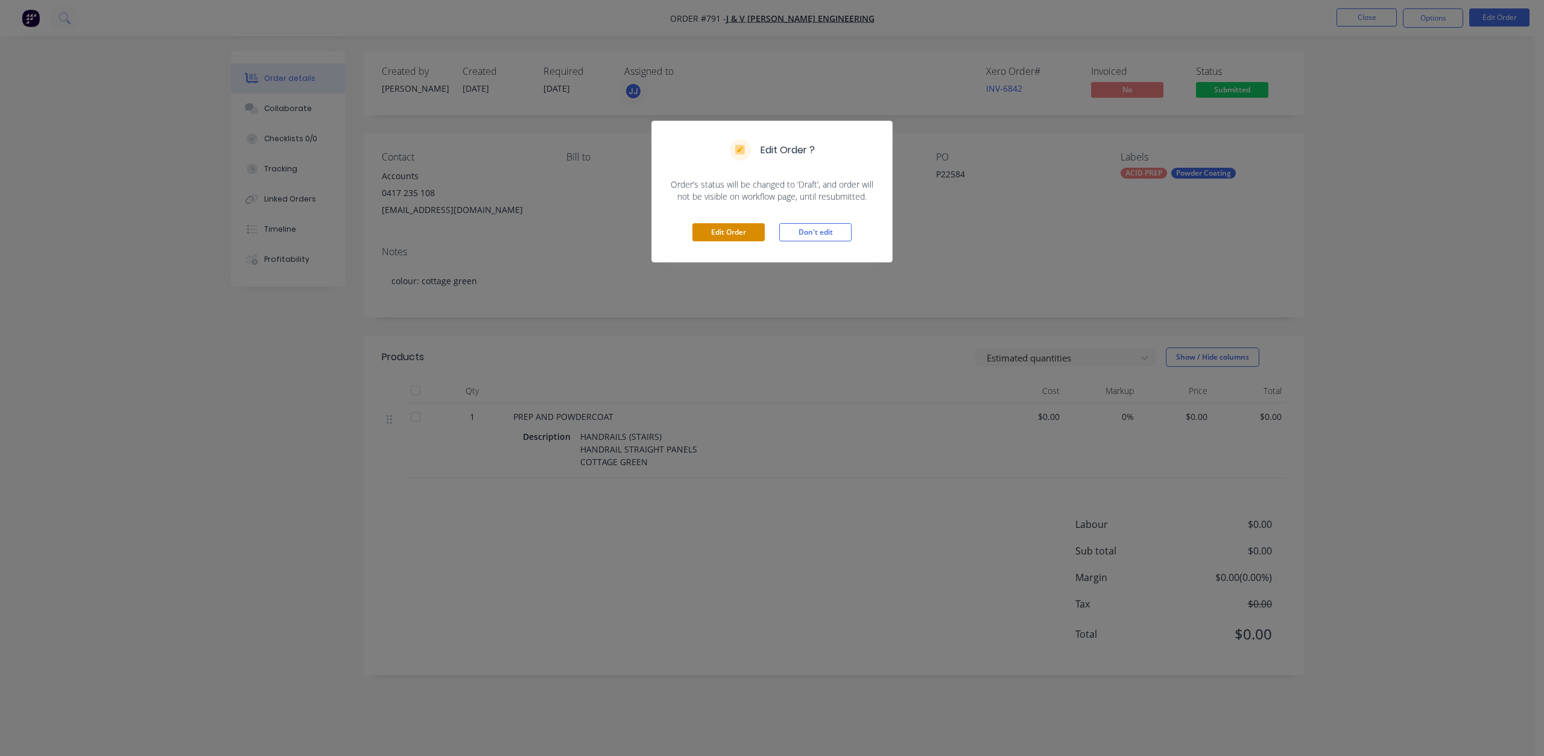
click at [724, 229] on button "Edit Order" at bounding box center [728, 232] width 72 height 18
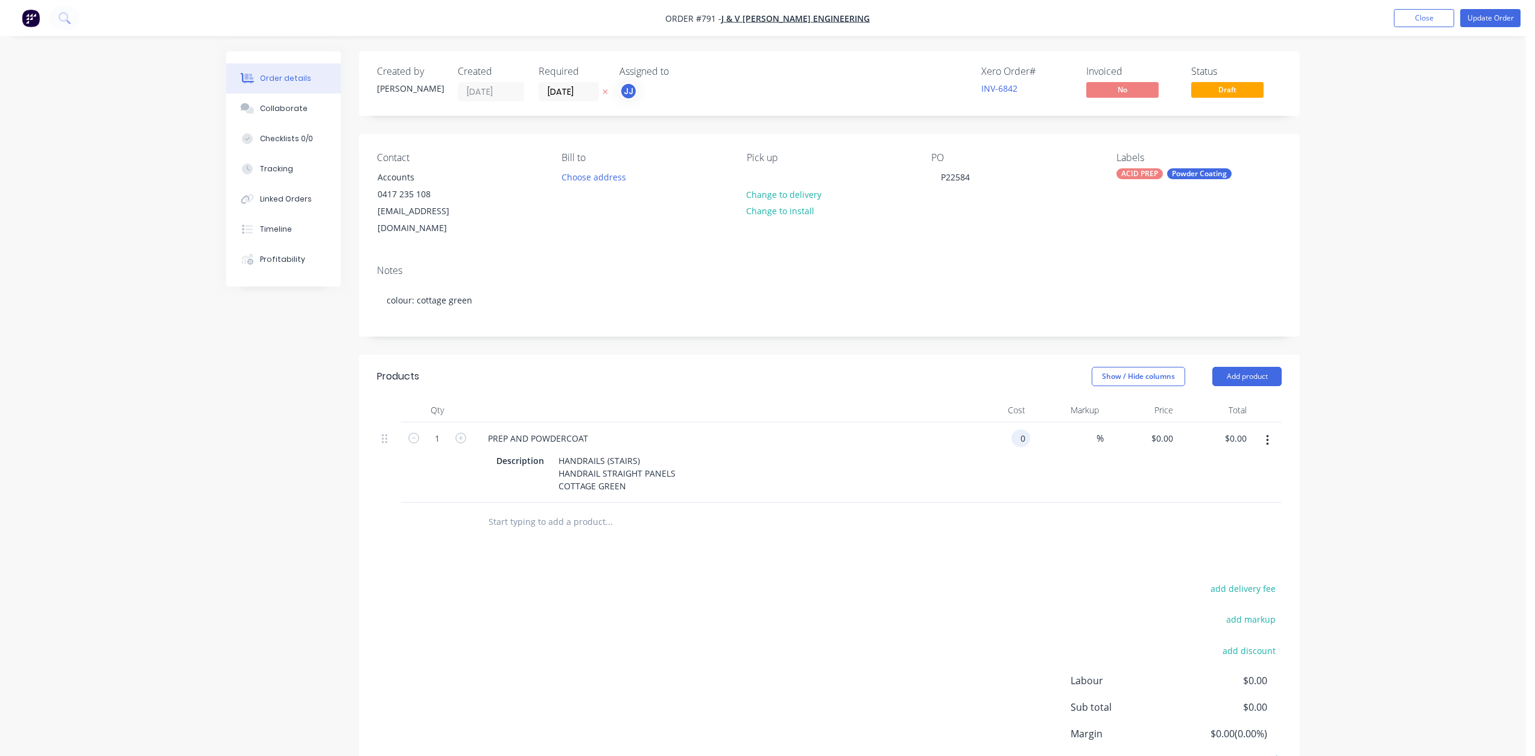
drag, startPoint x: 1012, startPoint y: 422, endPoint x: 1017, endPoint y: 428, distance: 7.7
click at [1016, 429] on div "0 0" at bounding box center [1023, 437] width 14 height 17
type input "$806.00"
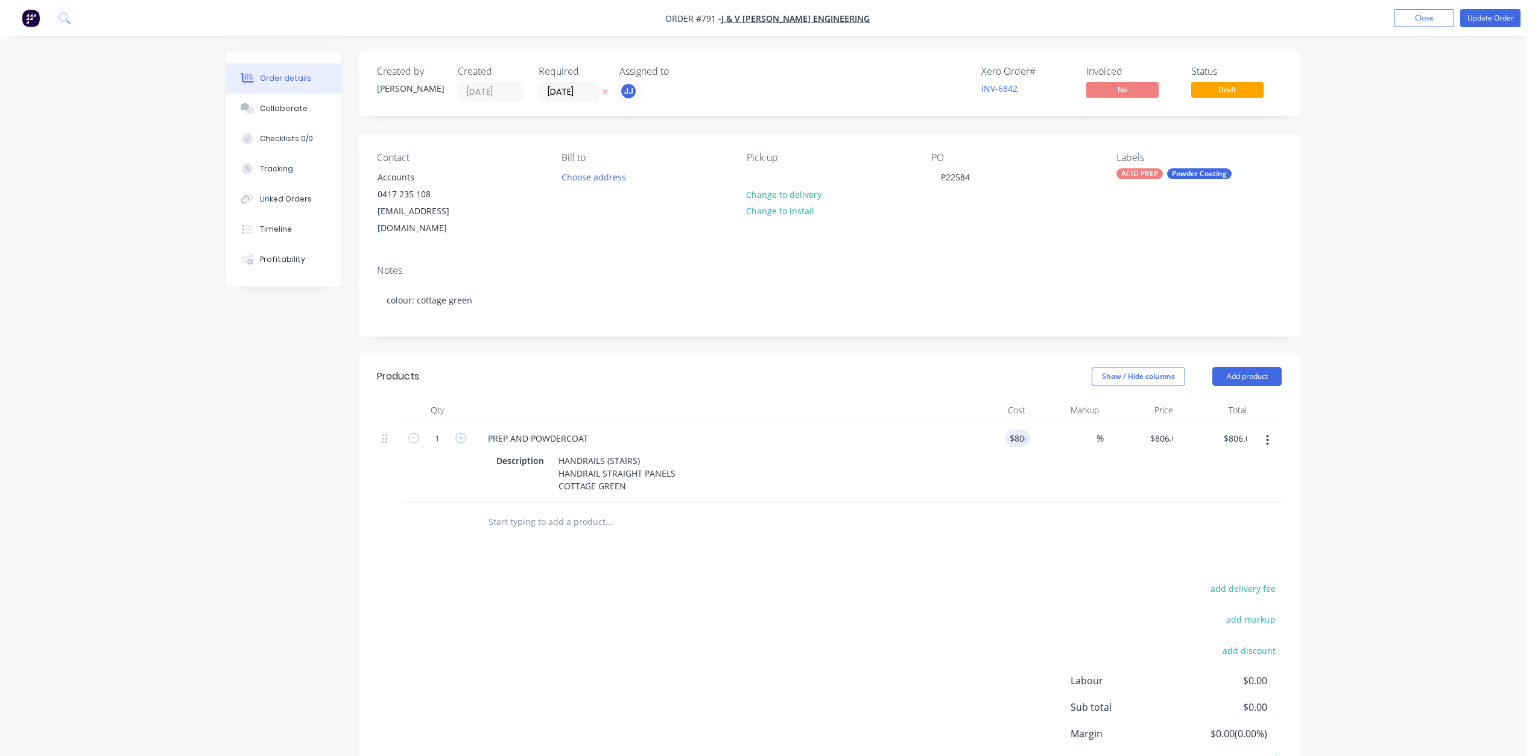
click at [1036, 432] on div "%" at bounding box center [1067, 462] width 74 height 80
click at [1492, 14] on button "Update Order" at bounding box center [1490, 18] width 60 height 18
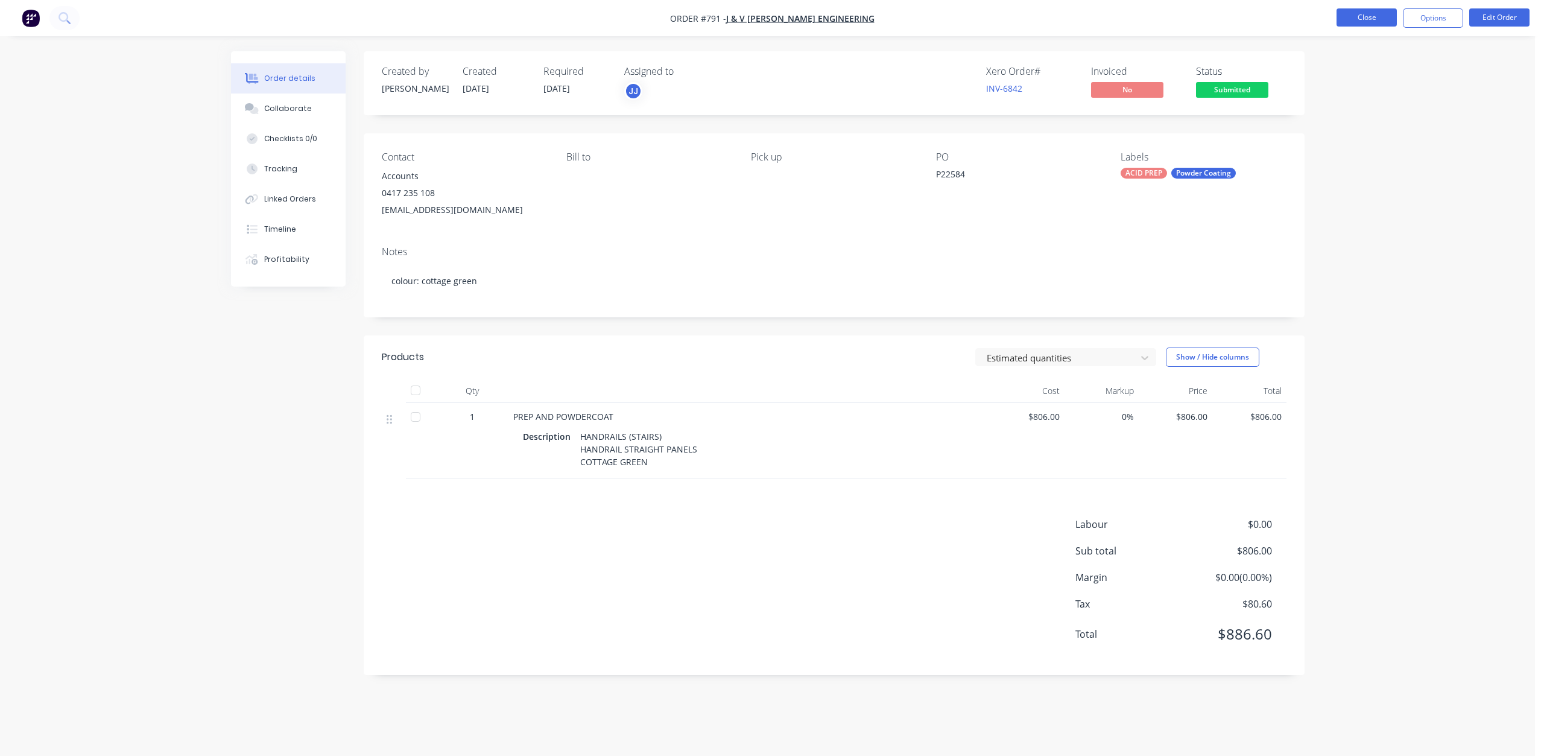
click at [1361, 12] on button "Close" at bounding box center [1367, 17] width 60 height 18
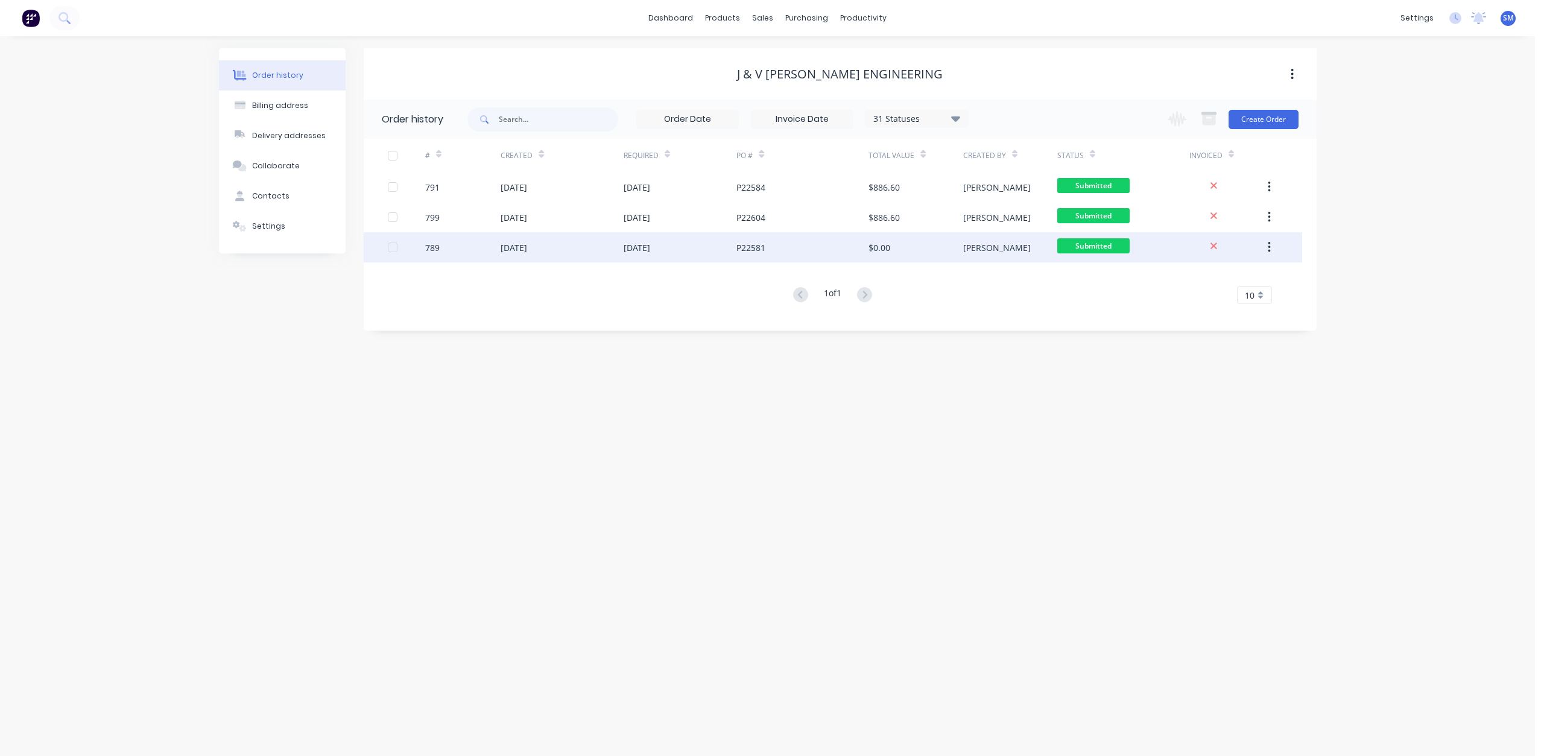
click at [892, 245] on div "$0.00" at bounding box center [916, 247] width 94 height 30
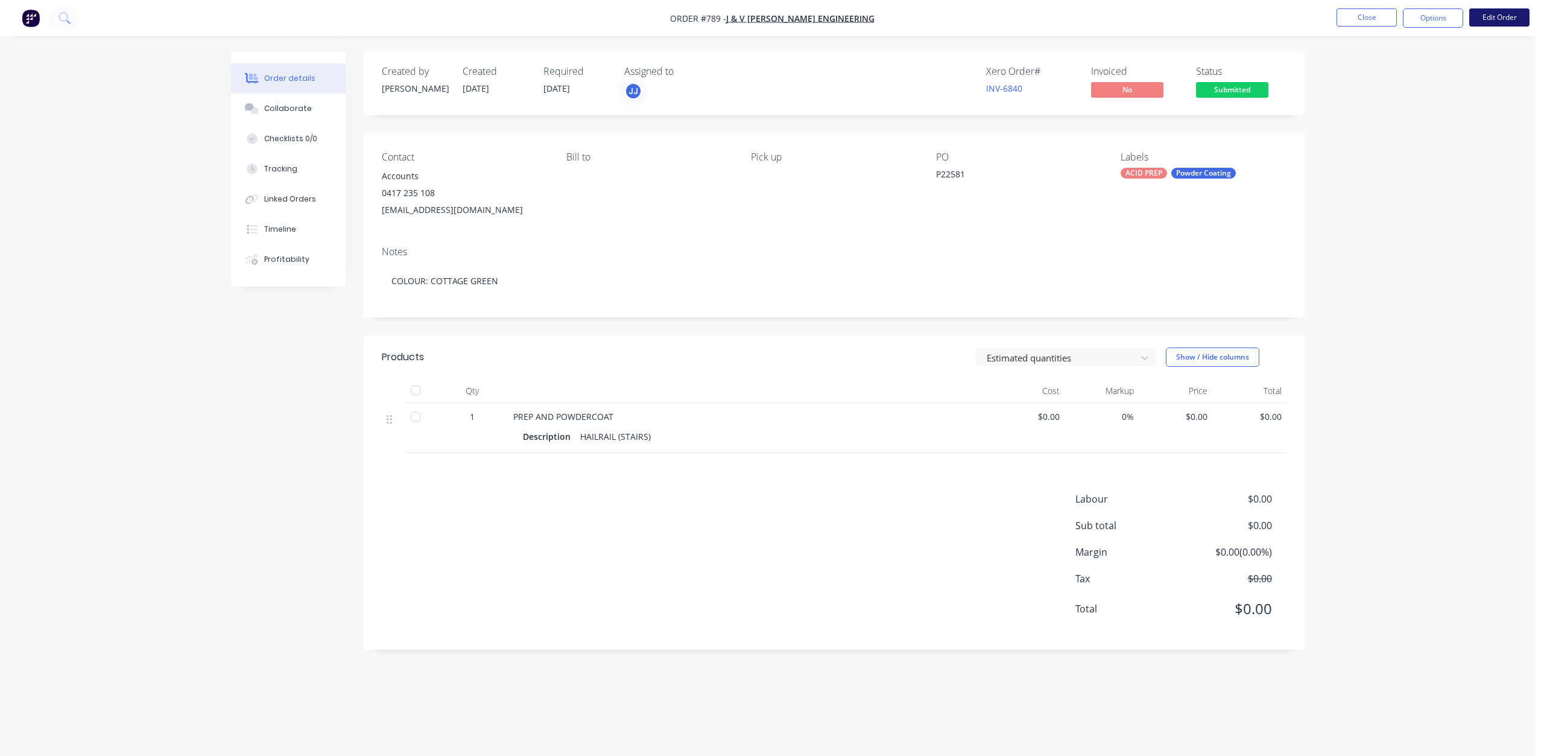
click at [1491, 16] on button "Edit Order" at bounding box center [1499, 17] width 60 height 18
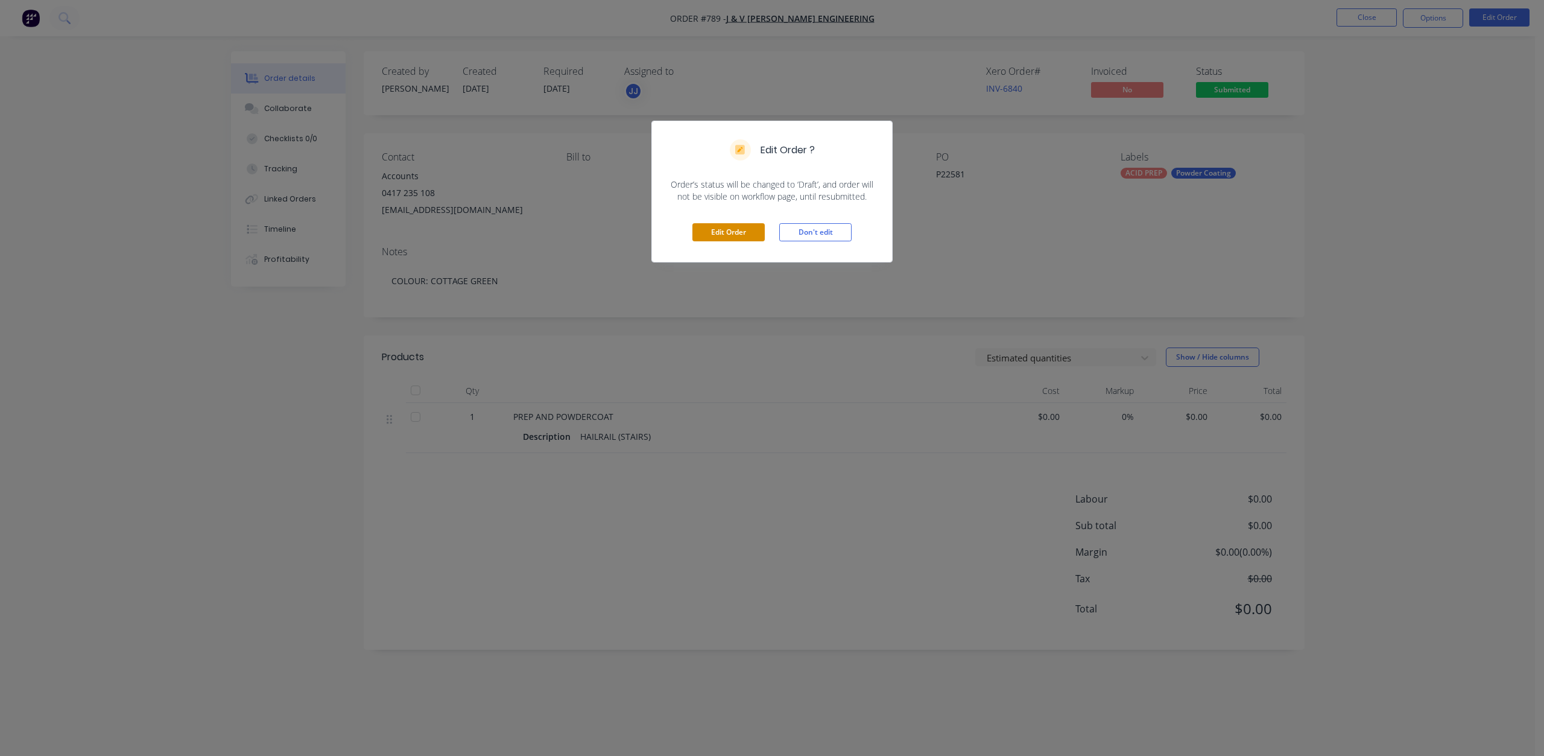
click at [729, 230] on button "Edit Order" at bounding box center [728, 232] width 72 height 18
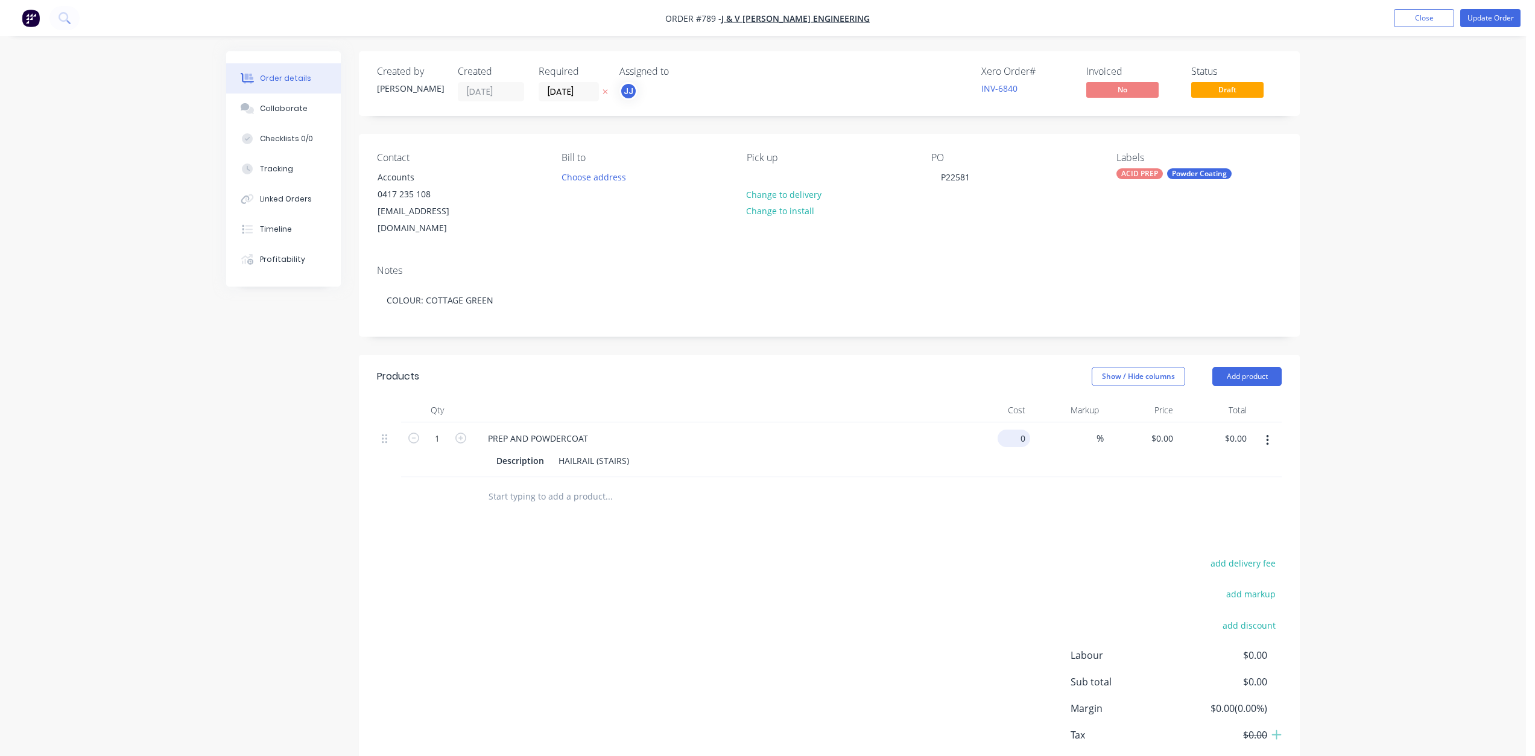
click at [1006, 425] on div "0 $0.00" at bounding box center [993, 449] width 74 height 55
type input "$806.00"
click at [1384, 312] on div "Order details Collaborate Checklists 0/0 Tracking Linked Orders Timeline Profit…" at bounding box center [763, 412] width 1526 height 824
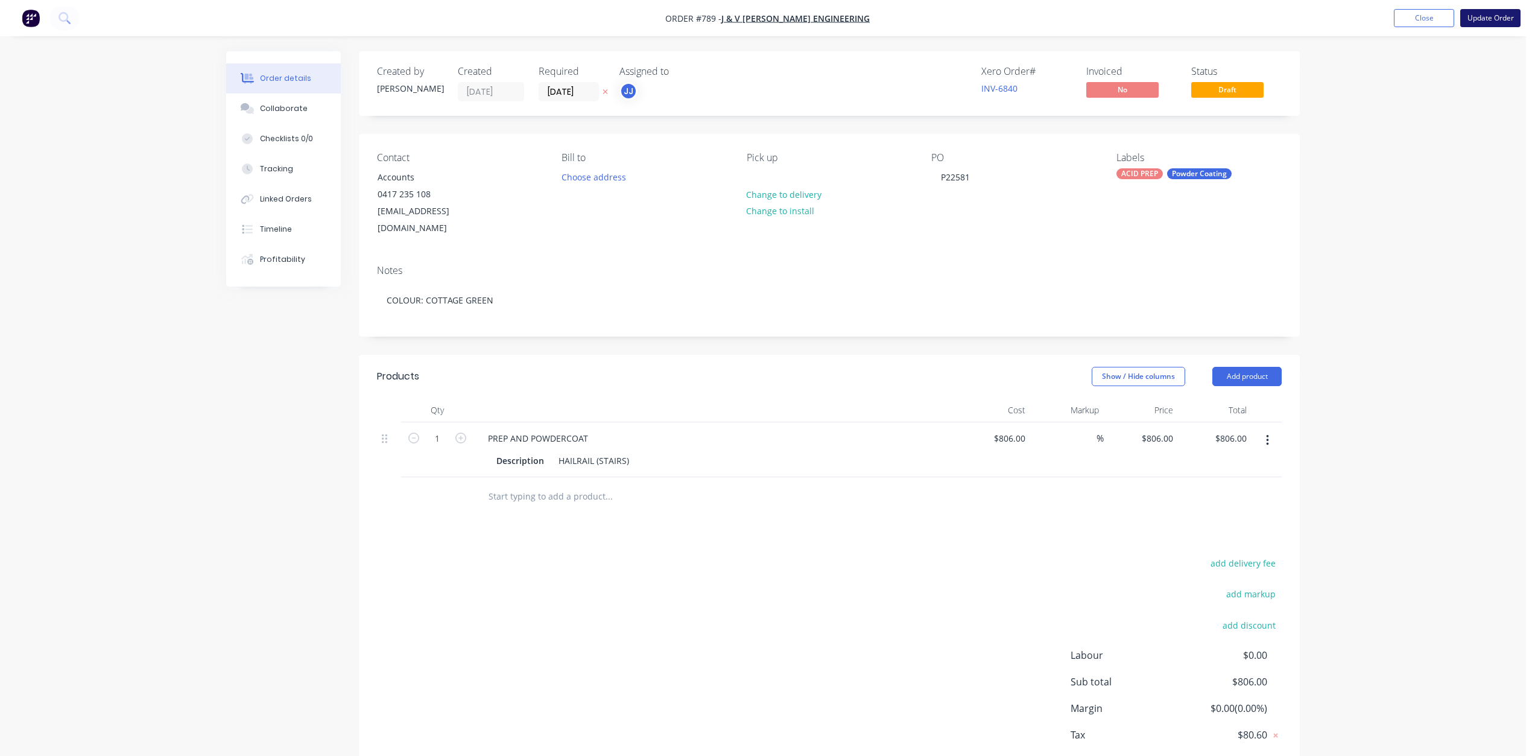
click at [1497, 10] on button "Update Order" at bounding box center [1490, 18] width 60 height 18
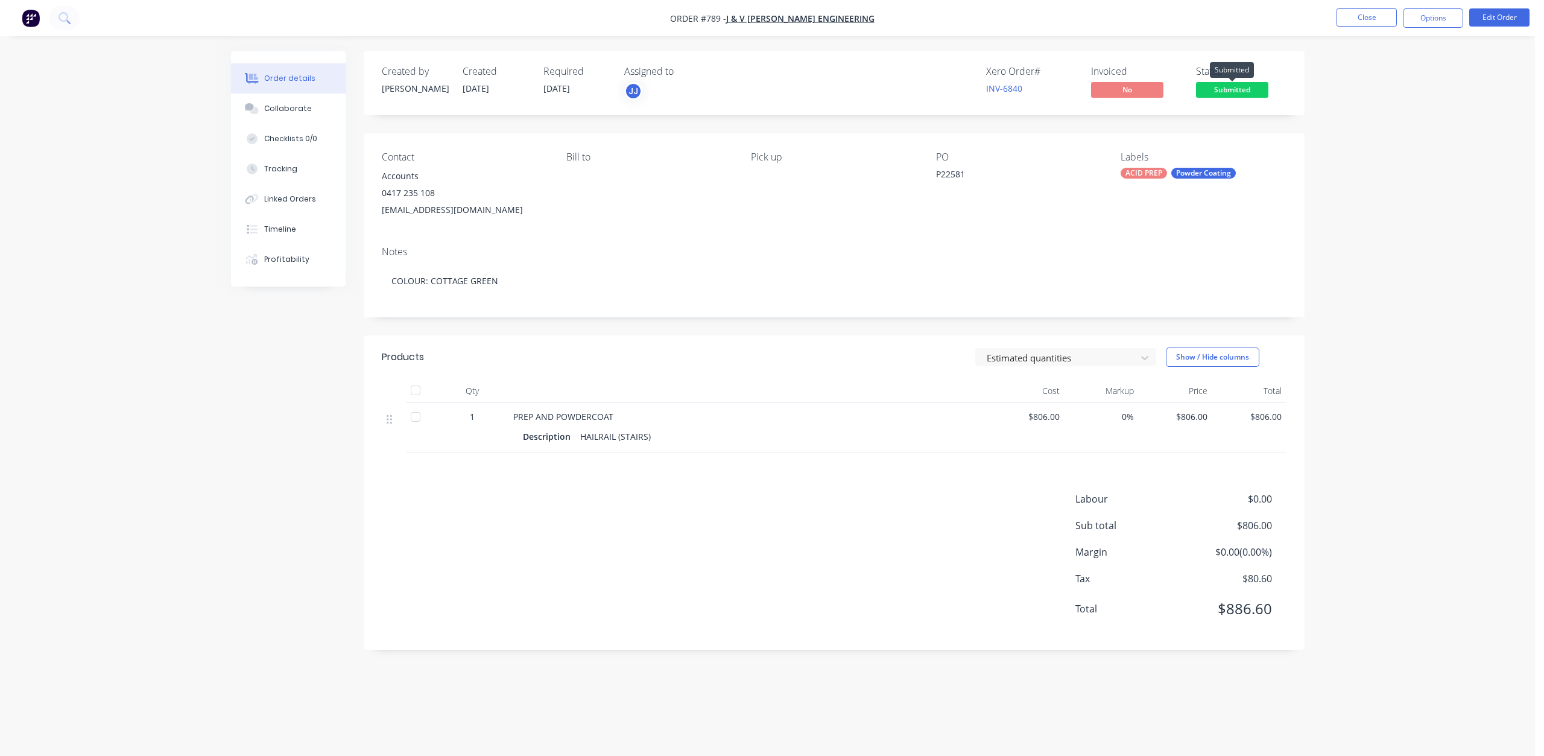
click at [1226, 89] on span "Submitted" at bounding box center [1232, 89] width 72 height 15
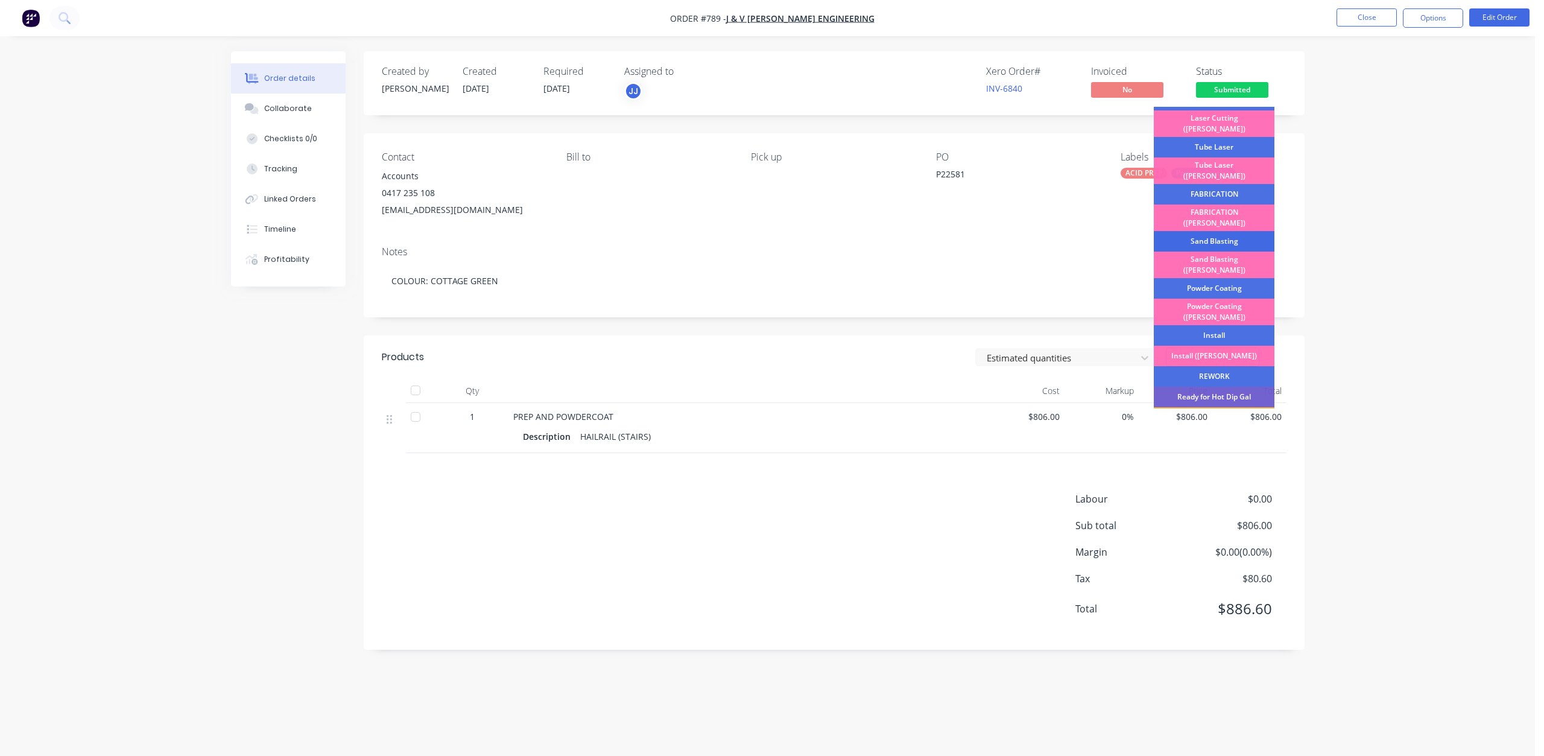
scroll to position [121, 0]
click at [1213, 277] on div "Powder Coating" at bounding box center [1214, 287] width 121 height 21
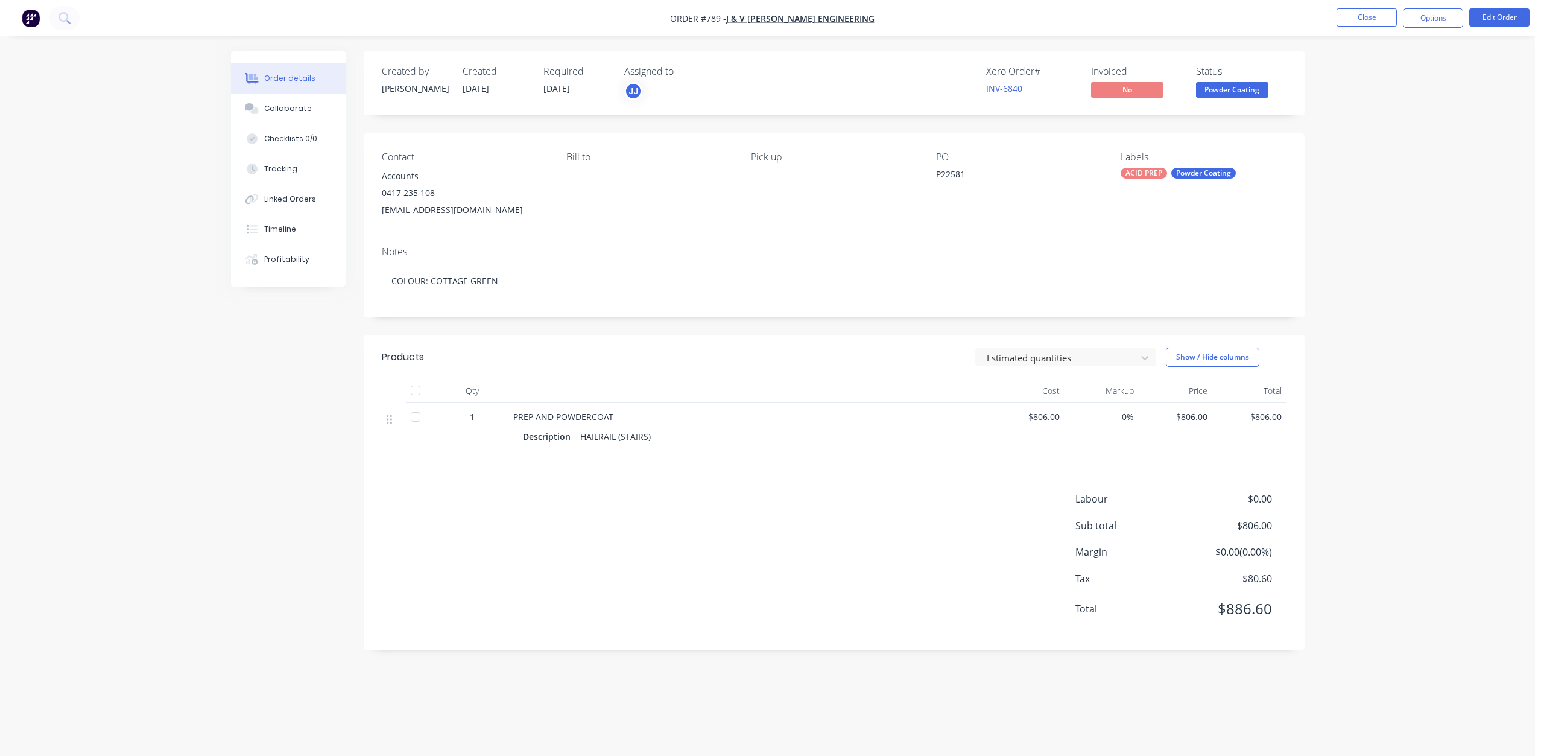
click at [1229, 89] on span "Powder Coating" at bounding box center [1232, 89] width 72 height 15
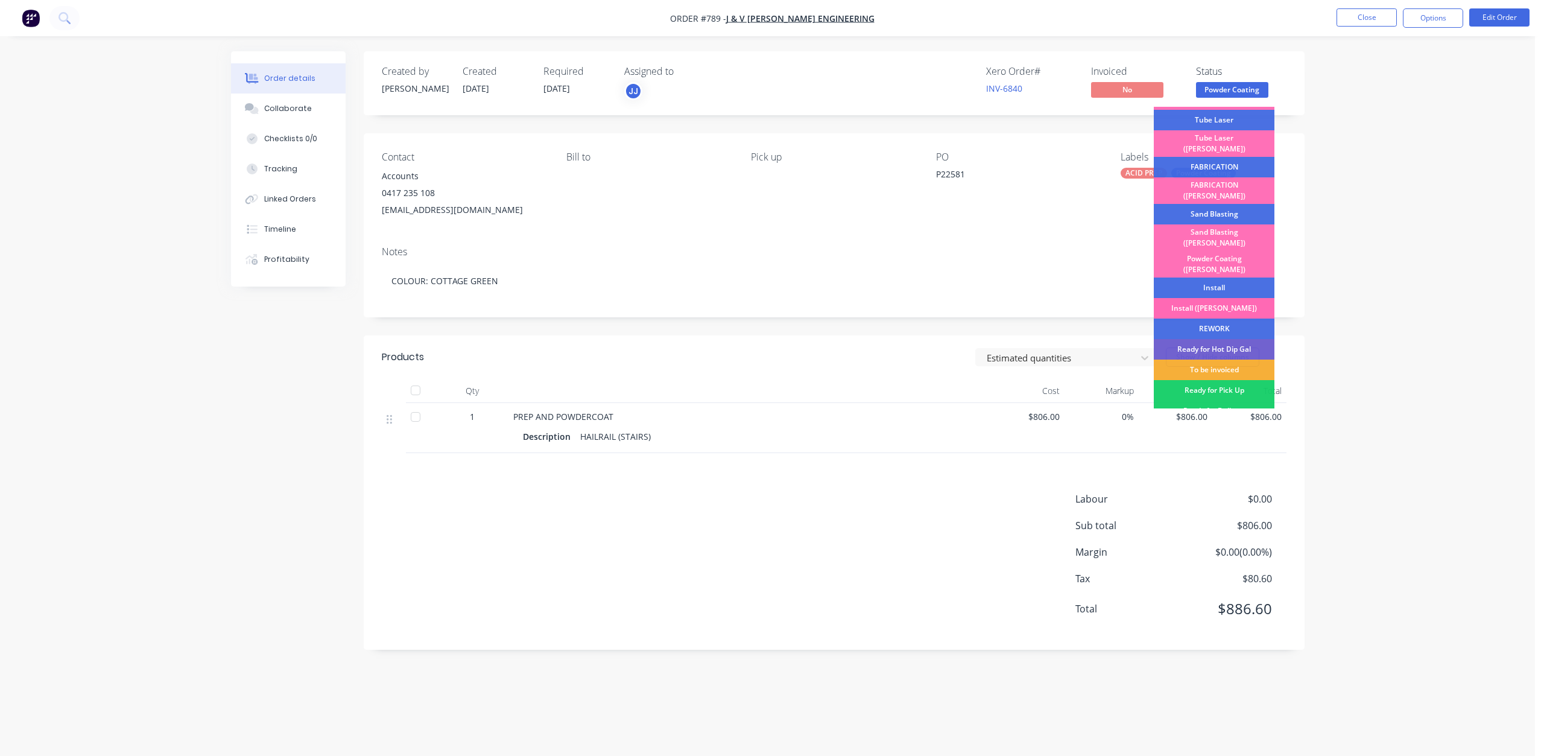
scroll to position [211, 0]
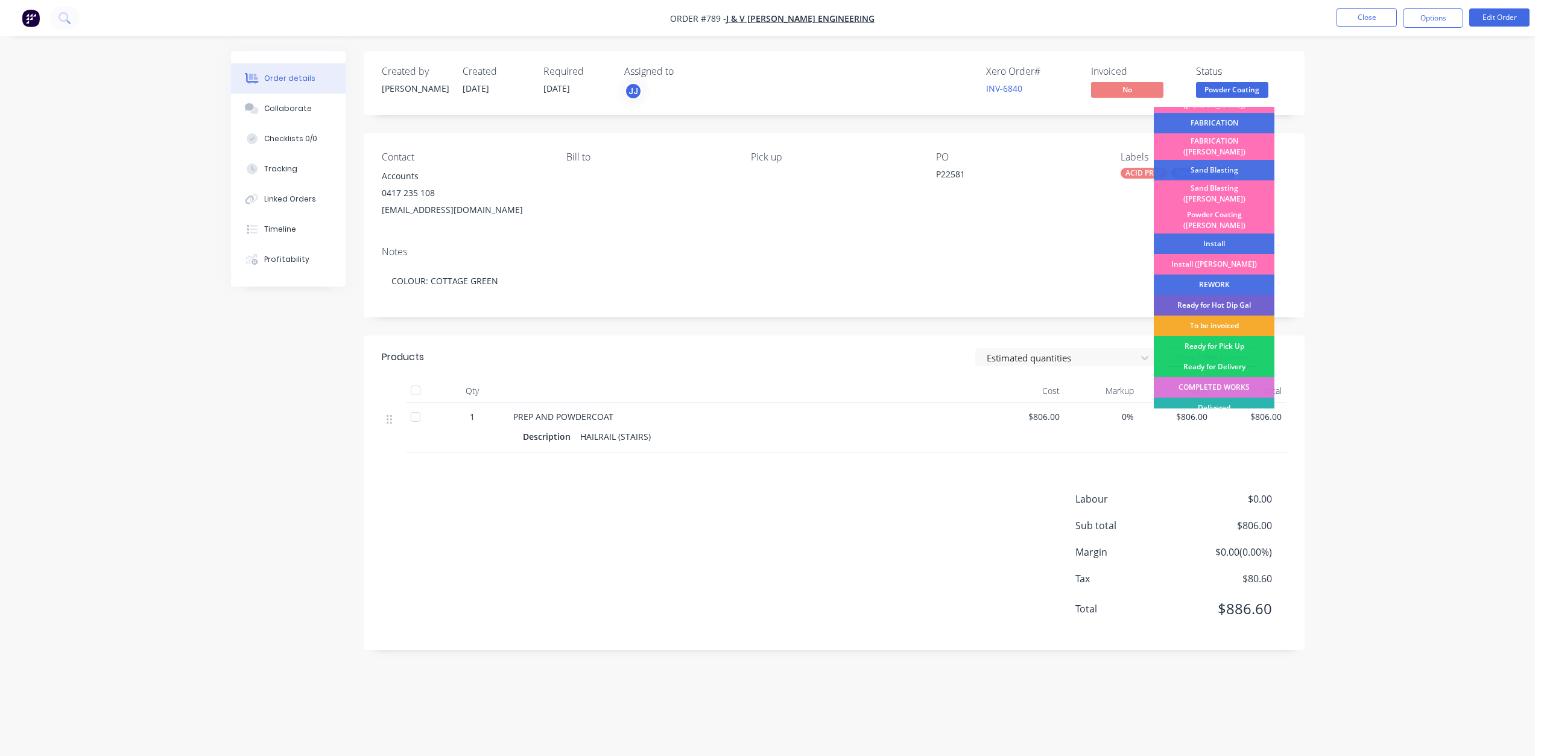
click at [1225, 315] on div "To be invoiced" at bounding box center [1214, 325] width 121 height 21
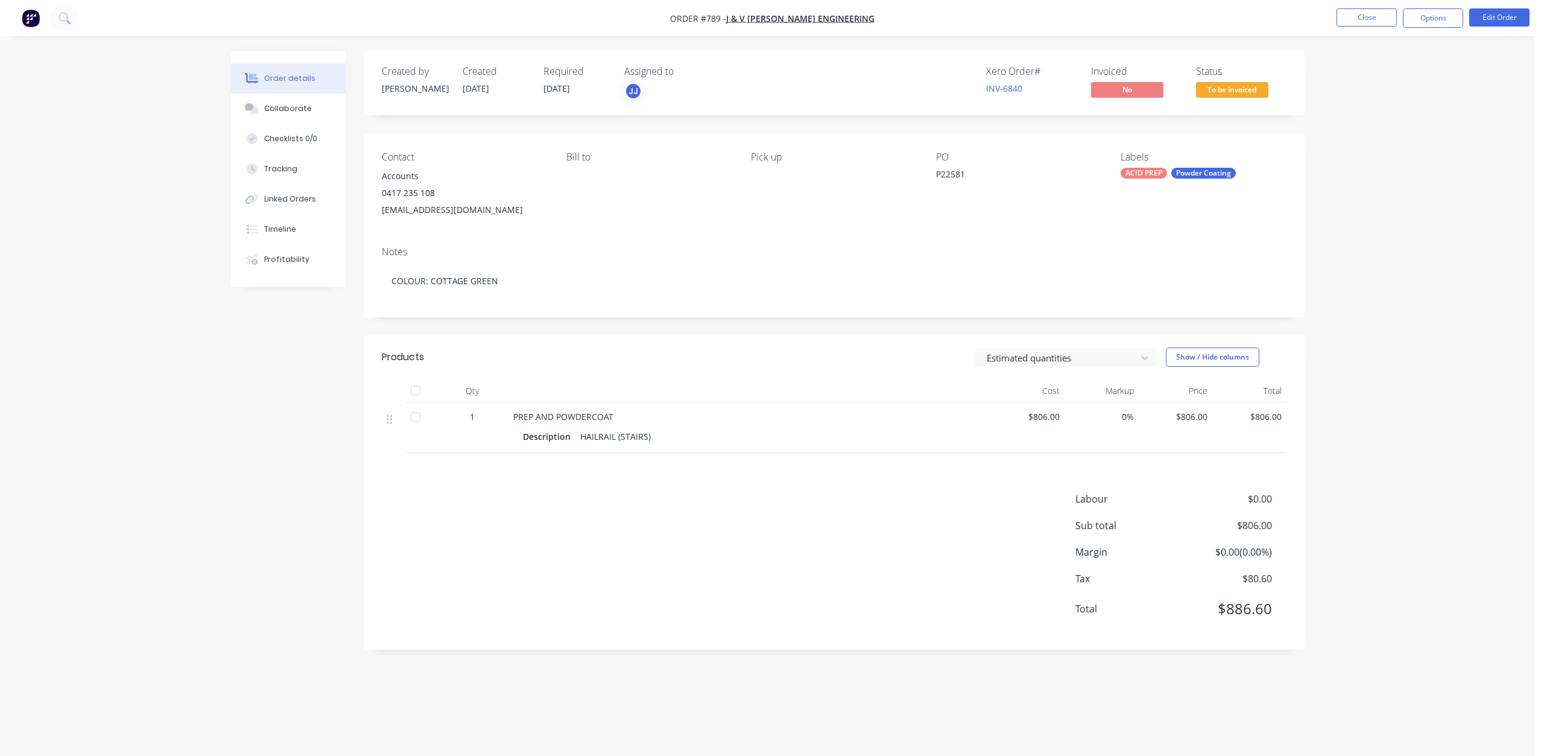
click at [1231, 84] on span "To be invoiced" at bounding box center [1232, 89] width 72 height 15
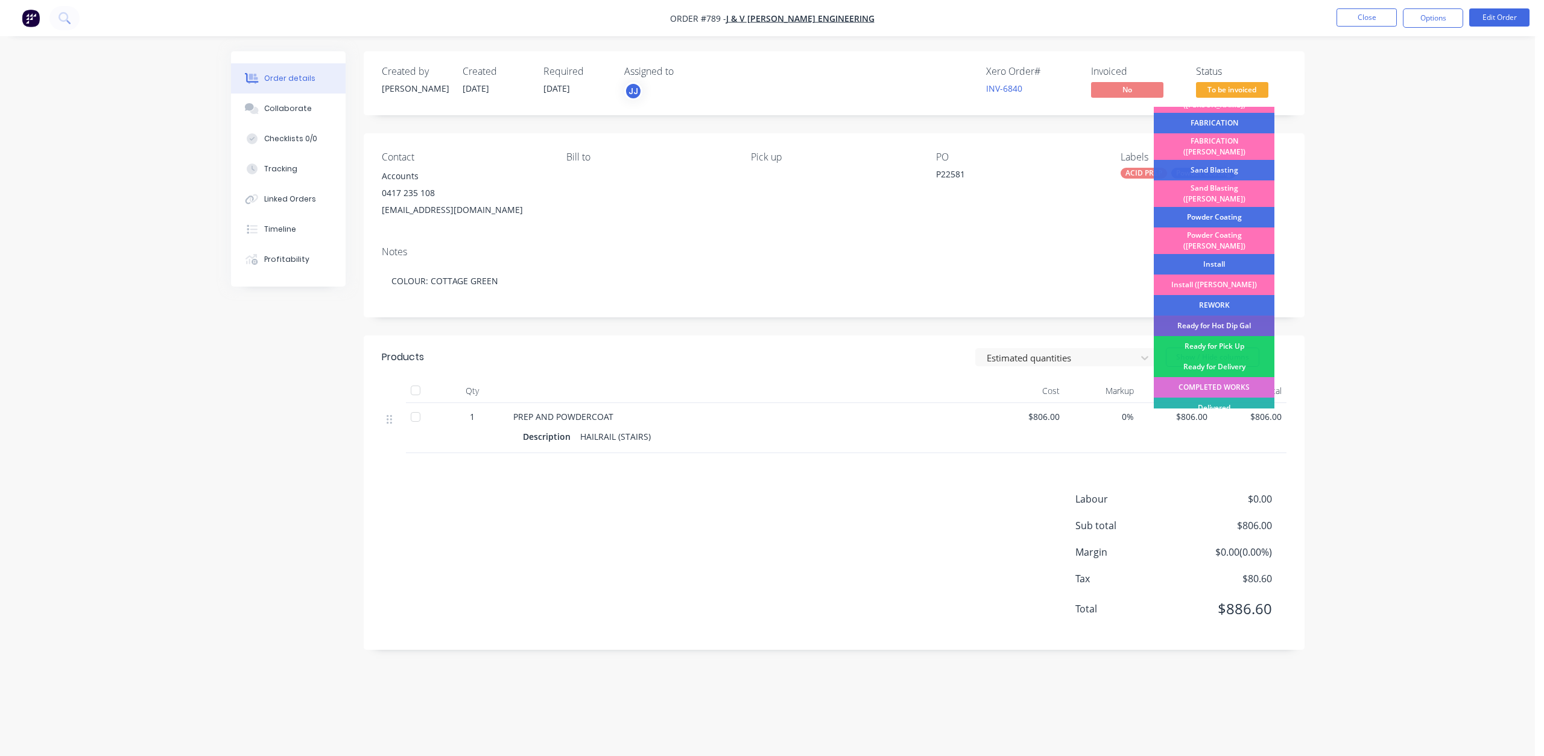
click at [1231, 377] on div "COMPLETED WORKS" at bounding box center [1214, 387] width 121 height 21
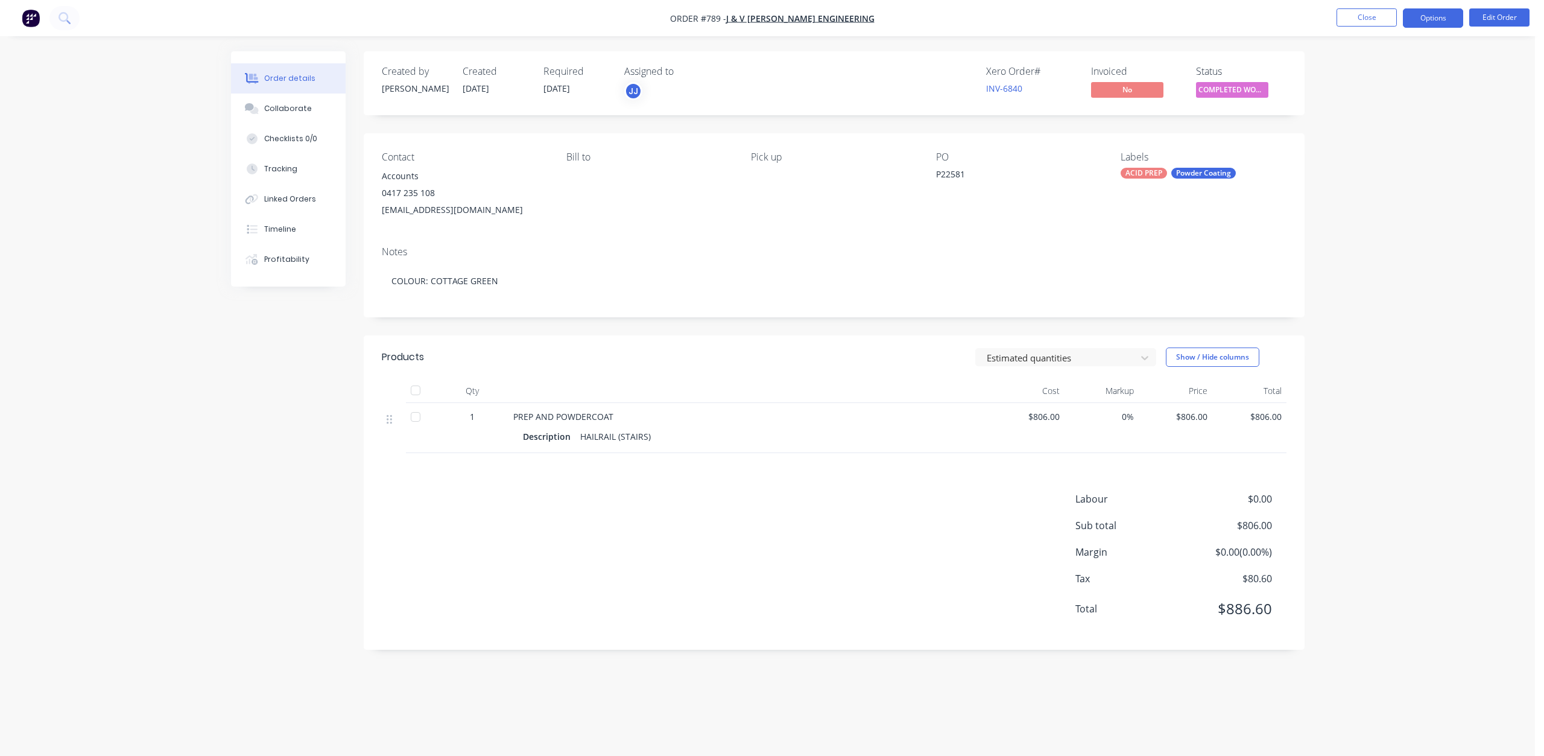
click at [1440, 14] on button "Options" at bounding box center [1433, 17] width 60 height 19
click at [1352, 77] on div "Invoice" at bounding box center [1397, 73] width 111 height 17
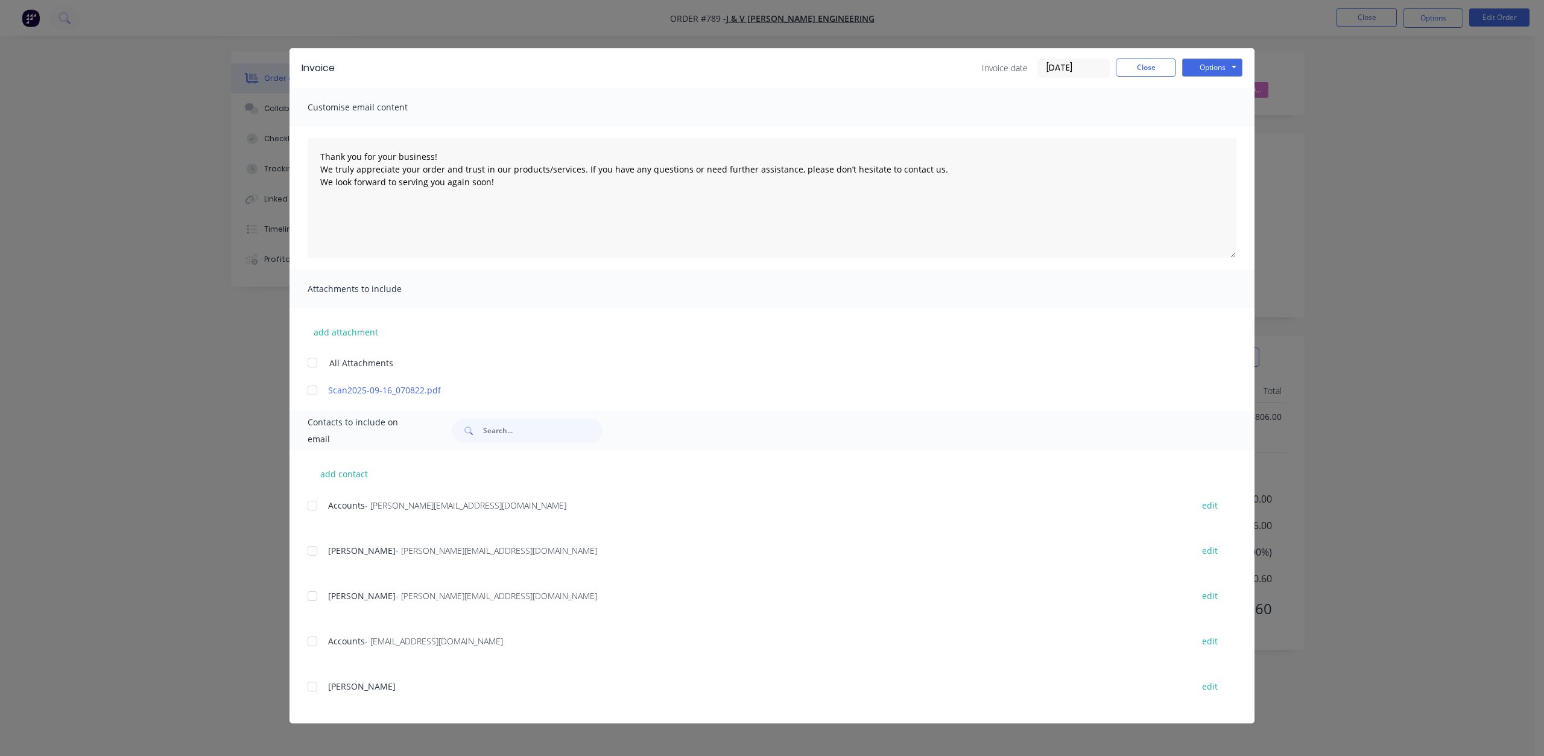
click at [319, 643] on div at bounding box center [312, 641] width 24 height 24
click at [1203, 68] on button "Options" at bounding box center [1212, 68] width 60 height 18
click at [1210, 130] on button "Email" at bounding box center [1220, 129] width 77 height 20
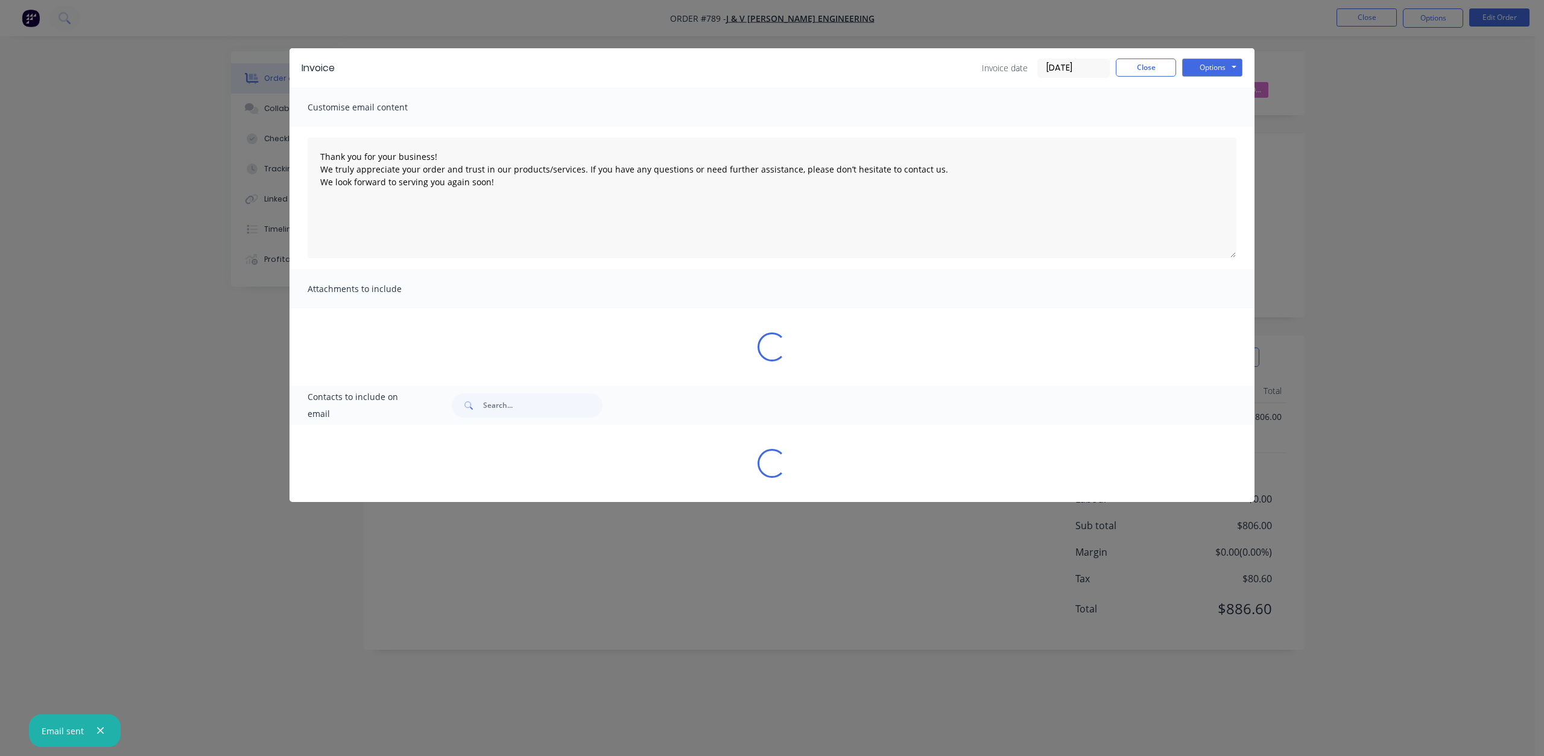
type textarea "Thank you for your business! We truly appreciate your order and trust in our pr…"
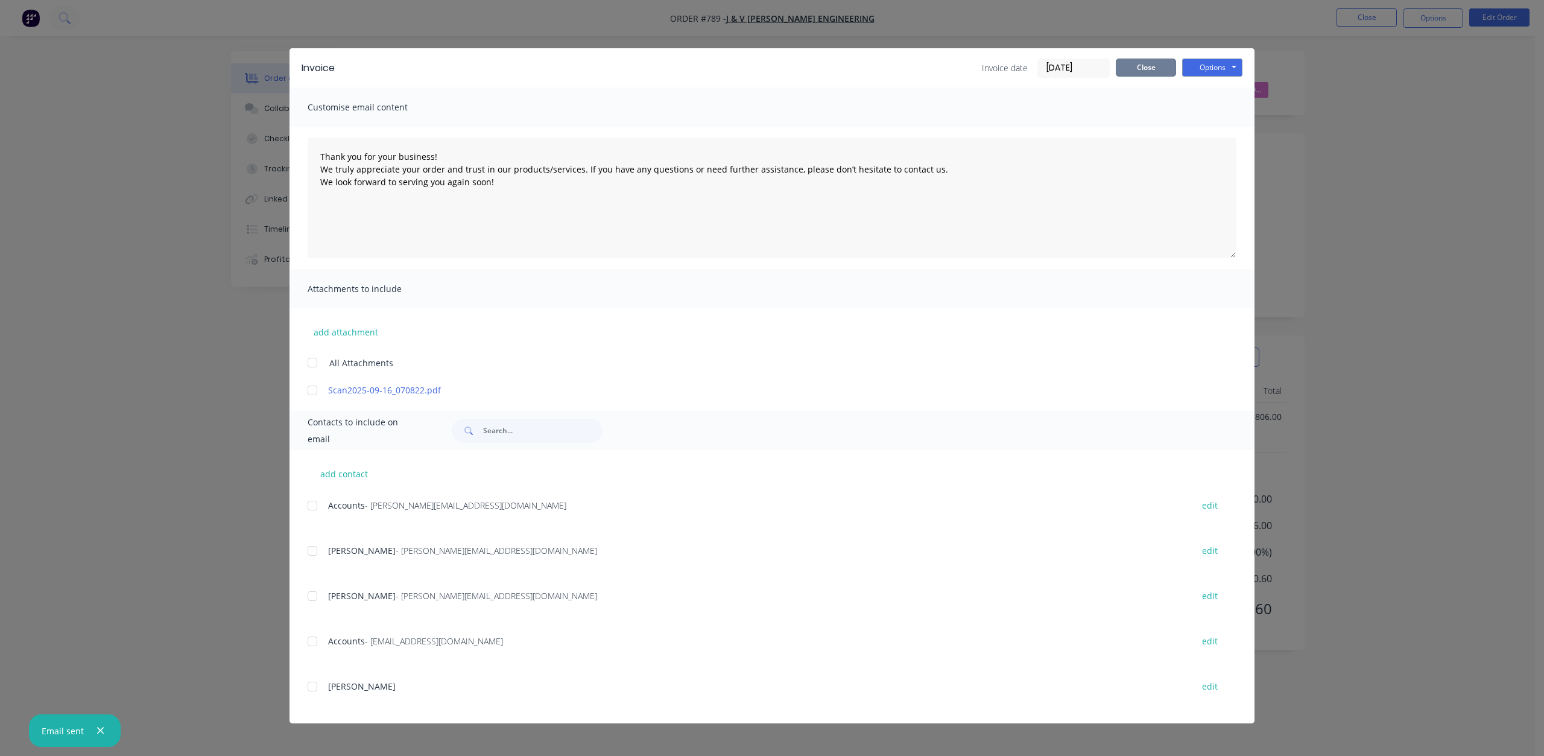
click at [1152, 70] on button "Close" at bounding box center [1146, 68] width 60 height 18
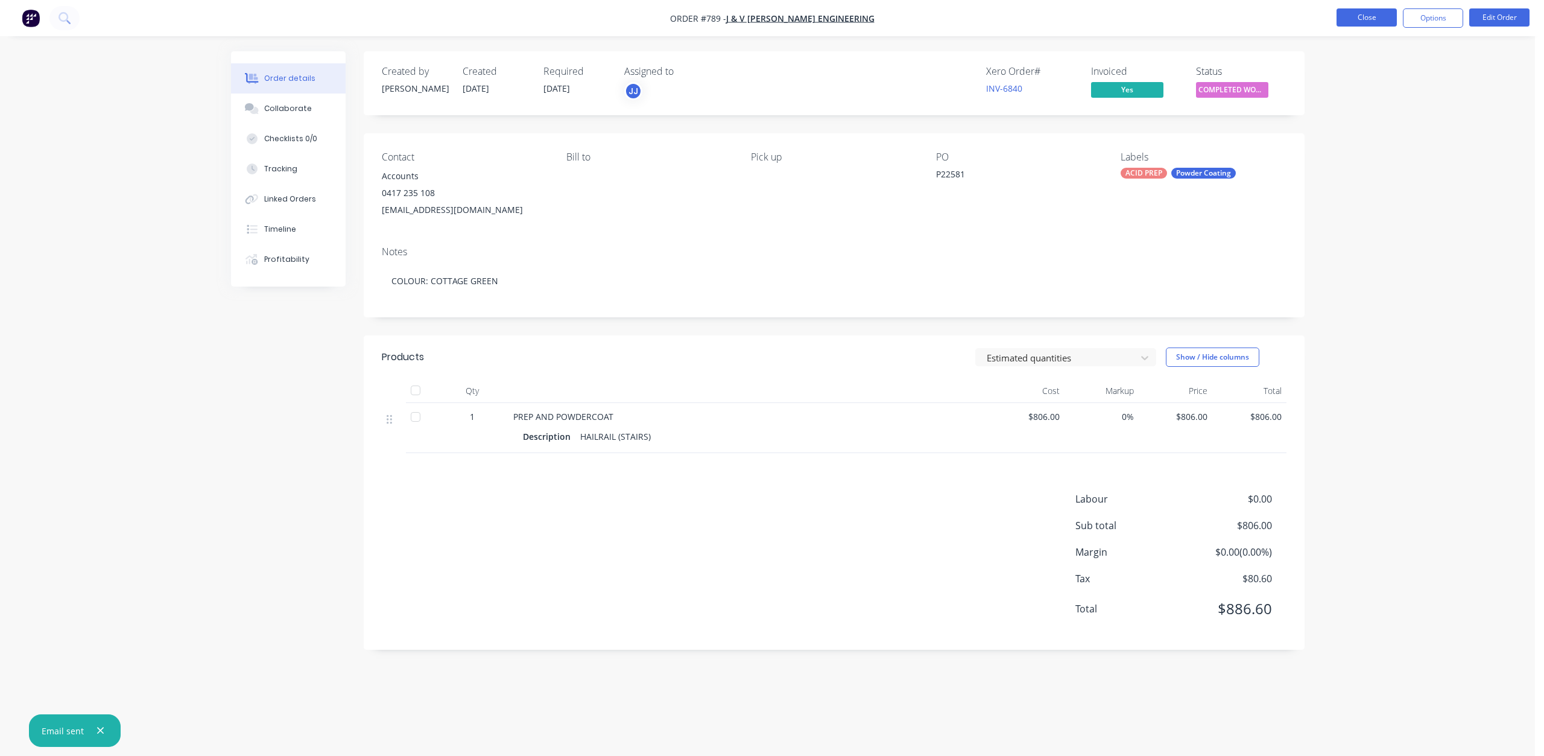
click at [1361, 18] on button "Close" at bounding box center [1367, 17] width 60 height 18
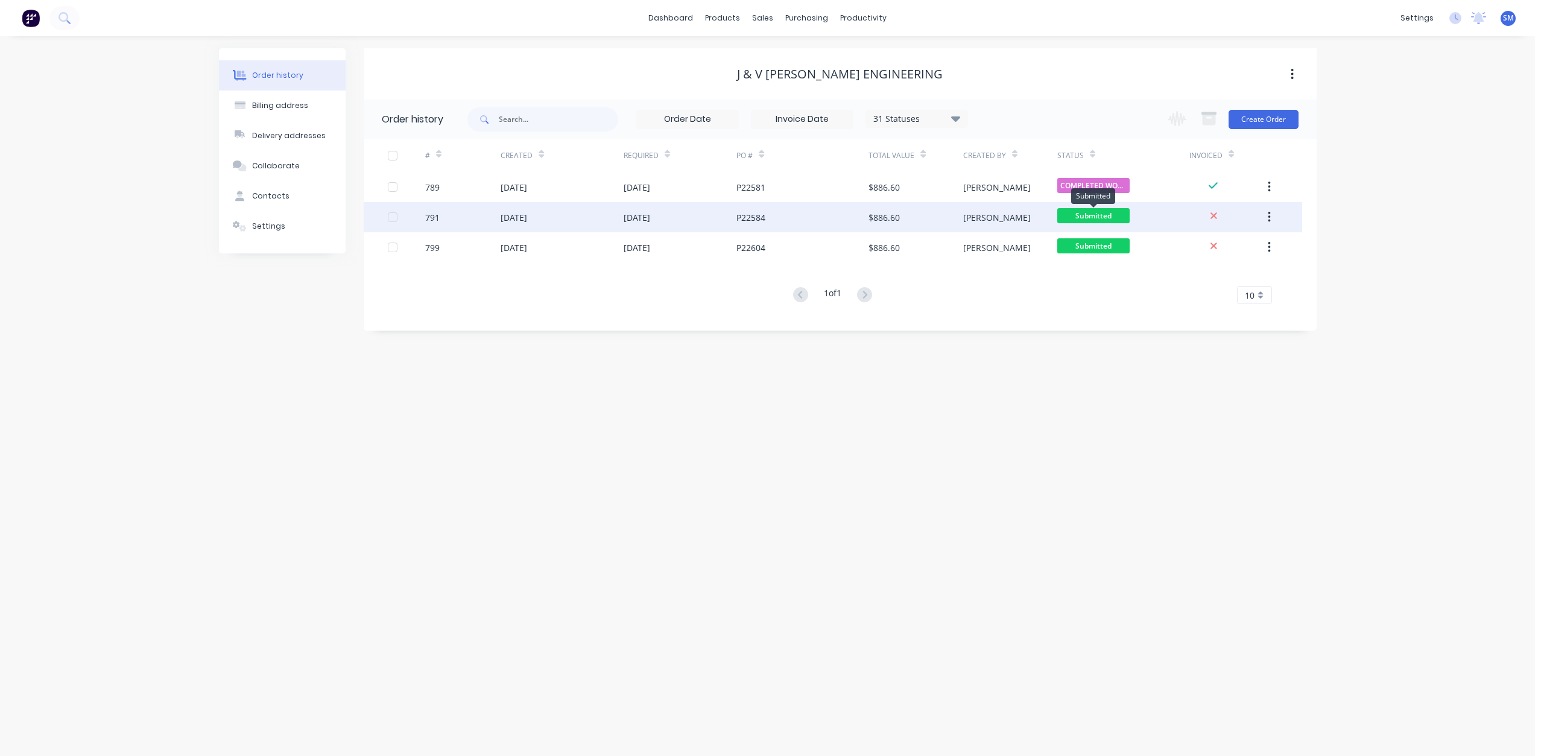
click at [1097, 217] on span "Submitted" at bounding box center [1093, 215] width 72 height 15
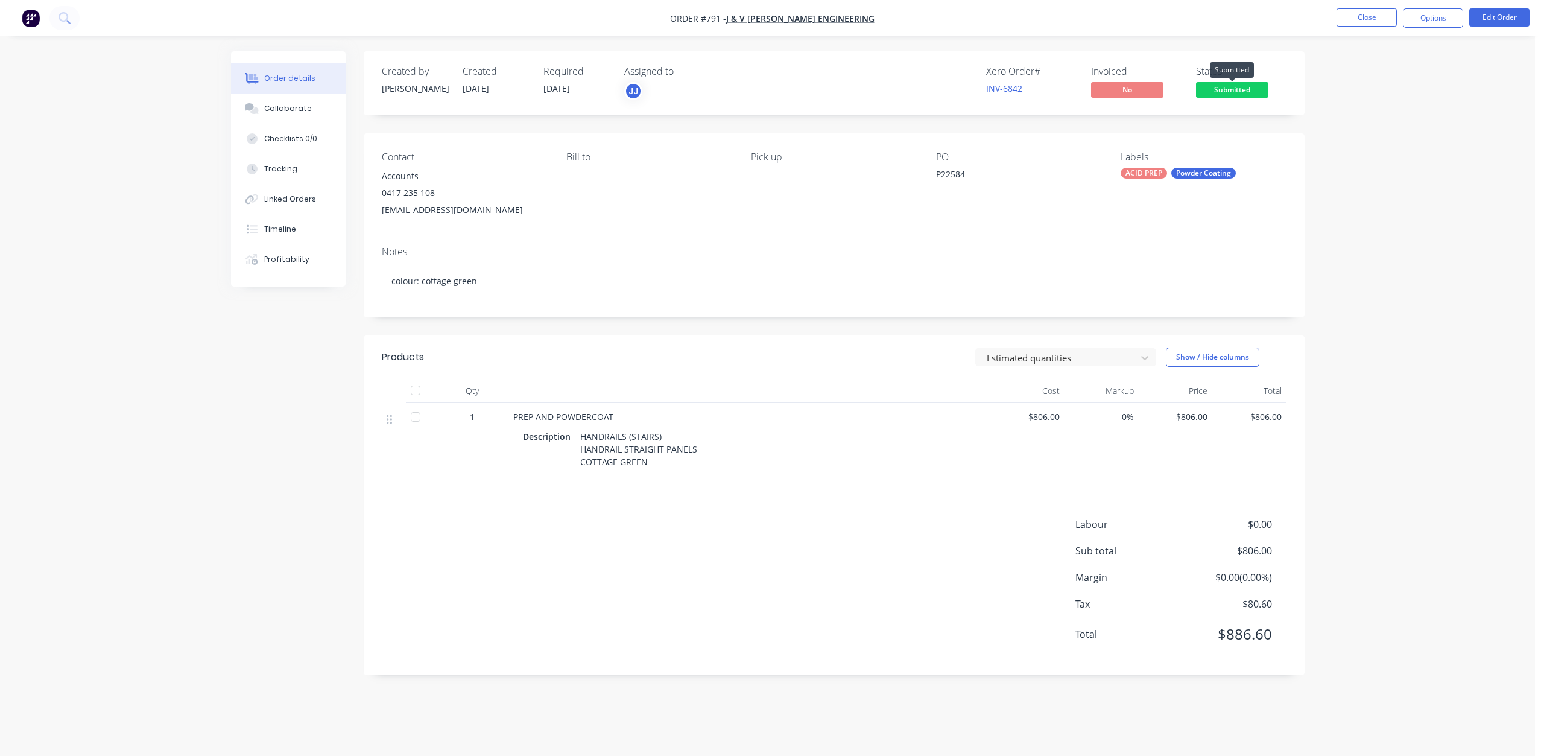
click at [1206, 90] on span "Submitted" at bounding box center [1232, 89] width 72 height 15
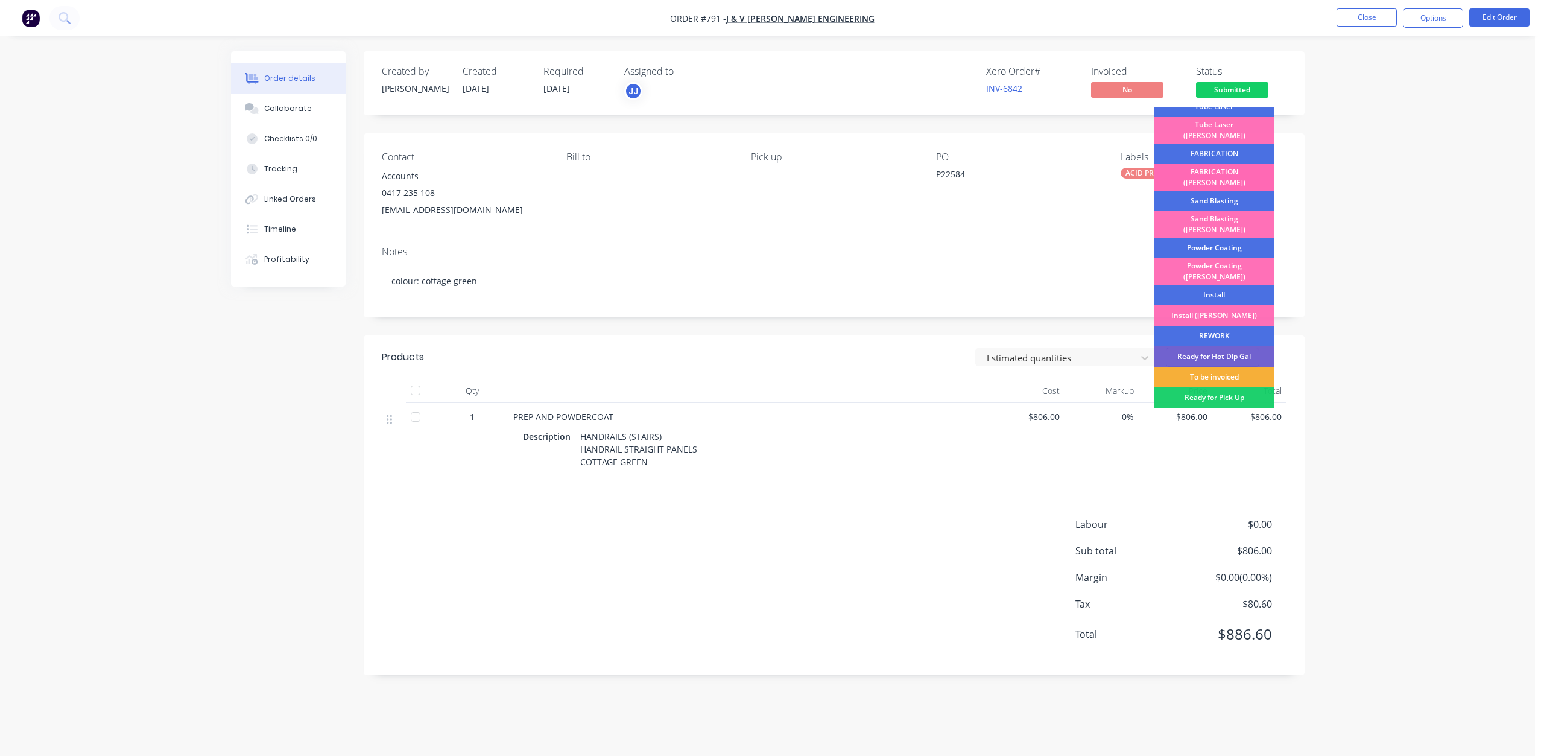
scroll to position [181, 0]
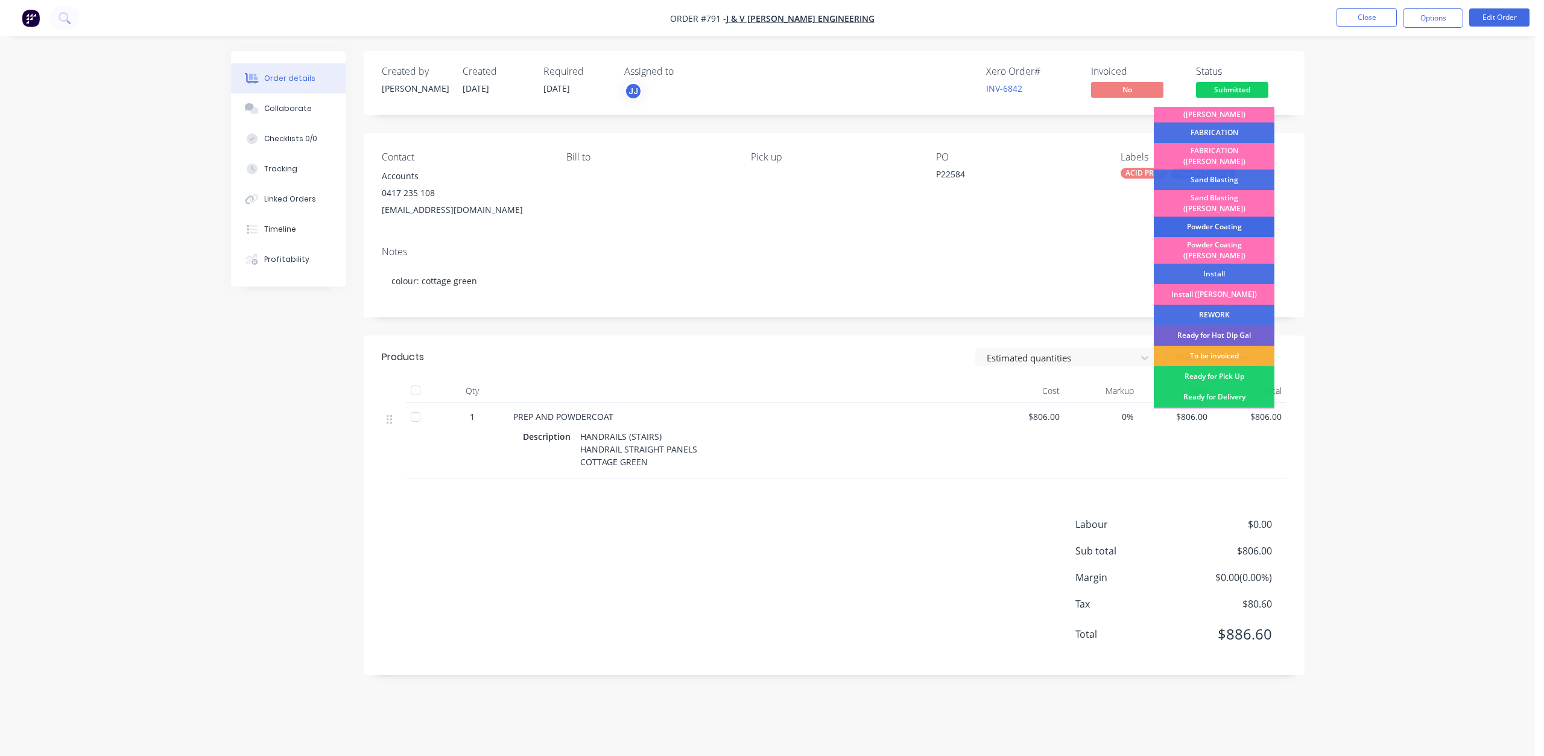
click at [1204, 217] on div "Powder Coating" at bounding box center [1214, 227] width 121 height 21
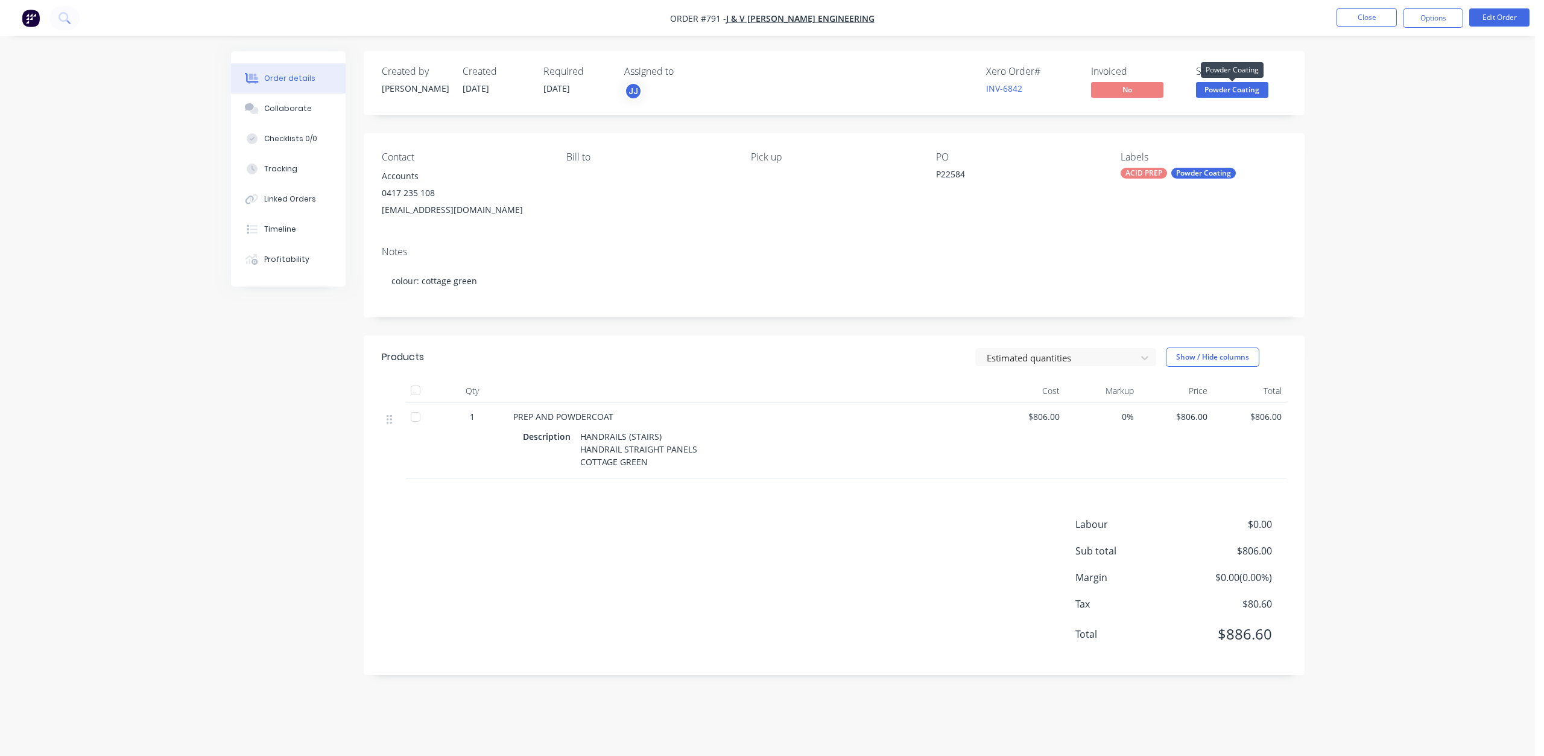
click at [1220, 94] on span "Powder Coating" at bounding box center [1232, 89] width 72 height 15
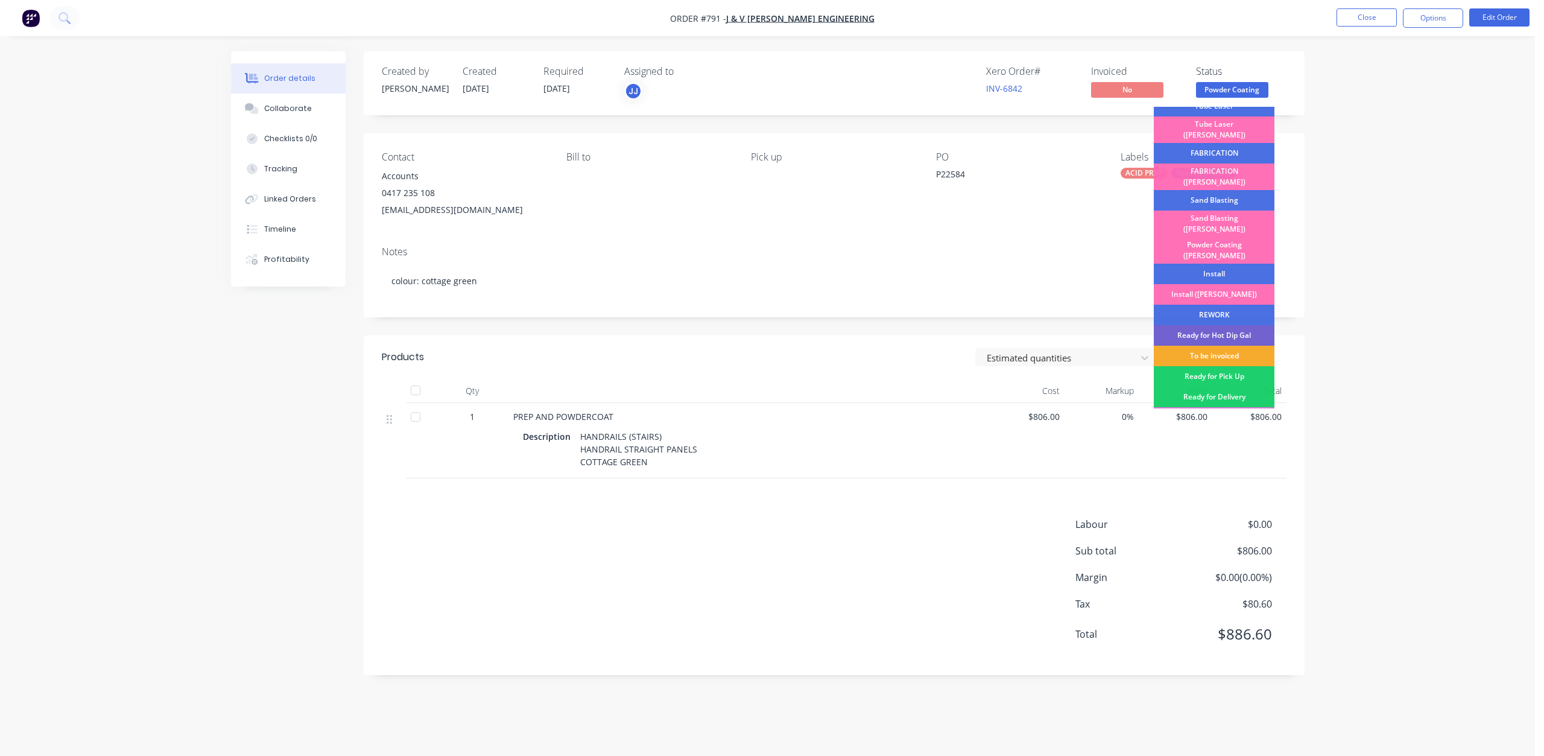
click at [1231, 346] on div "To be invoiced" at bounding box center [1214, 356] width 121 height 21
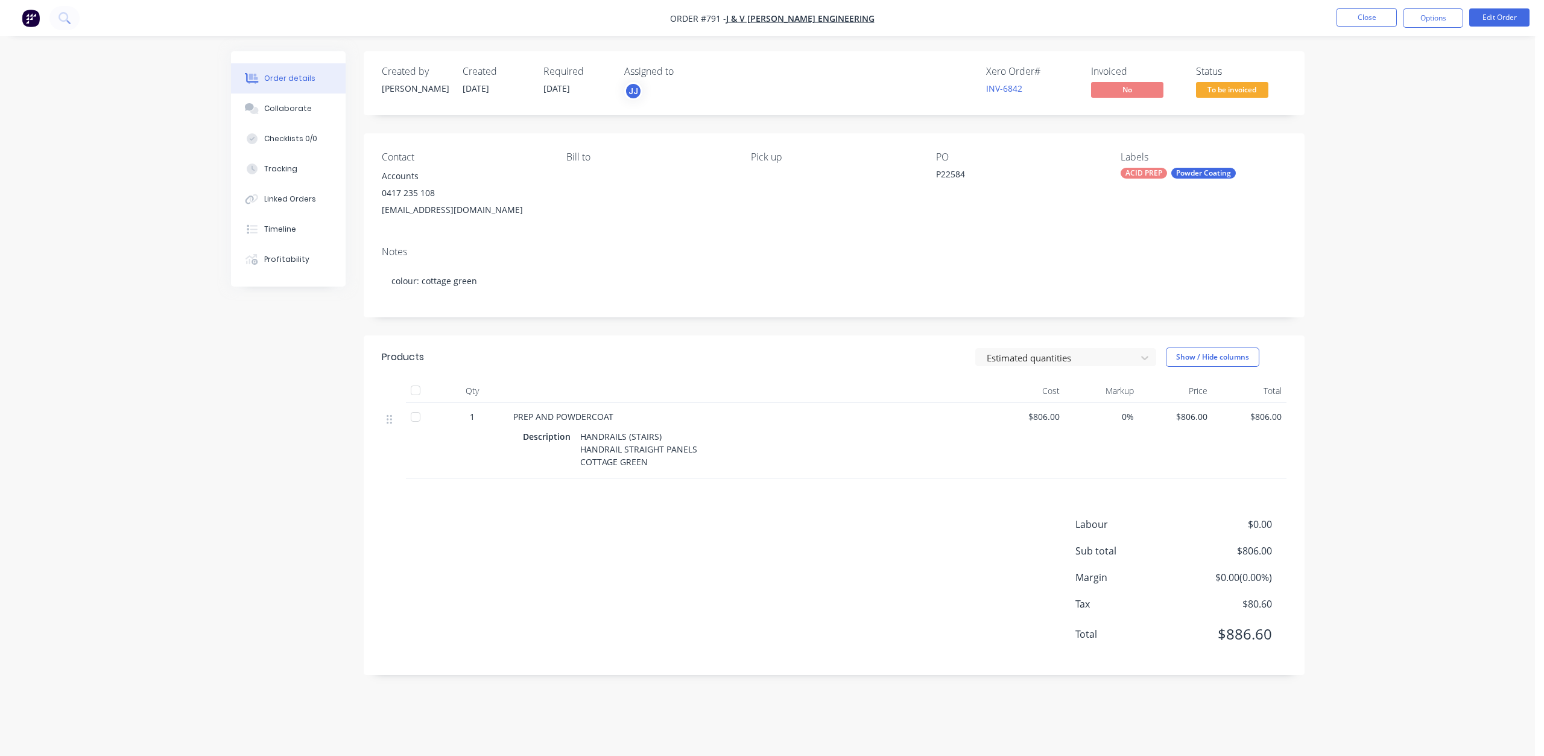
click at [1229, 94] on span "To be invoiced" at bounding box center [1232, 89] width 72 height 15
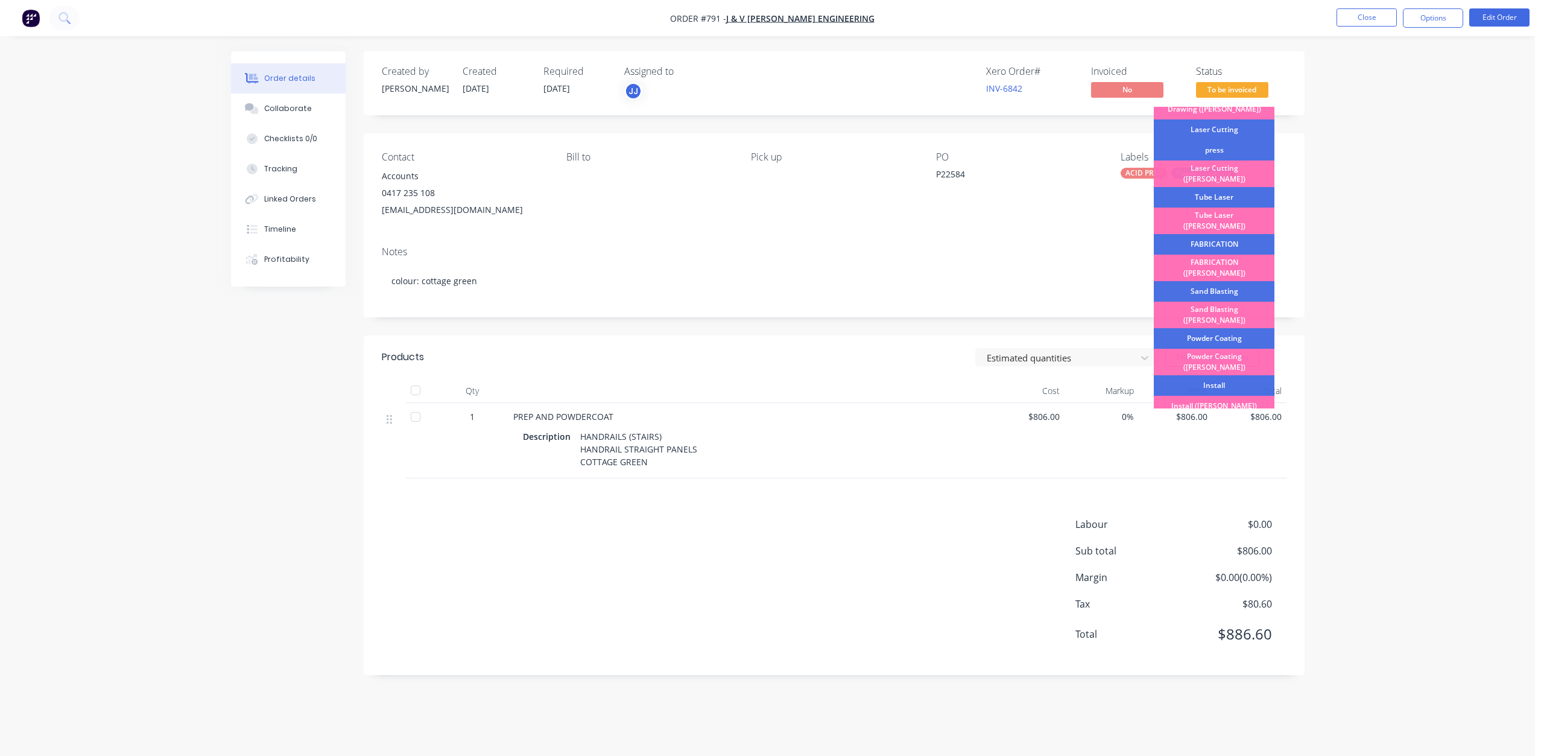
scroll to position [211, 0]
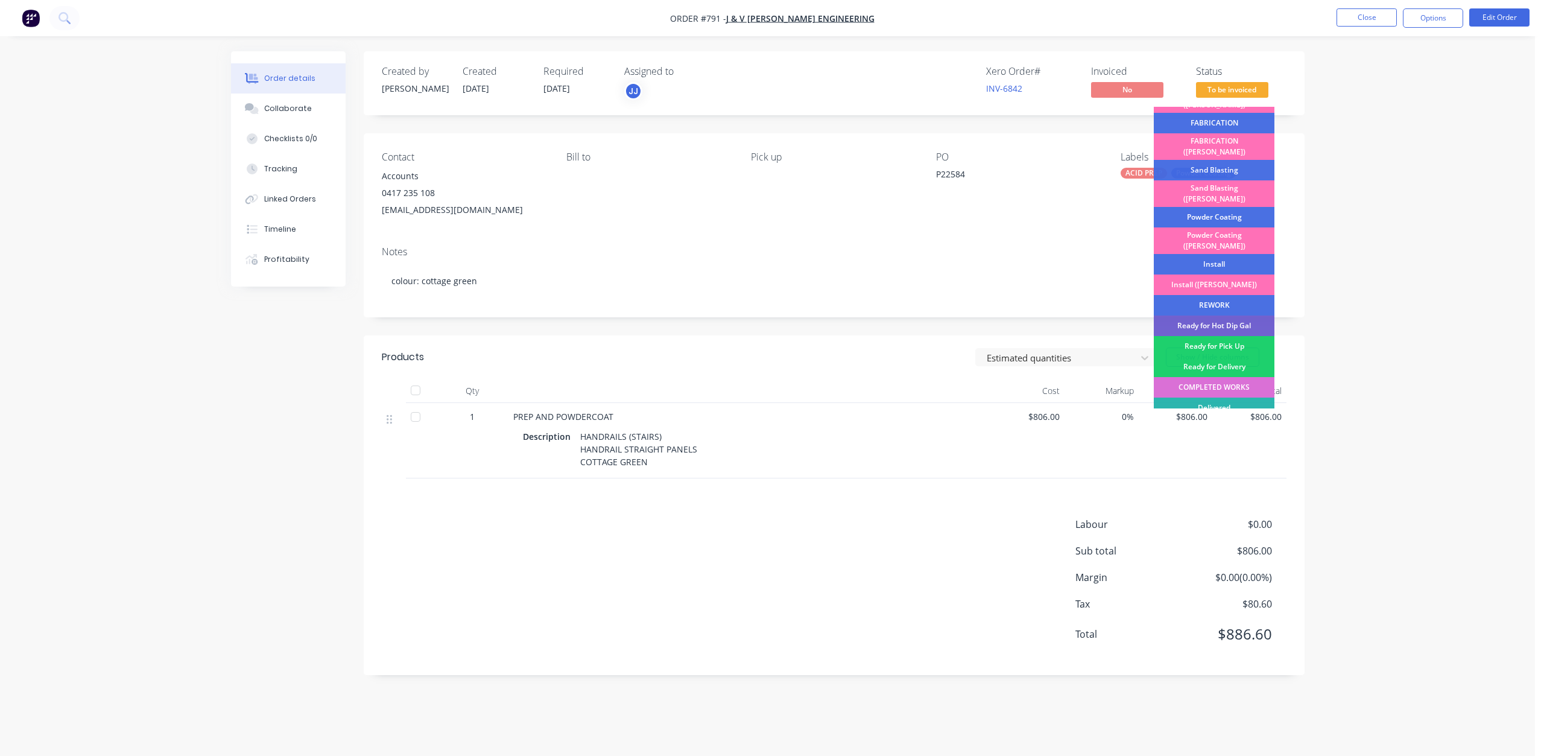
click at [1240, 377] on div "COMPLETED WORKS" at bounding box center [1214, 387] width 121 height 21
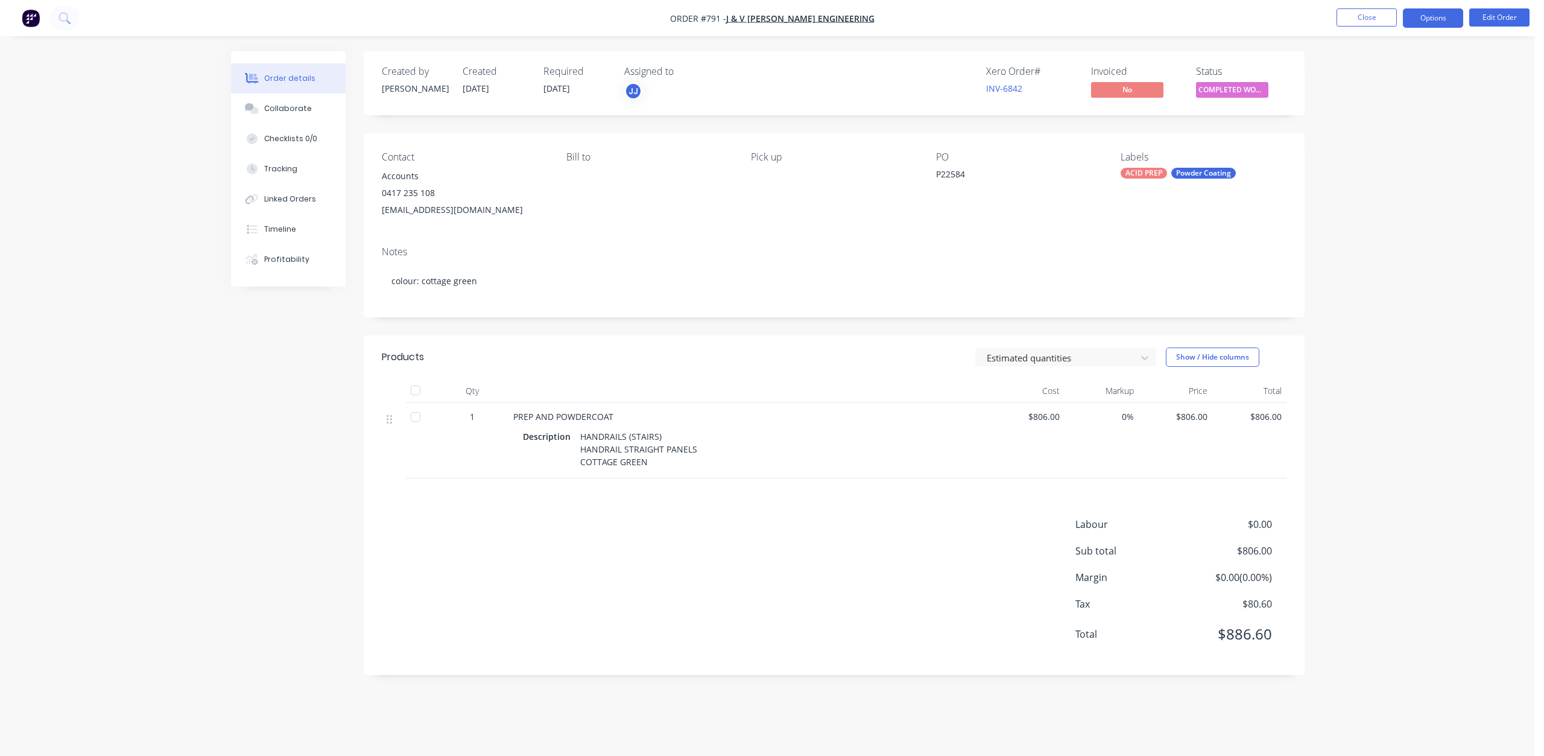
click at [1430, 17] on button "Options" at bounding box center [1433, 17] width 60 height 19
click at [1360, 71] on div "Invoice" at bounding box center [1397, 73] width 111 height 17
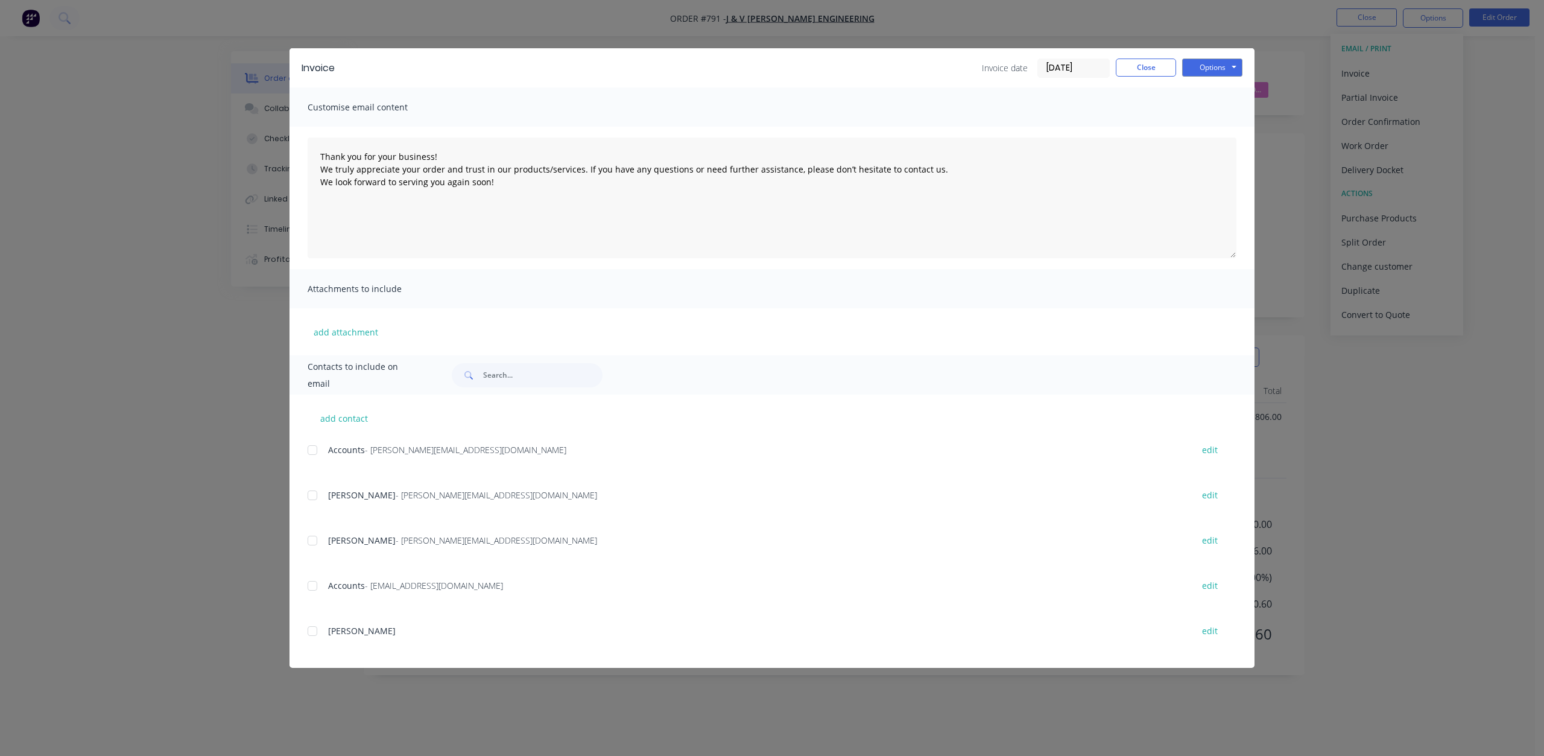
click at [311, 585] on div at bounding box center [312, 586] width 24 height 24
click at [1199, 71] on button "Options" at bounding box center [1212, 68] width 60 height 18
click at [1215, 127] on button "Email" at bounding box center [1220, 129] width 77 height 20
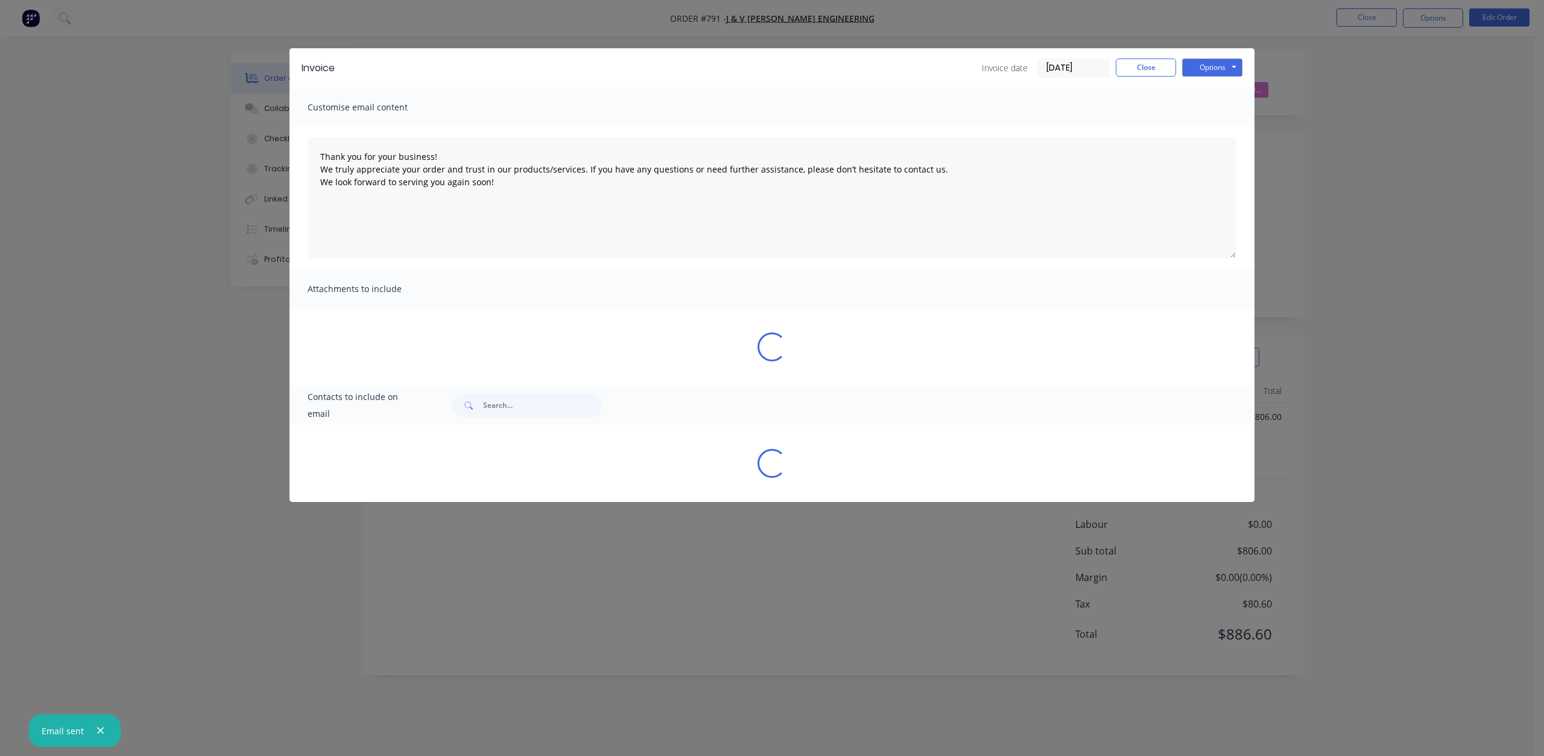
type textarea "Thank you for your business! We truly appreciate your order and trust in our pr…"
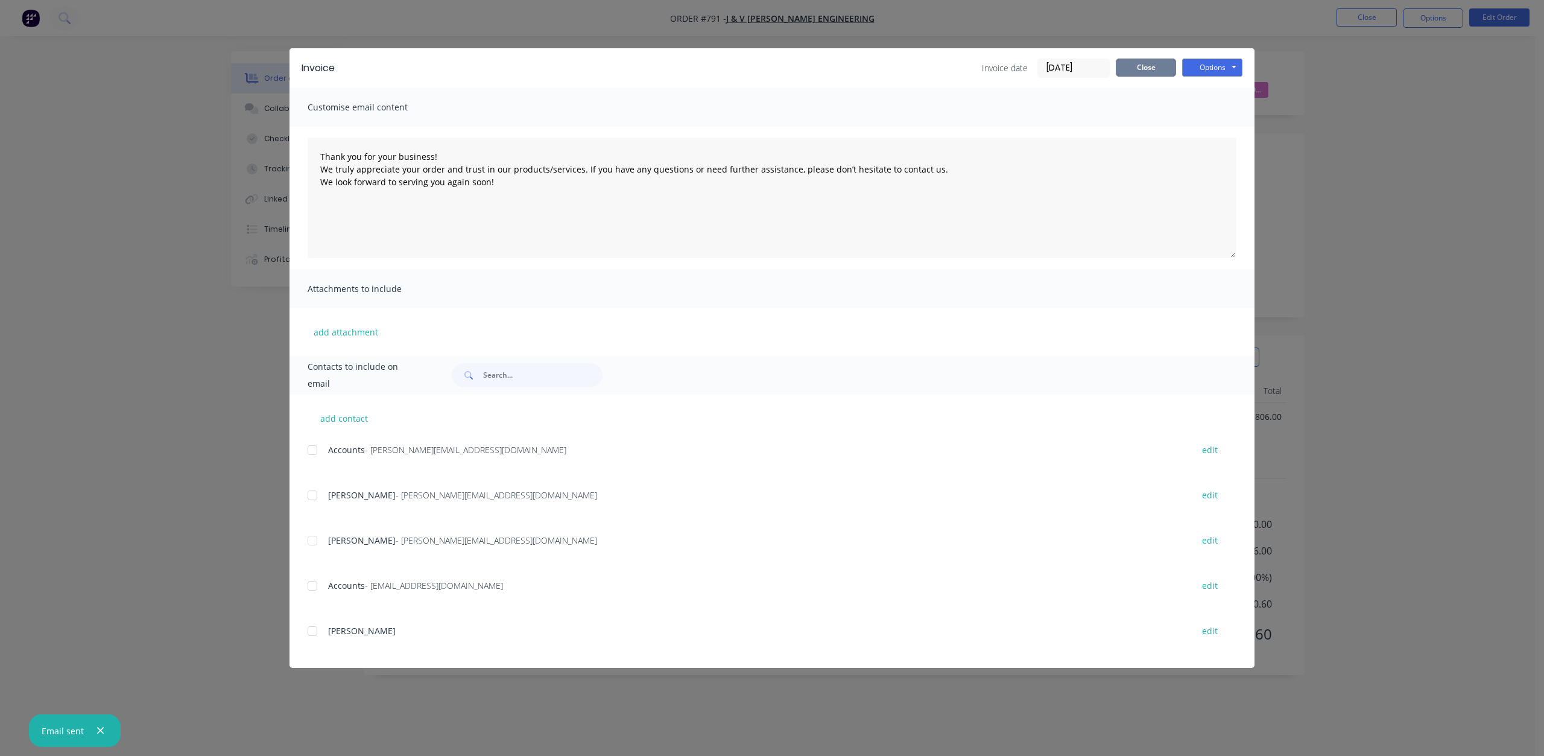
click at [1143, 67] on button "Close" at bounding box center [1146, 68] width 60 height 18
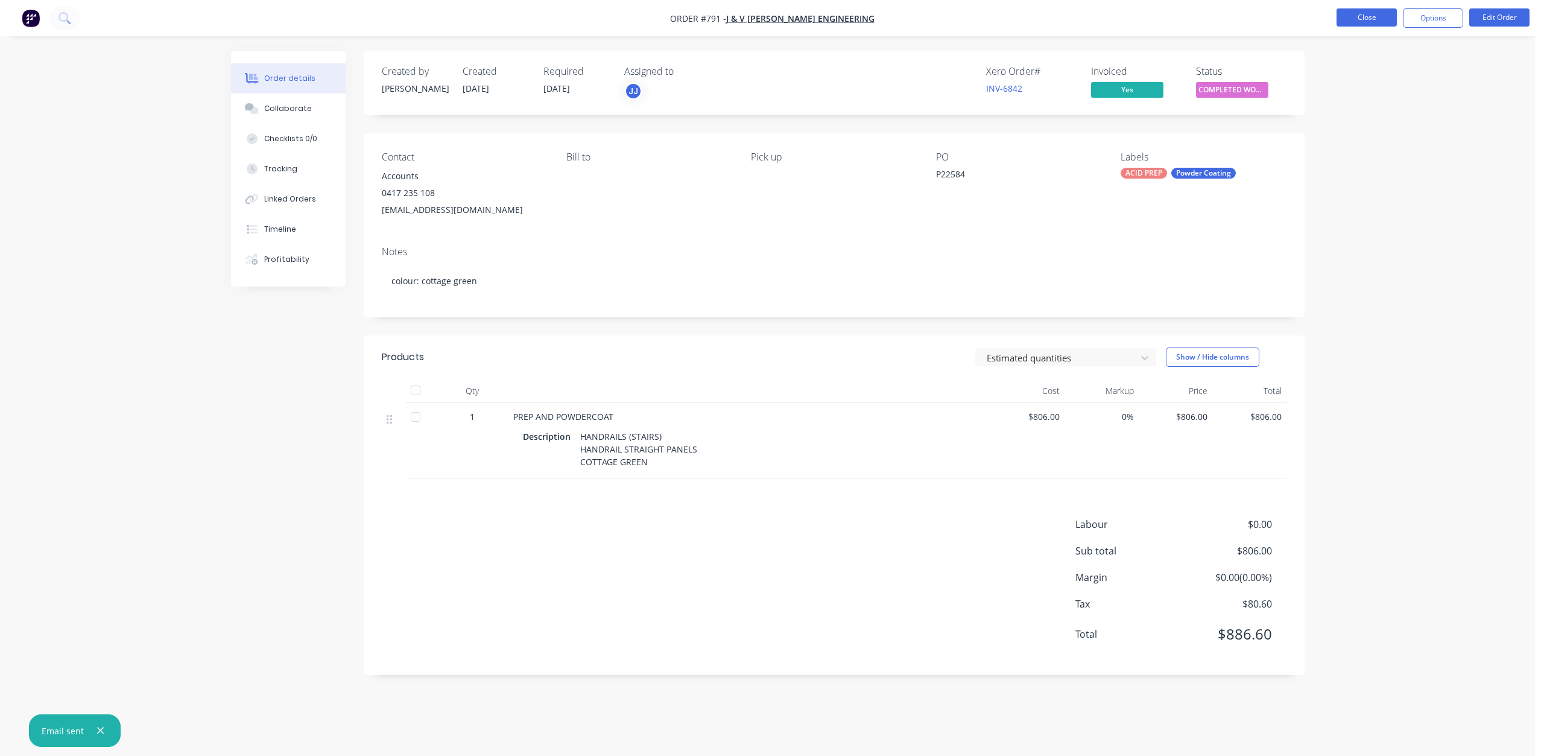
click at [1376, 22] on button "Close" at bounding box center [1367, 17] width 60 height 18
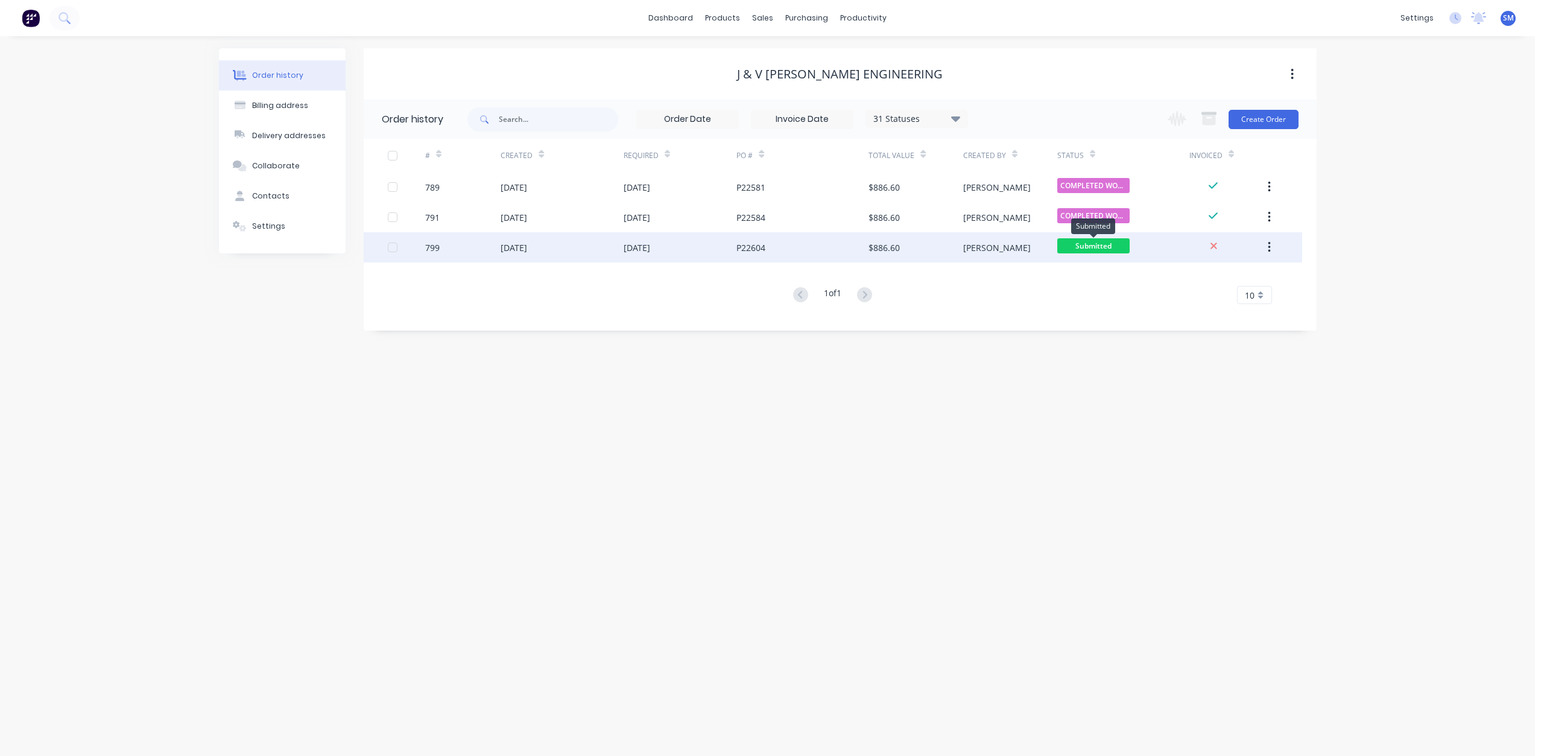
click at [1107, 245] on span "Submitted" at bounding box center [1093, 245] width 72 height 15
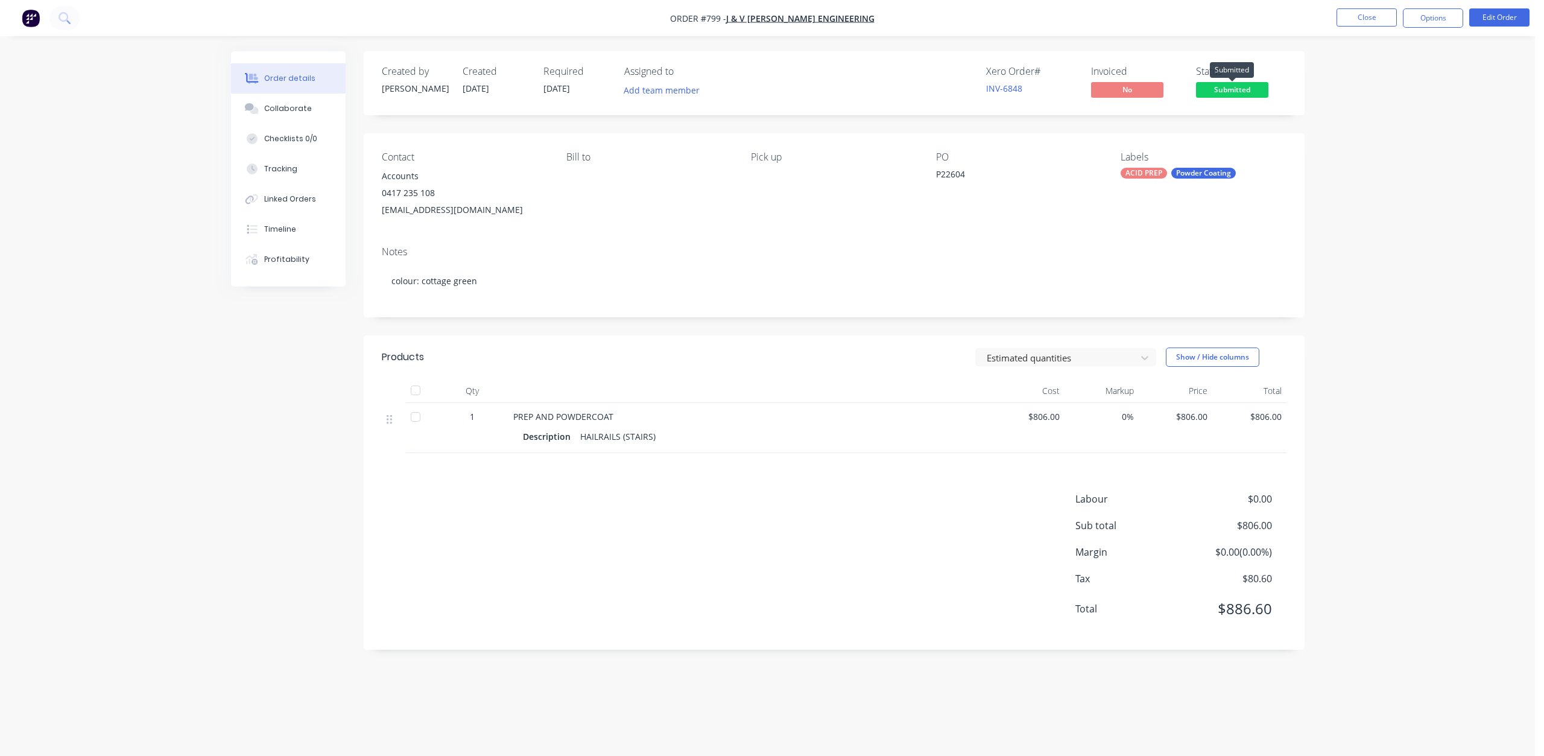
click at [1232, 87] on span "Submitted" at bounding box center [1232, 89] width 72 height 15
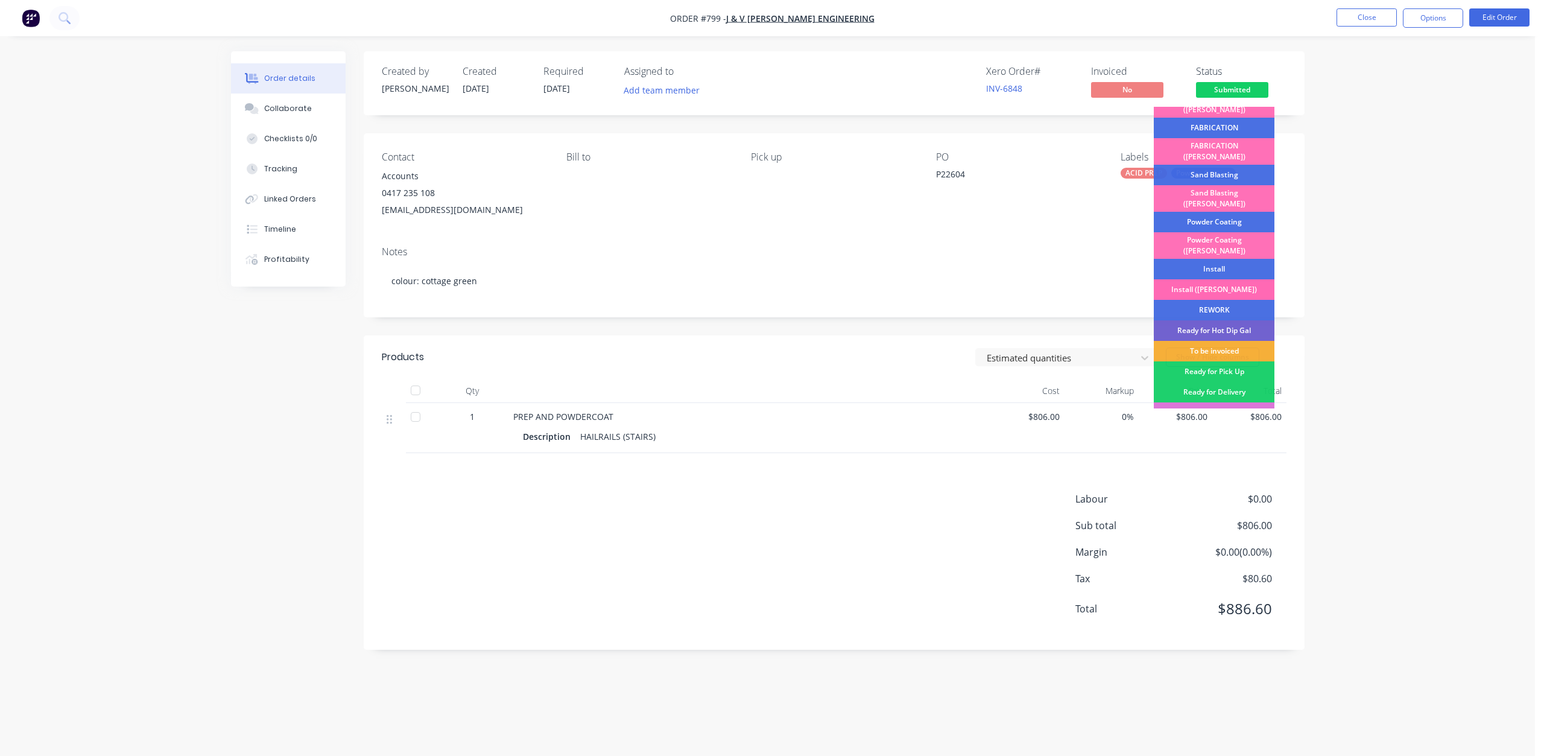
scroll to position [211, 0]
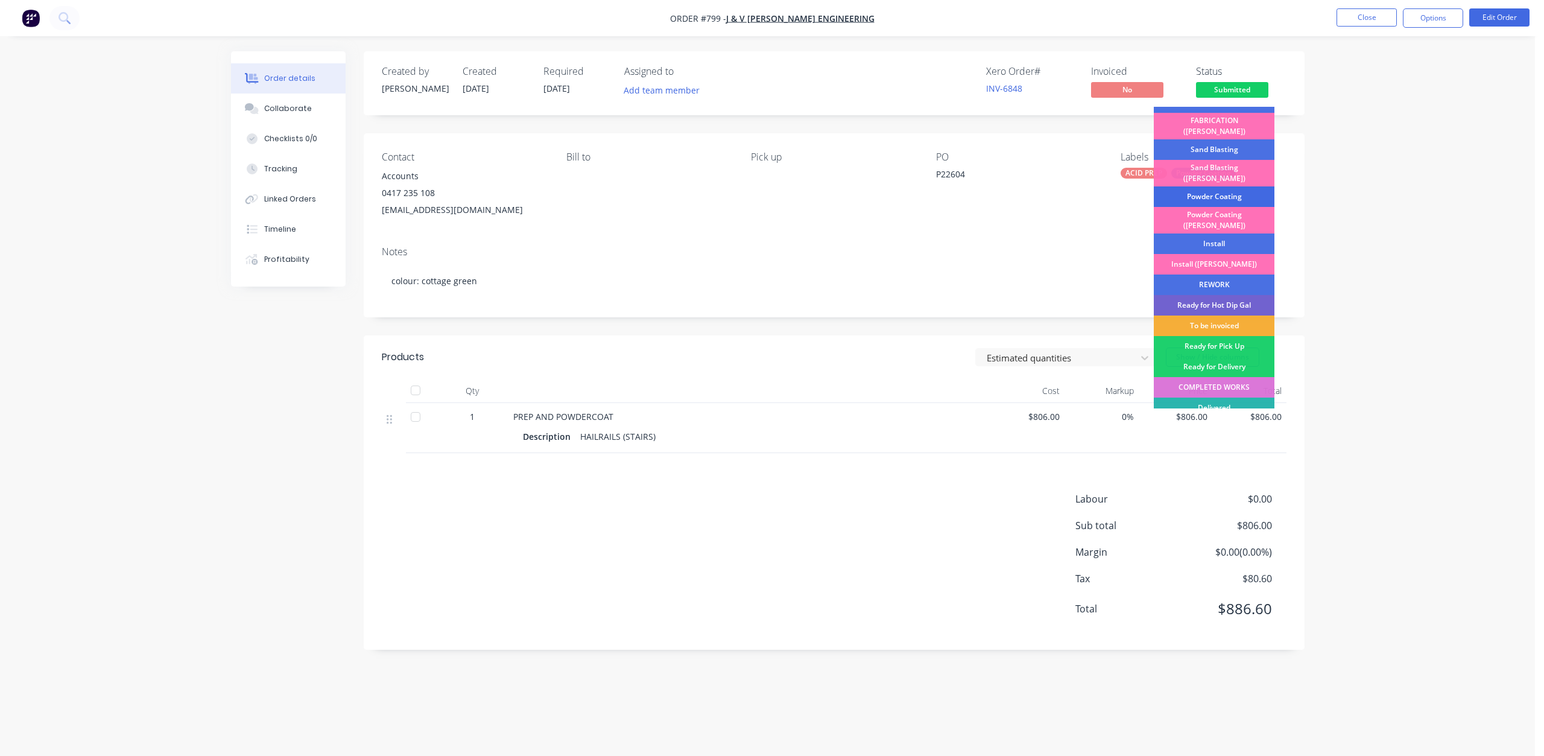
click at [1201, 186] on div "Powder Coating" at bounding box center [1214, 196] width 121 height 21
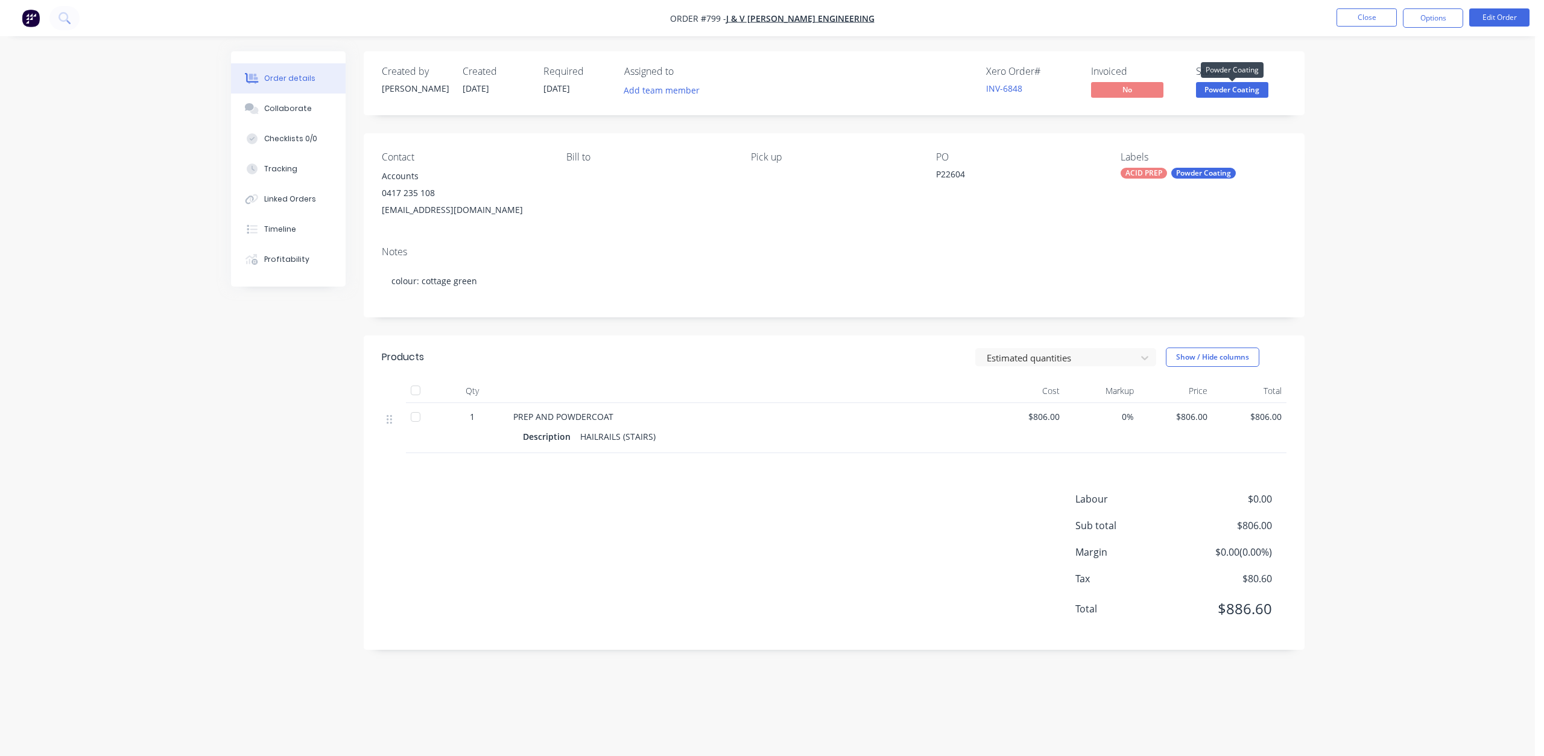
click at [1222, 83] on span "Powder Coating" at bounding box center [1232, 89] width 72 height 15
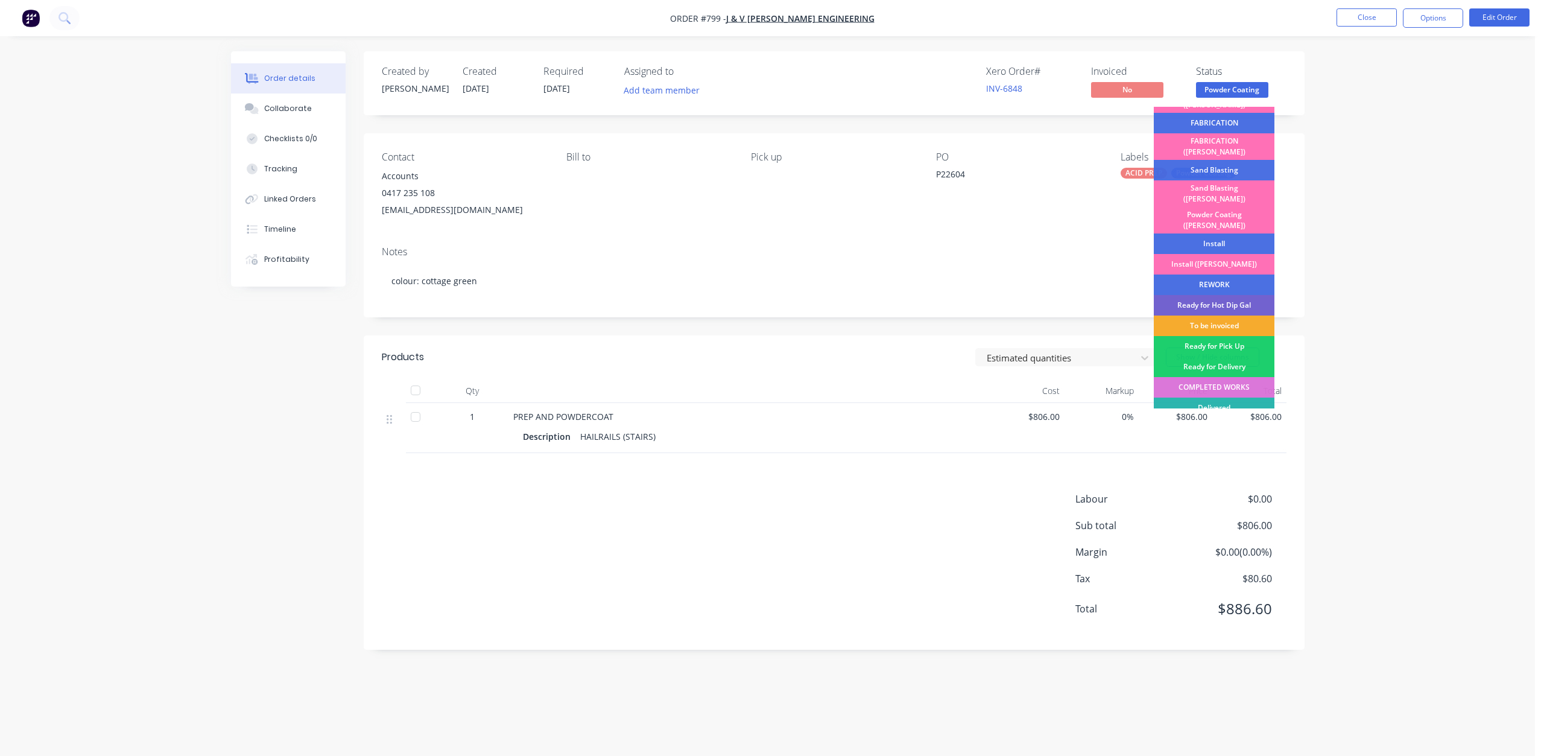
click at [1214, 315] on div "To be invoiced" at bounding box center [1214, 325] width 121 height 21
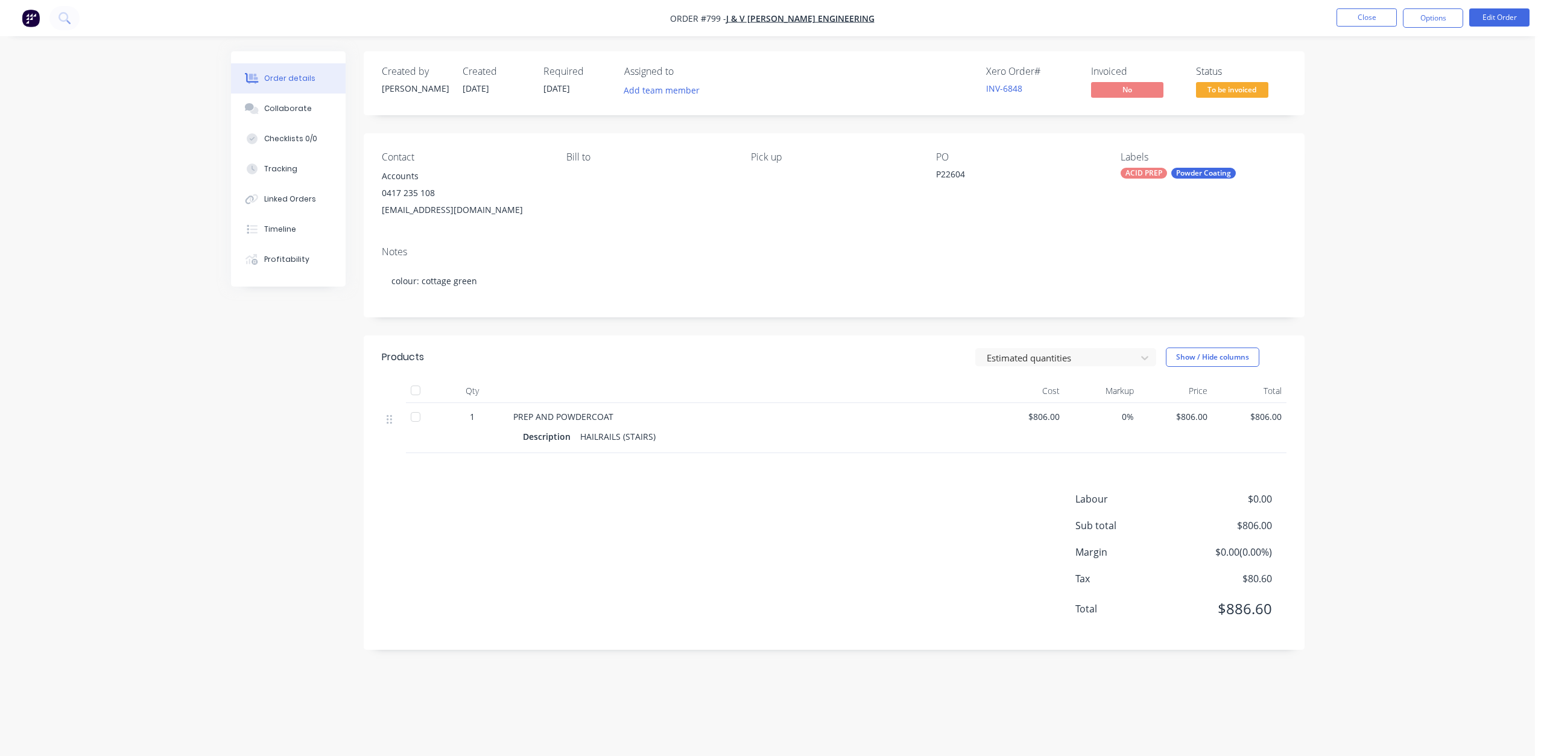
click at [1233, 92] on span "To be invoiced" at bounding box center [1232, 89] width 72 height 15
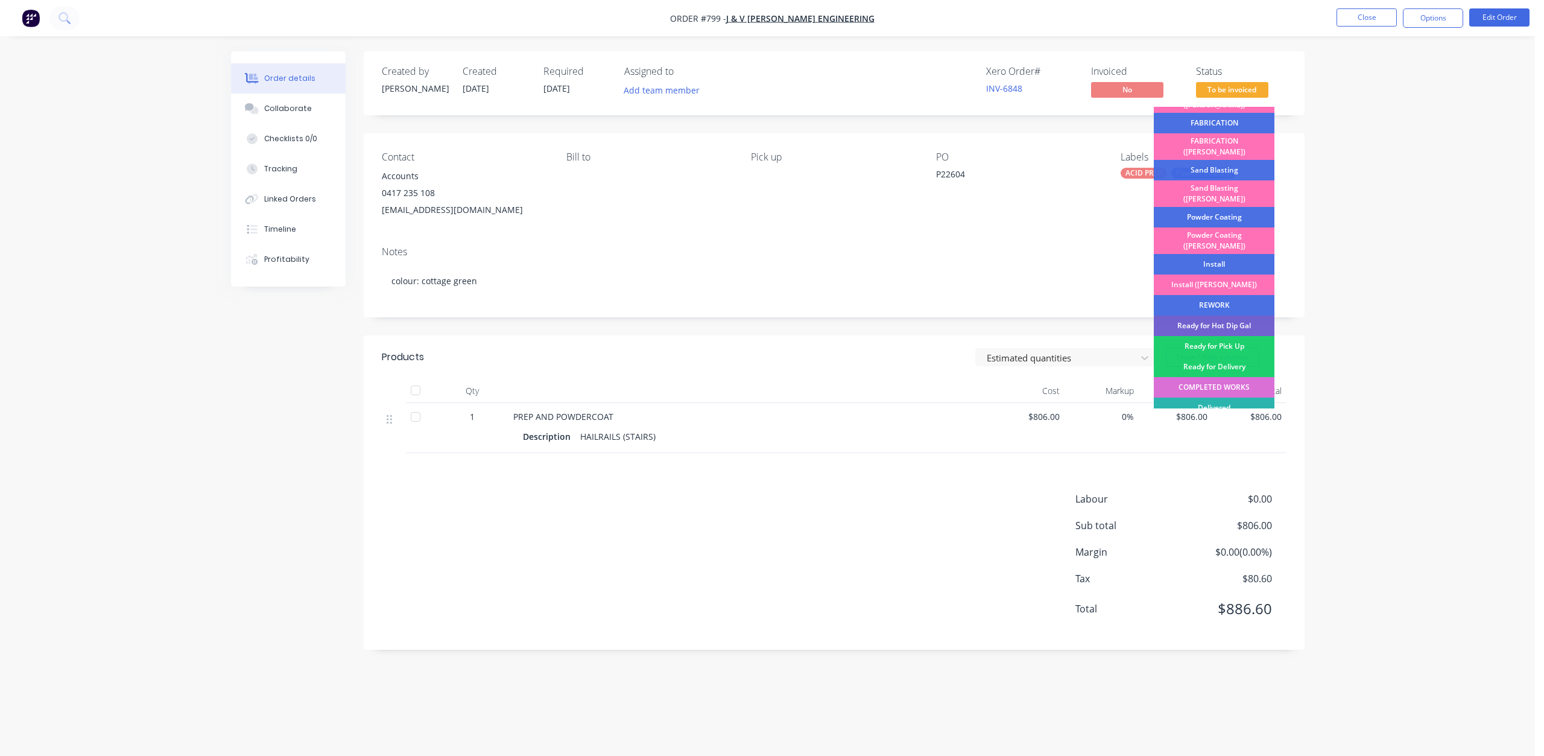
click at [1212, 377] on div "COMPLETED WORKS" at bounding box center [1214, 387] width 121 height 21
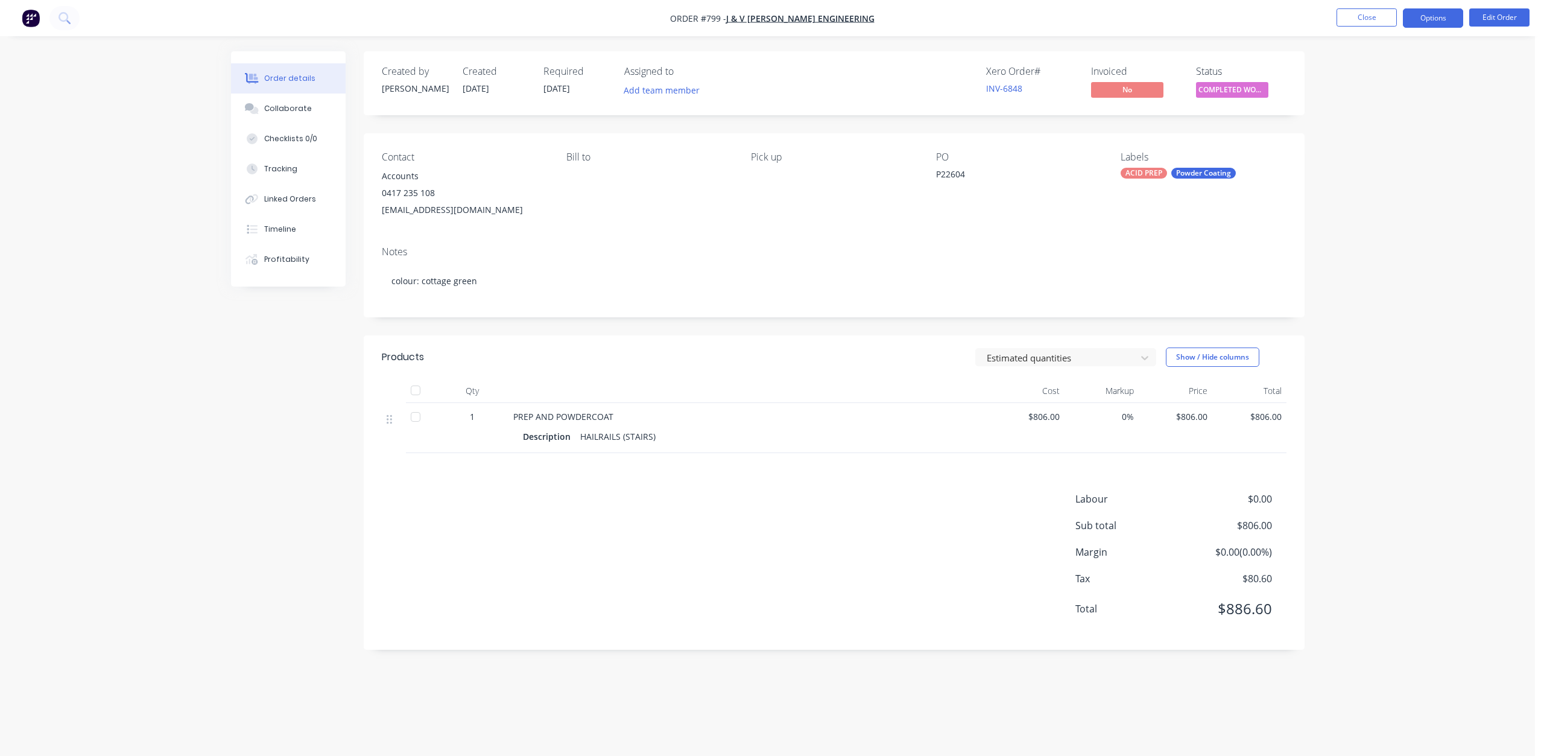
click at [1424, 18] on button "Options" at bounding box center [1433, 17] width 60 height 19
click at [1357, 74] on div "Invoice" at bounding box center [1397, 73] width 111 height 17
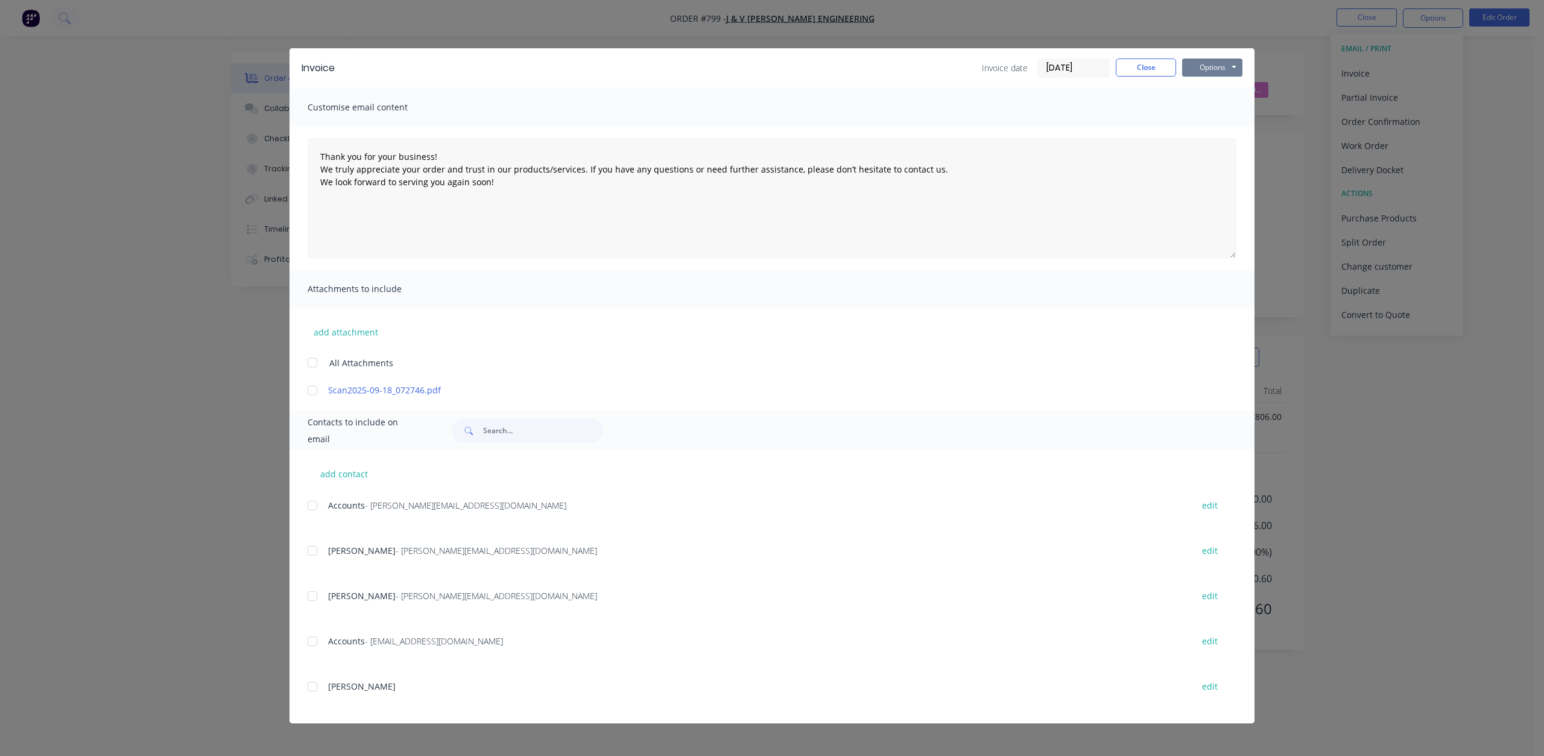
click at [1212, 62] on button "Options" at bounding box center [1212, 68] width 60 height 18
click at [311, 639] on div at bounding box center [312, 641] width 24 height 24
click at [1226, 66] on button "Options" at bounding box center [1212, 68] width 60 height 18
click at [1217, 128] on button "Email" at bounding box center [1220, 129] width 77 height 20
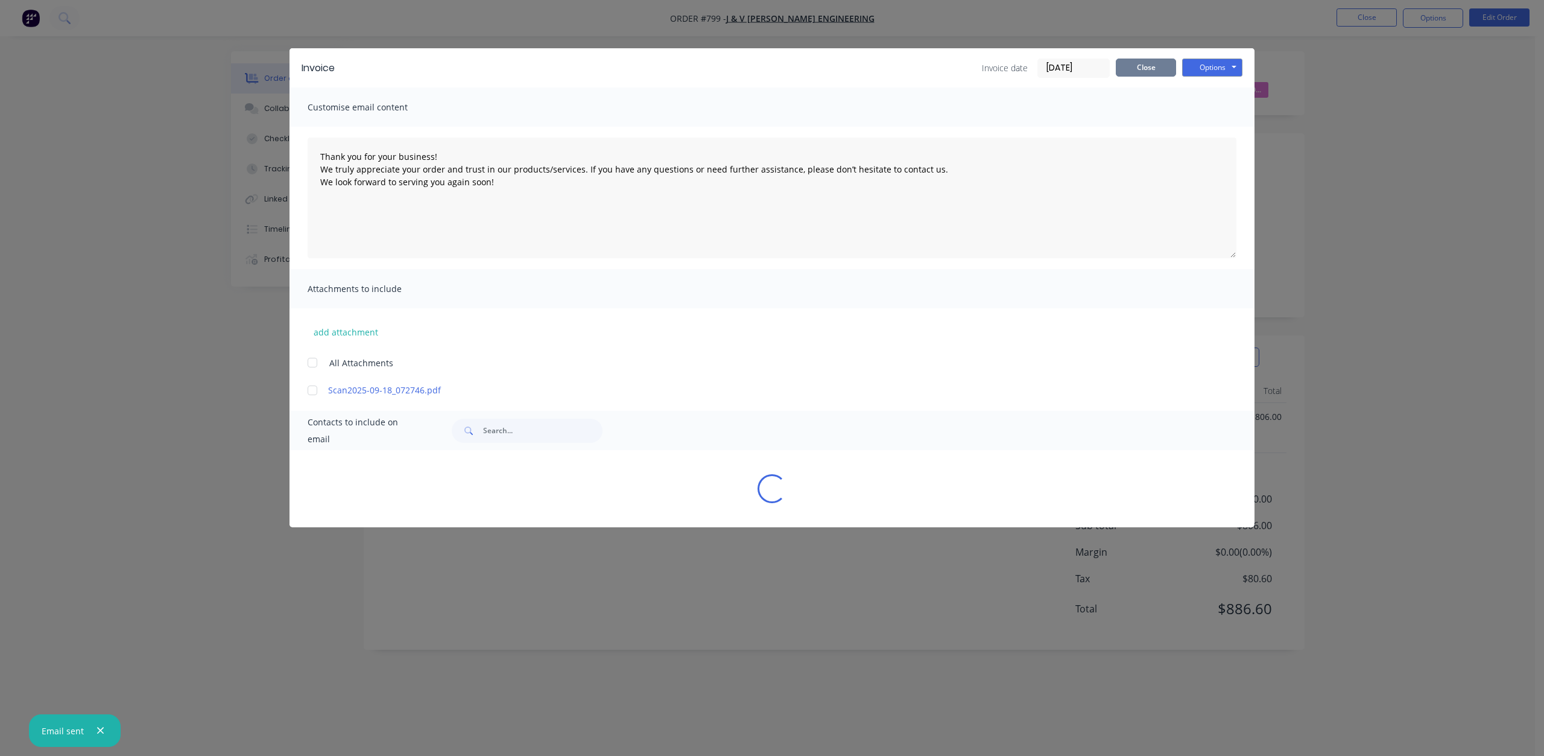
type textarea "Thank you for your business! We truly appreciate your order and trust in our pr…"
click at [1144, 69] on button "Close" at bounding box center [1146, 68] width 60 height 18
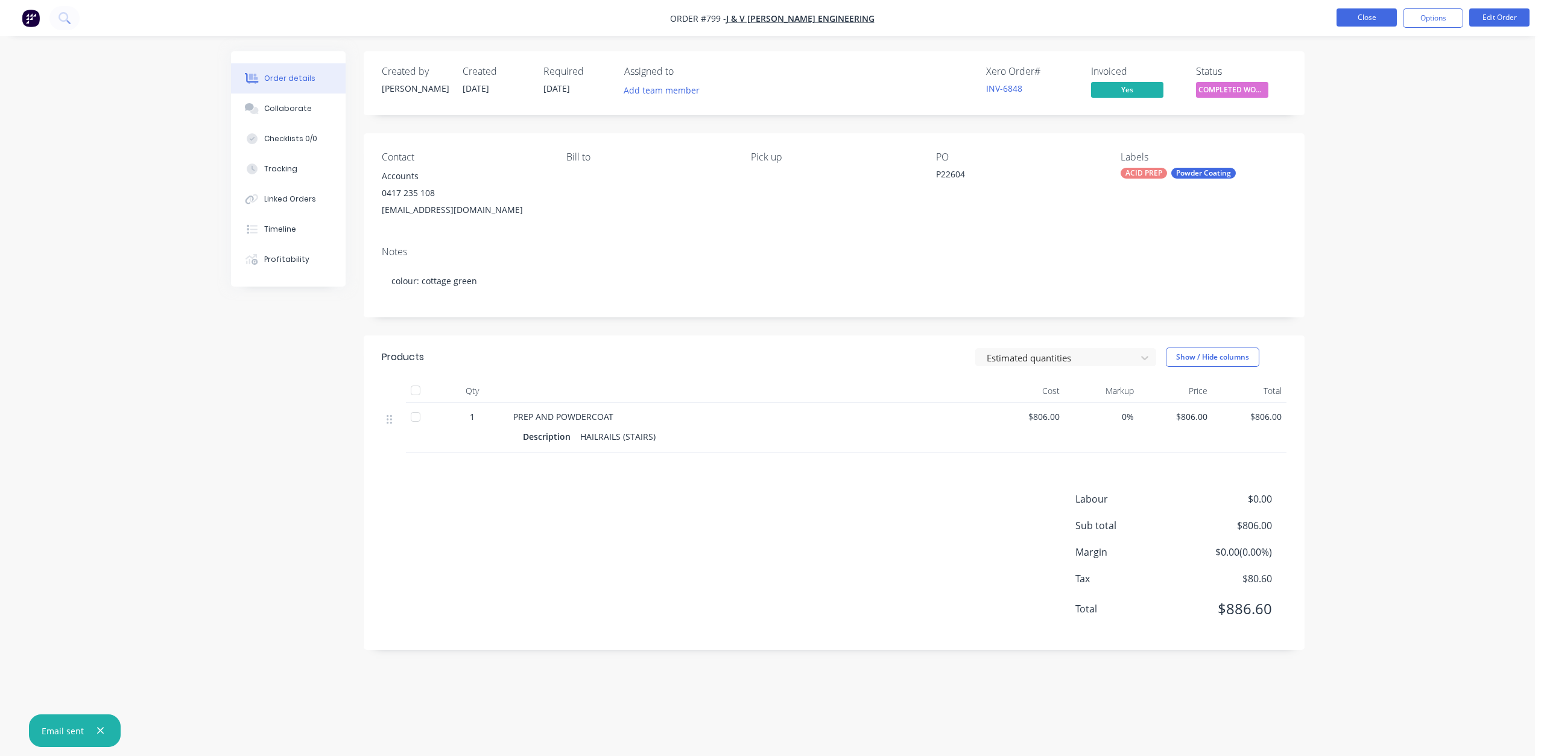
click at [1366, 17] on button "Close" at bounding box center [1367, 17] width 60 height 18
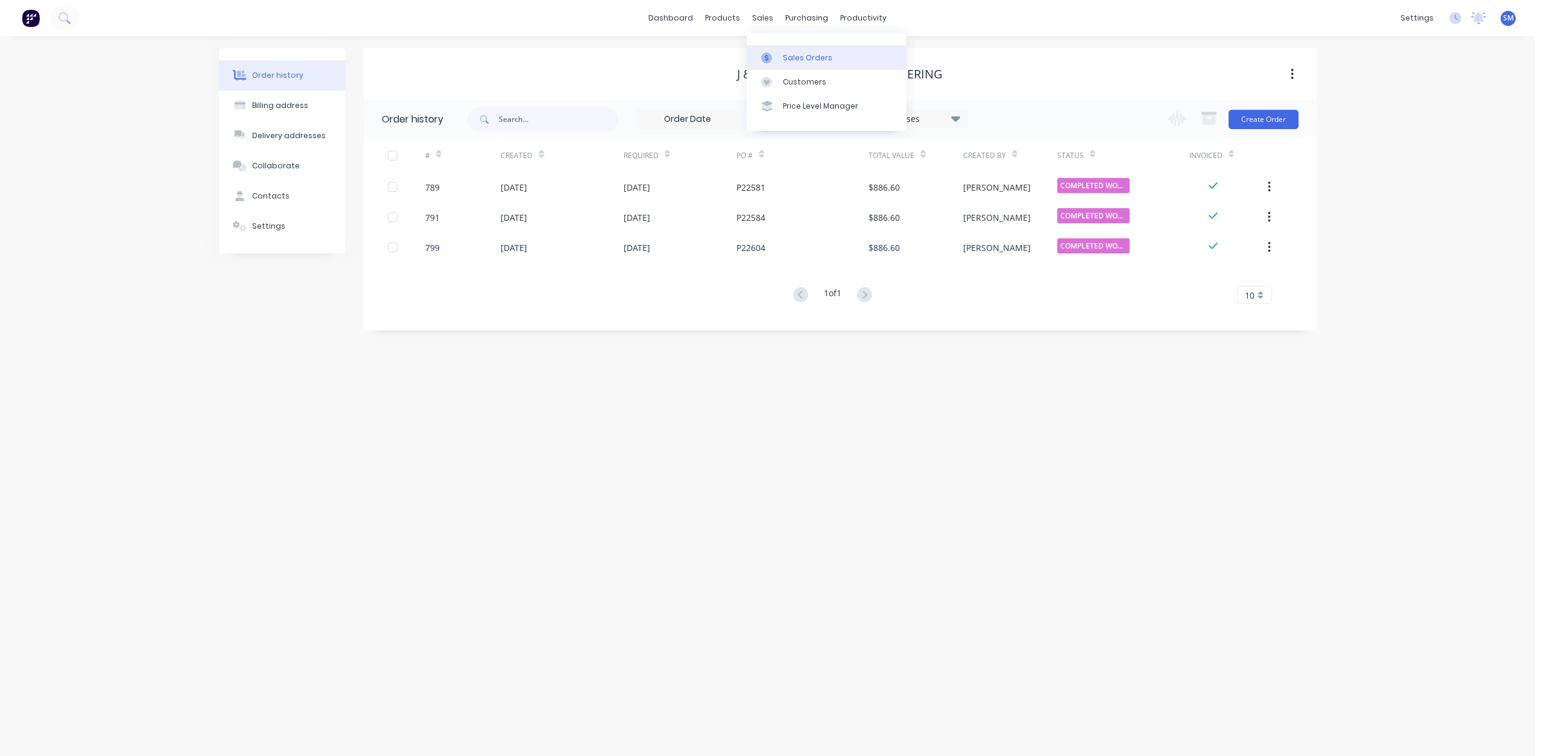
click at [794, 55] on div "Sales Orders" at bounding box center [807, 57] width 49 height 11
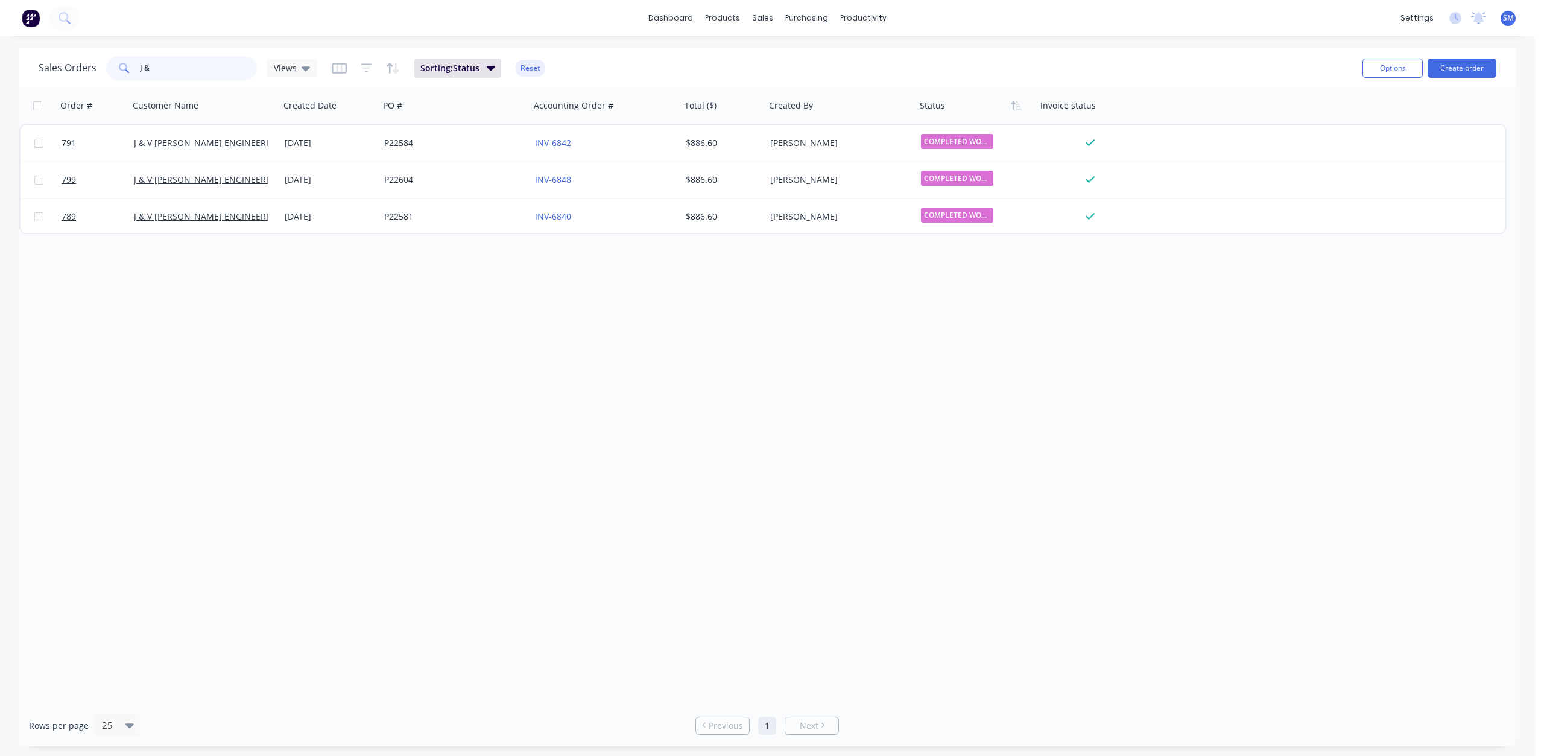
drag, startPoint x: 163, startPoint y: 69, endPoint x: 100, endPoint y: 75, distance: 63.6
click at [100, 75] on div "Sales Orders J & Views" at bounding box center [178, 68] width 279 height 24
type input "SCHM"
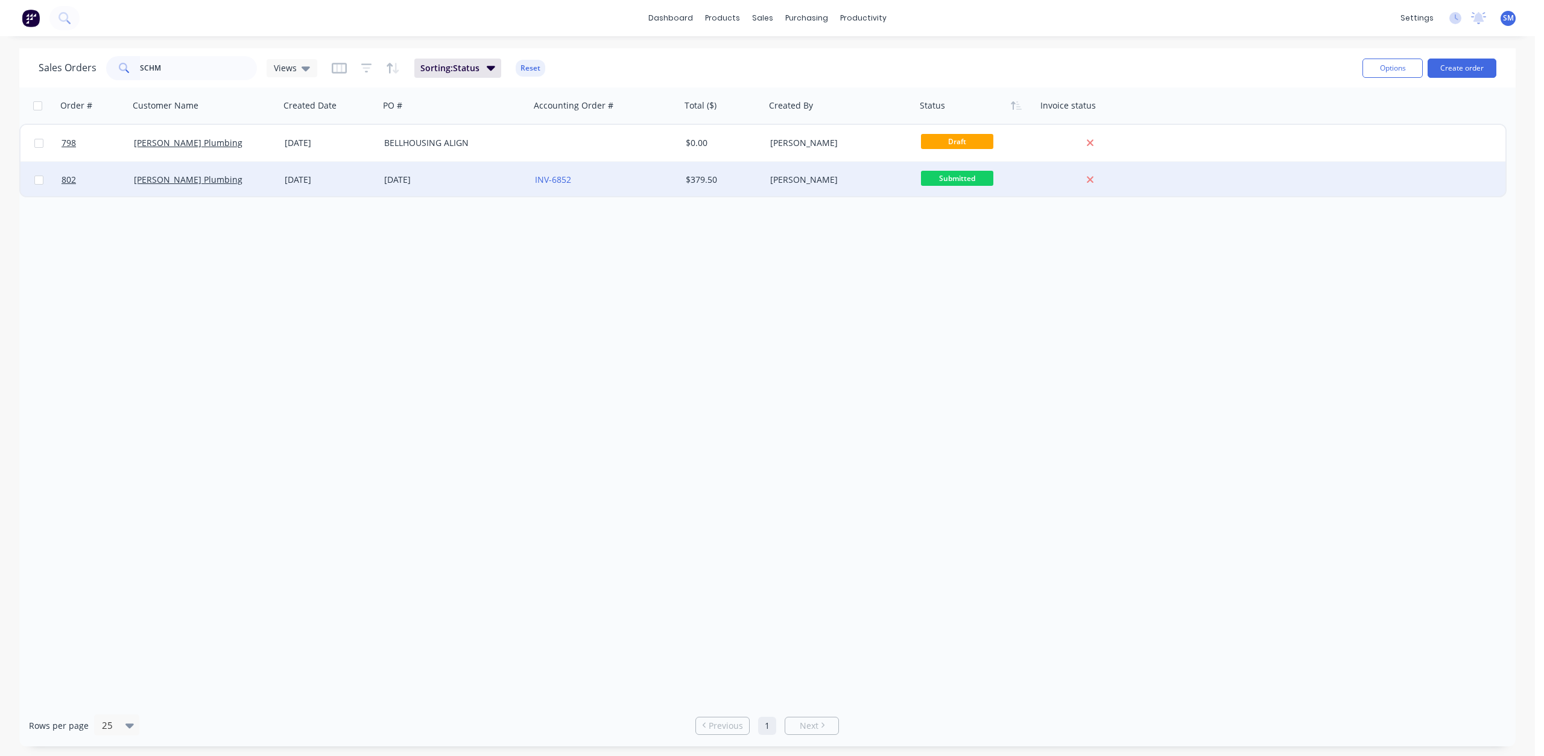
click at [229, 187] on div "[PERSON_NAME] Plumbing" at bounding box center [204, 180] width 151 height 36
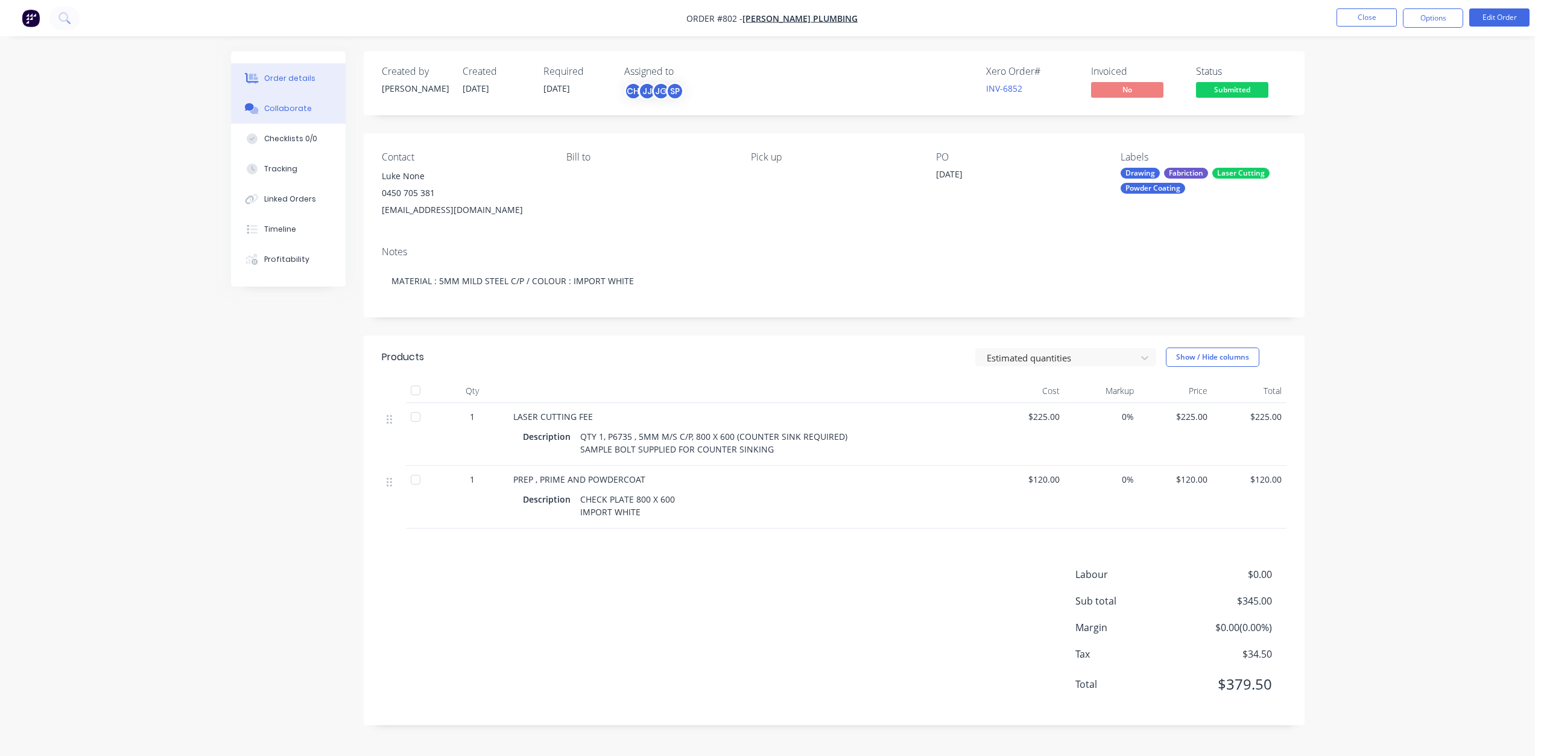
click at [282, 109] on div "Collaborate" at bounding box center [288, 108] width 48 height 11
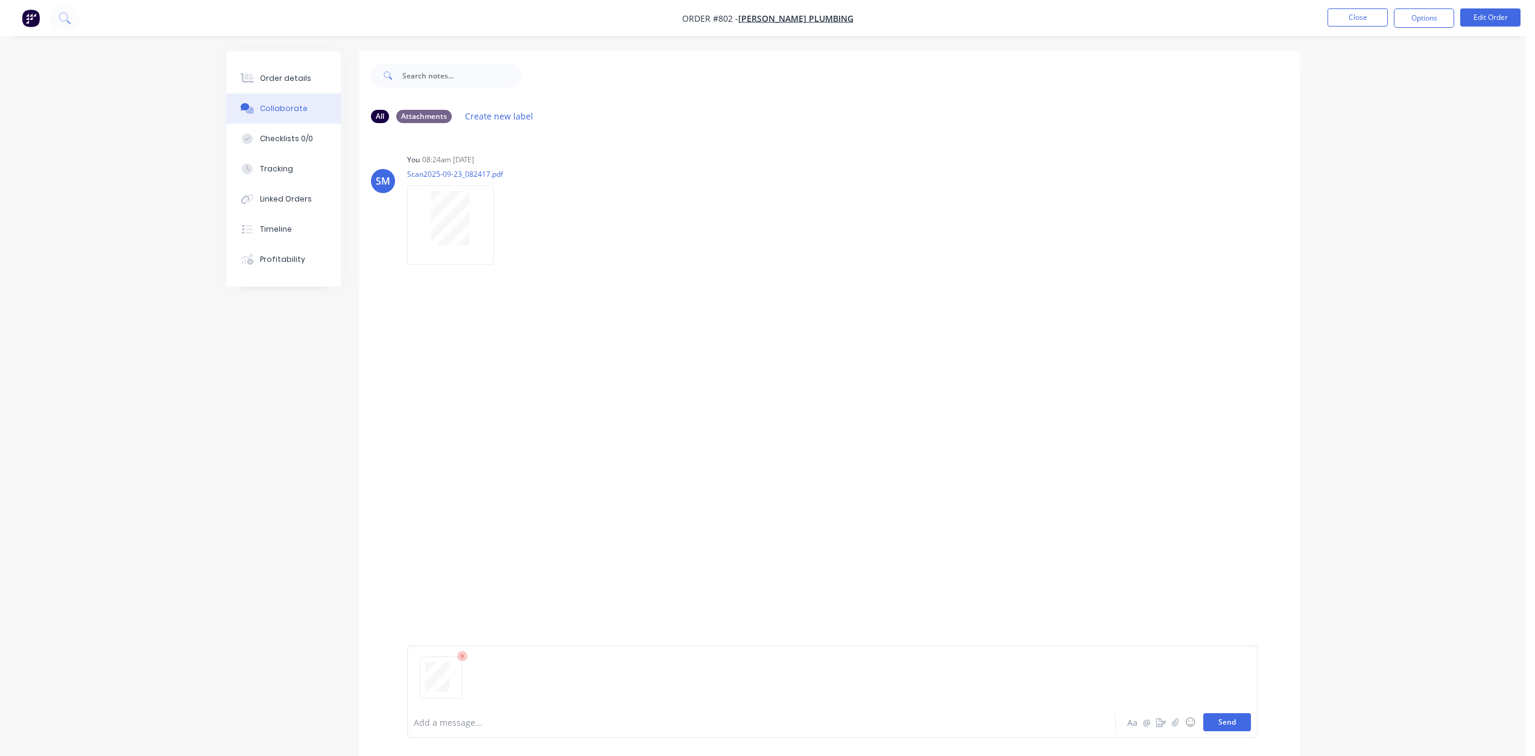
click at [1238, 721] on button "Send" at bounding box center [1227, 722] width 48 height 18
